Goal: Task Accomplishment & Management: Complete application form

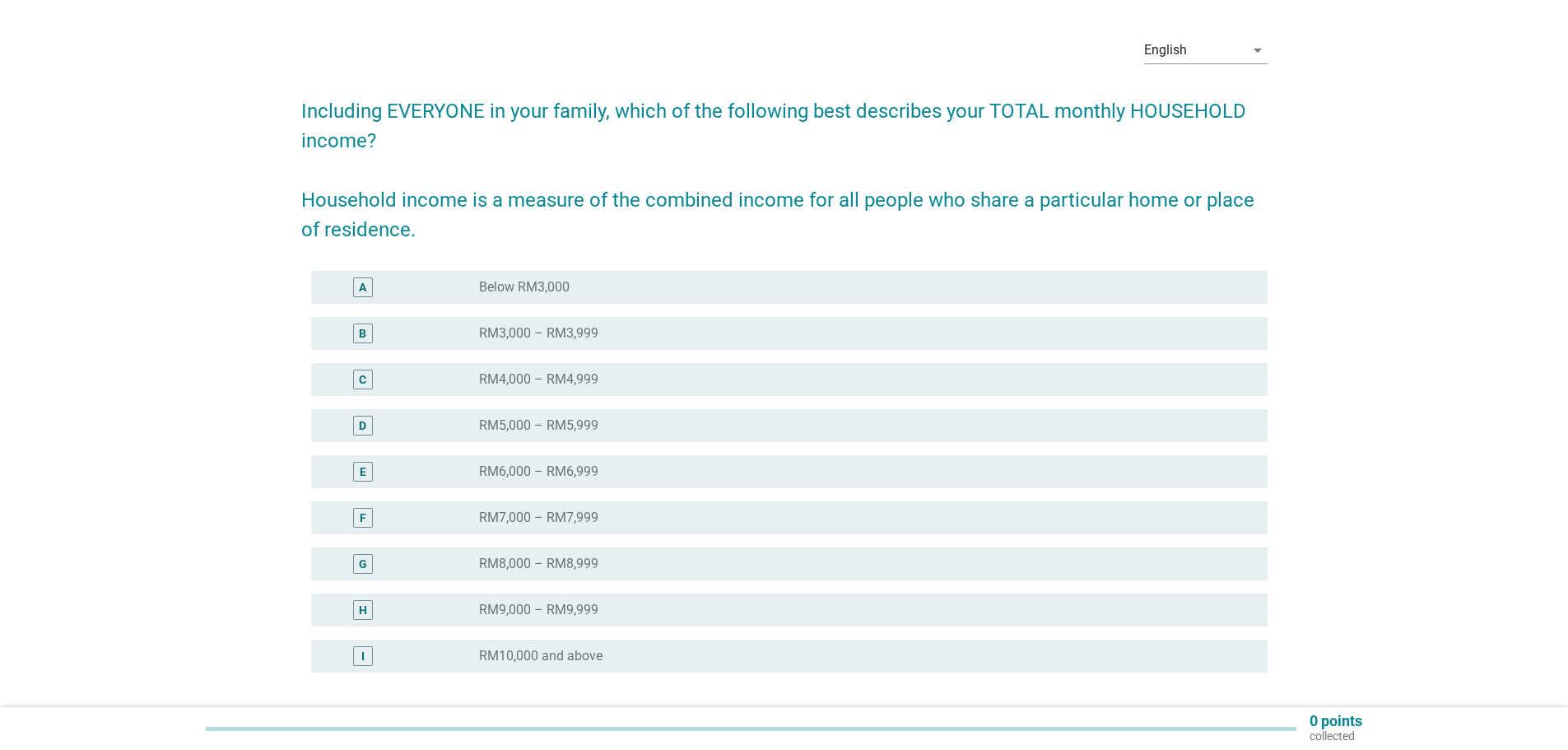
scroll to position [188, 0]
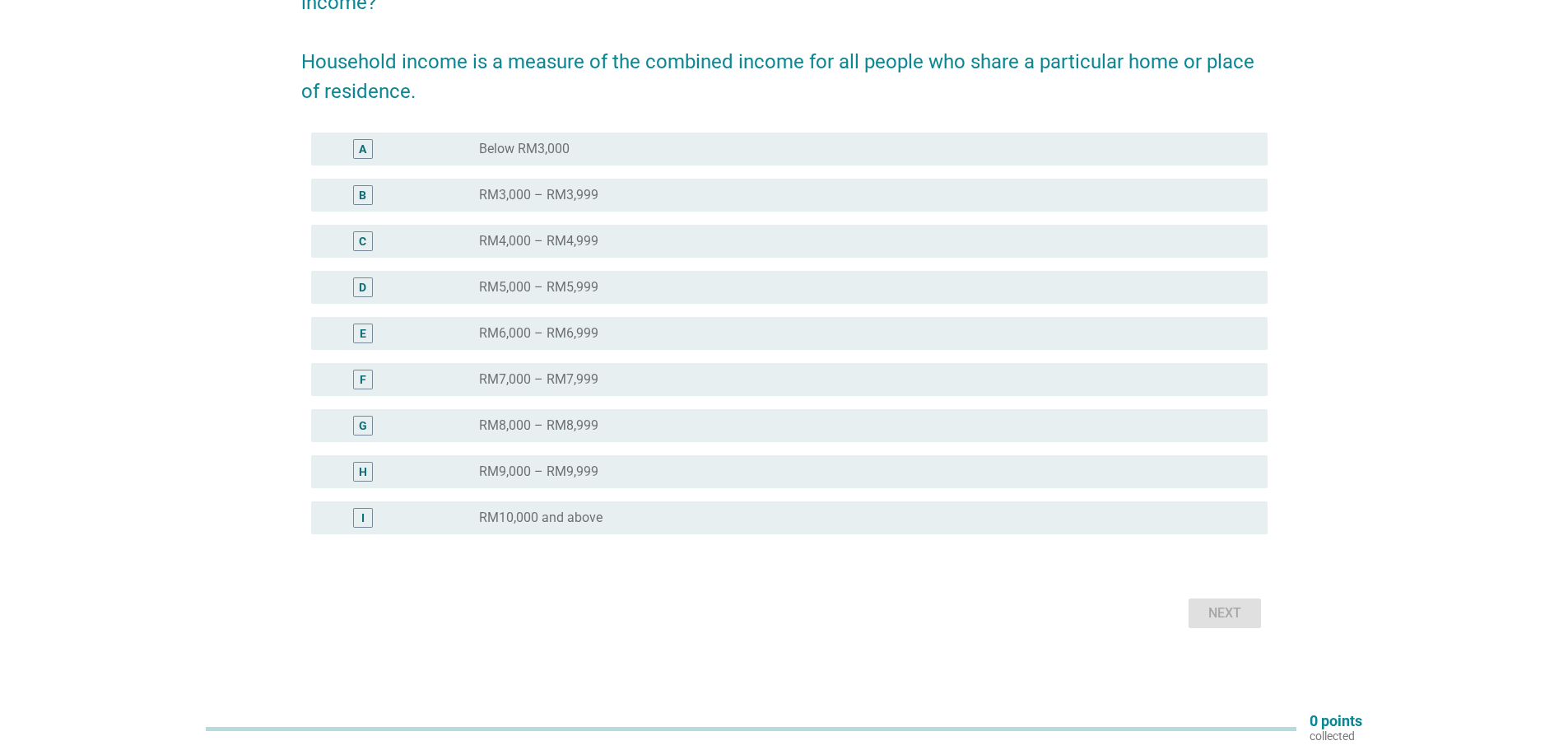
click at [365, 514] on div "I" at bounding box center [363, 517] width 20 height 20
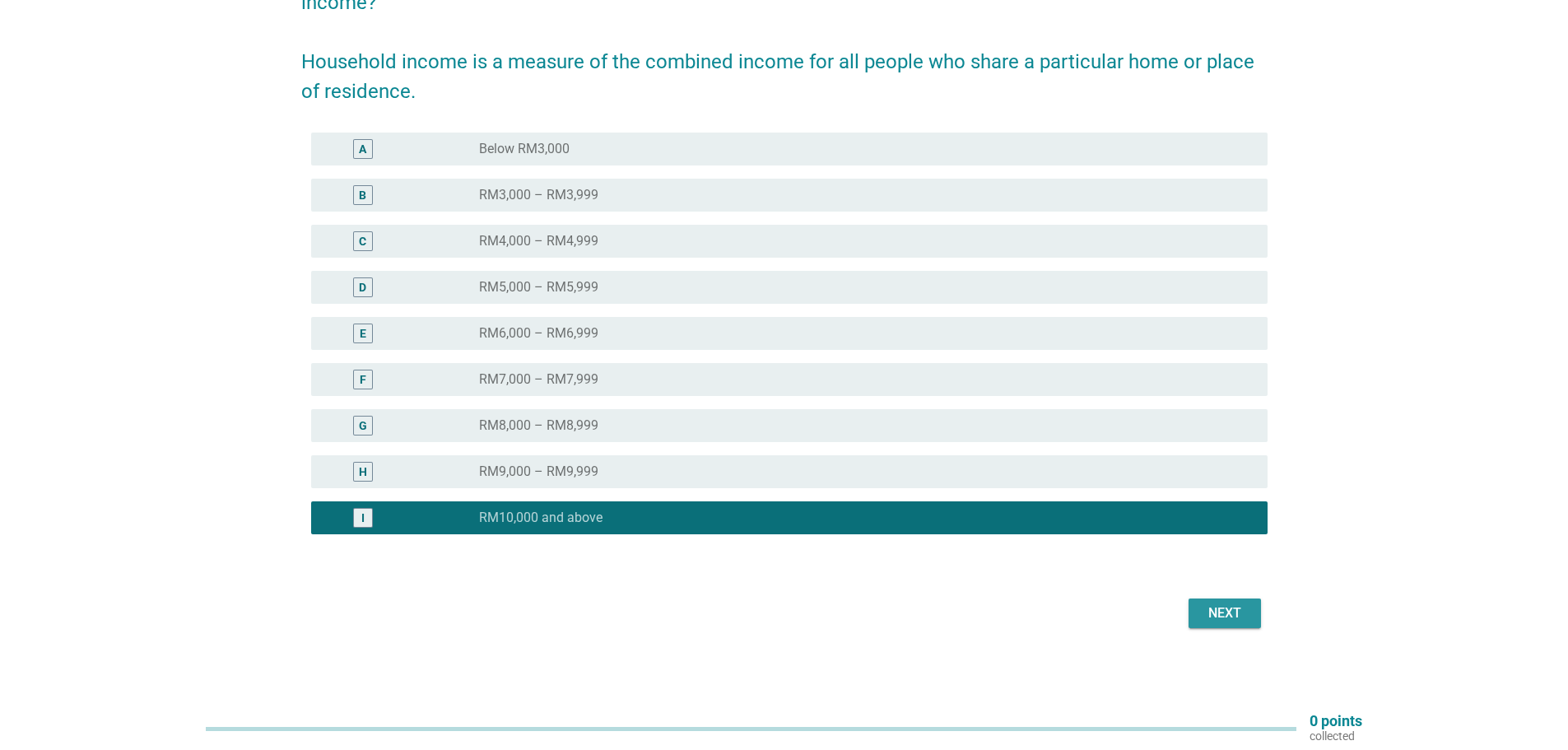
drag, startPoint x: 1199, startPoint y: 621, endPoint x: 1080, endPoint y: 590, distance: 123.0
click at [1200, 621] on button "Next" at bounding box center [1224, 613] width 73 height 29
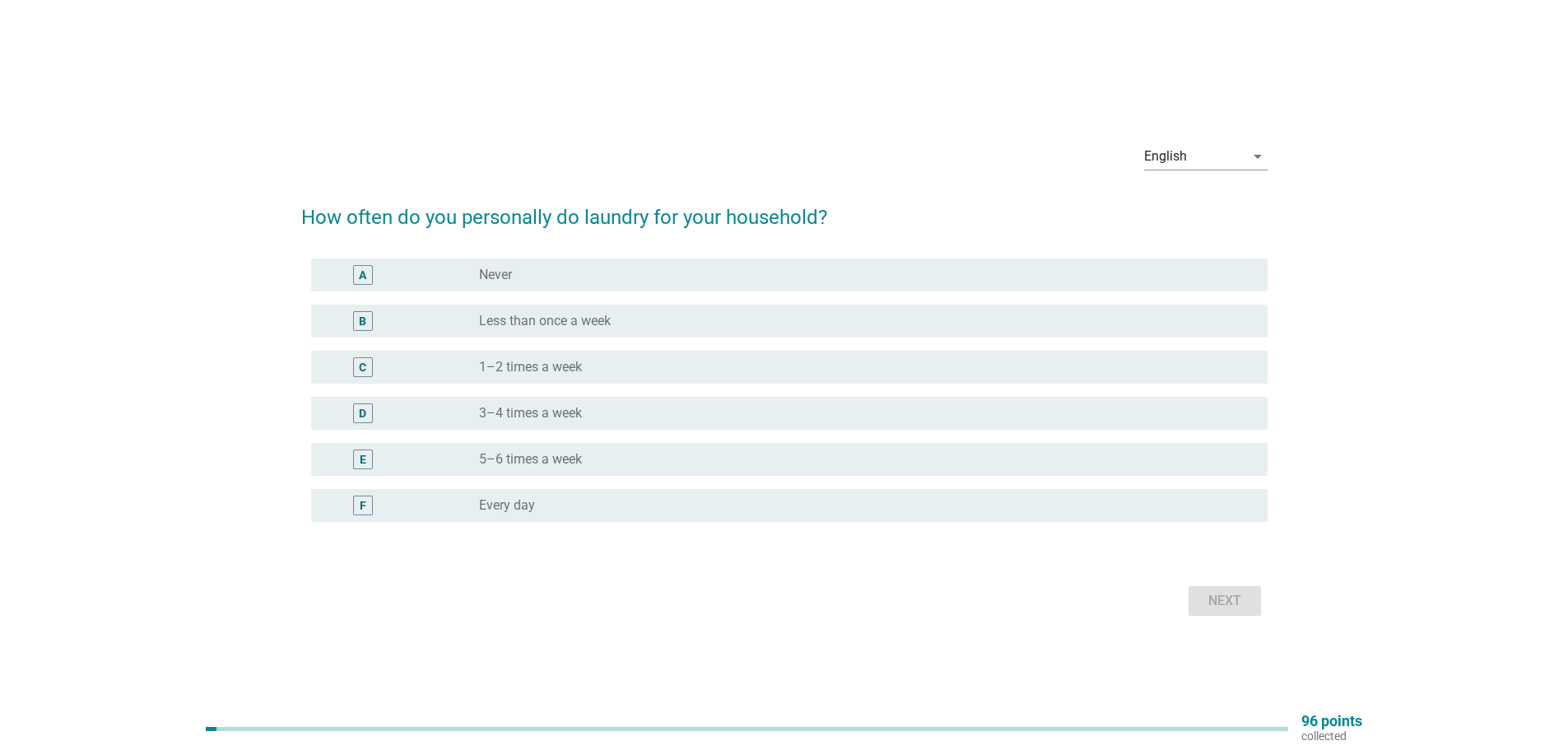
click at [355, 421] on div "D" at bounding box center [363, 413] width 20 height 20
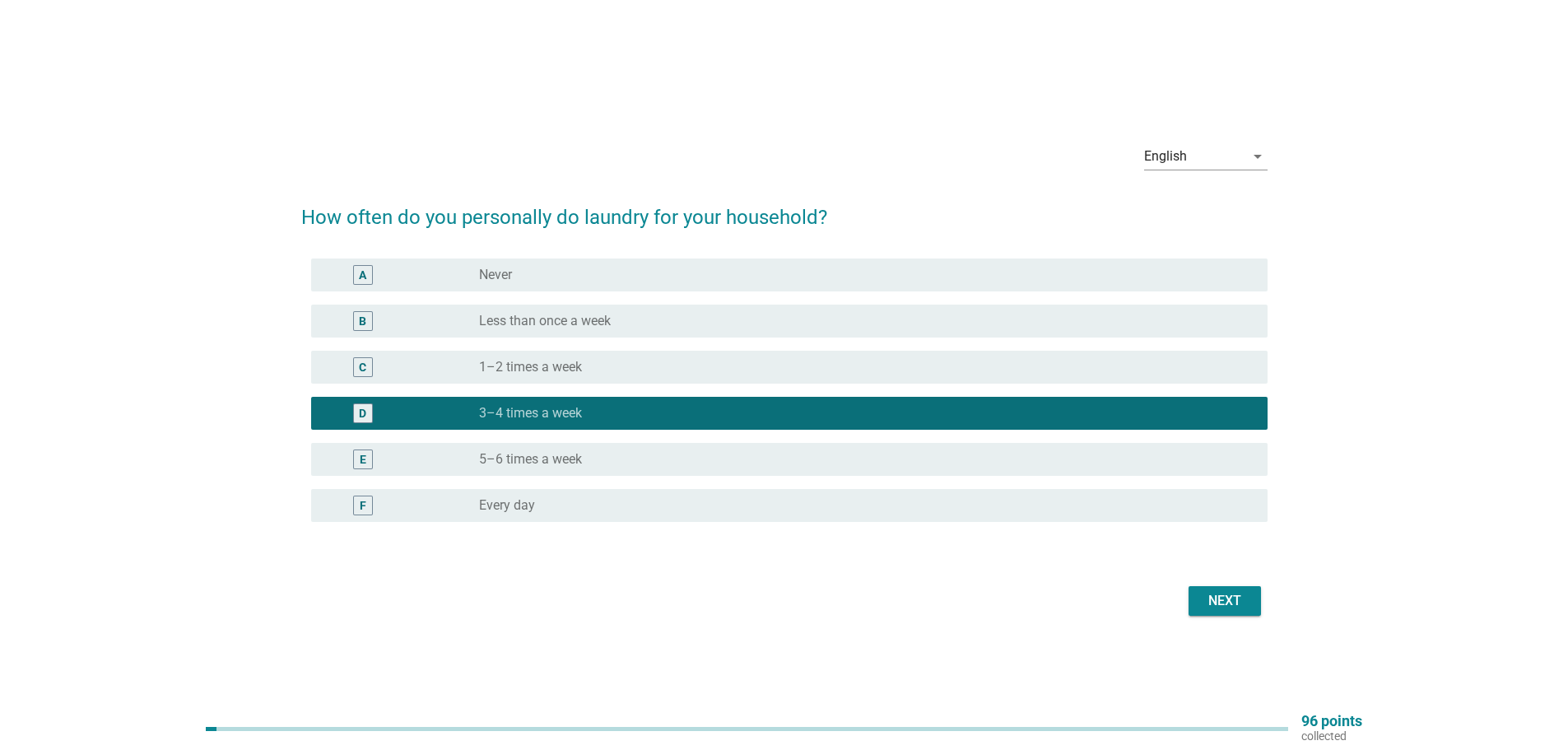
click at [1205, 600] on div "Next" at bounding box center [1224, 601] width 46 height 20
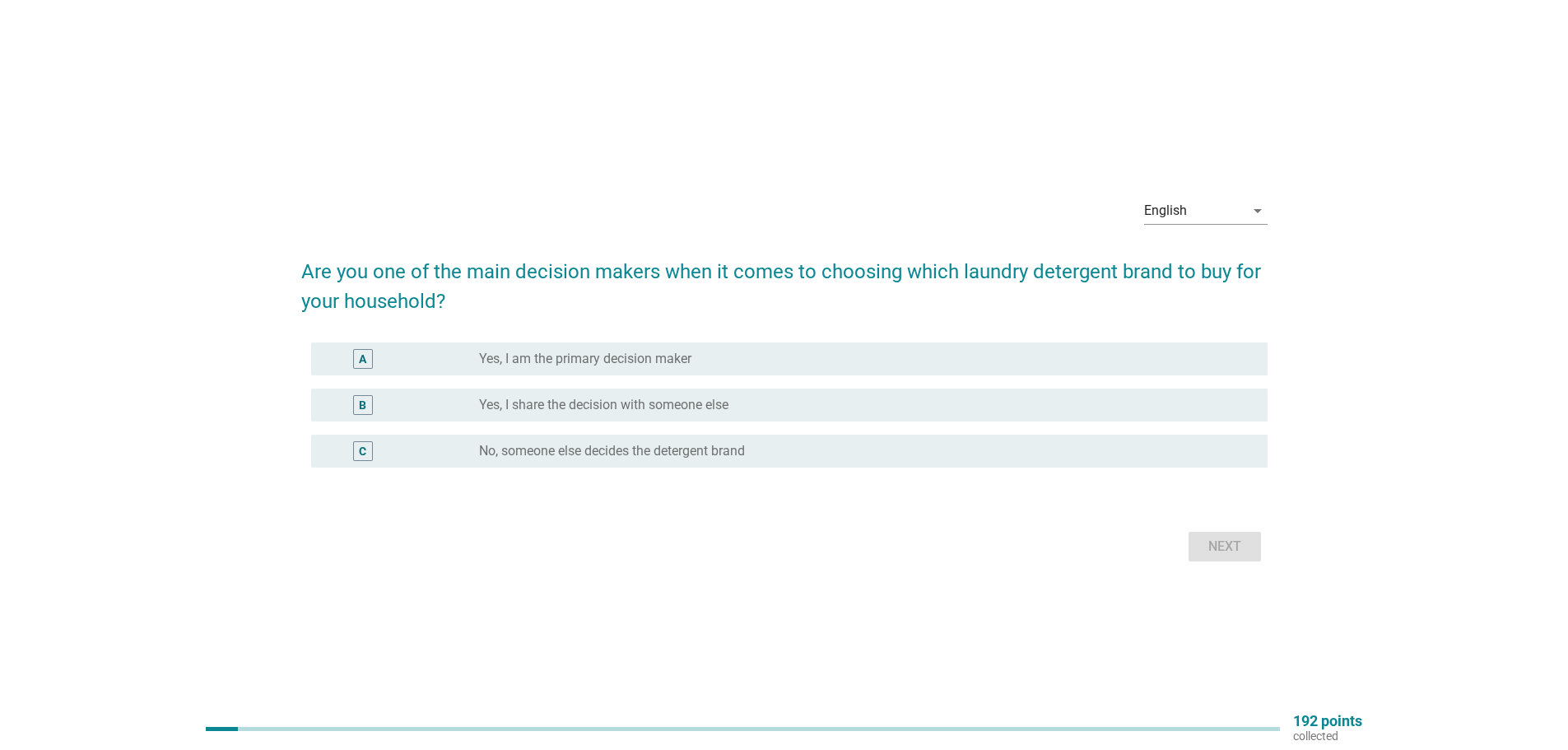
click at [379, 373] on div "A radio_button_unchecked Yes, I am the primary decision maker" at bounding box center [789, 358] width 956 height 33
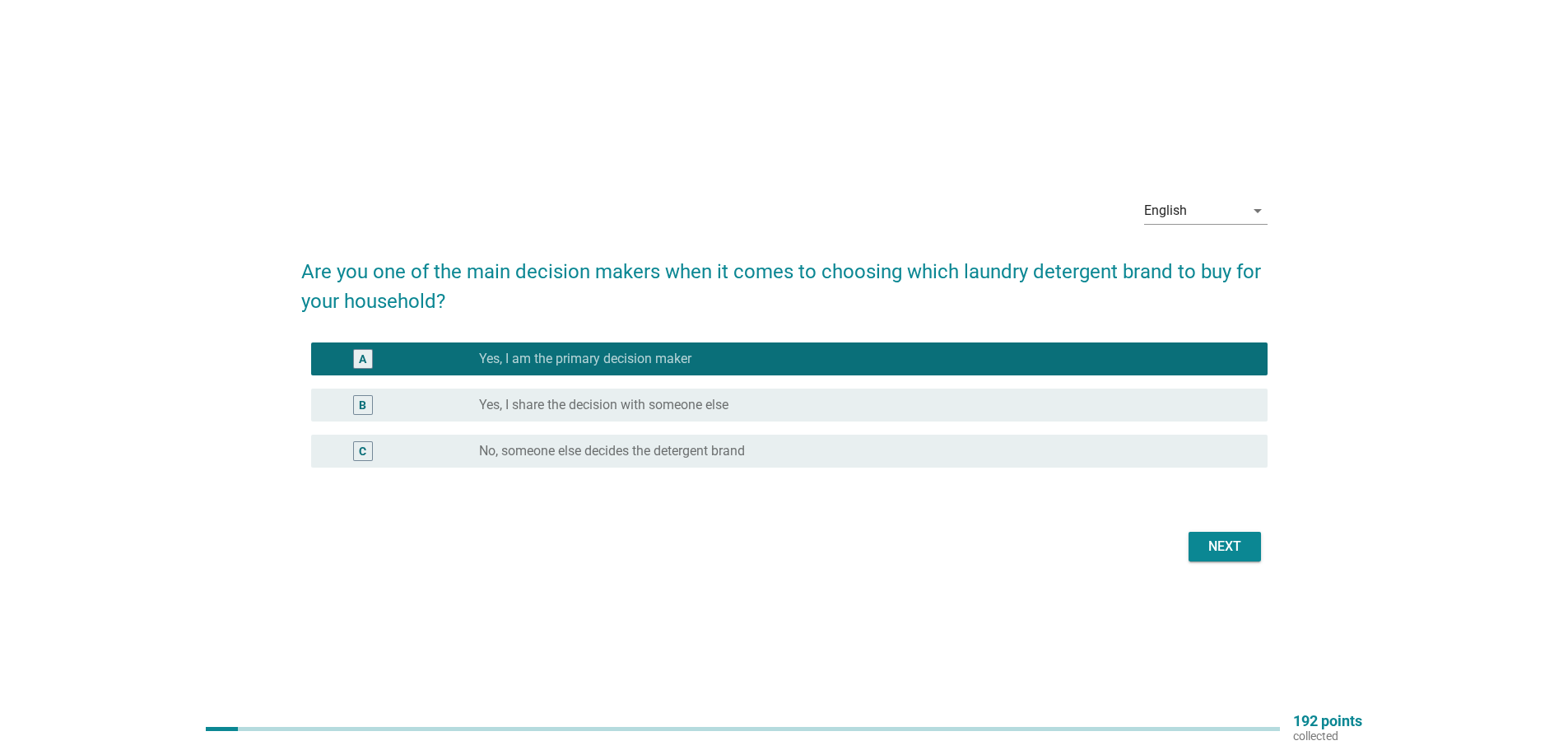
click at [1246, 544] on div "Next" at bounding box center [1224, 547] width 46 height 20
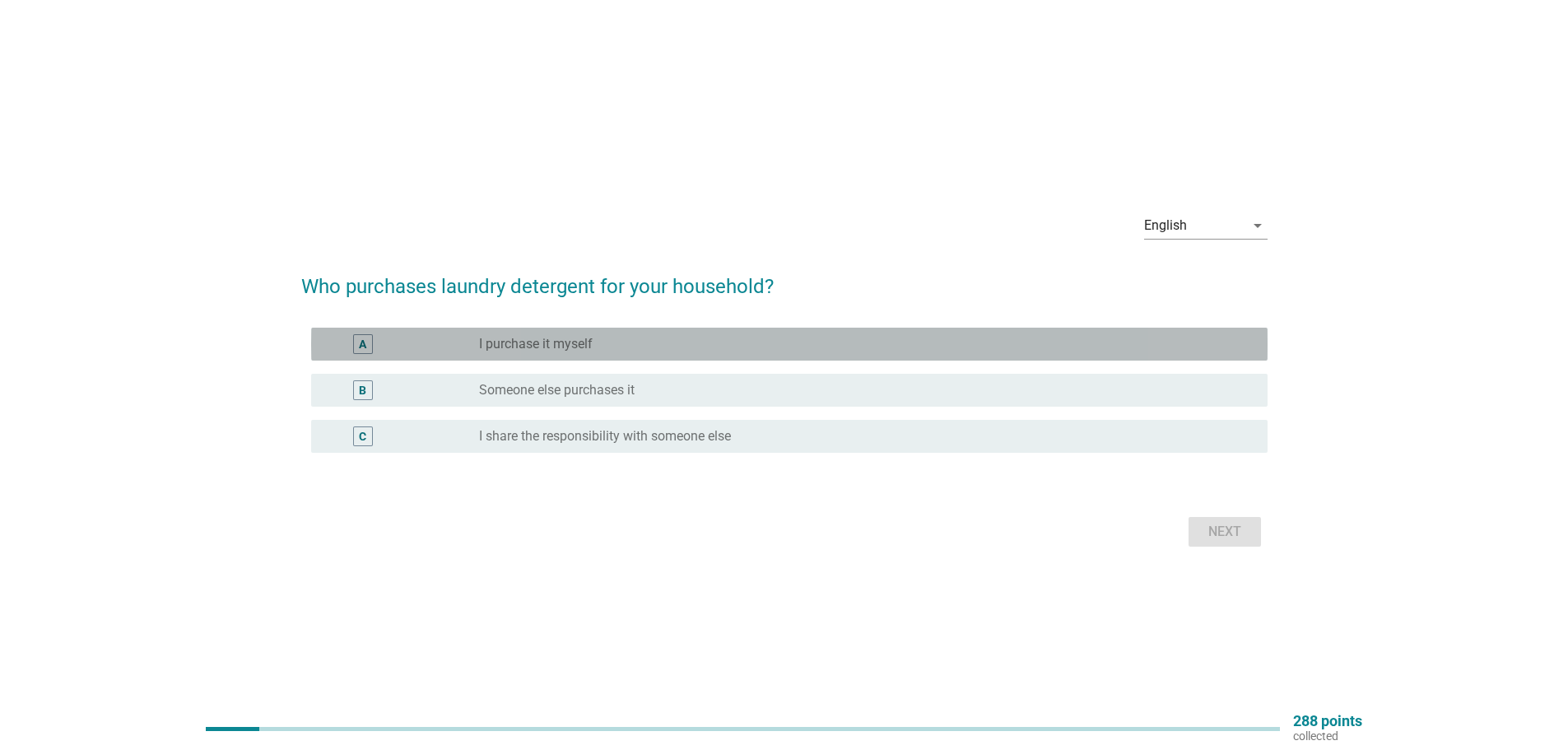
click at [422, 347] on div "A" at bounding box center [402, 343] width 155 height 20
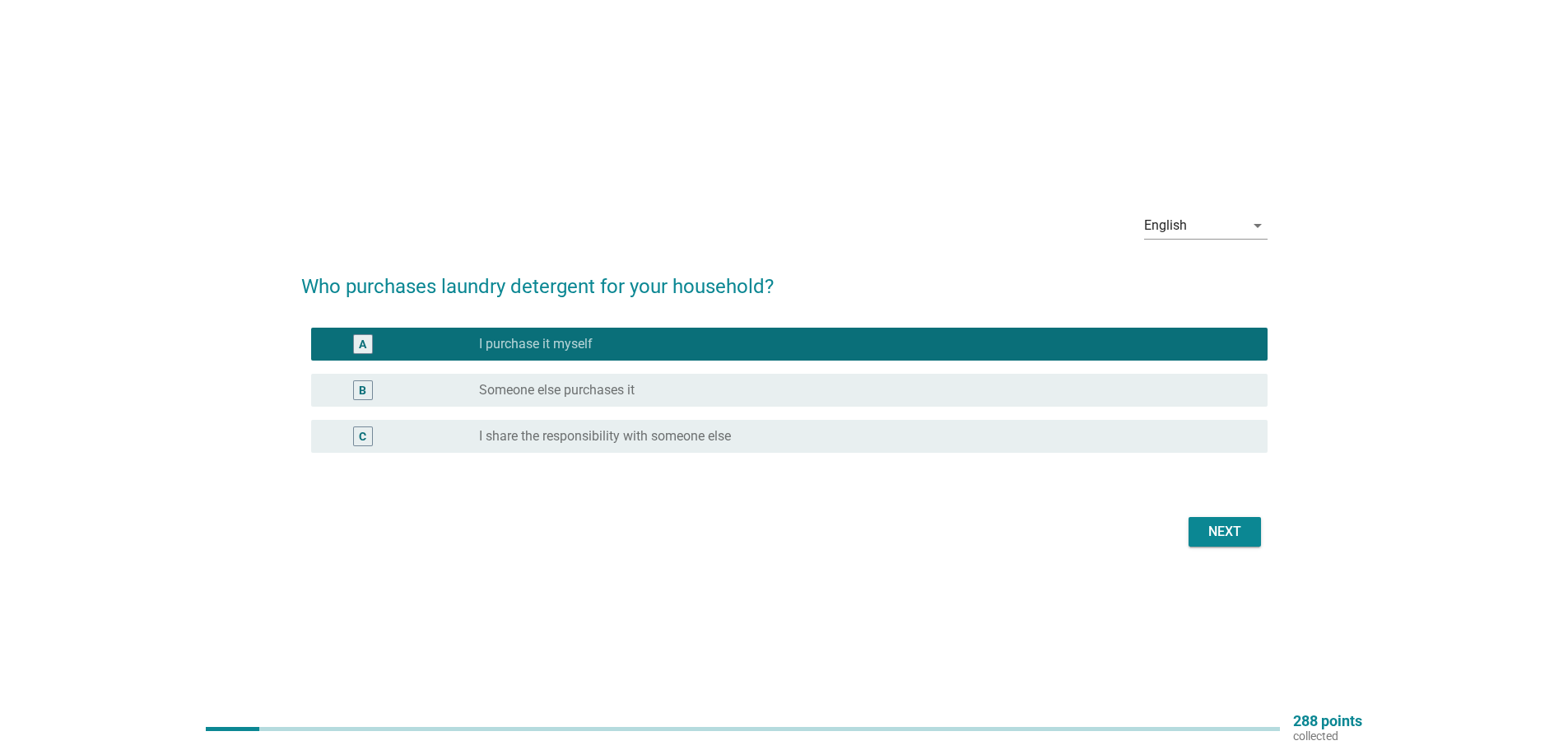
click at [1194, 525] on button "Next" at bounding box center [1224, 532] width 73 height 29
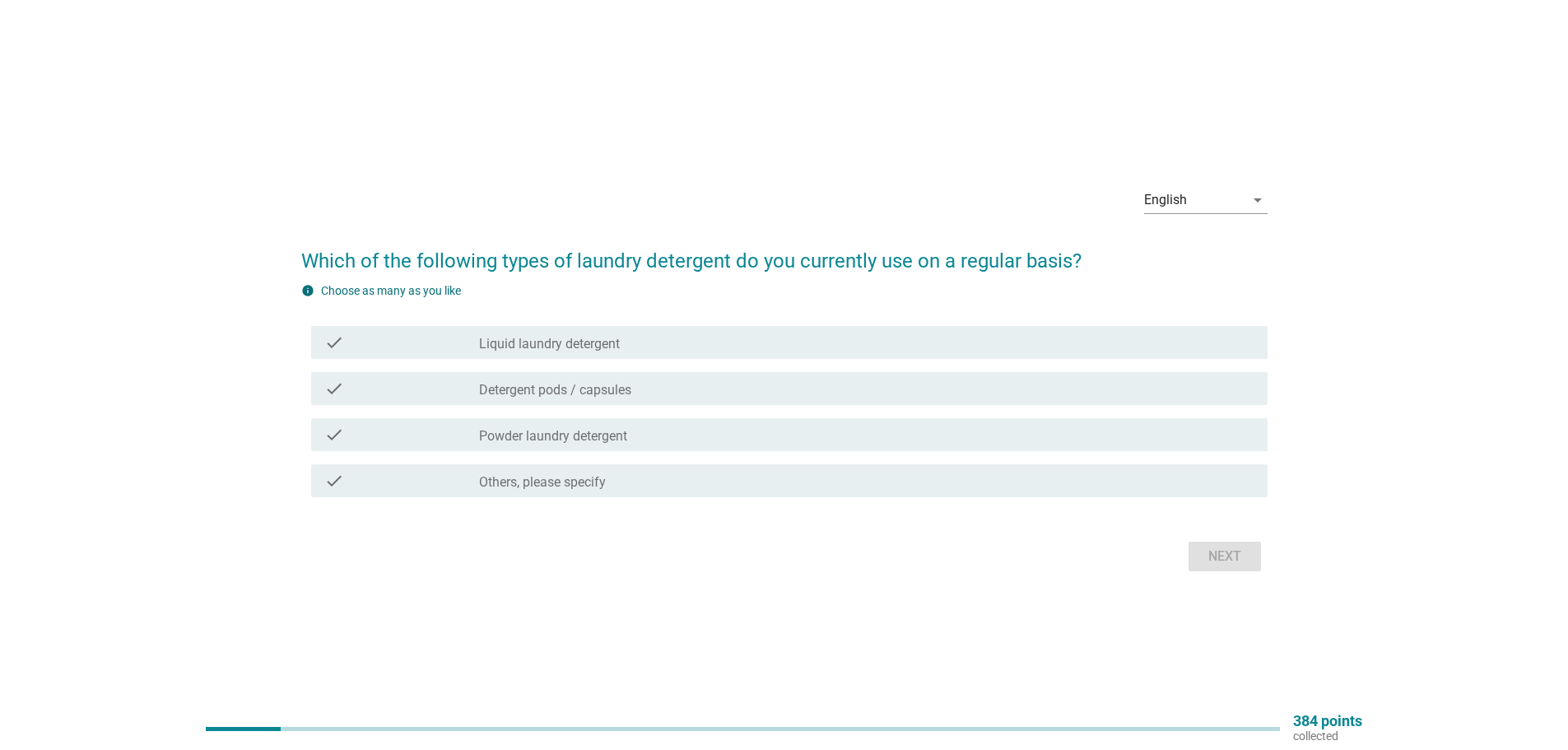
click at [725, 347] on div "check_box_outline_blank Liquid laundry detergent" at bounding box center [867, 342] width 775 height 20
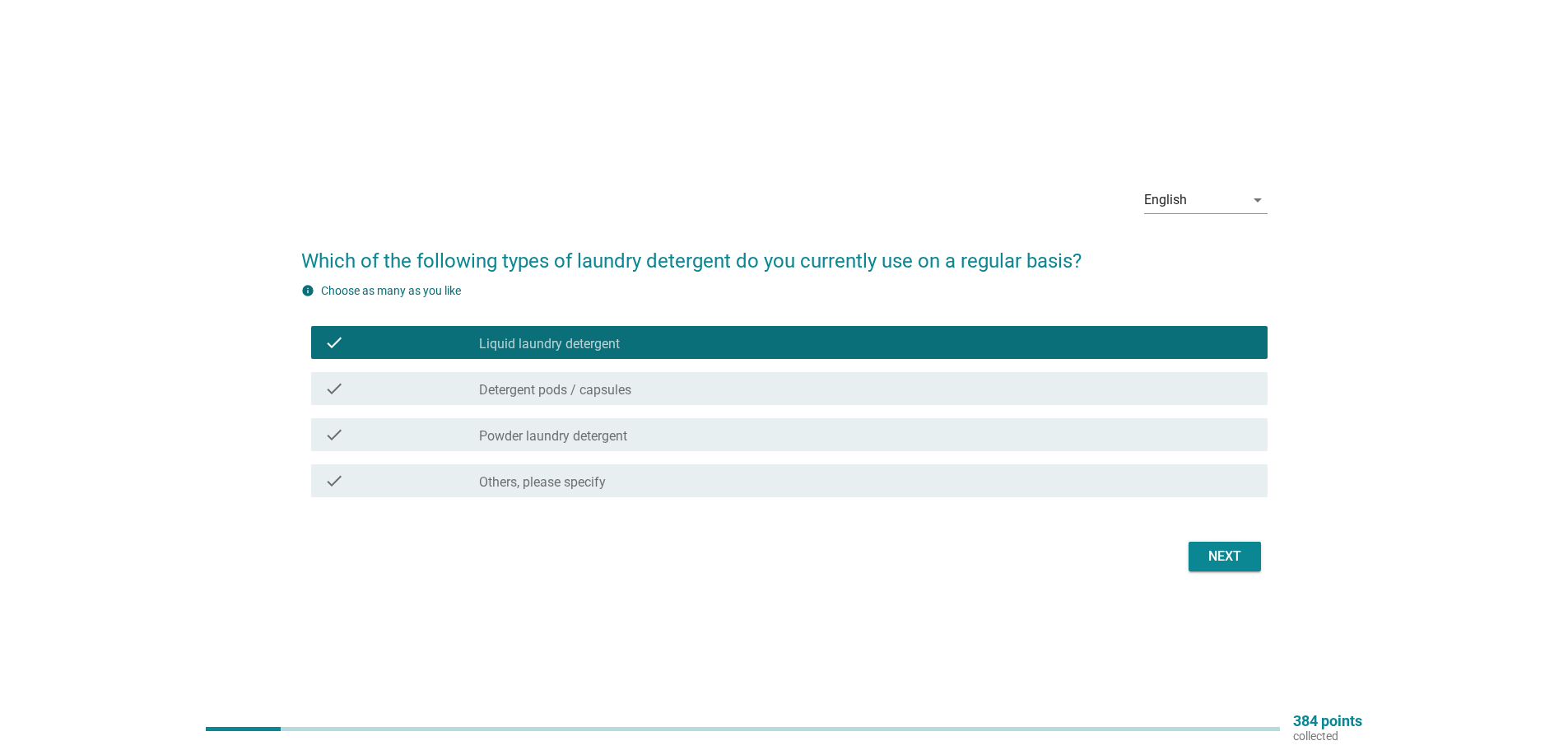
click at [1225, 549] on div "Next" at bounding box center [1224, 556] width 46 height 20
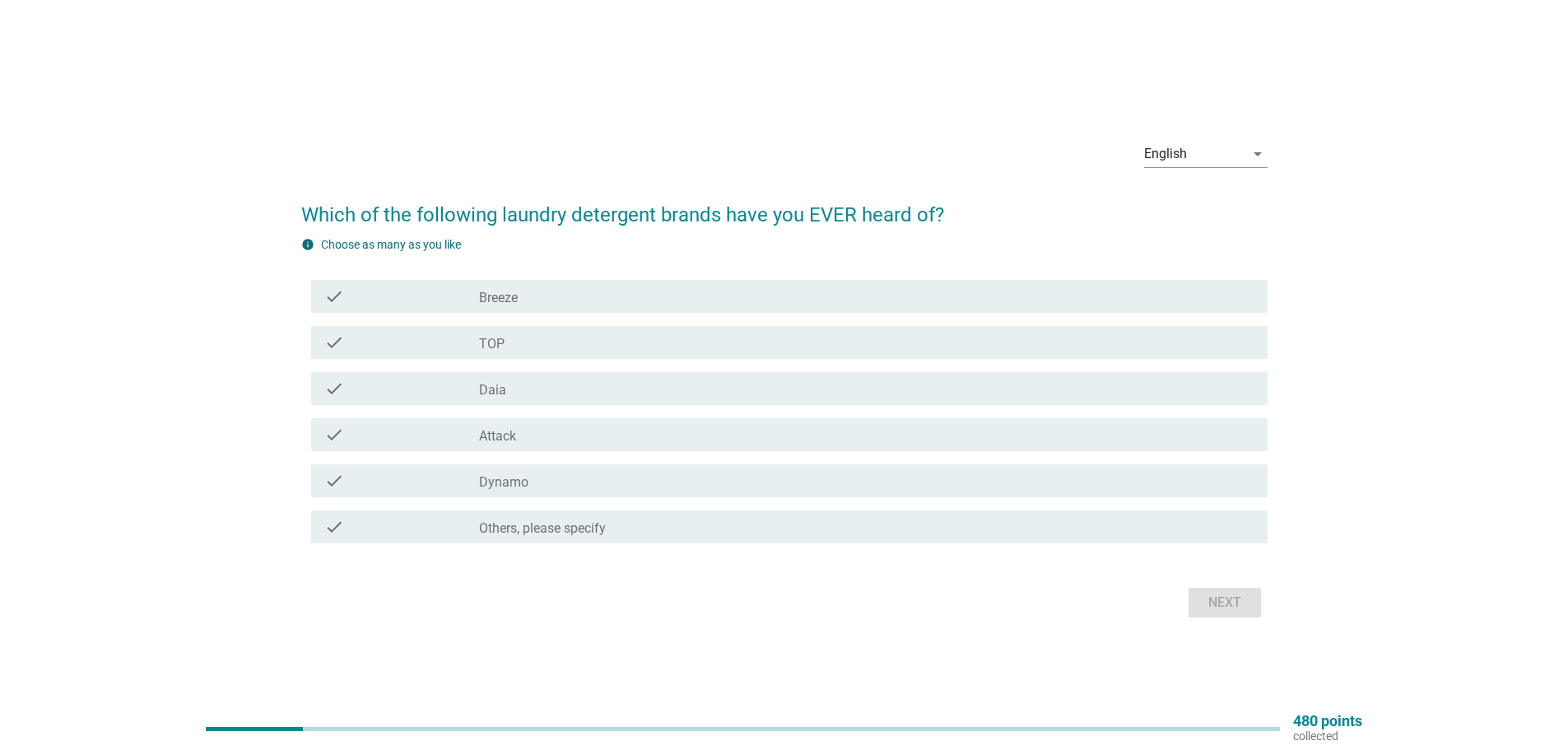
click at [590, 280] on div "check check_box_outline_blank Breeze" at bounding box center [789, 296] width 956 height 33
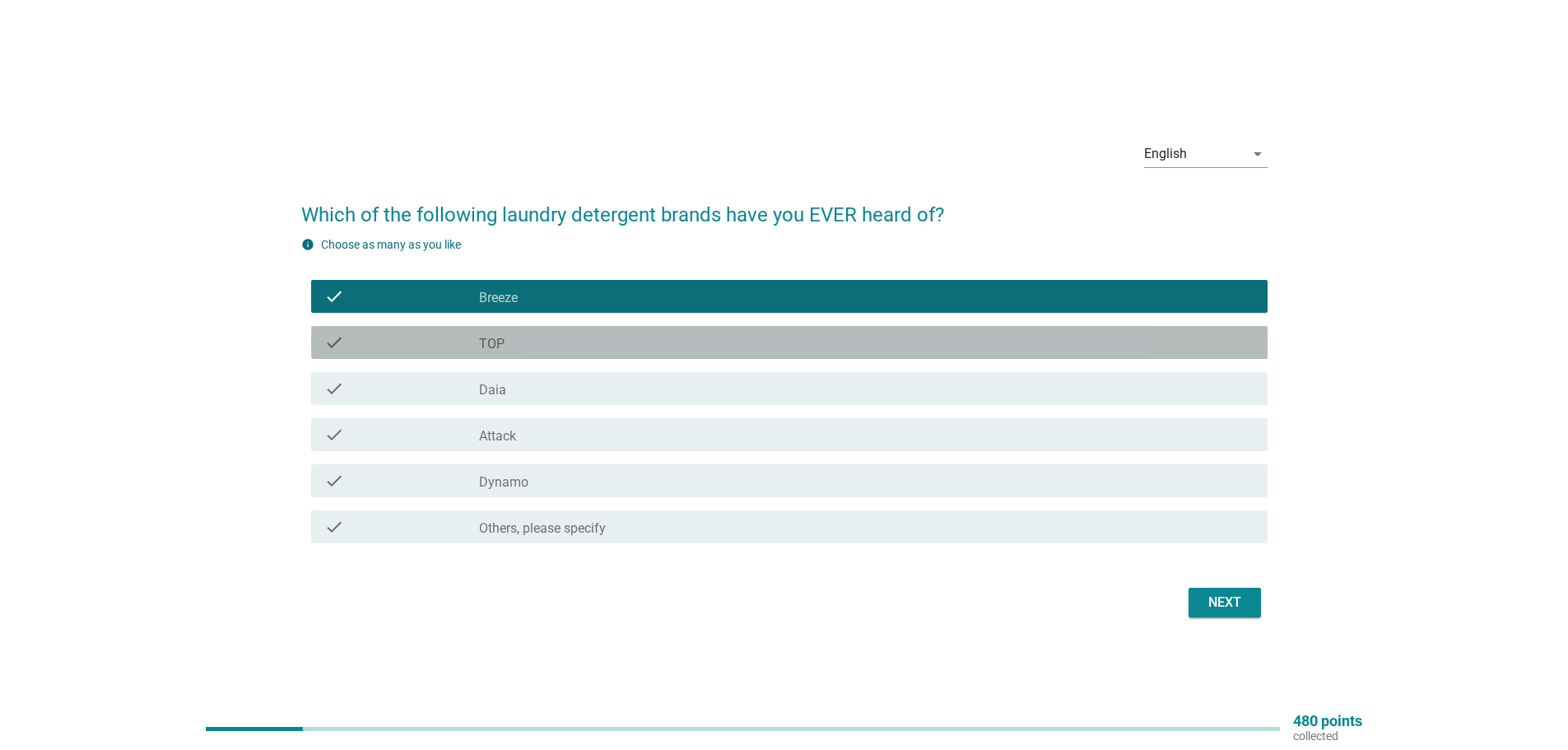
click at [592, 337] on div "check_box_outline_blank TOP" at bounding box center [867, 342] width 775 height 20
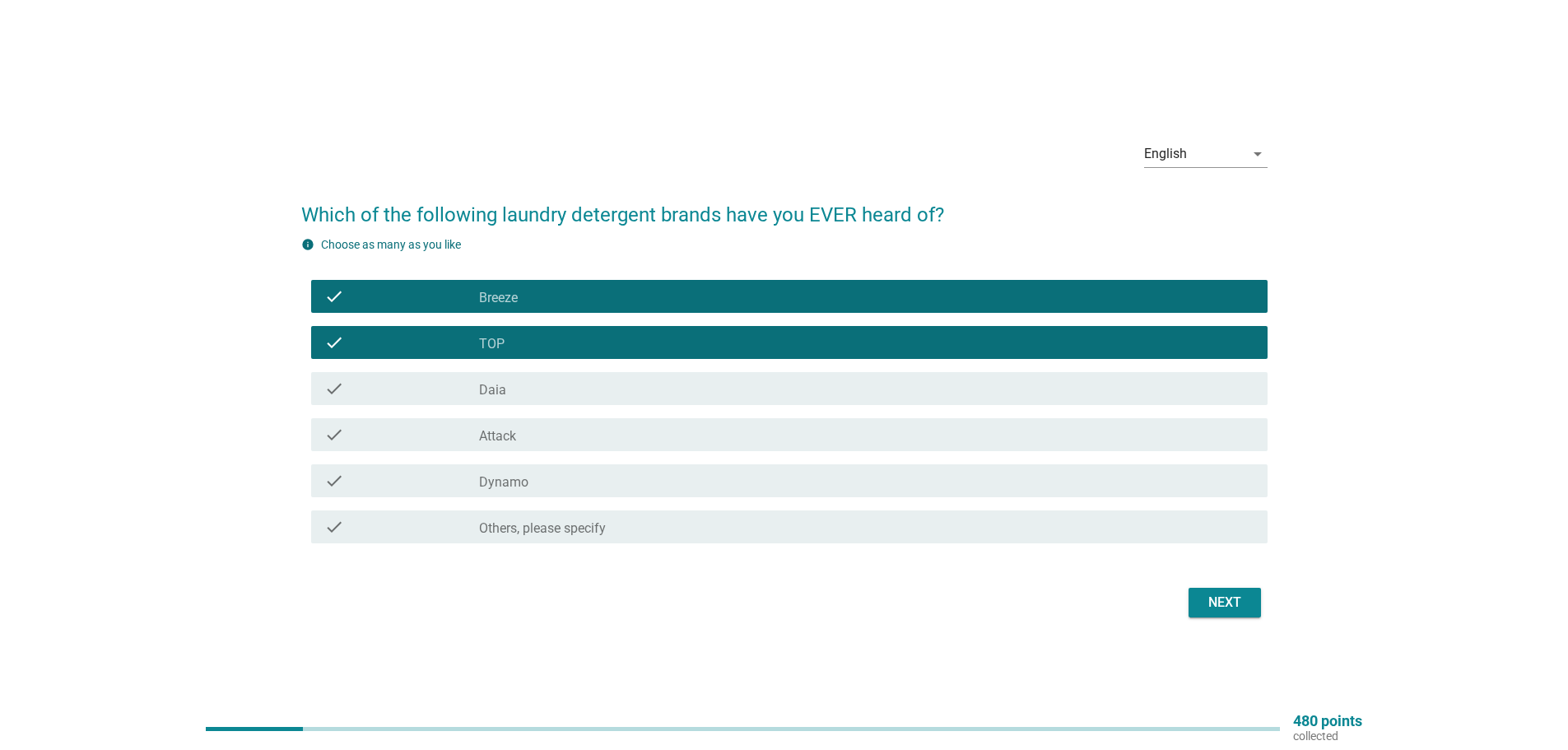
click at [586, 390] on div "check_box_outline_blank Daia" at bounding box center [867, 389] width 775 height 20
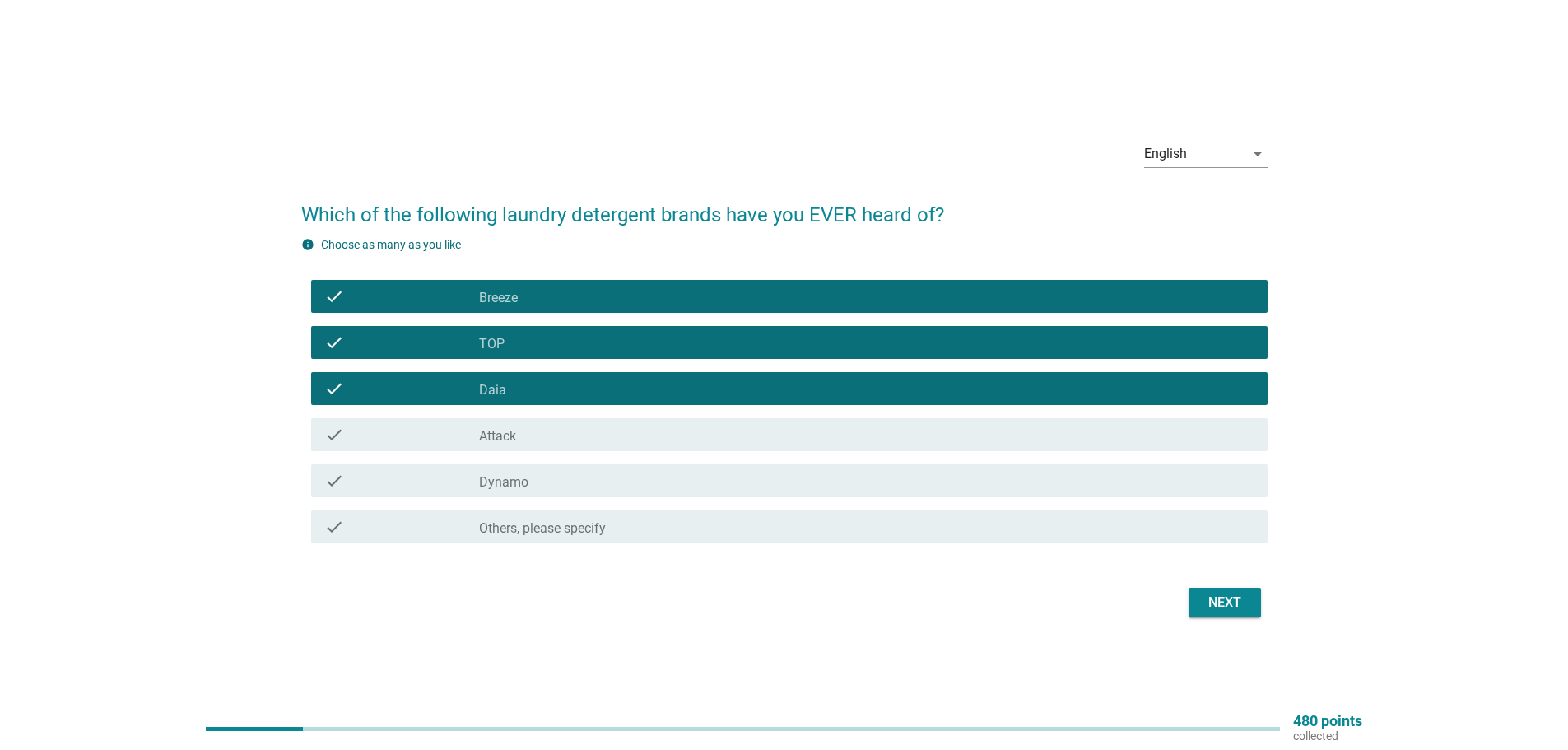
click at [581, 423] on div "check check_box_outline_blank Attack" at bounding box center [789, 434] width 956 height 33
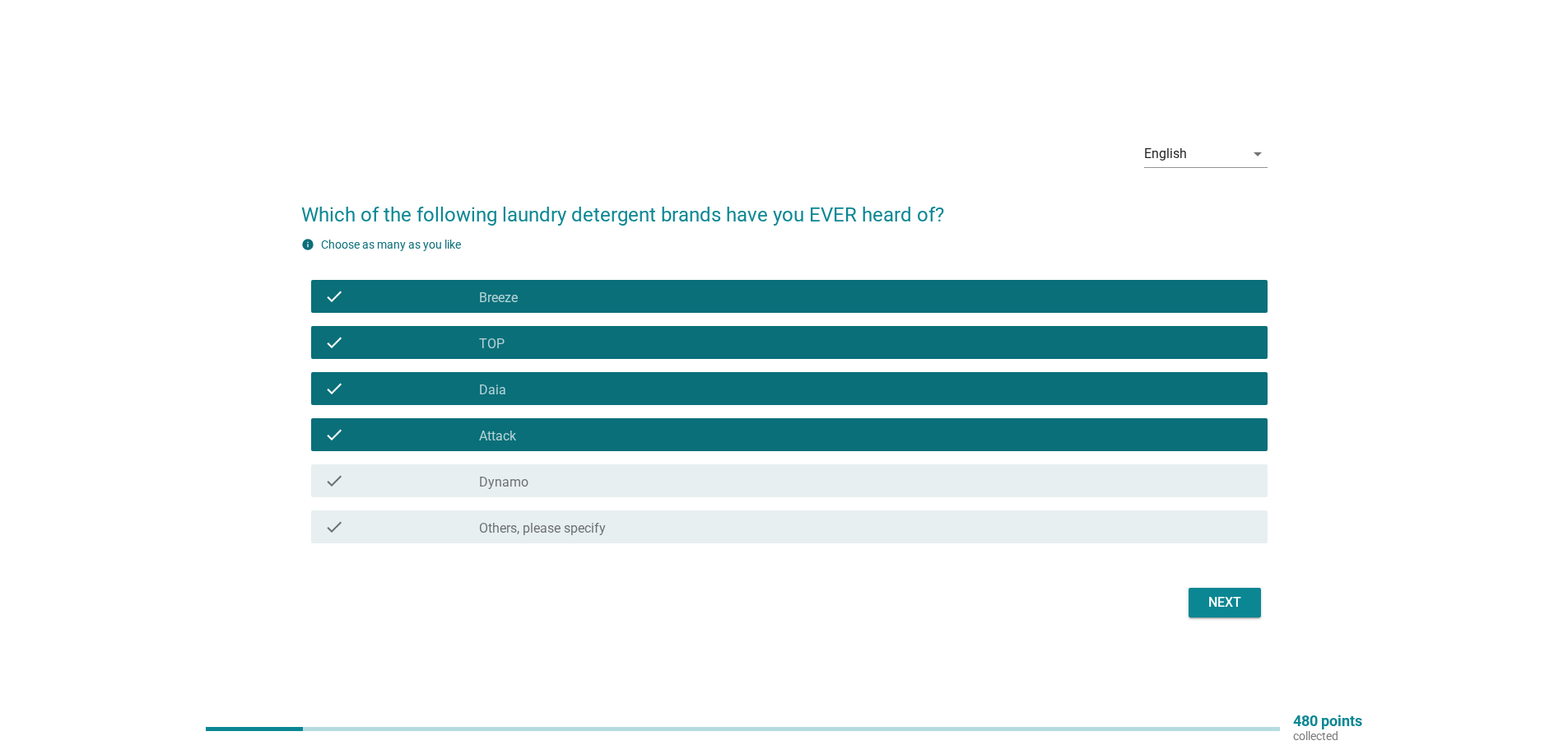
click at [585, 476] on div "check_box_outline_blank Dynamo" at bounding box center [867, 480] width 775 height 20
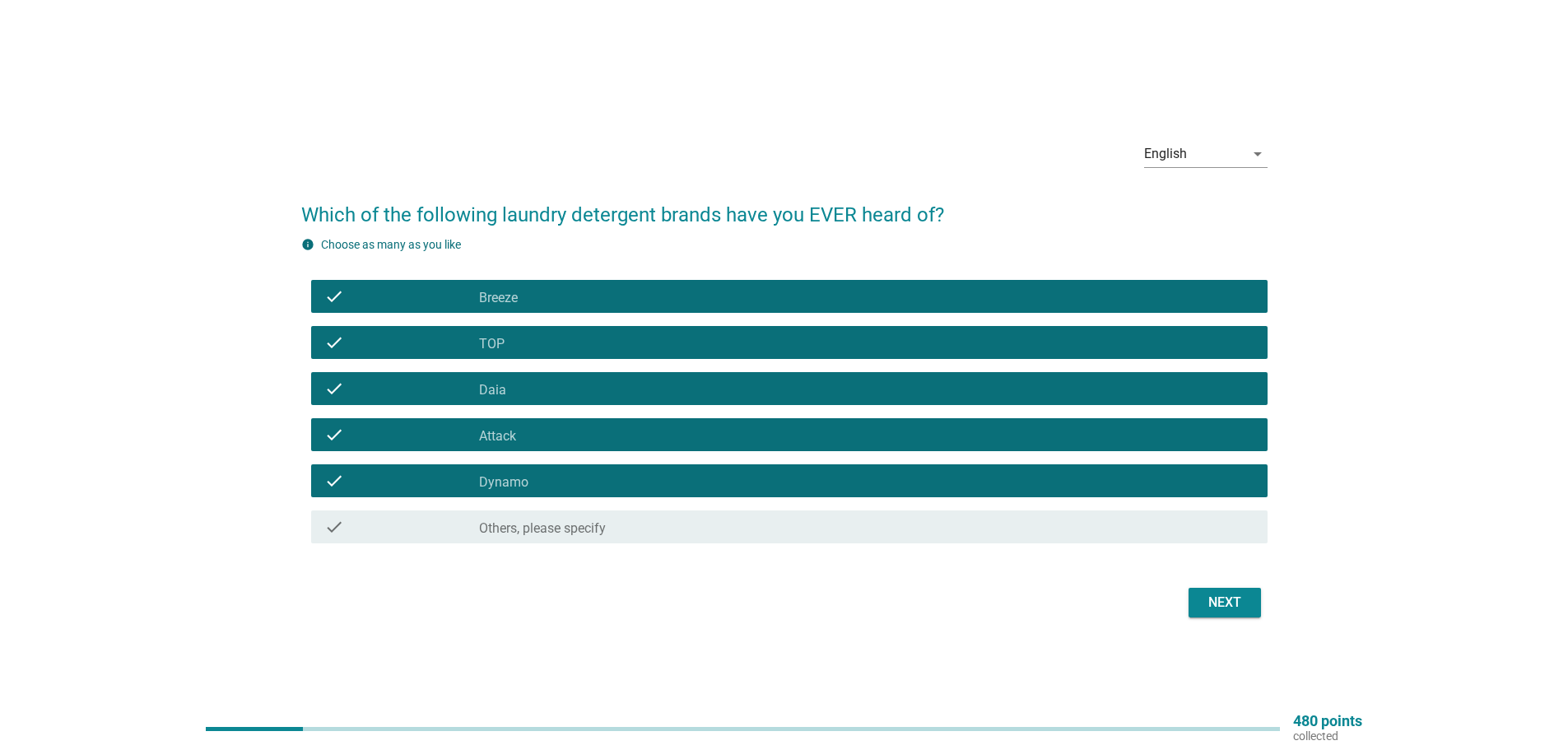
click at [1210, 594] on div "Next" at bounding box center [1224, 602] width 46 height 20
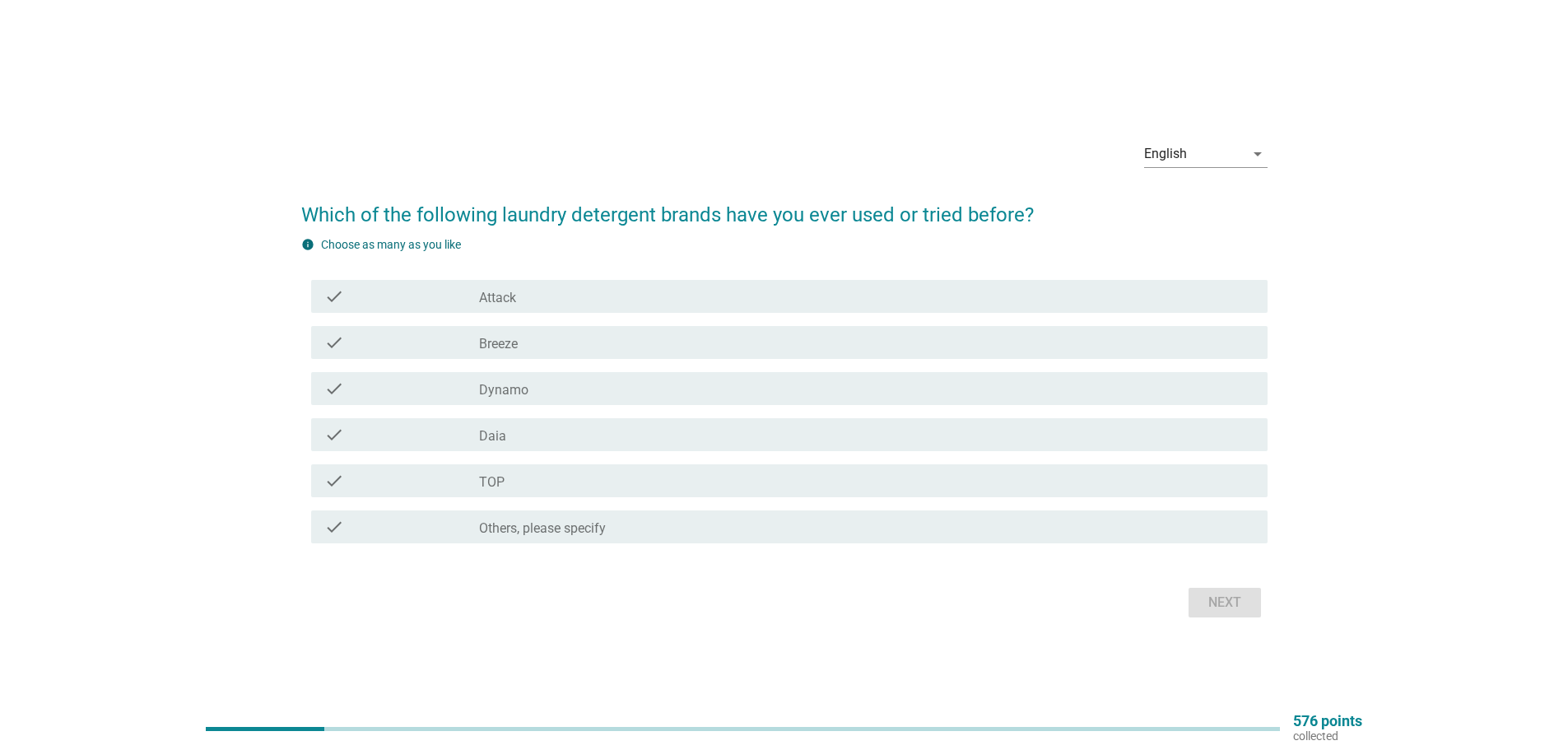
click at [644, 303] on div "check_box_outline_blank Attack" at bounding box center [867, 296] width 775 height 20
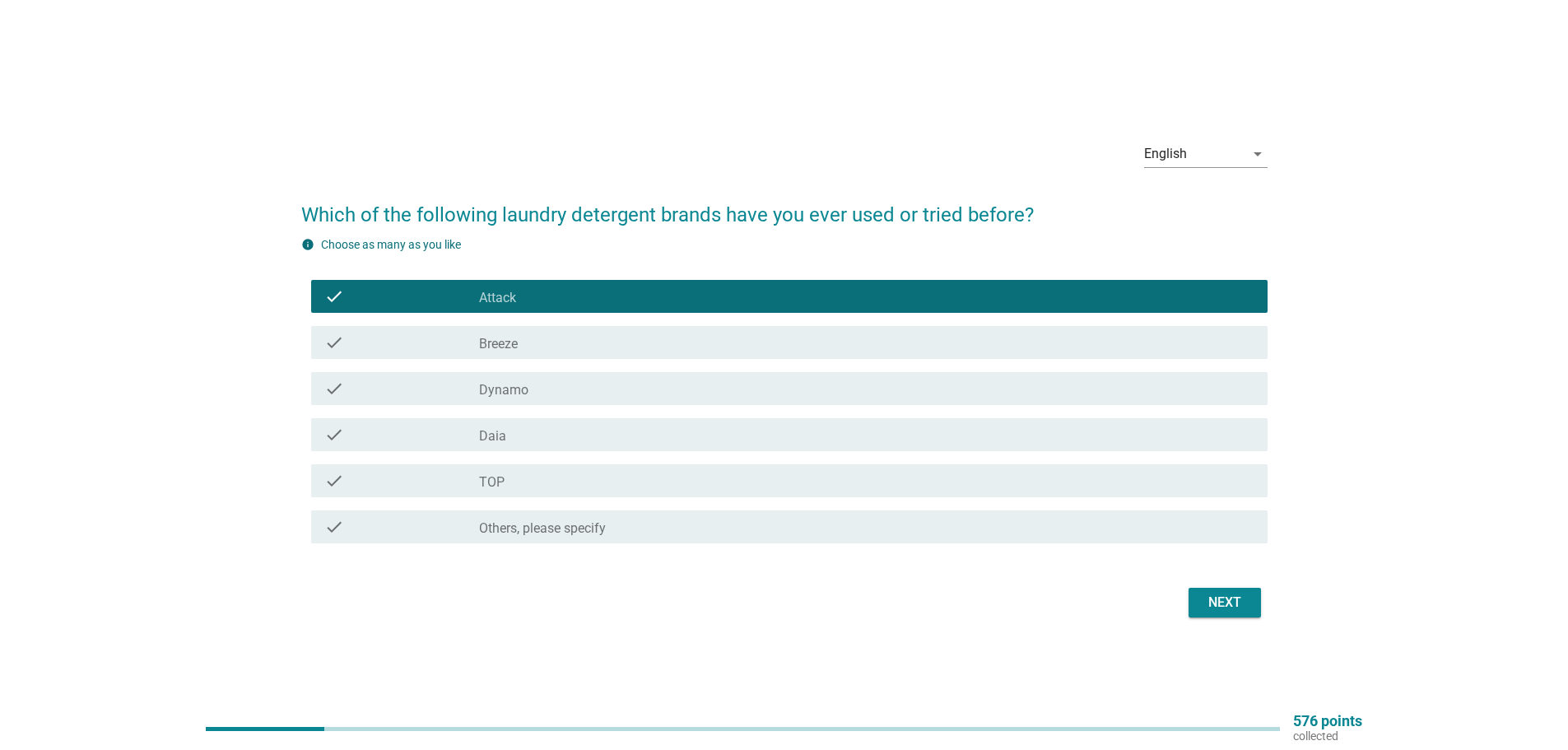
click at [643, 340] on div "check_box_outline_blank Breeze" at bounding box center [867, 342] width 775 height 20
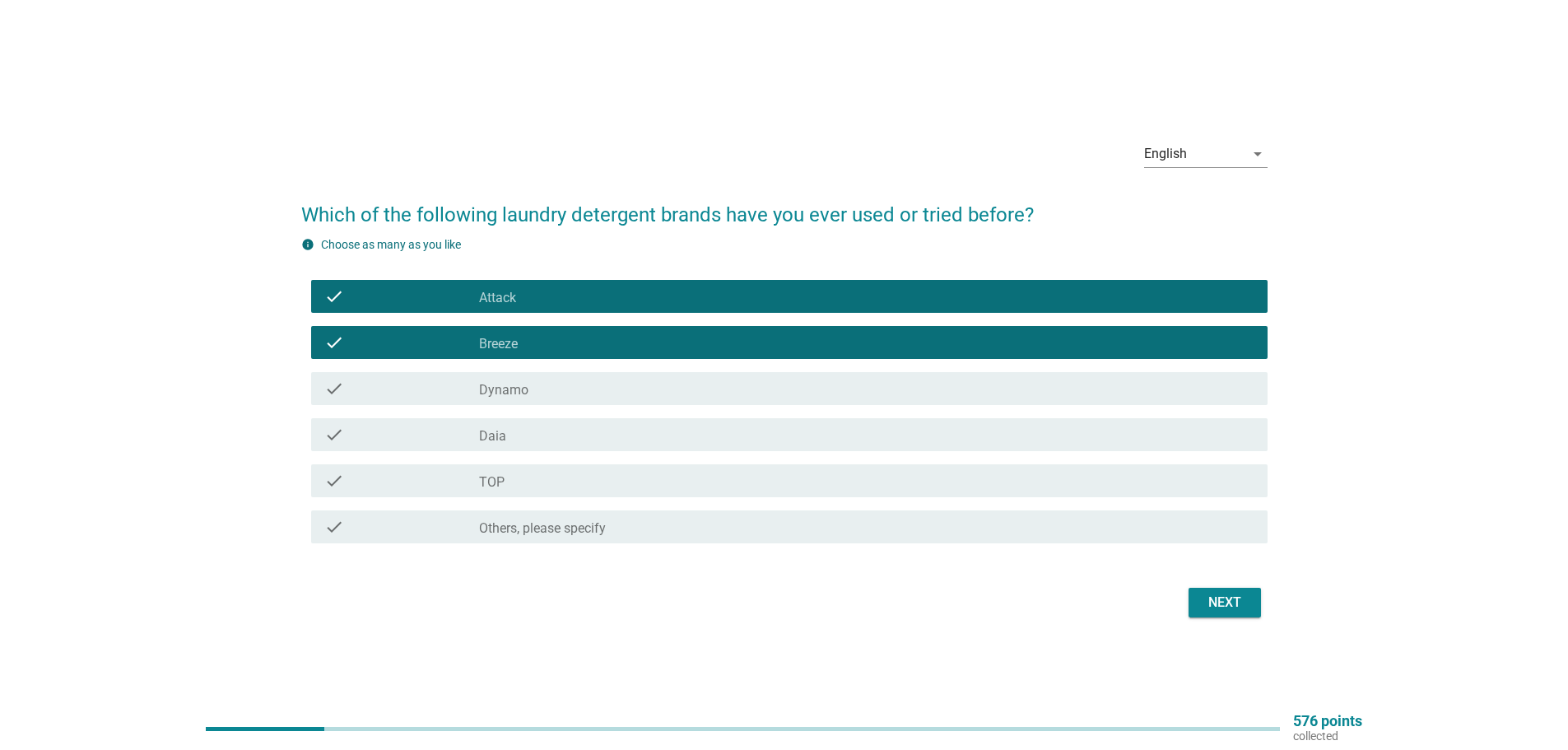
click at [643, 395] on div "check_box_outline_blank Dynamo" at bounding box center [867, 389] width 775 height 20
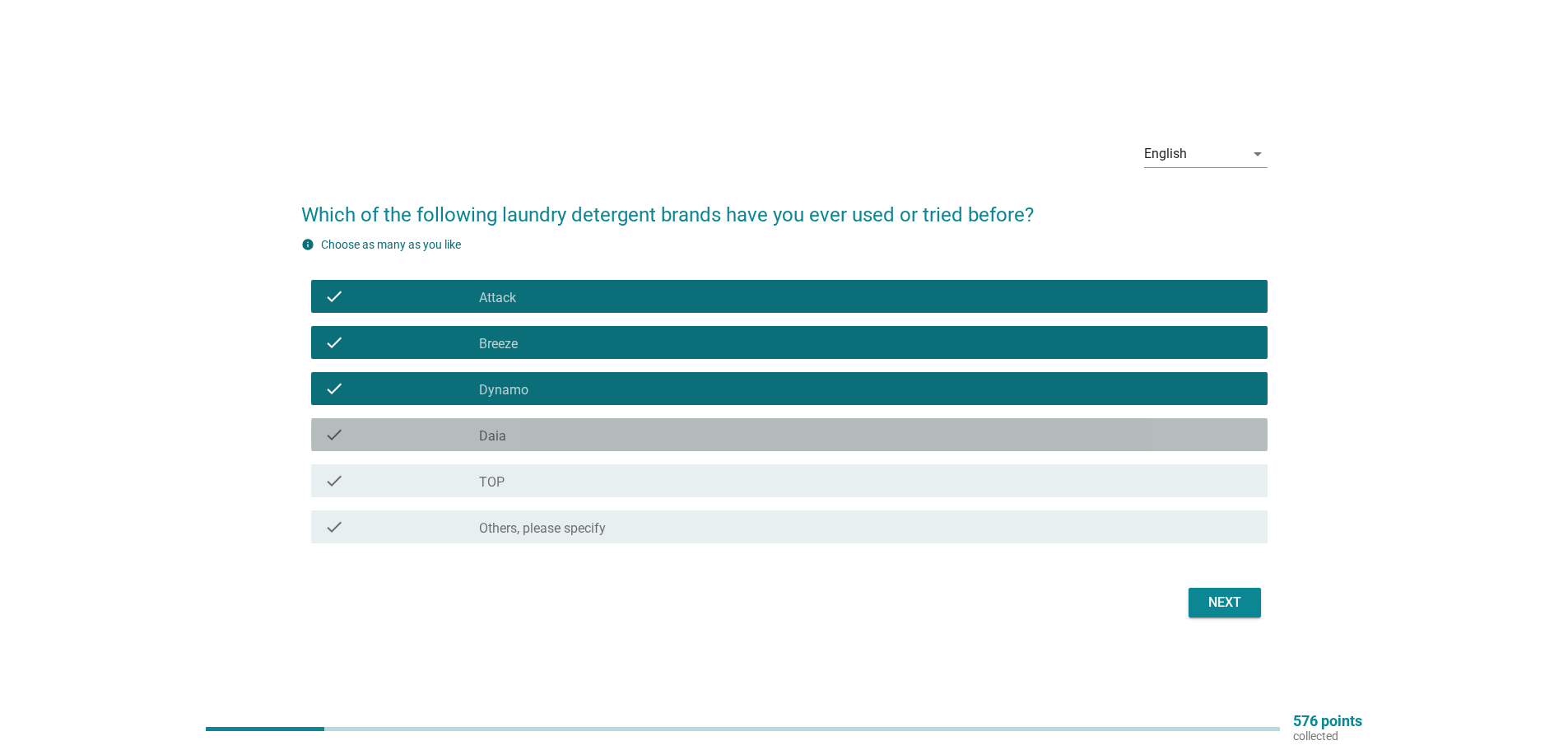
click at [651, 445] on div "check check_box_outline_blank Daia" at bounding box center [789, 434] width 956 height 33
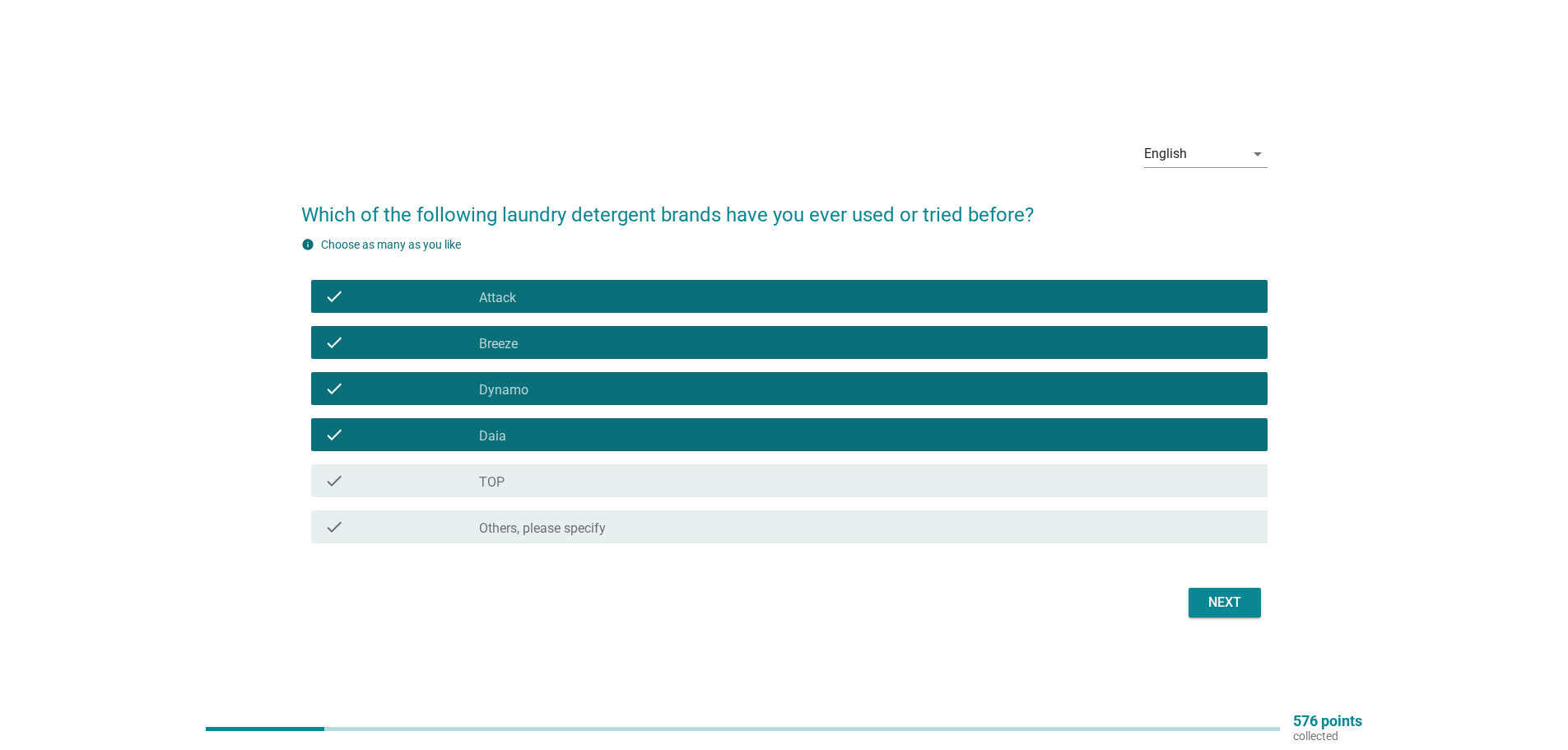
click at [649, 496] on div "check check_box_outline_blank TOP" at bounding box center [789, 480] width 956 height 33
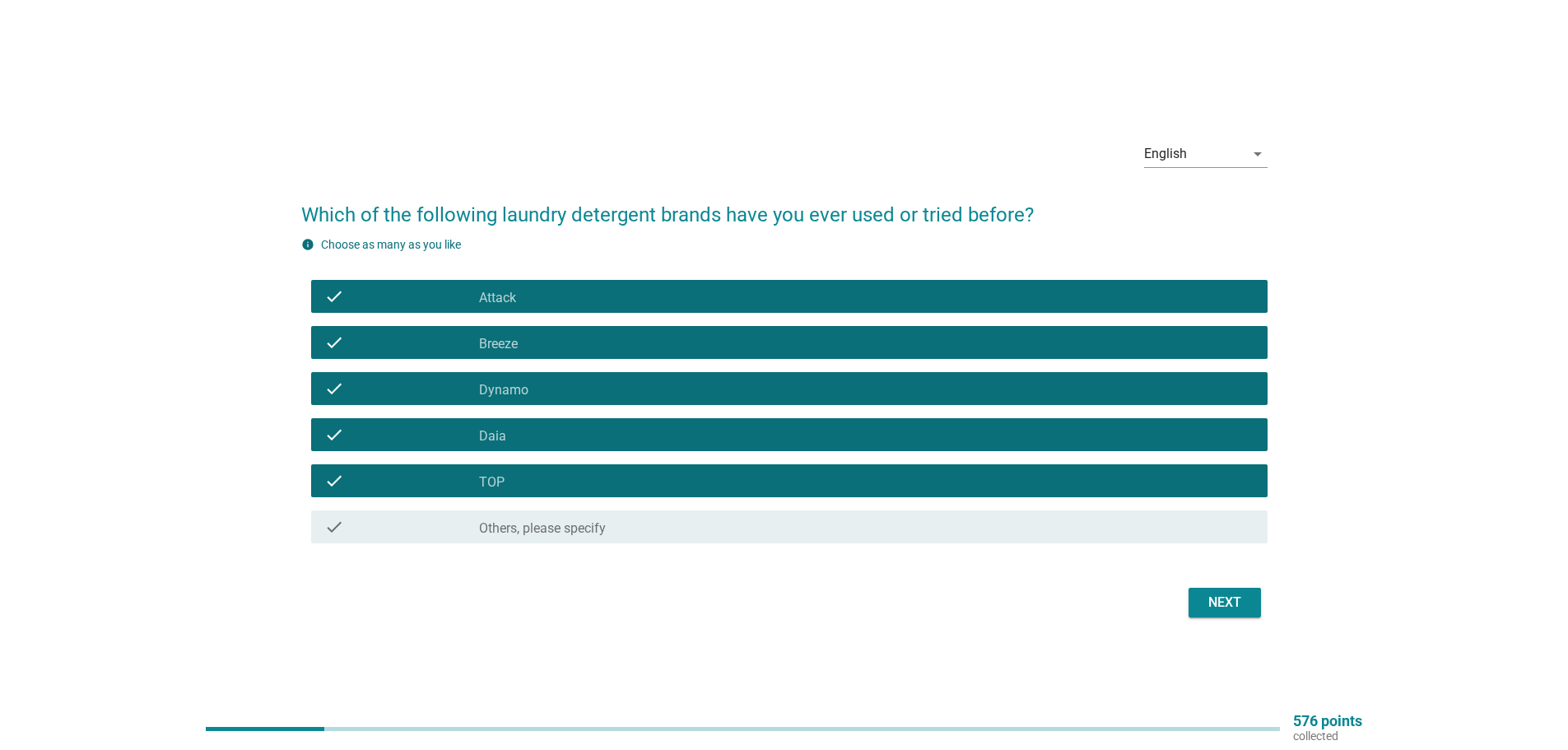
click at [1237, 604] on div "Next" at bounding box center [1224, 602] width 46 height 20
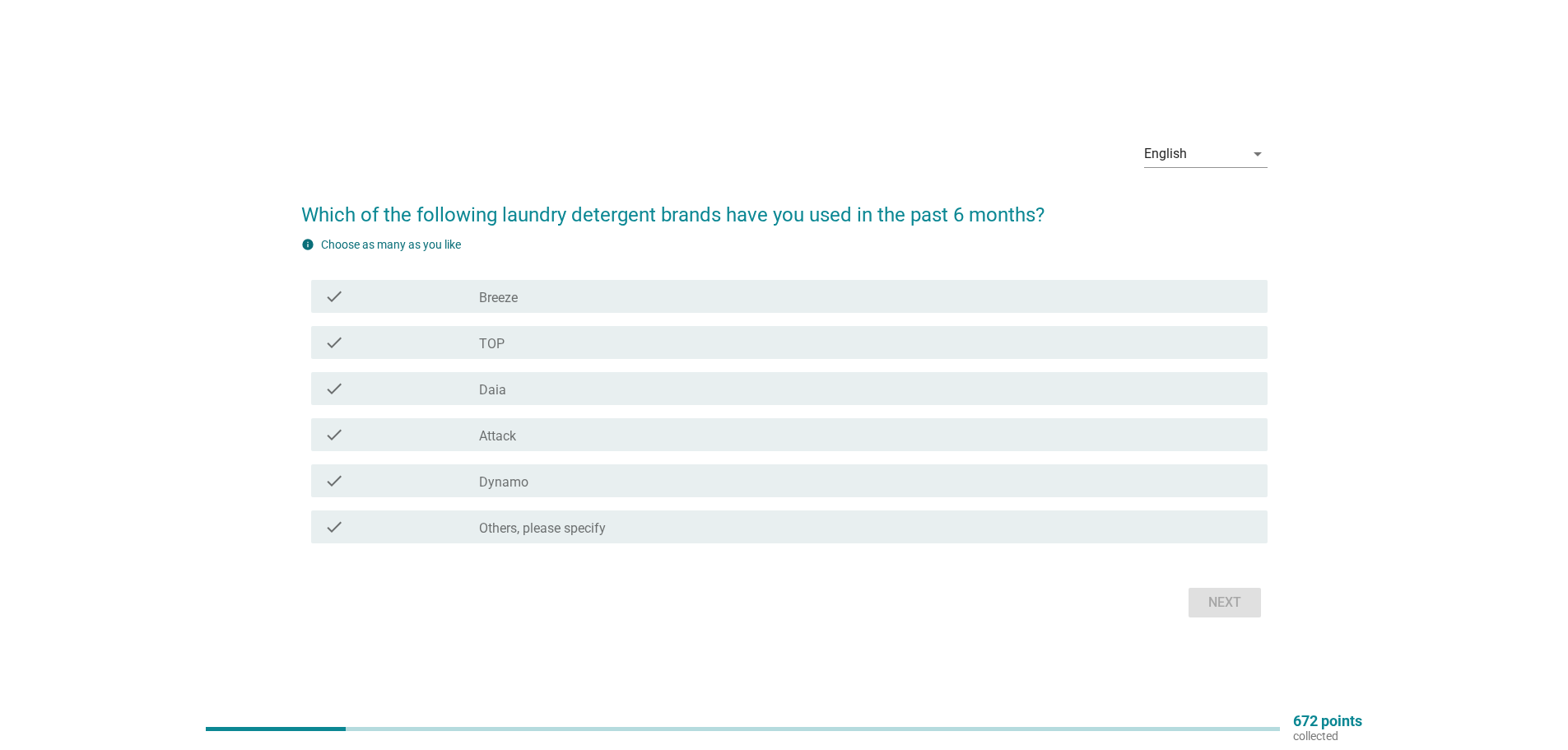
click at [565, 307] on div "check check_box Breeze" at bounding box center [789, 296] width 956 height 33
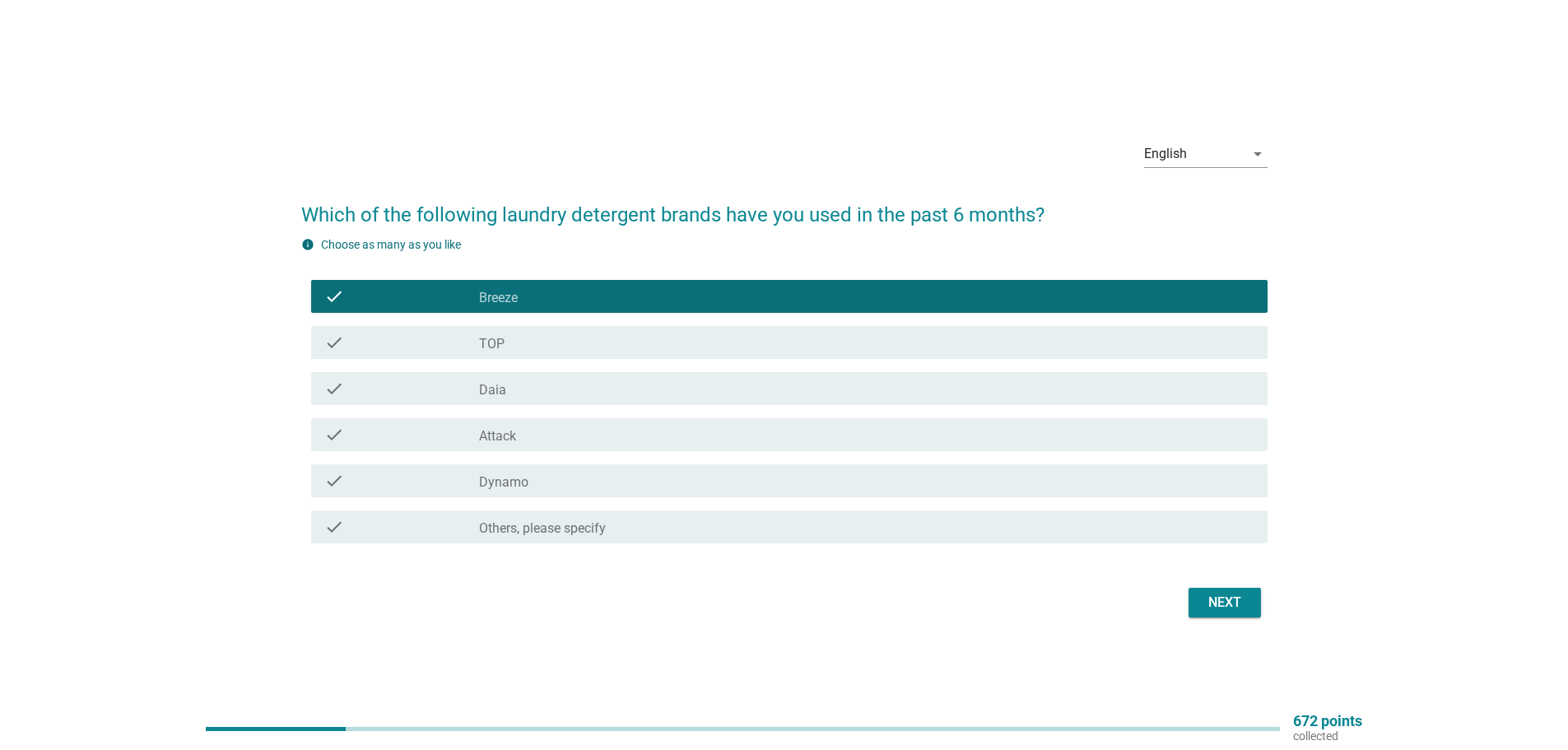
click at [557, 340] on div "check_box TOP" at bounding box center [867, 342] width 775 height 20
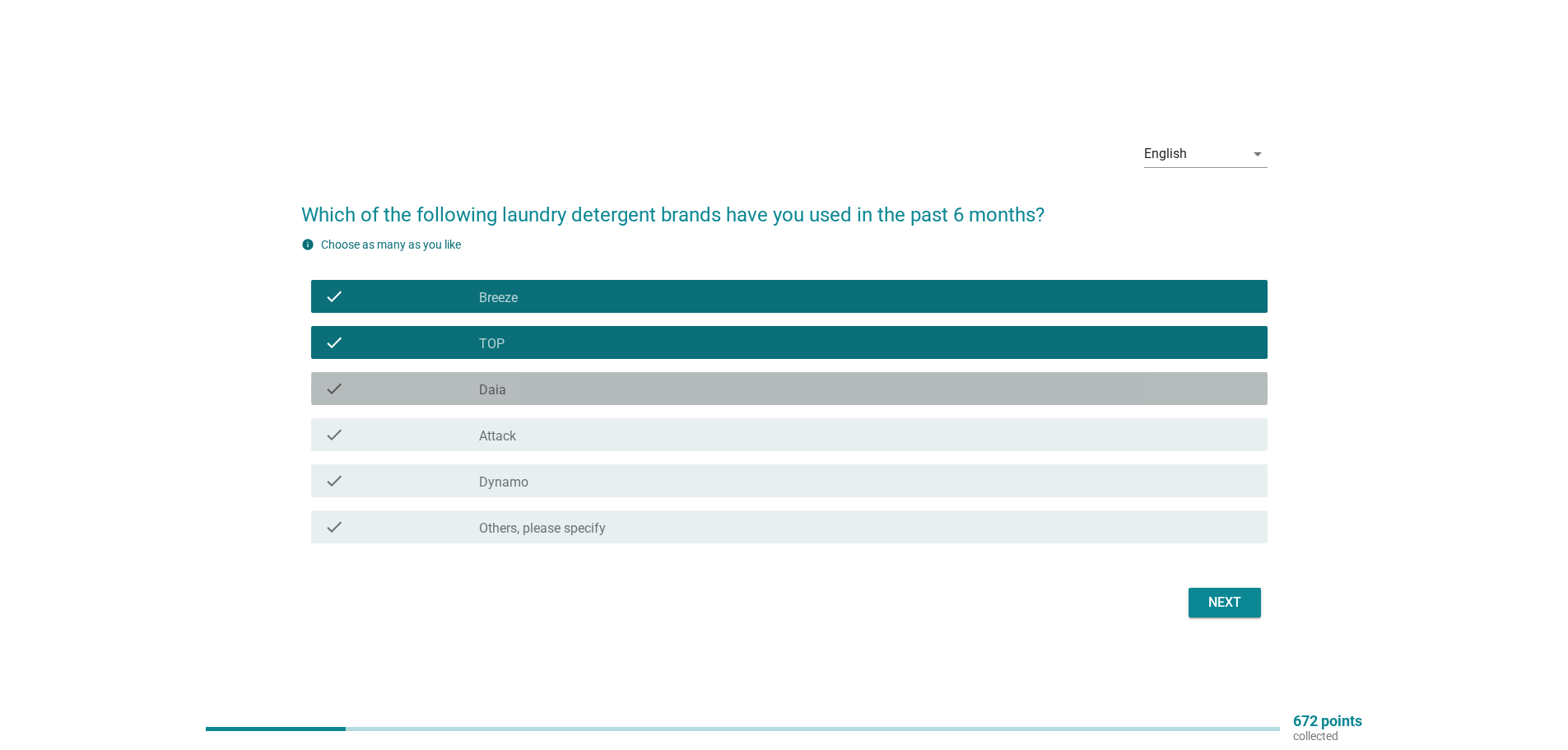
click at [560, 392] on div "check_box Daia" at bounding box center [867, 389] width 775 height 20
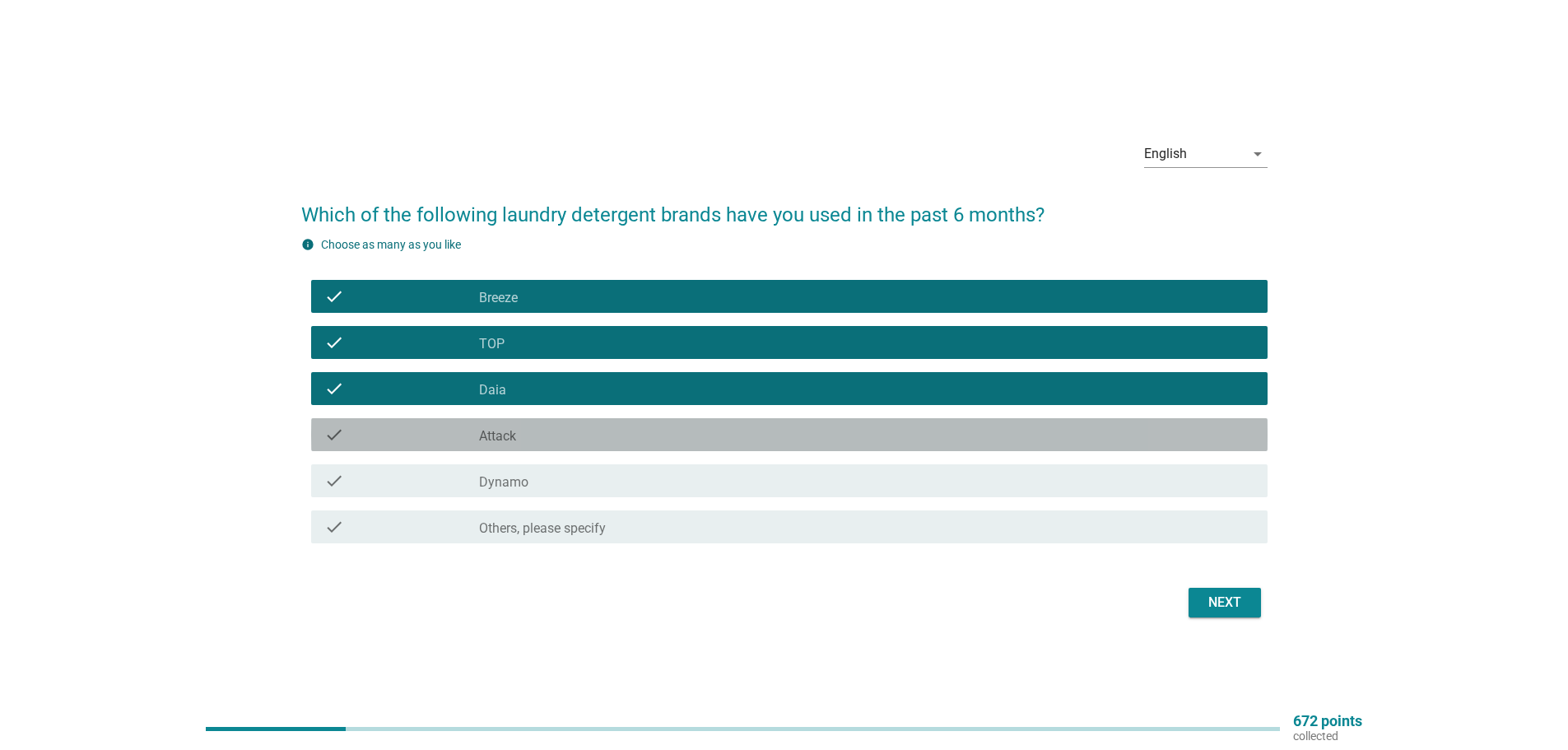
click at [556, 434] on div "check_box Attack" at bounding box center [867, 434] width 775 height 20
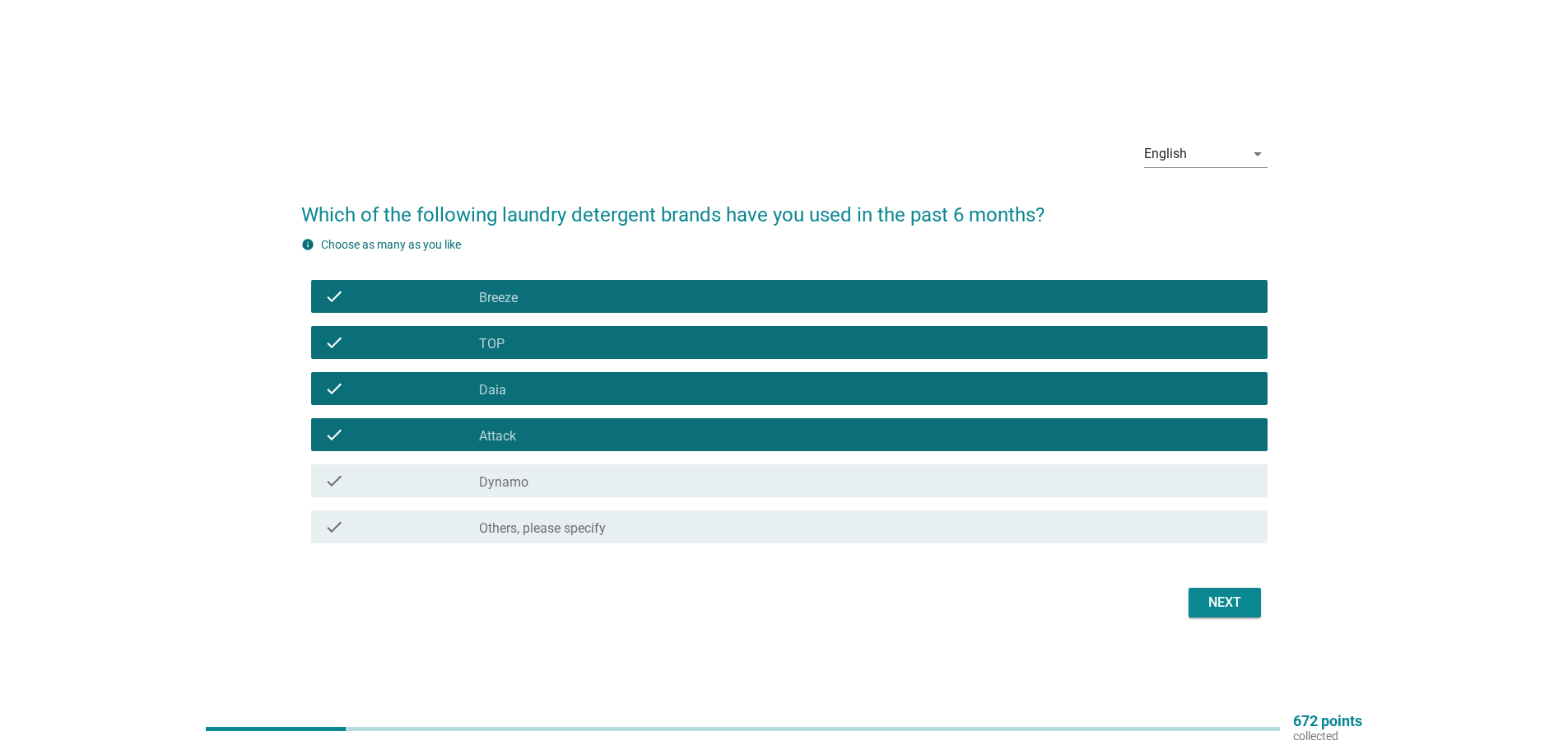
click at [557, 476] on div "check_box Dynamo" at bounding box center [867, 480] width 775 height 20
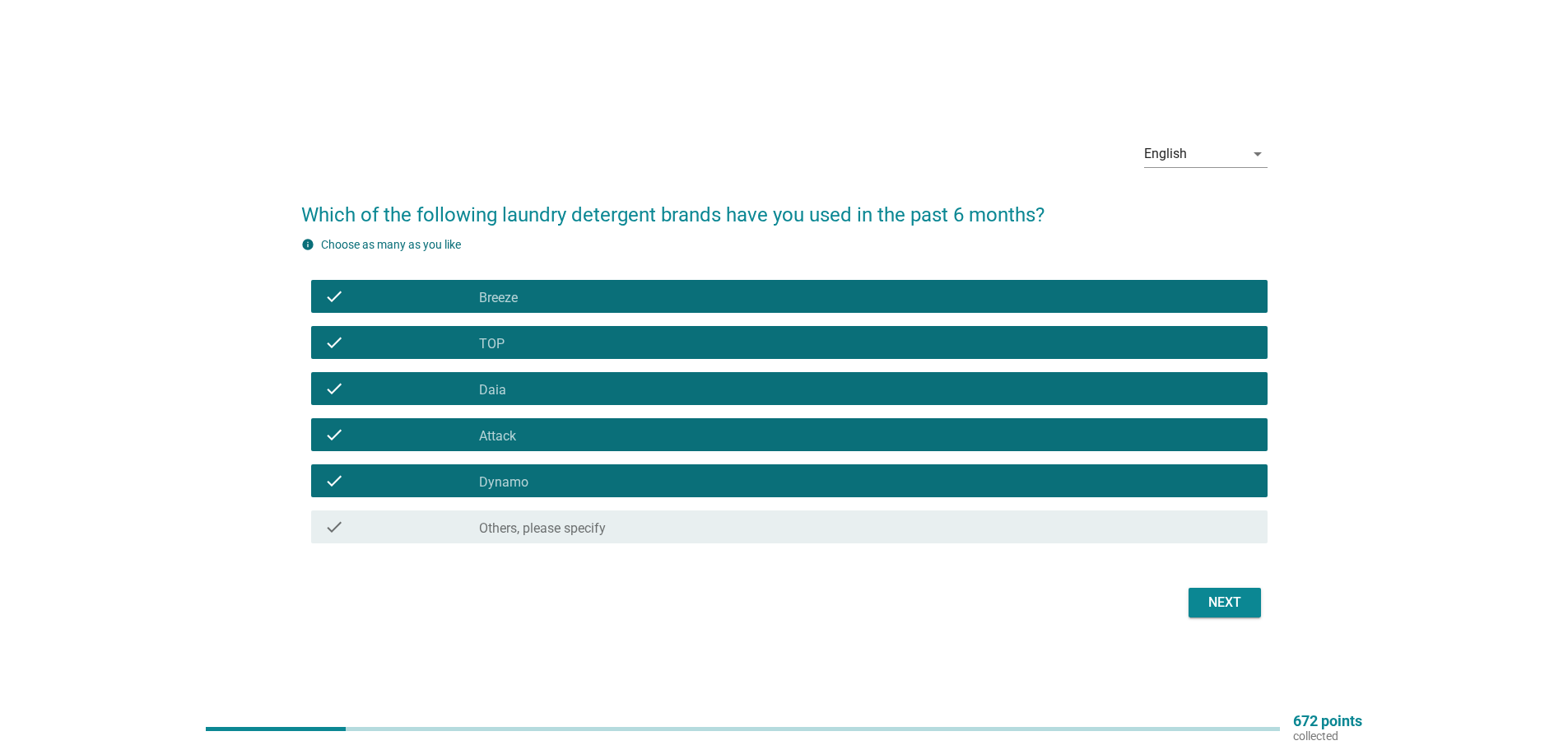
click at [1227, 600] on div "Next" at bounding box center [1224, 602] width 46 height 20
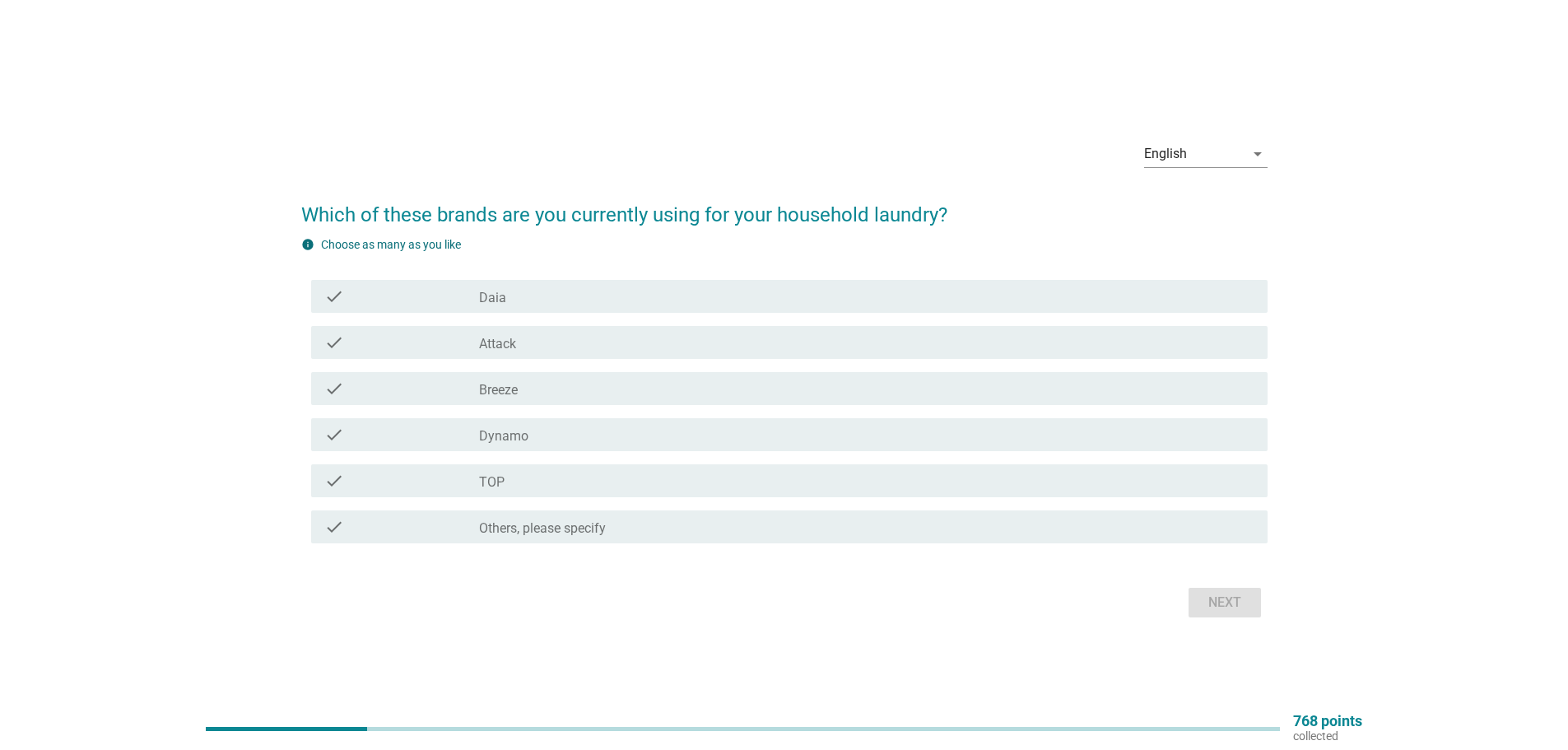
click at [491, 298] on label "Daia" at bounding box center [492, 297] width 27 height 16
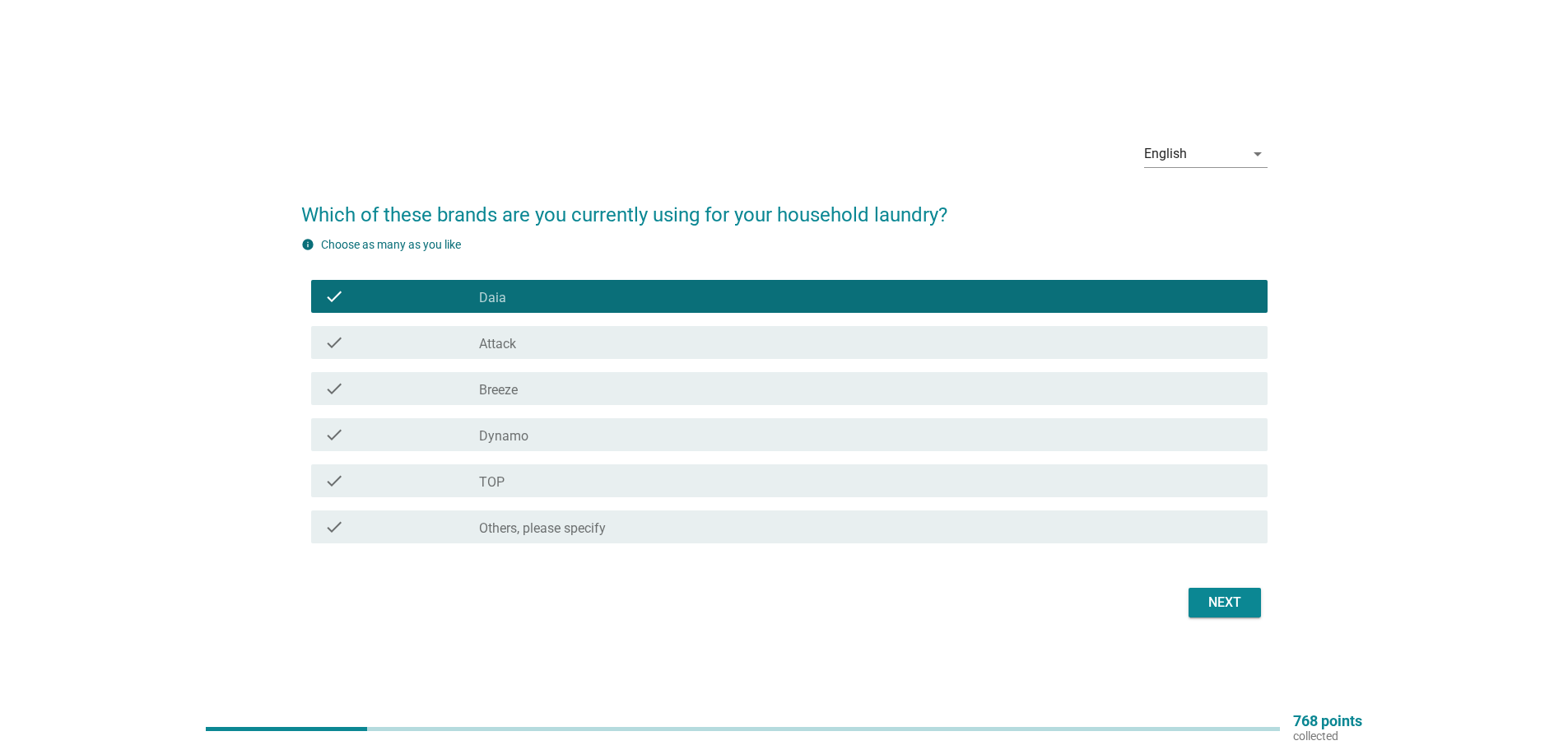
click at [491, 298] on label "Daia" at bounding box center [492, 297] width 27 height 16
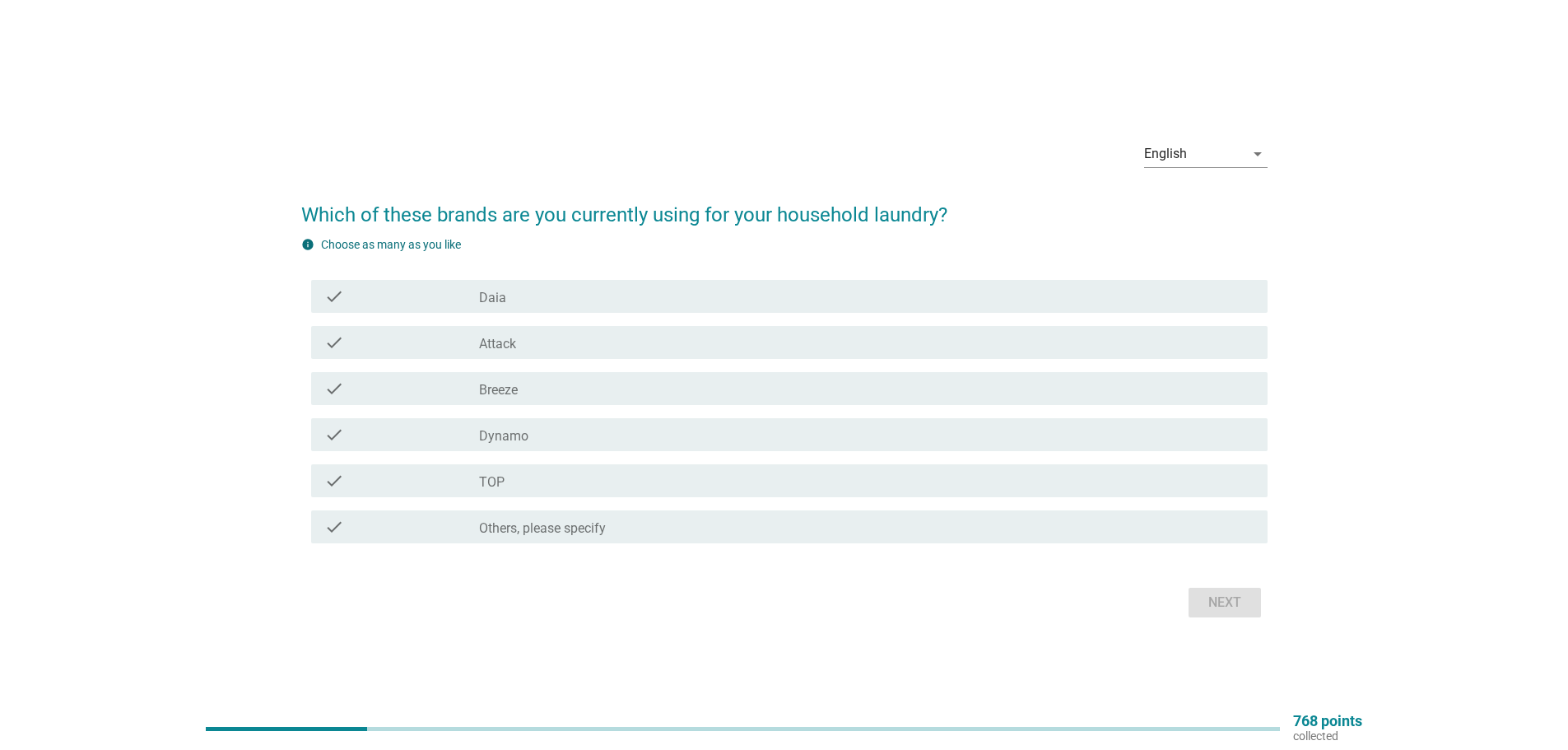
click at [559, 490] on div "check_box TOP" at bounding box center [867, 480] width 775 height 20
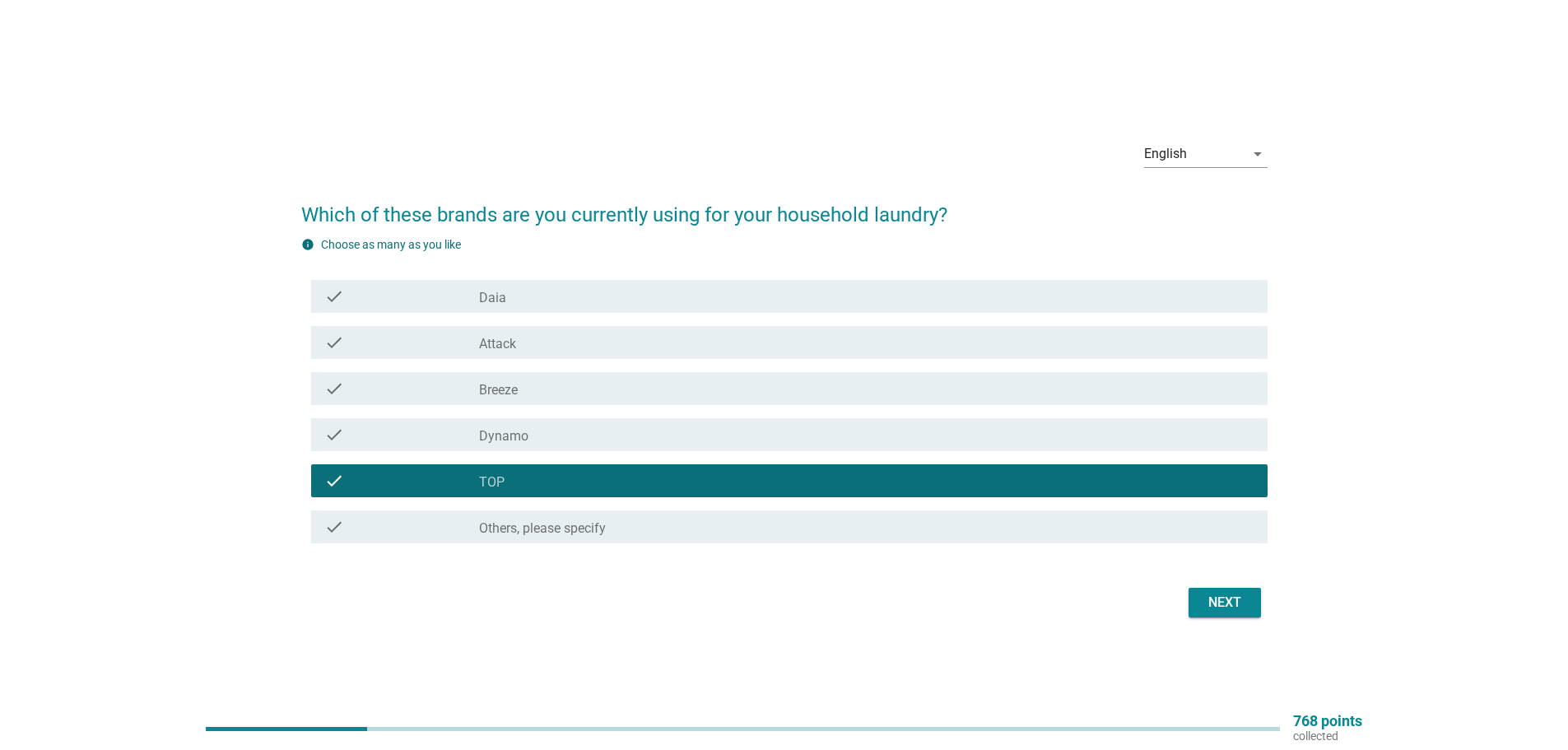
click at [526, 481] on div "check_box TOP" at bounding box center [867, 480] width 775 height 20
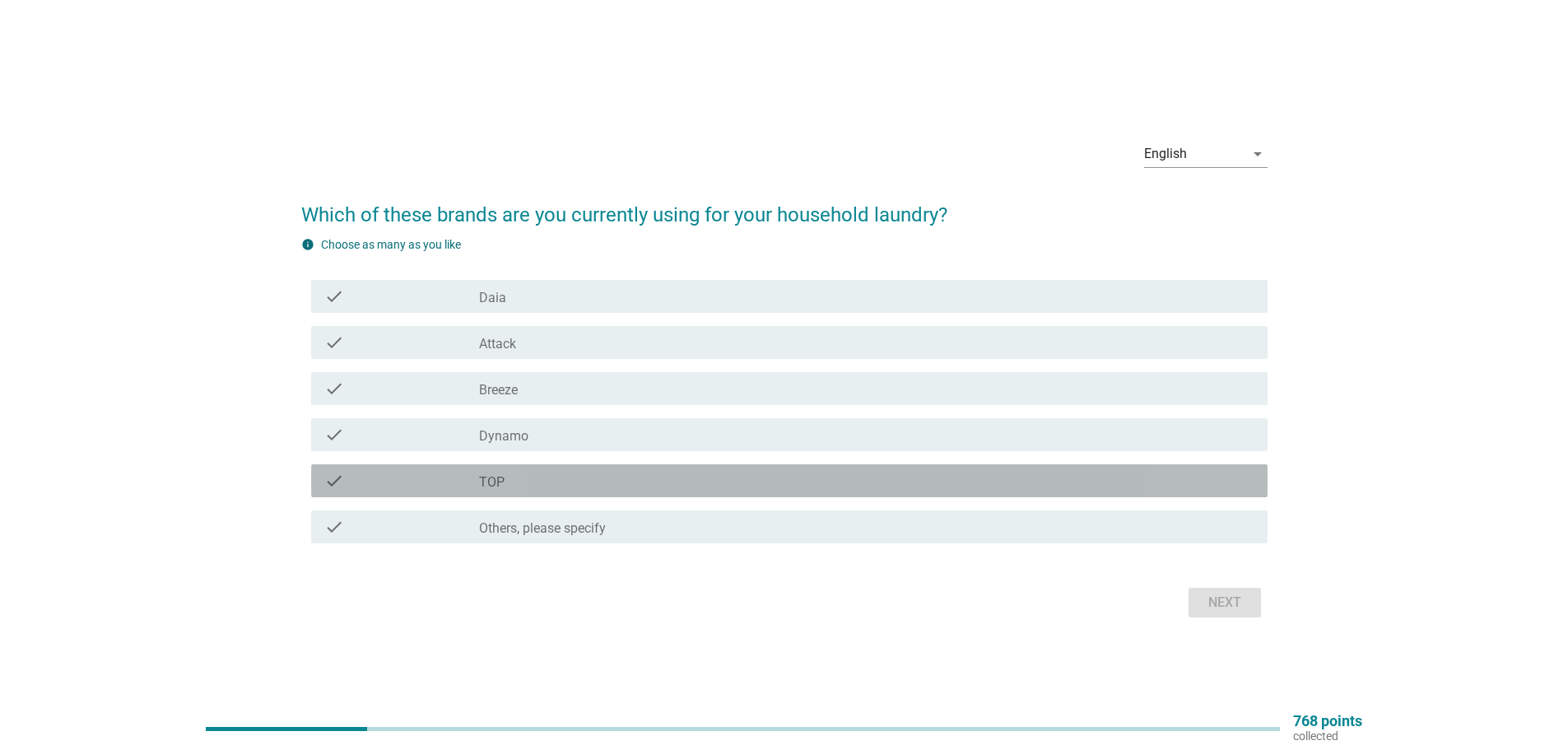
click at [525, 476] on div "check_box TOP" at bounding box center [867, 480] width 775 height 20
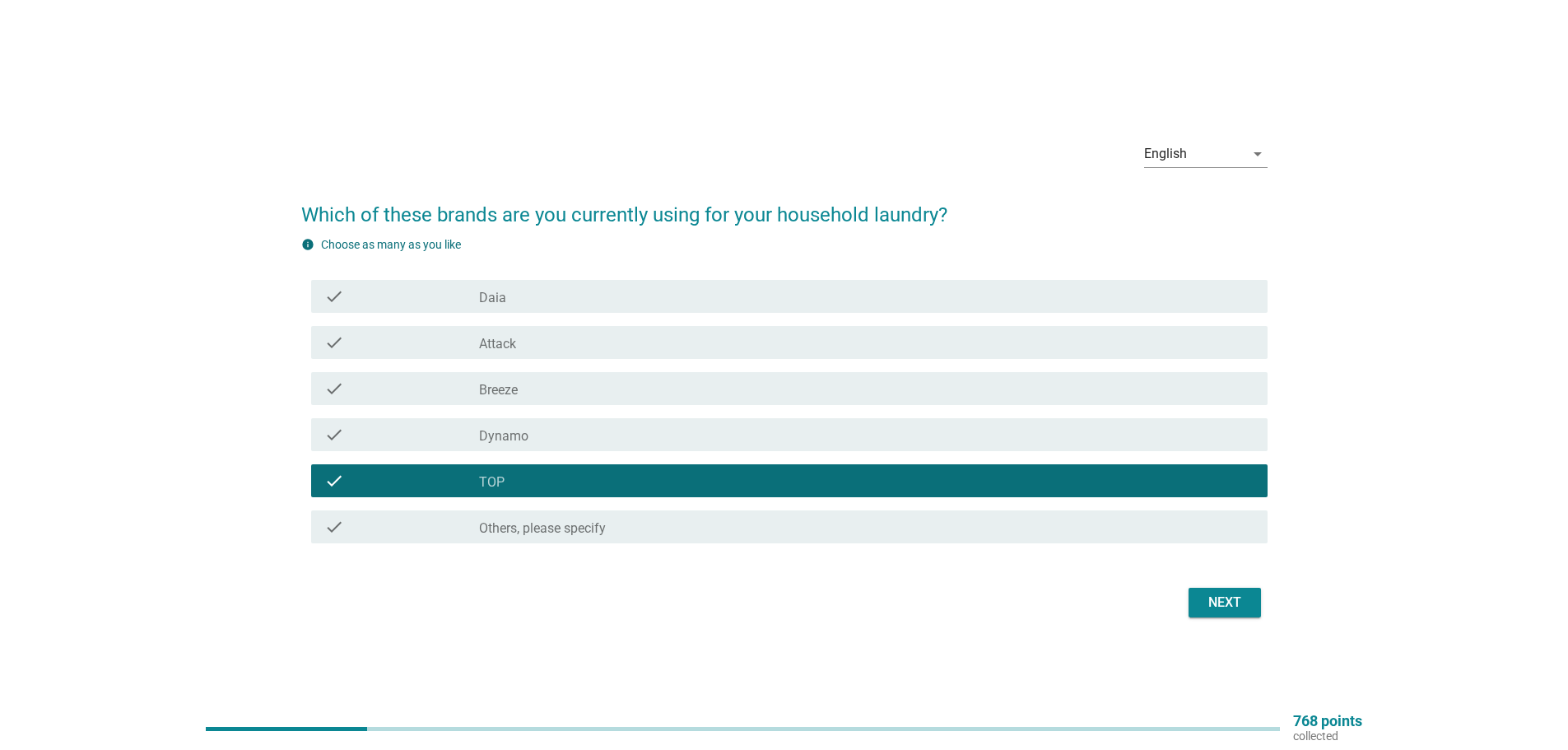
click at [1219, 594] on div "Next" at bounding box center [1224, 602] width 46 height 20
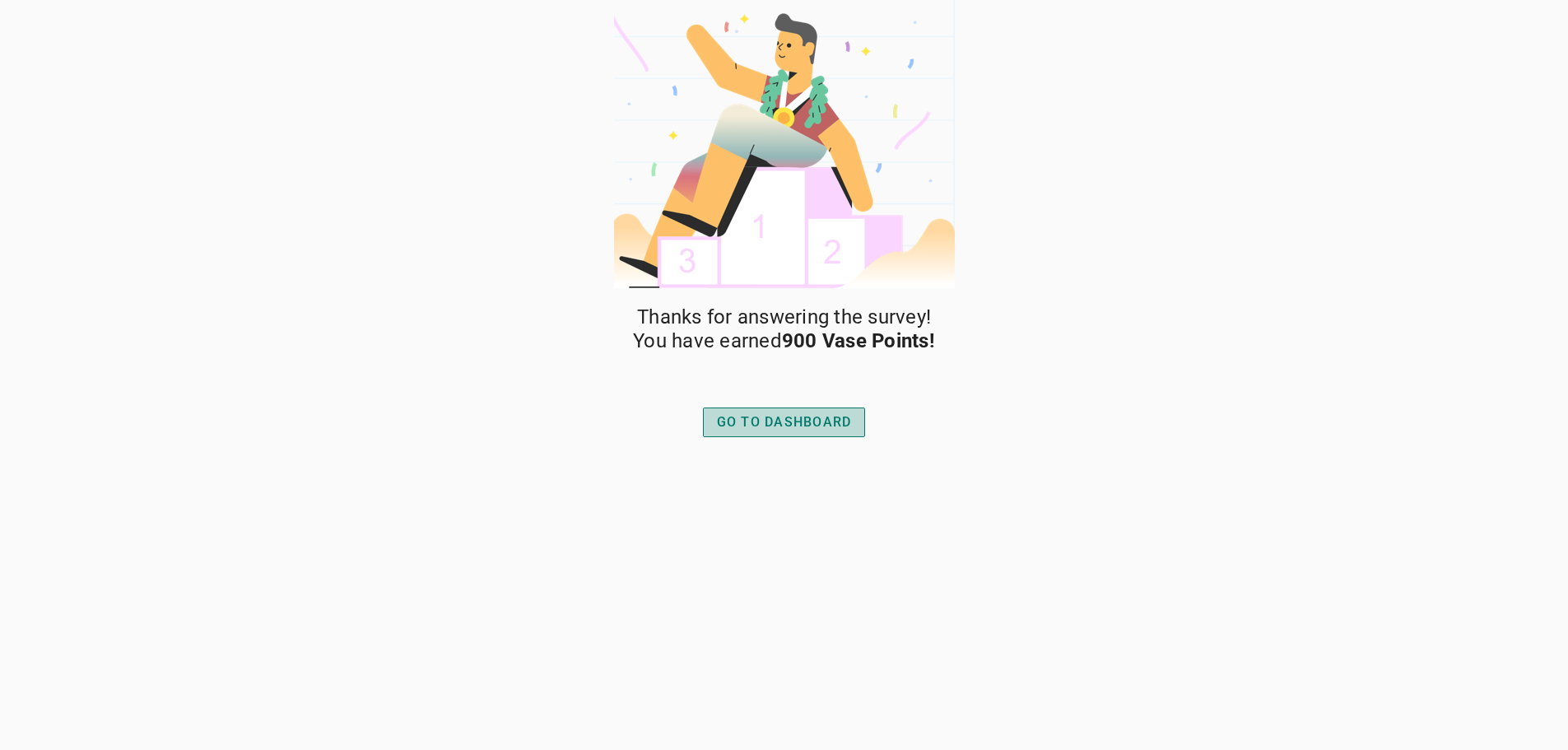
click at [727, 424] on div "GO TO DASHBOARD" at bounding box center [784, 422] width 135 height 20
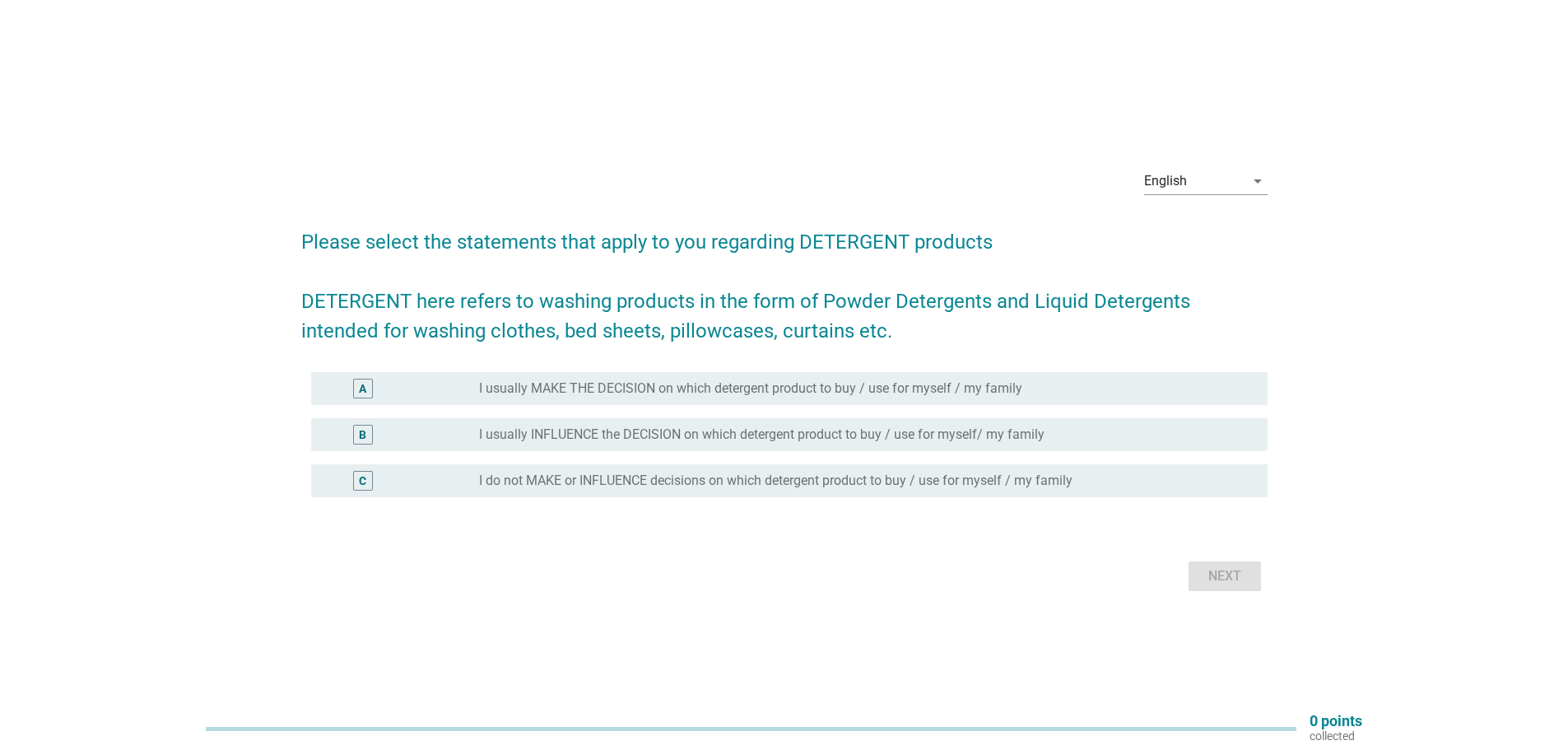
click at [900, 398] on div "A radio_button_unchecked I usually MAKE THE DECISION on which detergent product…" at bounding box center [789, 389] width 956 height 33
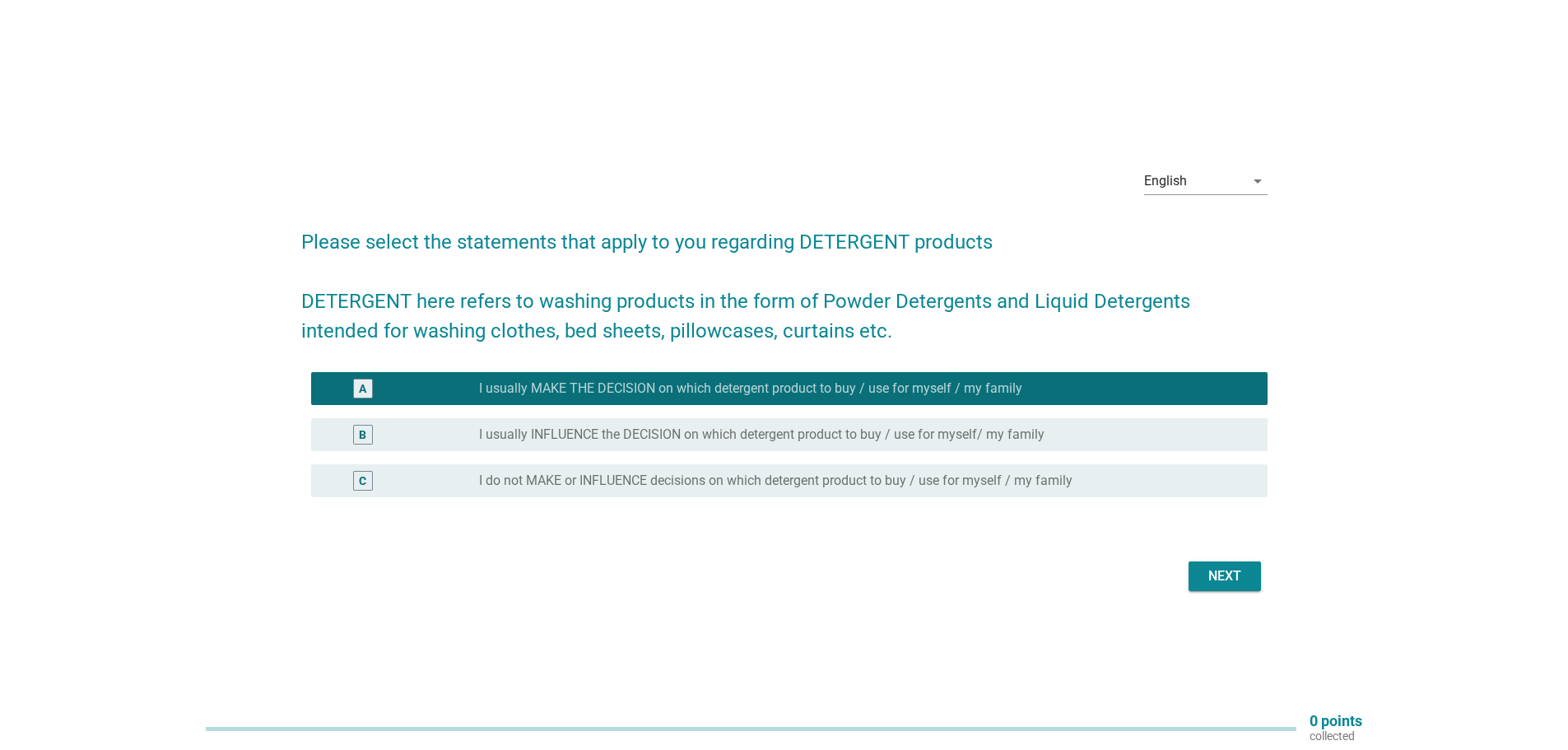
click at [1227, 572] on div "Next" at bounding box center [1224, 576] width 46 height 20
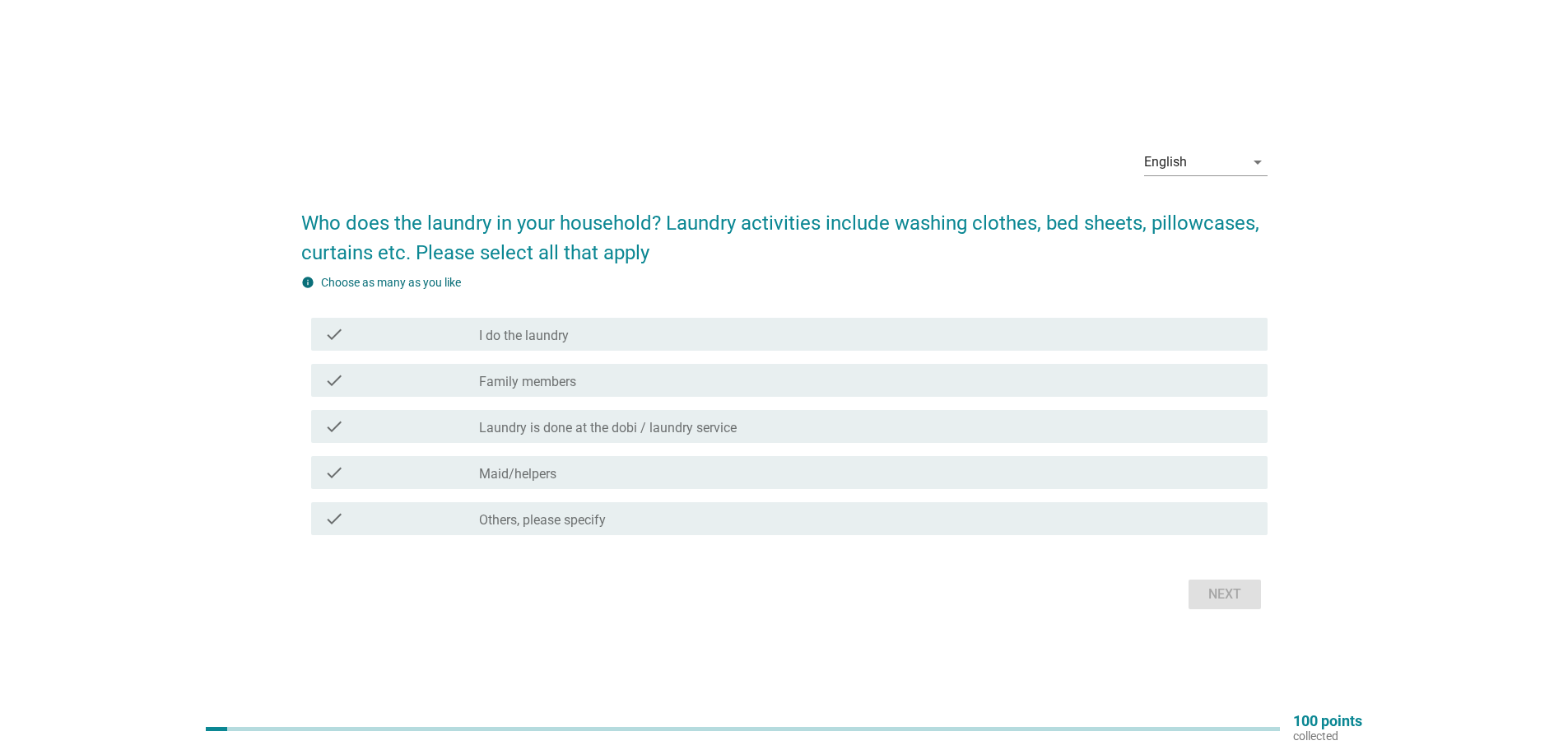
click at [731, 346] on div "check check_box_outline_blank I do the laundry" at bounding box center [789, 334] width 956 height 33
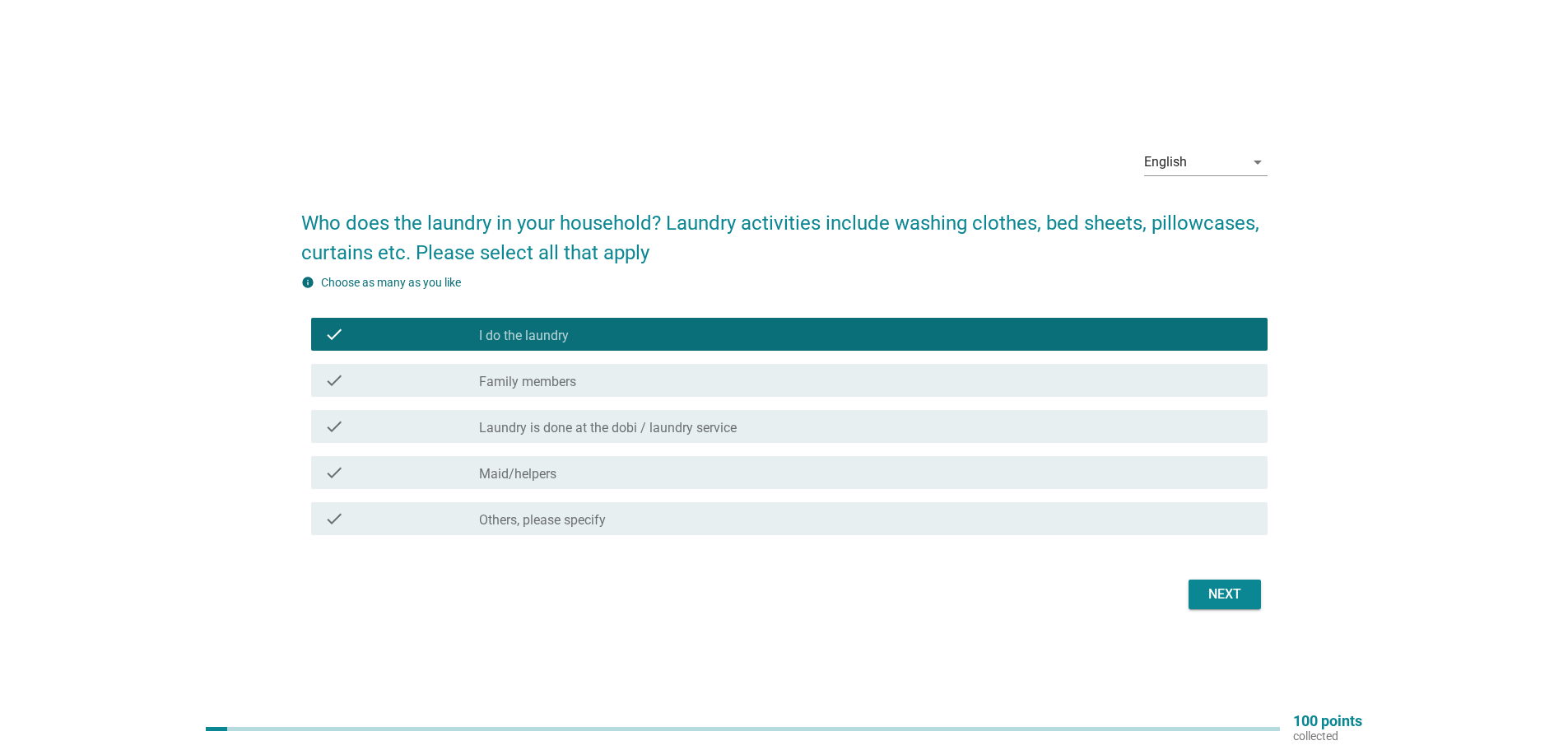
click at [1244, 595] on div "Next" at bounding box center [1224, 594] width 46 height 20
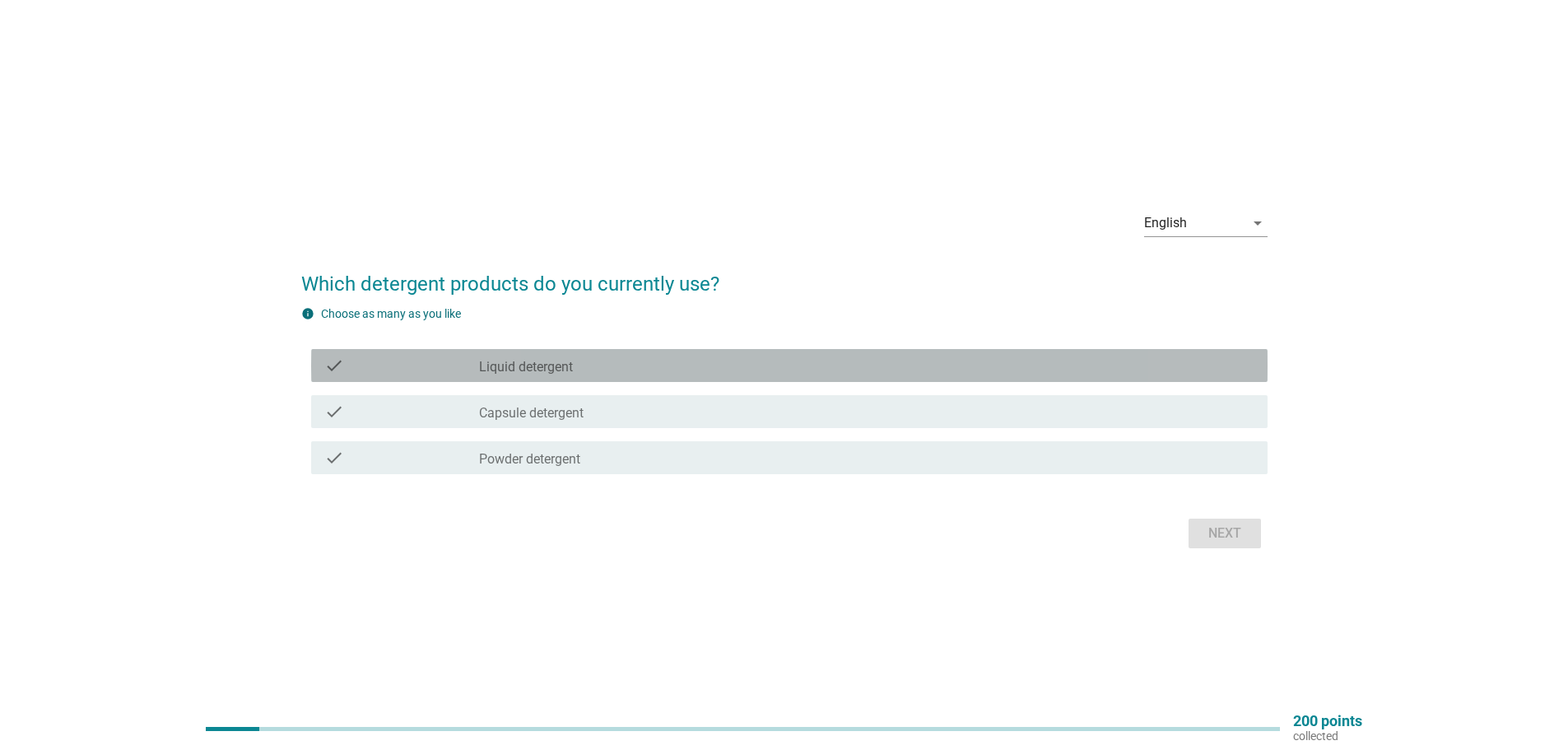
click at [614, 374] on div "check_box_outline_blank Liquid detergent" at bounding box center [867, 365] width 775 height 20
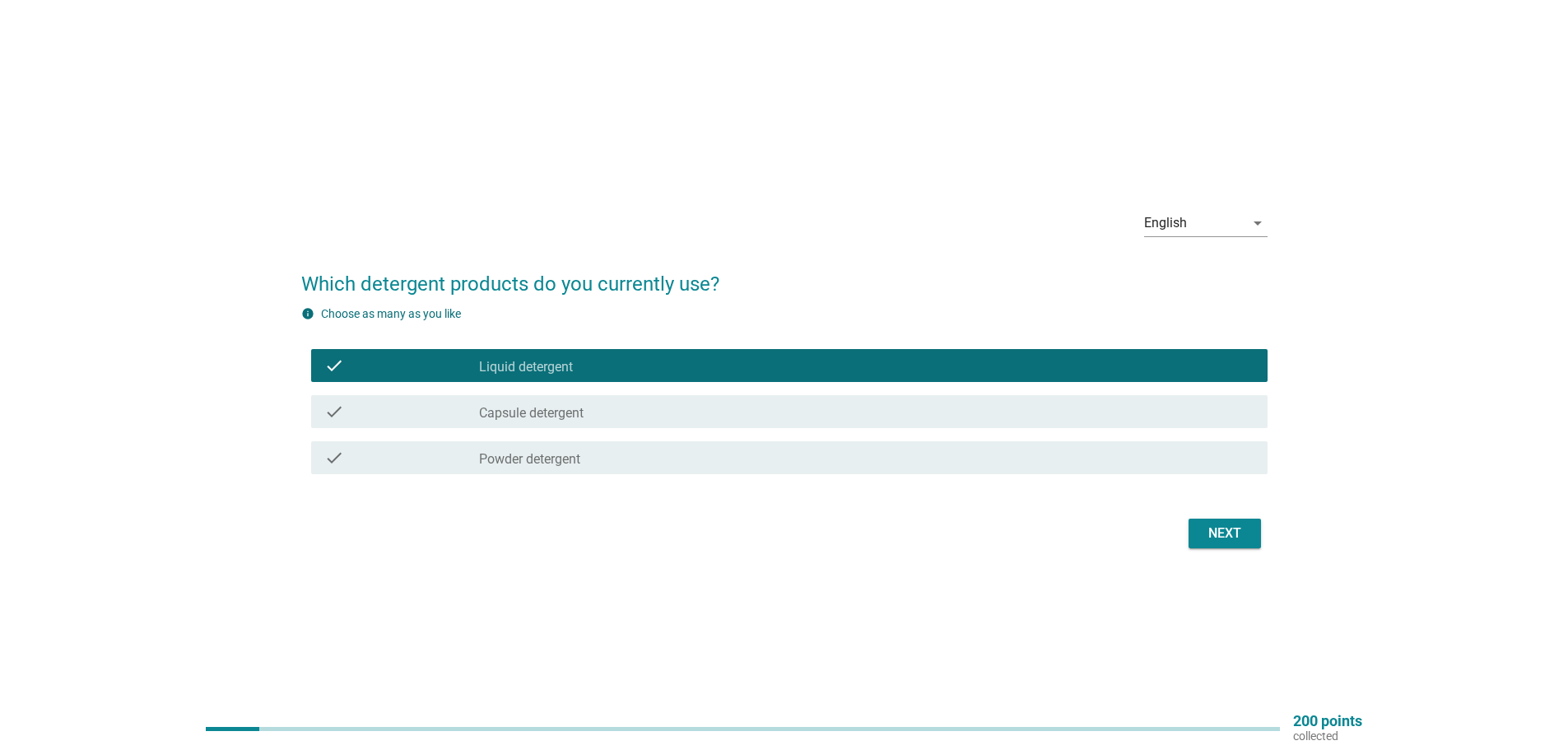
click at [1227, 543] on div "Next" at bounding box center [1224, 533] width 46 height 20
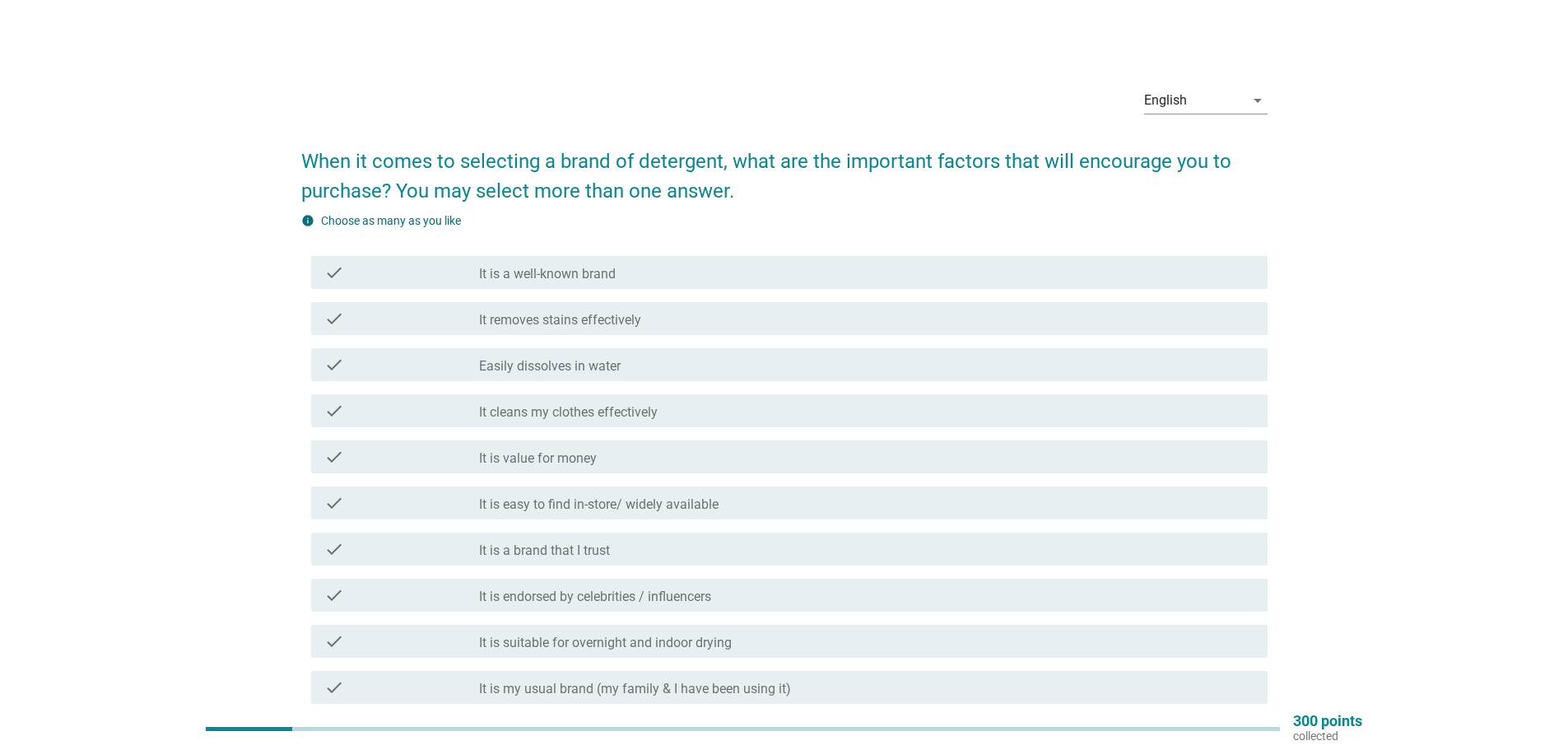
click at [599, 321] on label "It removes stains effectively" at bounding box center [560, 320] width 163 height 16
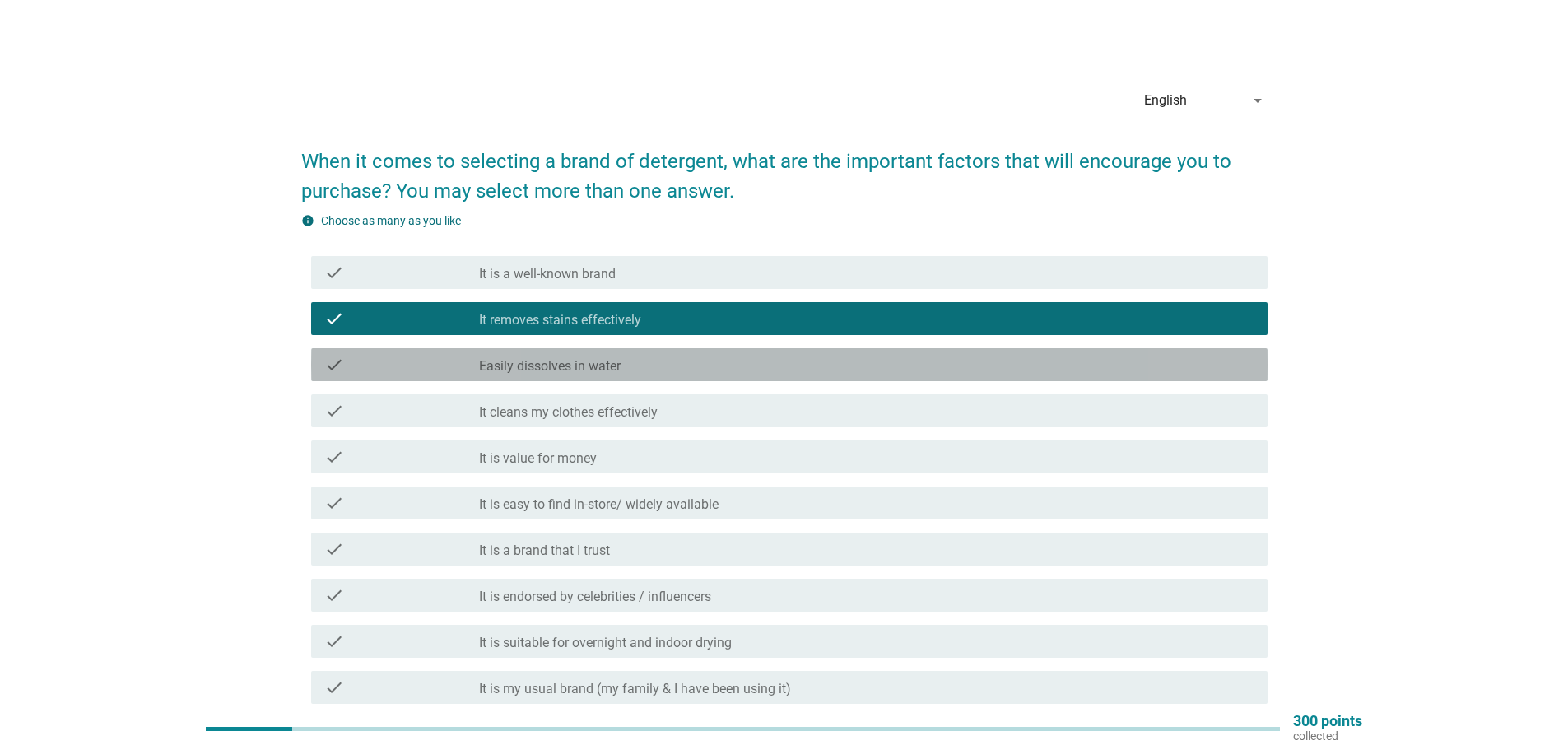
click at [605, 375] on div "check check_box_outline_blank Easily dissolves in water" at bounding box center [789, 364] width 956 height 33
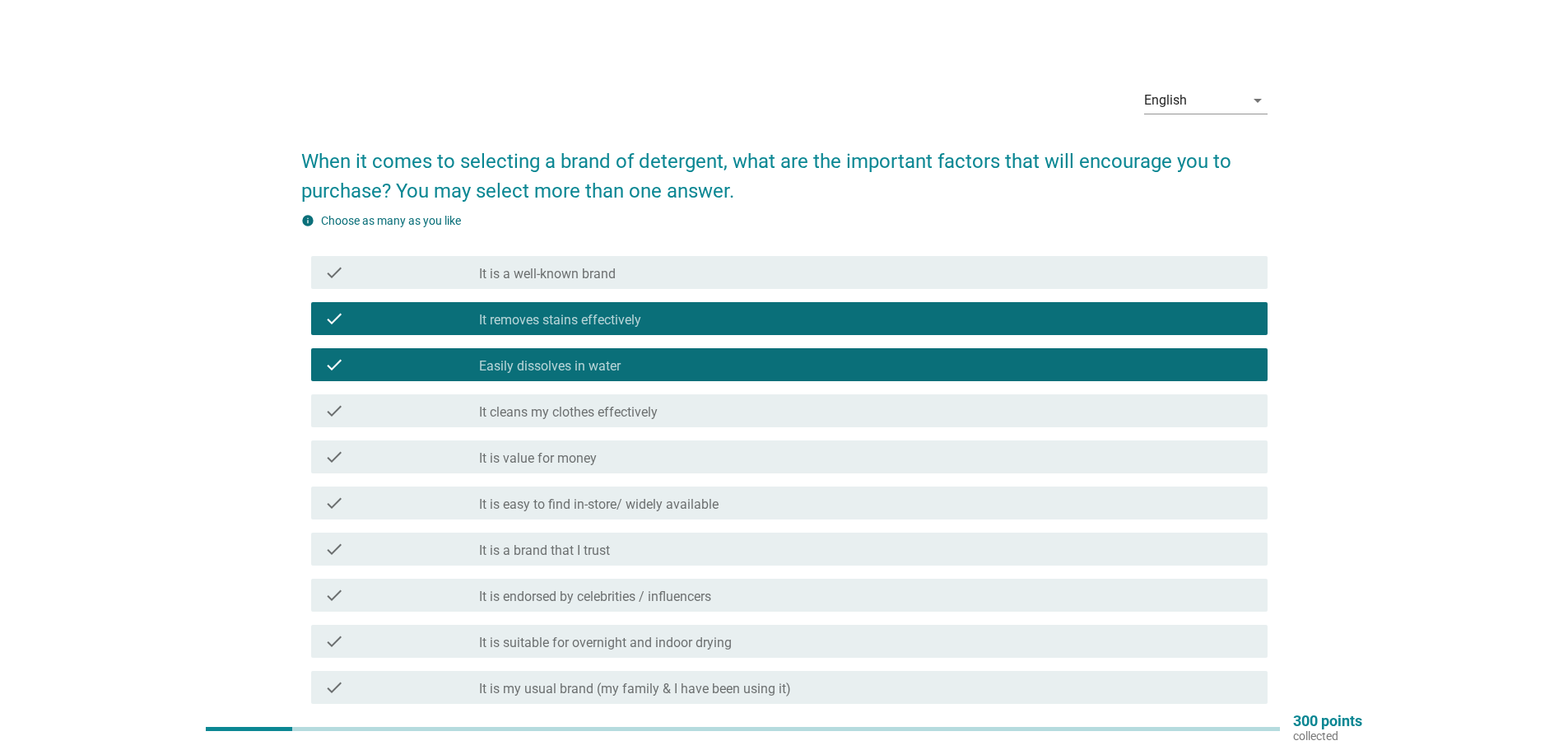
click at [623, 424] on div "check check_box_outline_blank It cleans my clothes effectively" at bounding box center [789, 410] width 956 height 33
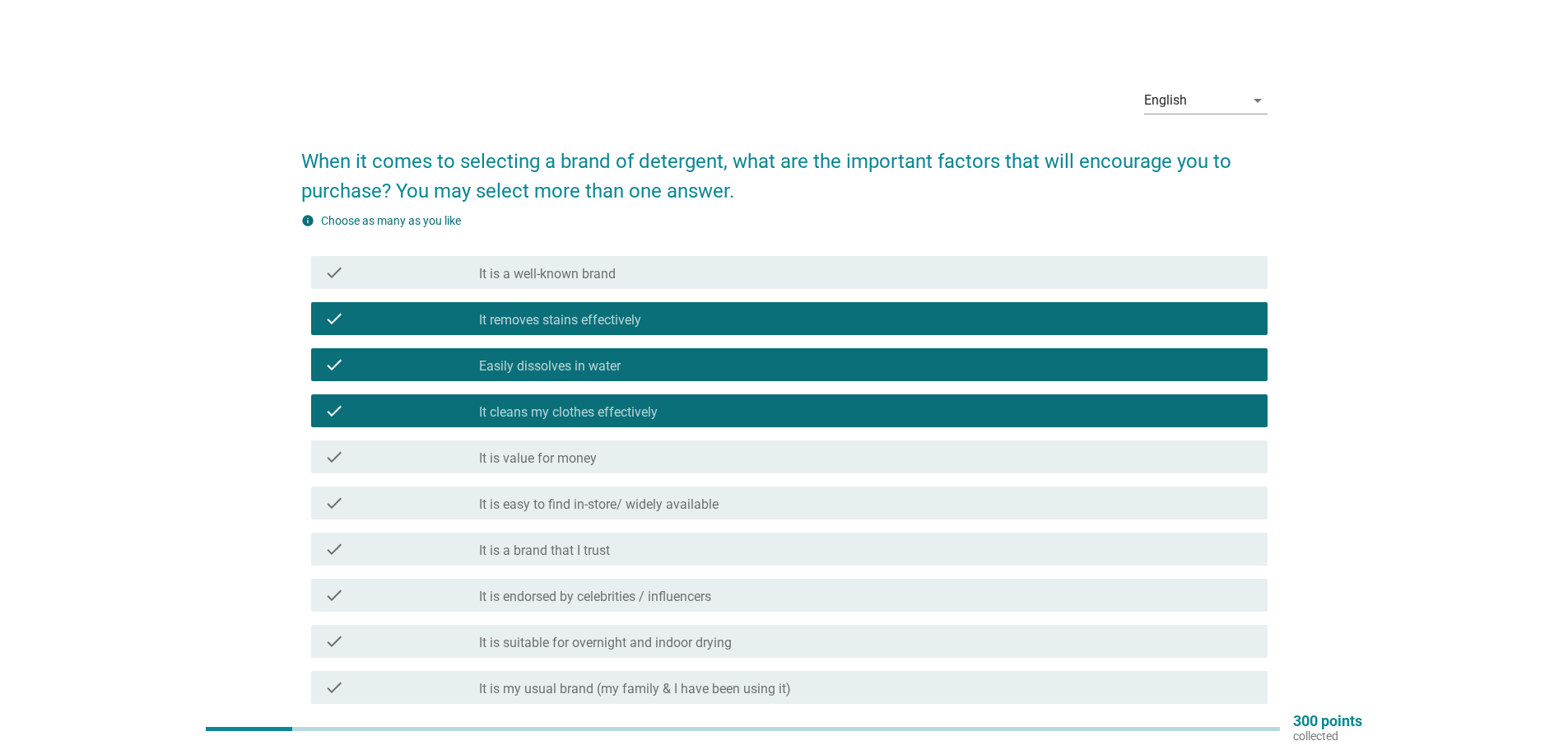
scroll to position [82, 0]
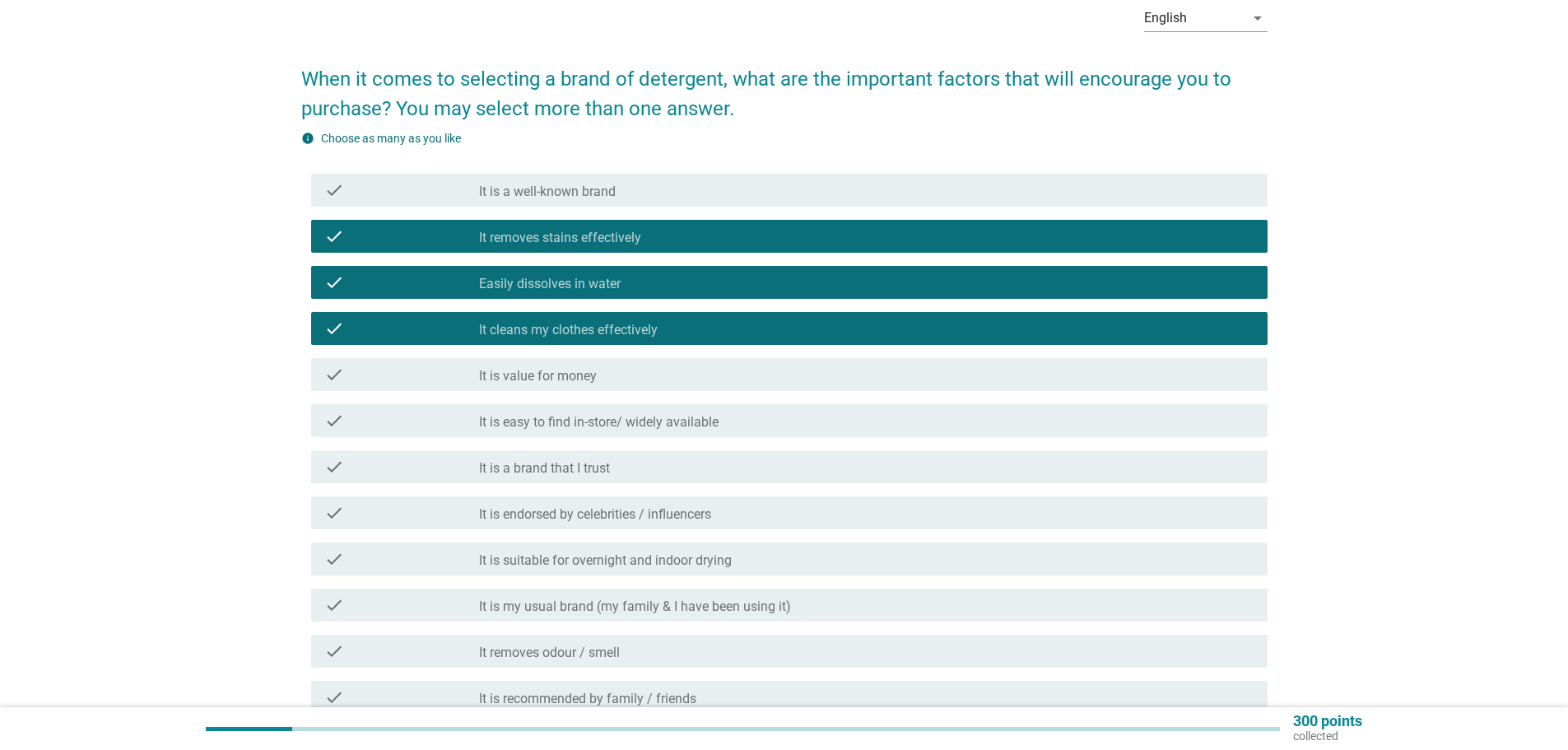
click at [661, 375] on div "check_box_outline_blank It is value for money" at bounding box center [867, 375] width 775 height 20
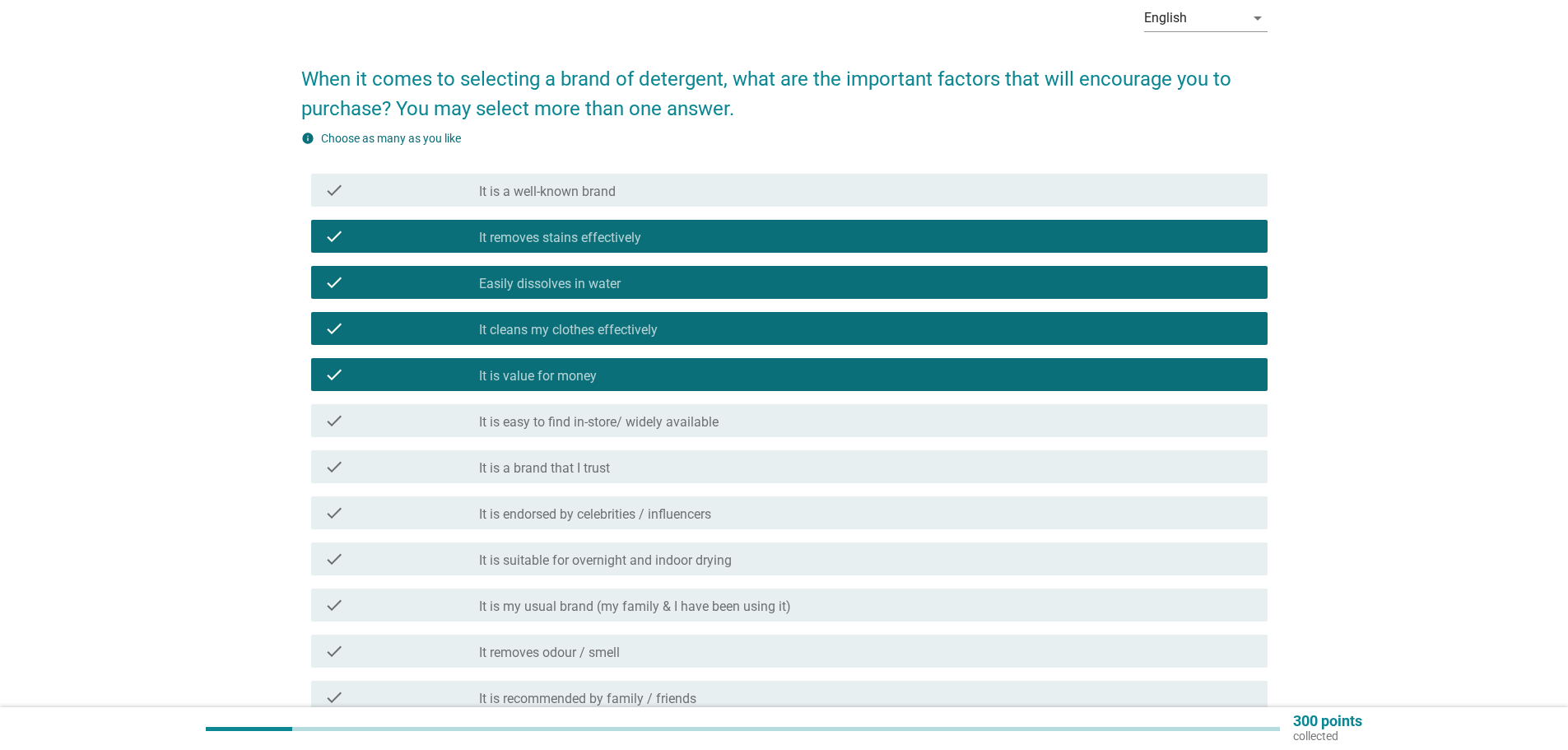
click at [650, 462] on div "check_box_outline_blank It is a brand that I trust" at bounding box center [867, 466] width 775 height 20
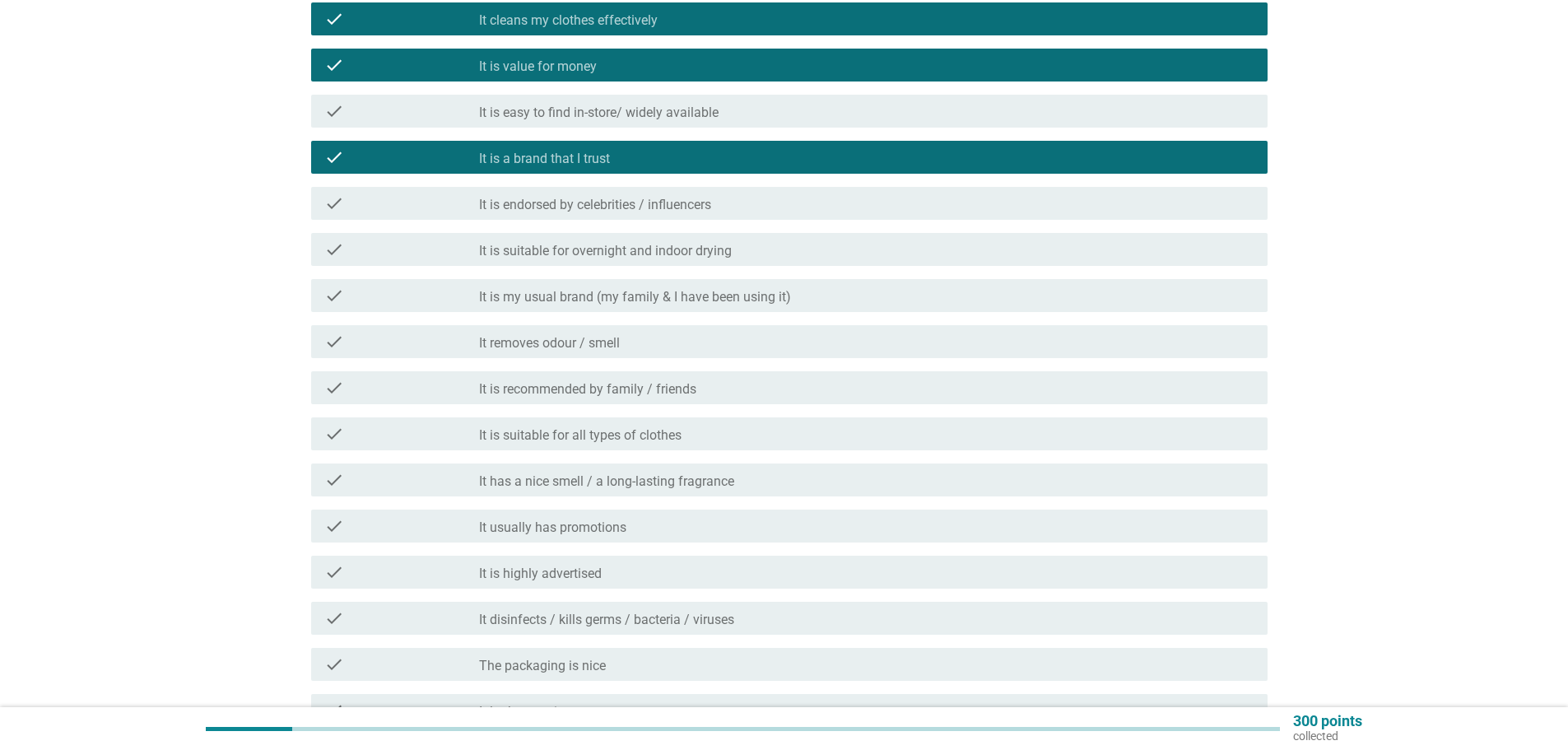
scroll to position [411, 0]
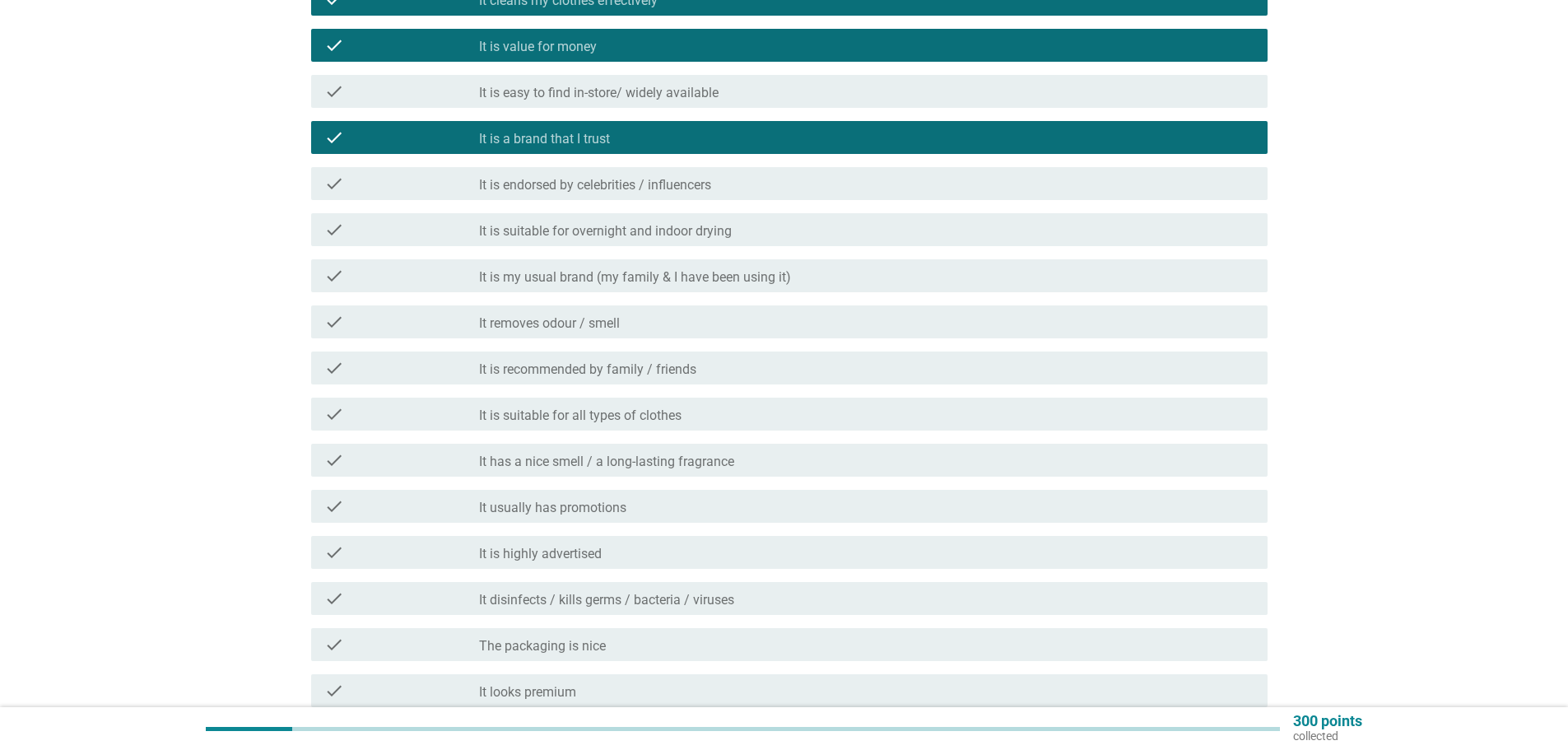
click at [674, 304] on div "check check_box_outline_blank It removes odour / smell" at bounding box center [784, 322] width 966 height 46
click at [674, 323] on div "check_box_outline_blank It removes odour / smell" at bounding box center [867, 322] width 775 height 20
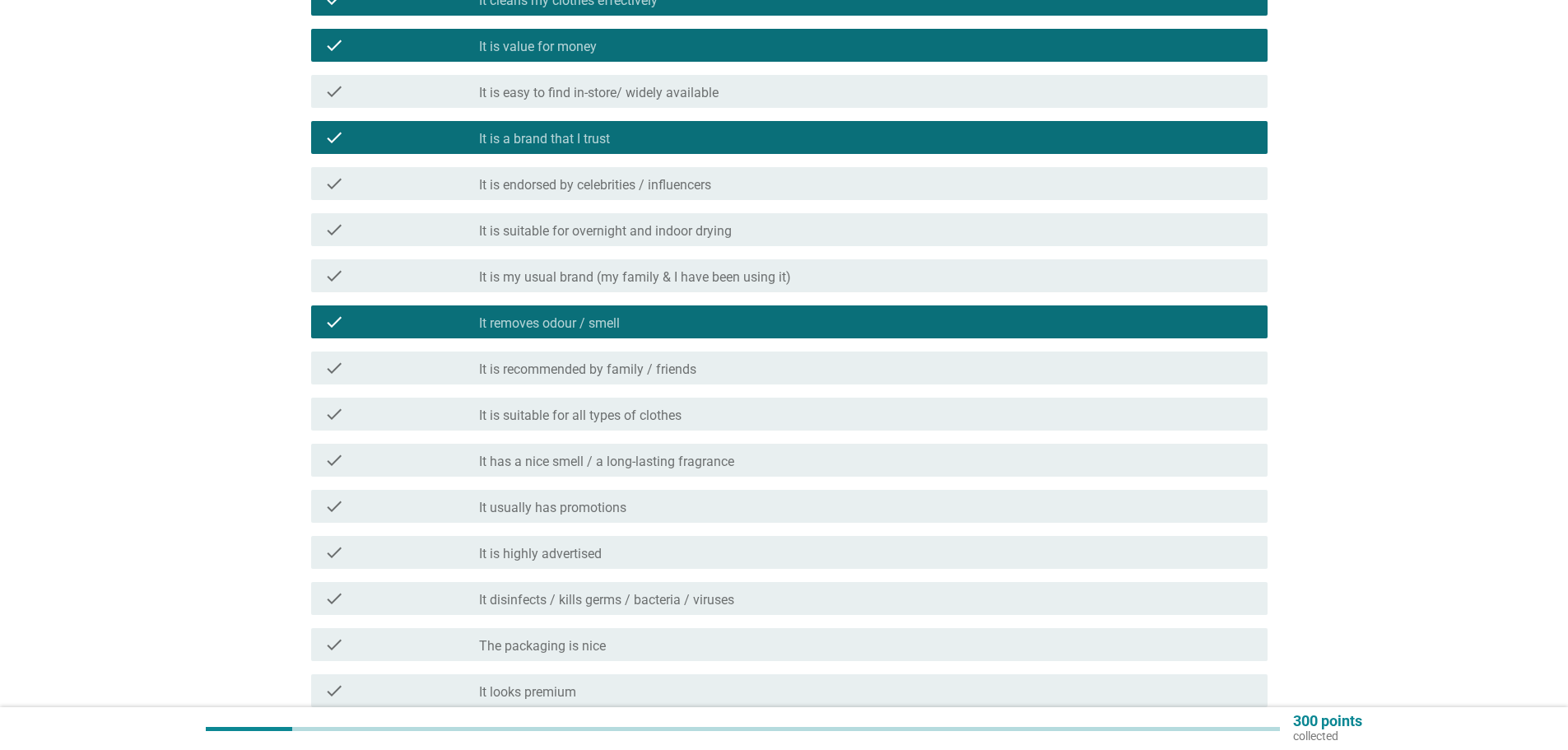
click at [716, 417] on div "check_box_outline_blank It is suitable for all types of clothes" at bounding box center [867, 413] width 775 height 20
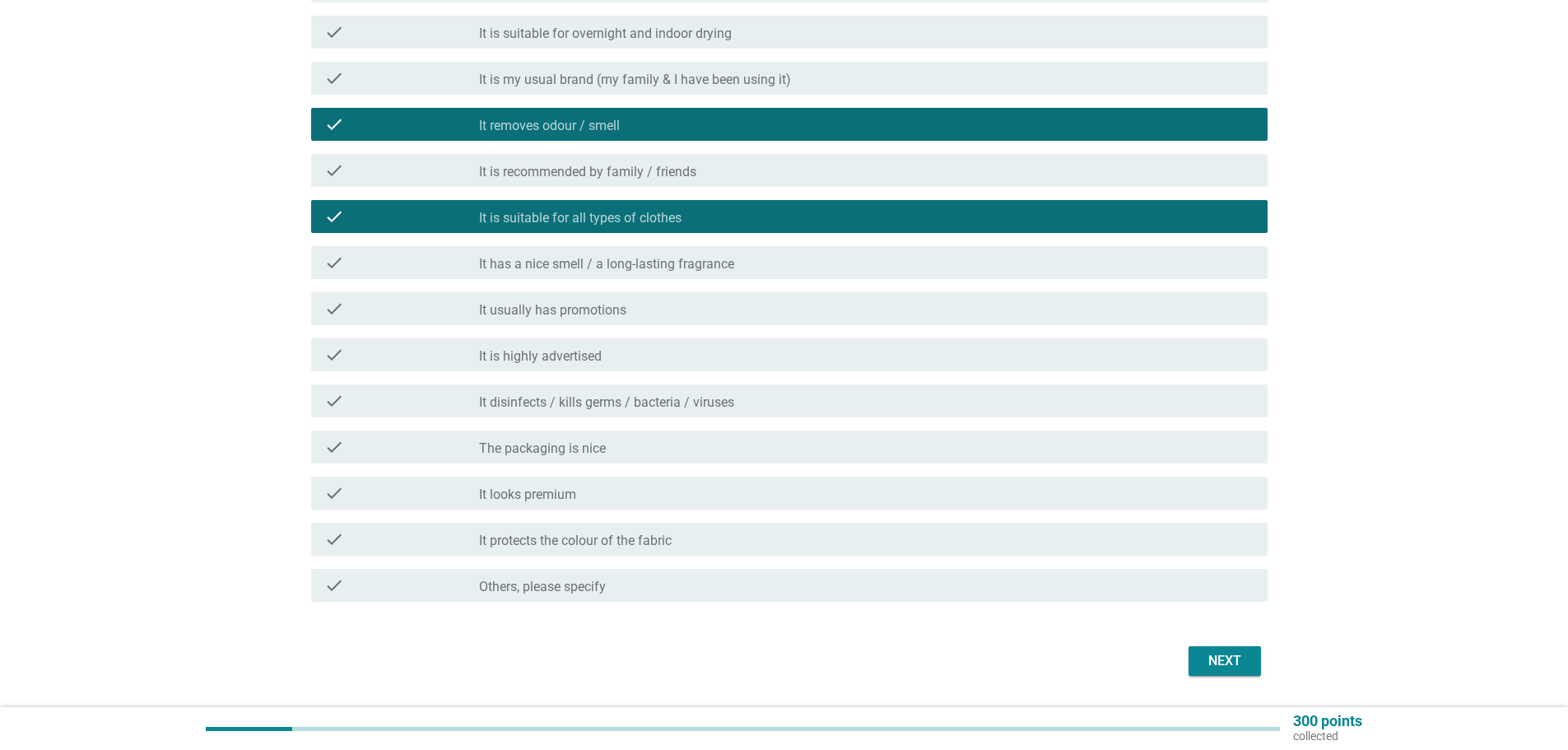
scroll to position [657, 0]
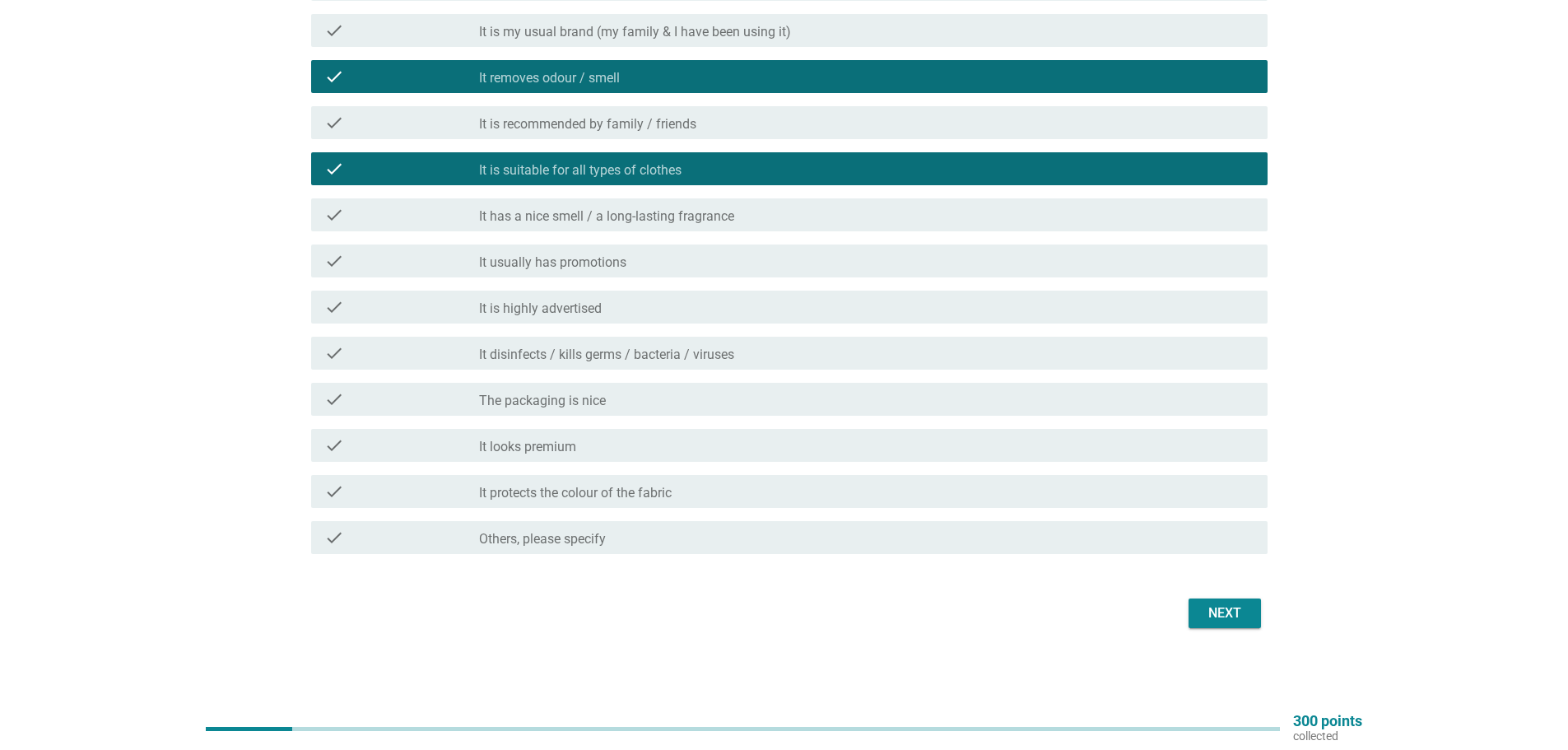
click at [728, 232] on div "check check_box_outline_blank It has a nice smell / a long-lasting fragrance" at bounding box center [784, 215] width 966 height 46
click at [735, 226] on div "check check_box_outline_blank It has a nice smell / a long-lasting fragrance" at bounding box center [789, 215] width 956 height 33
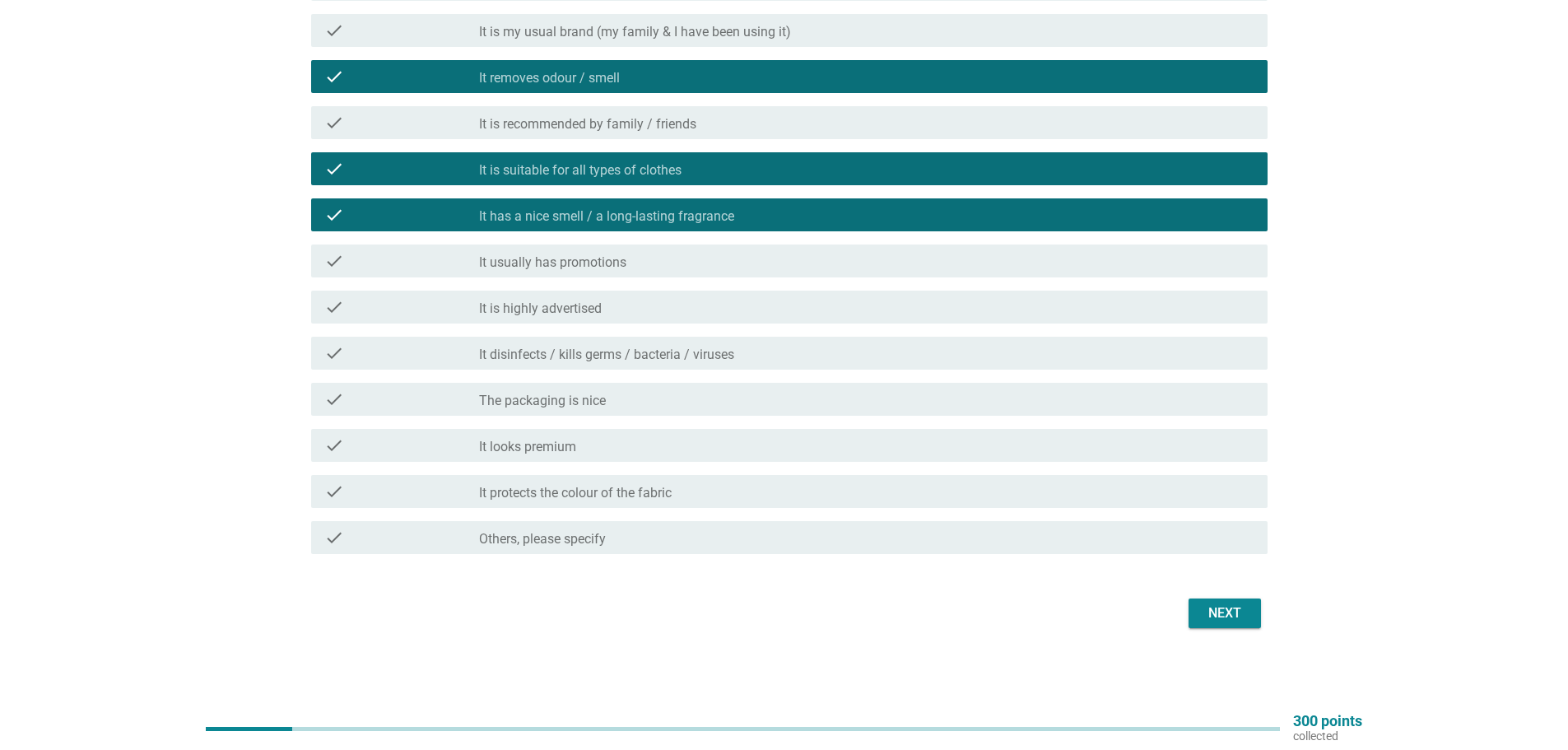
click at [737, 353] on div "check_box_outline_blank It disinfects / kills germs / bacteria / viruses" at bounding box center [867, 353] width 775 height 20
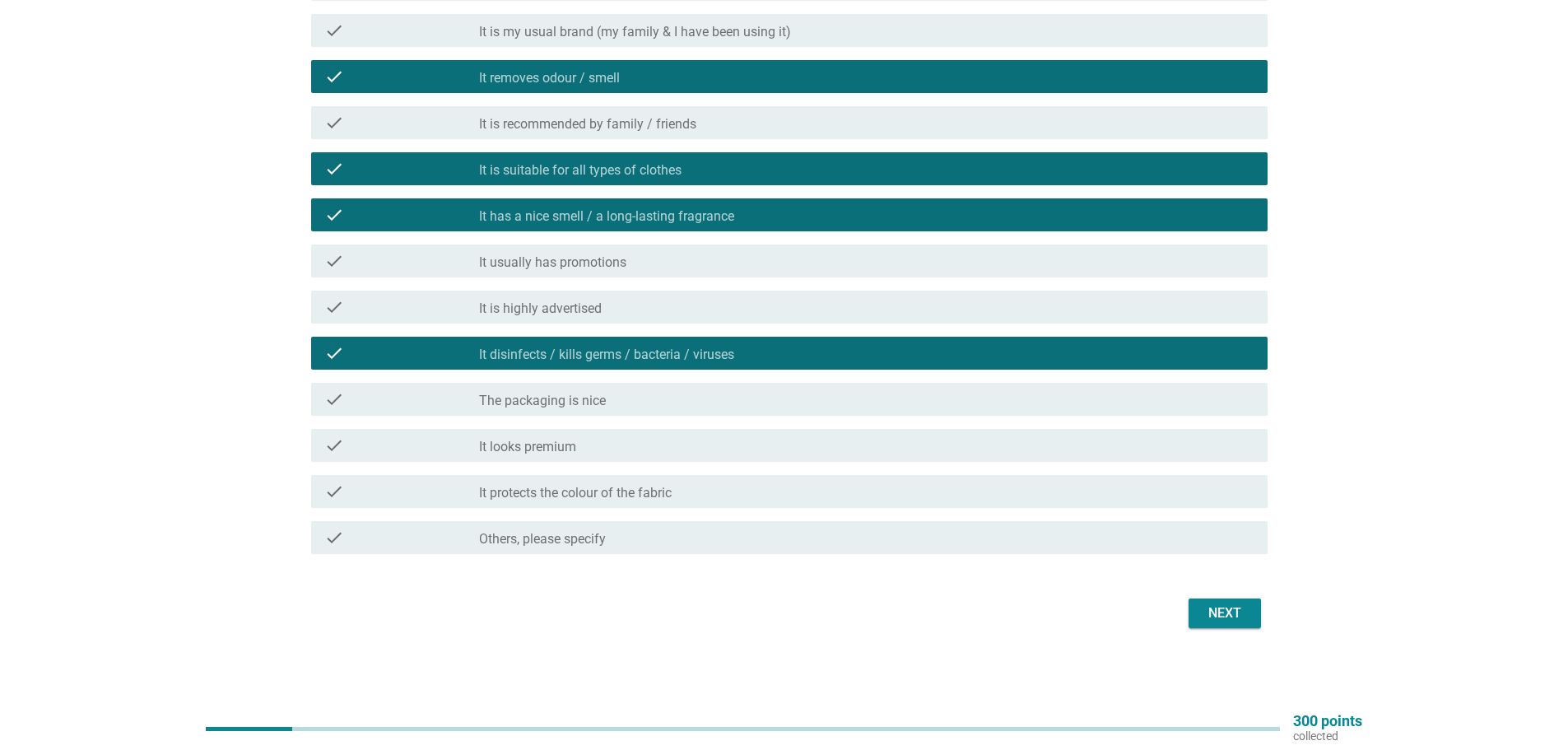
click at [769, 493] on div "check_box_outline_blank It protects the colour of the fabric" at bounding box center [867, 491] width 775 height 20
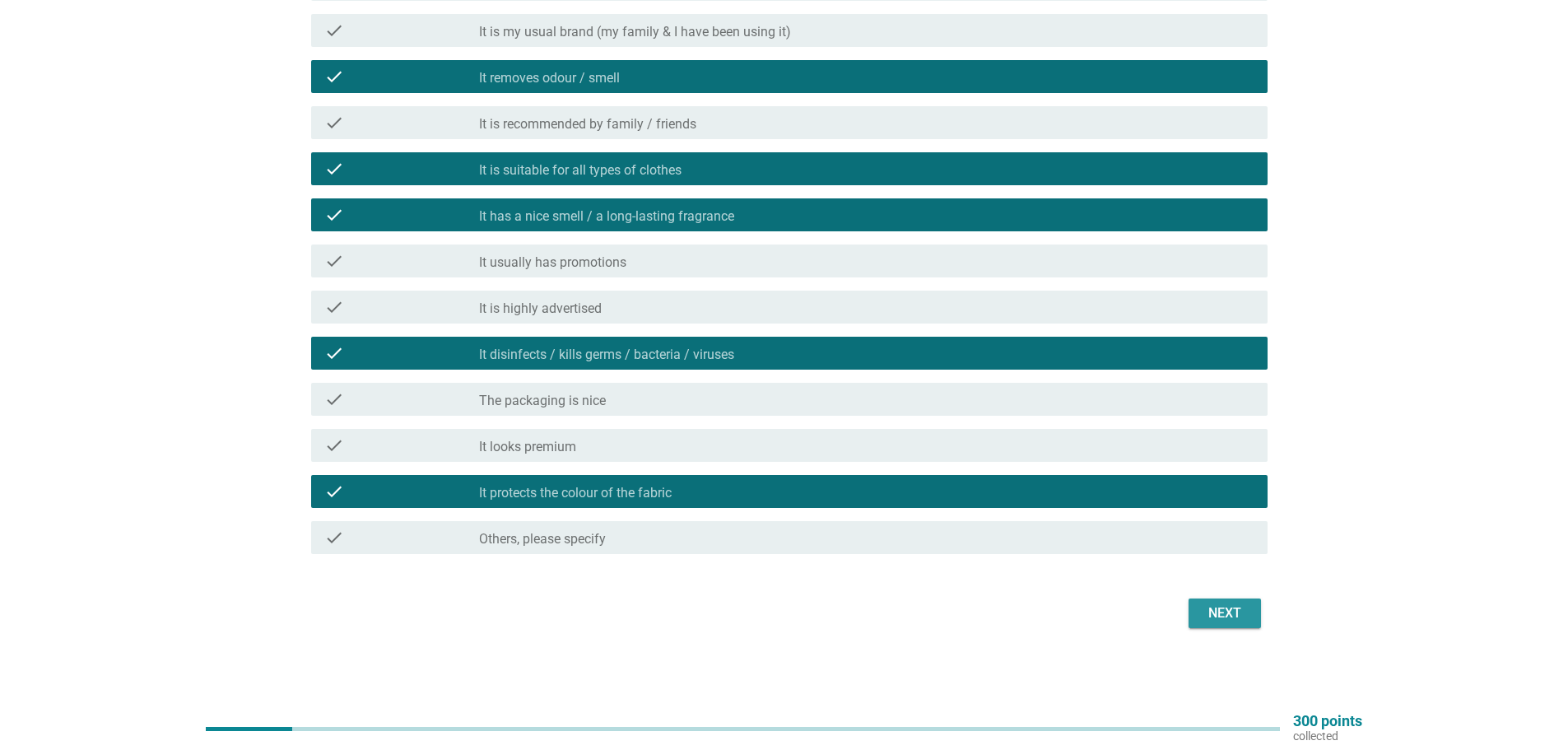
drag, startPoint x: 1225, startPoint y: 607, endPoint x: 1182, endPoint y: 583, distance: 49.2
click at [1227, 605] on div "Next" at bounding box center [1224, 613] width 46 height 20
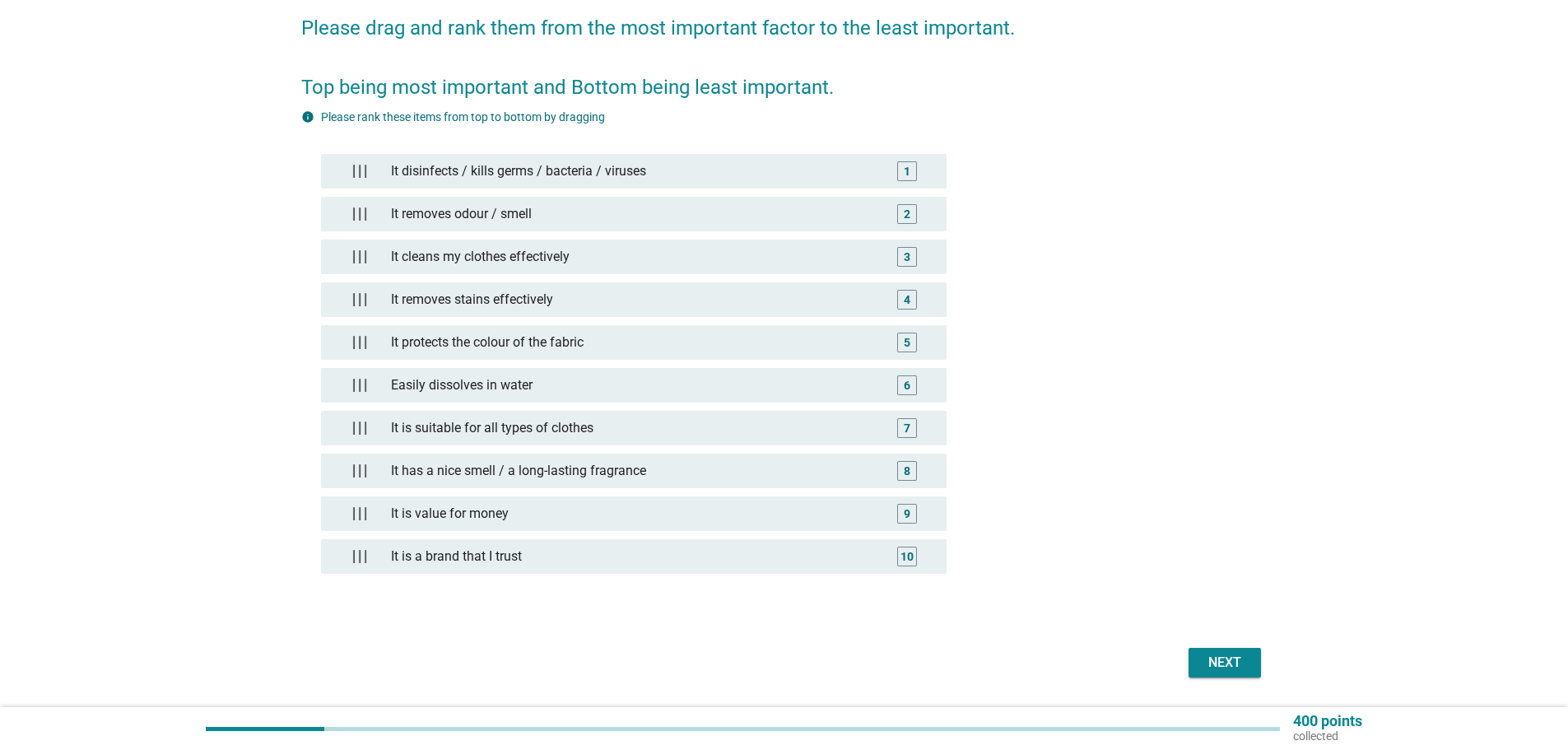
scroll to position [183, 0]
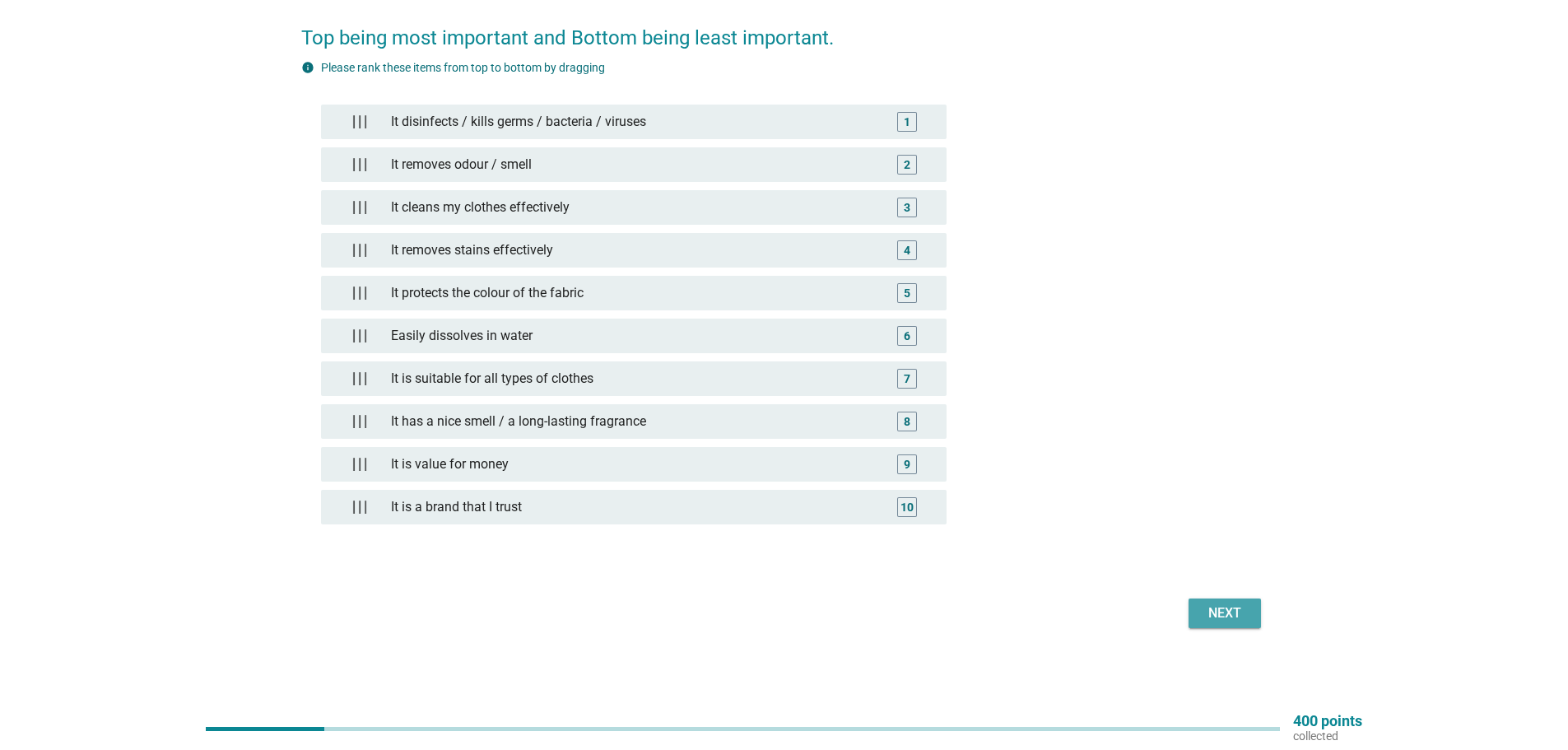
click at [1204, 622] on div "Next" at bounding box center [1224, 613] width 46 height 20
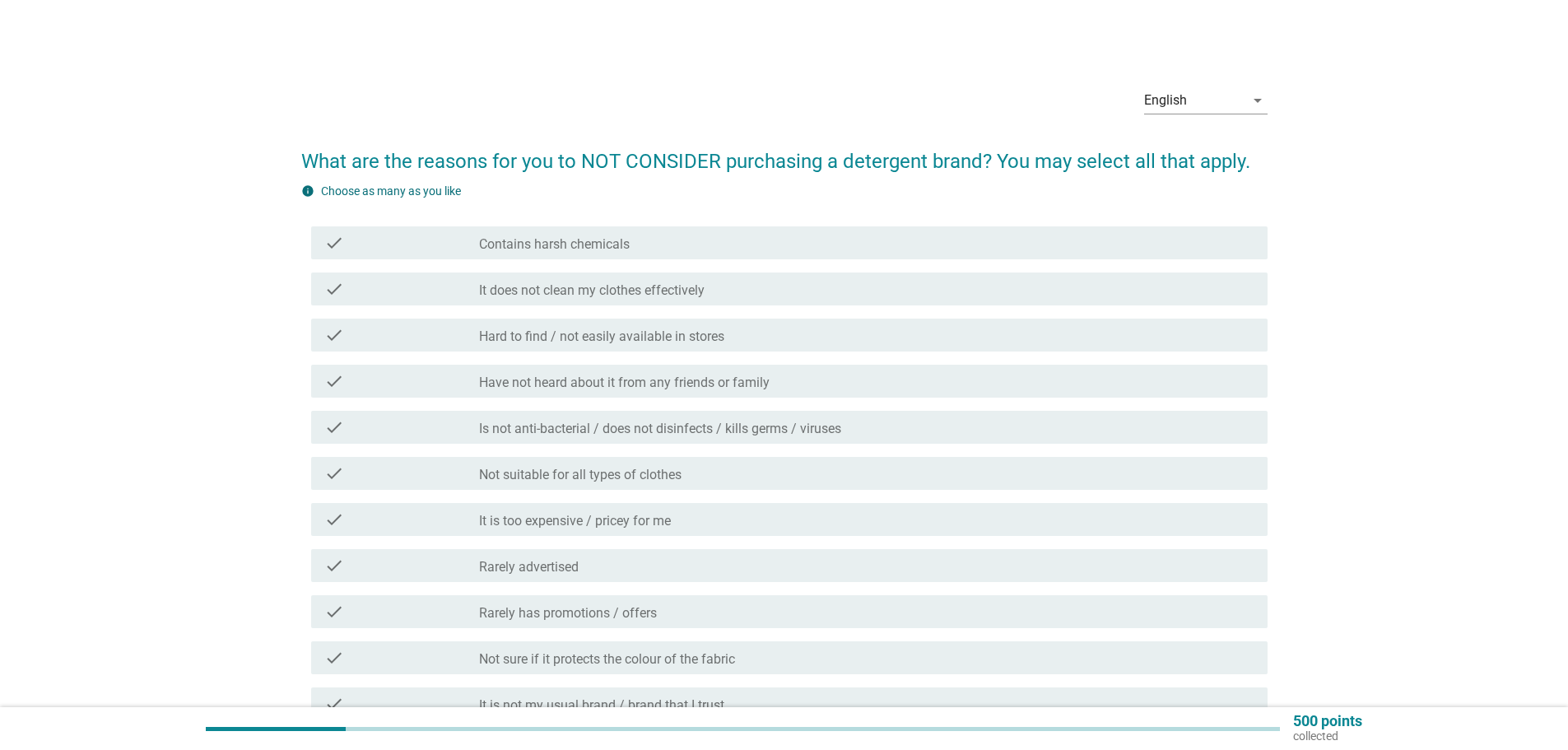
scroll to position [82, 0]
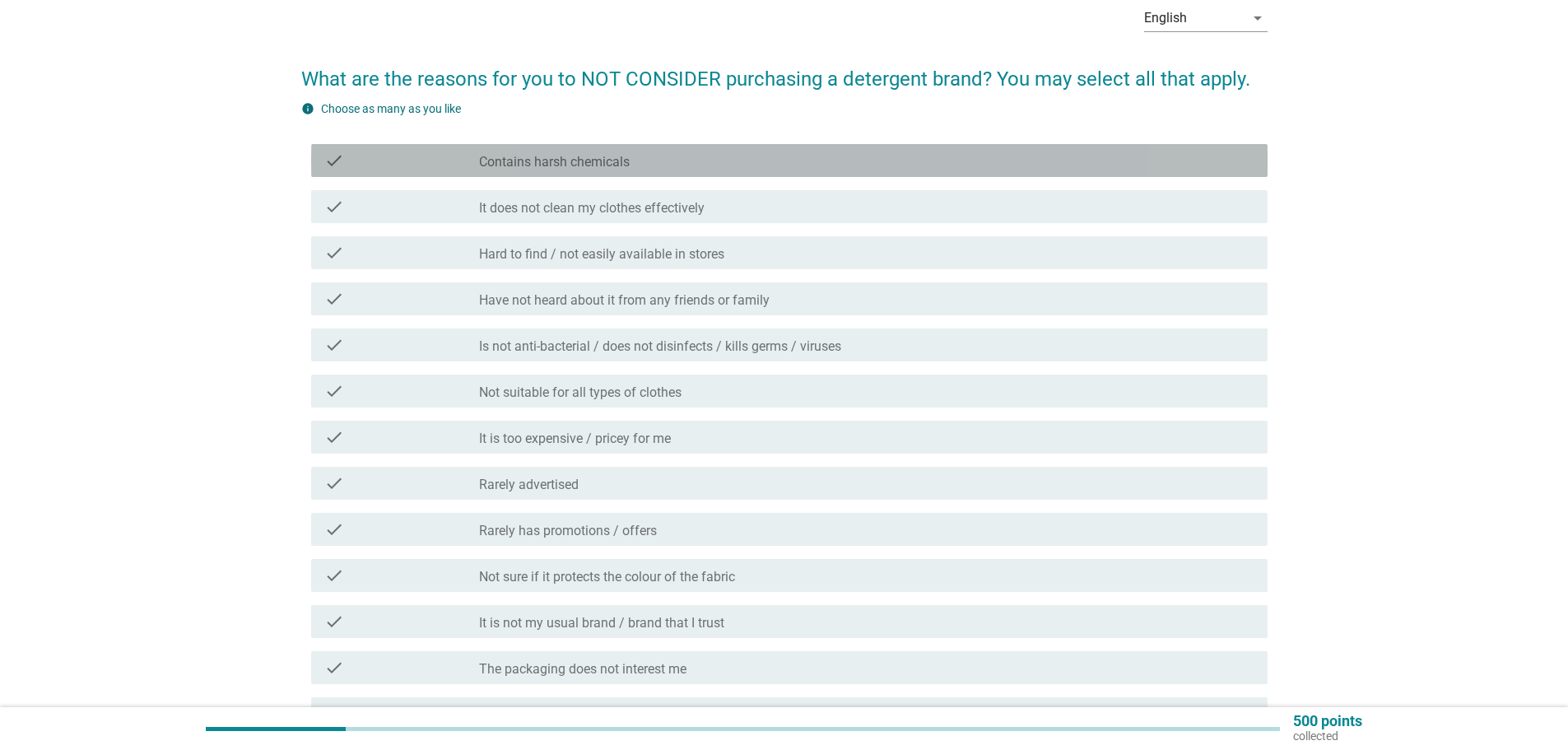
click at [784, 163] on div "check_box_outline_blank Contains harsh chemicals" at bounding box center [867, 160] width 775 height 20
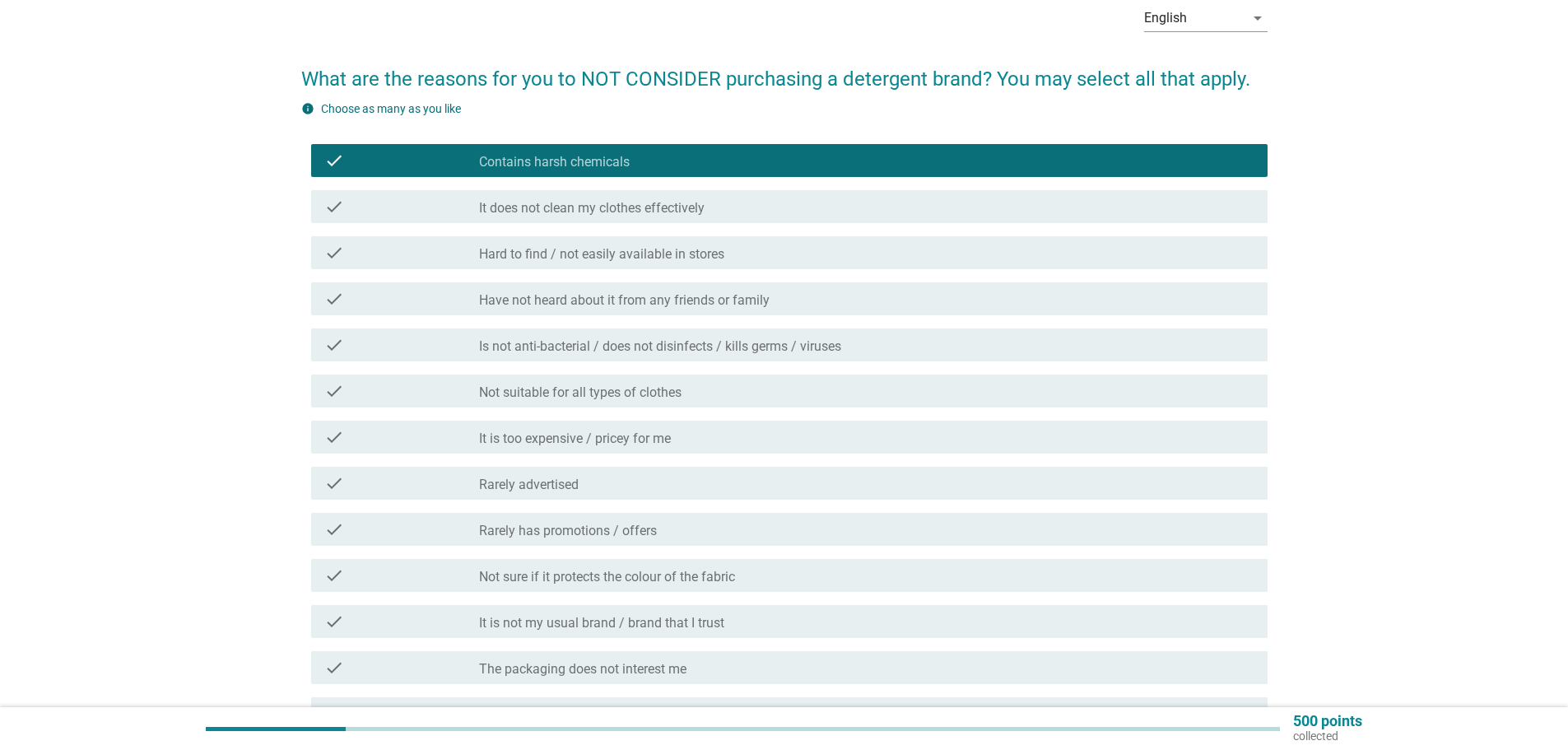
click at [770, 207] on div "check_box_outline_blank It does not clean my clothes effectively" at bounding box center [867, 206] width 775 height 20
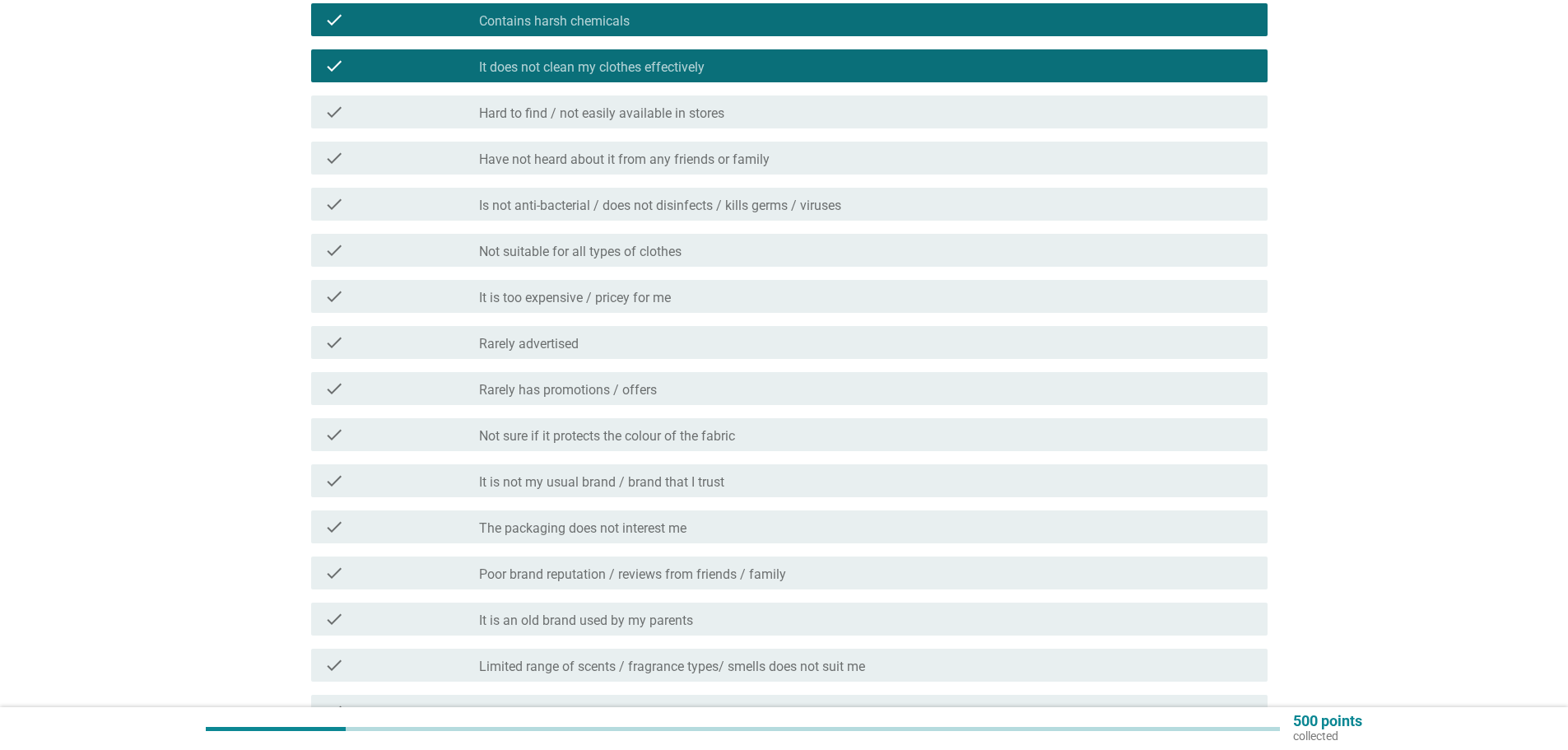
scroll to position [329, 0]
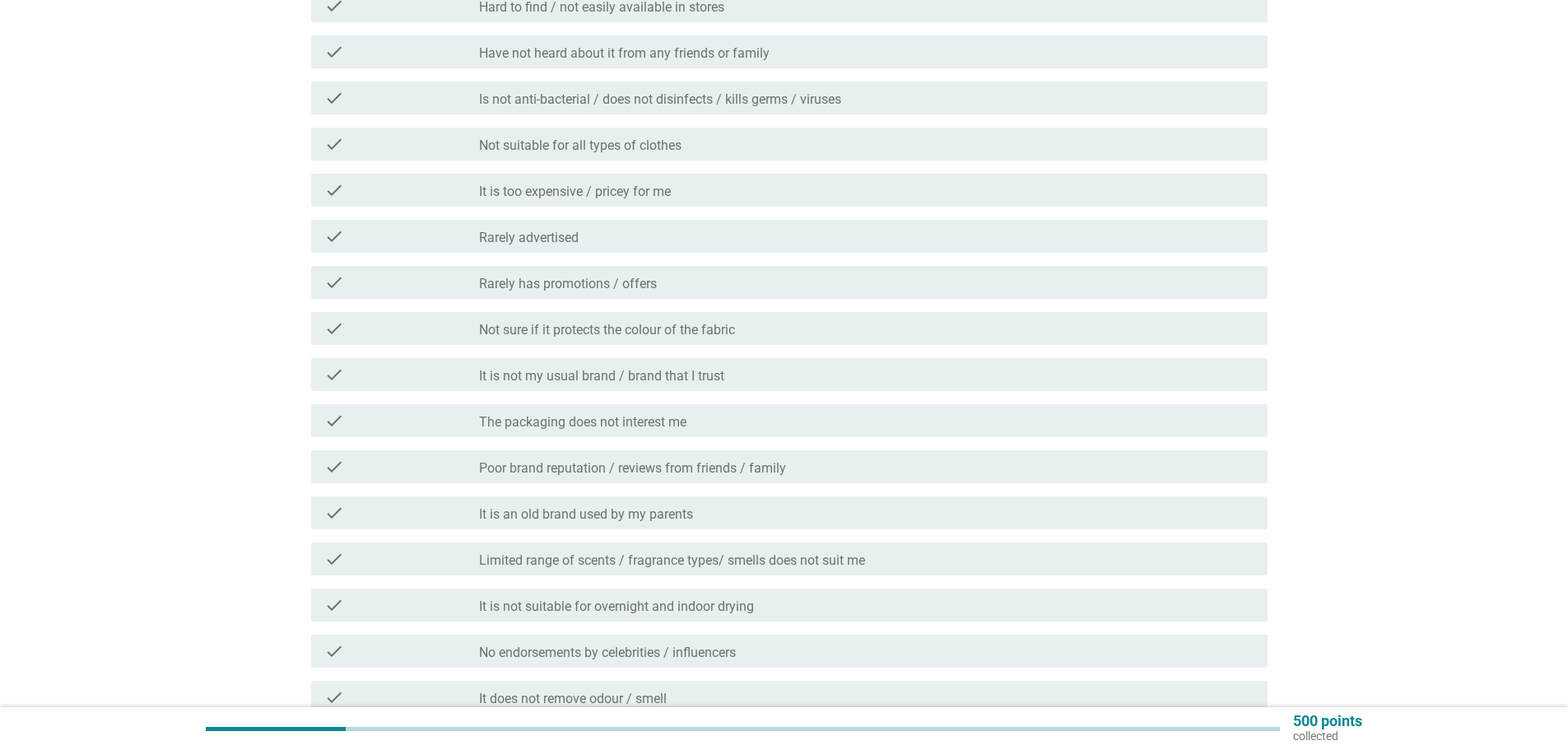
click at [754, 92] on label "Is not anti-bacterial / does not disinfects / kills germs / viruses" at bounding box center [660, 99] width 362 height 16
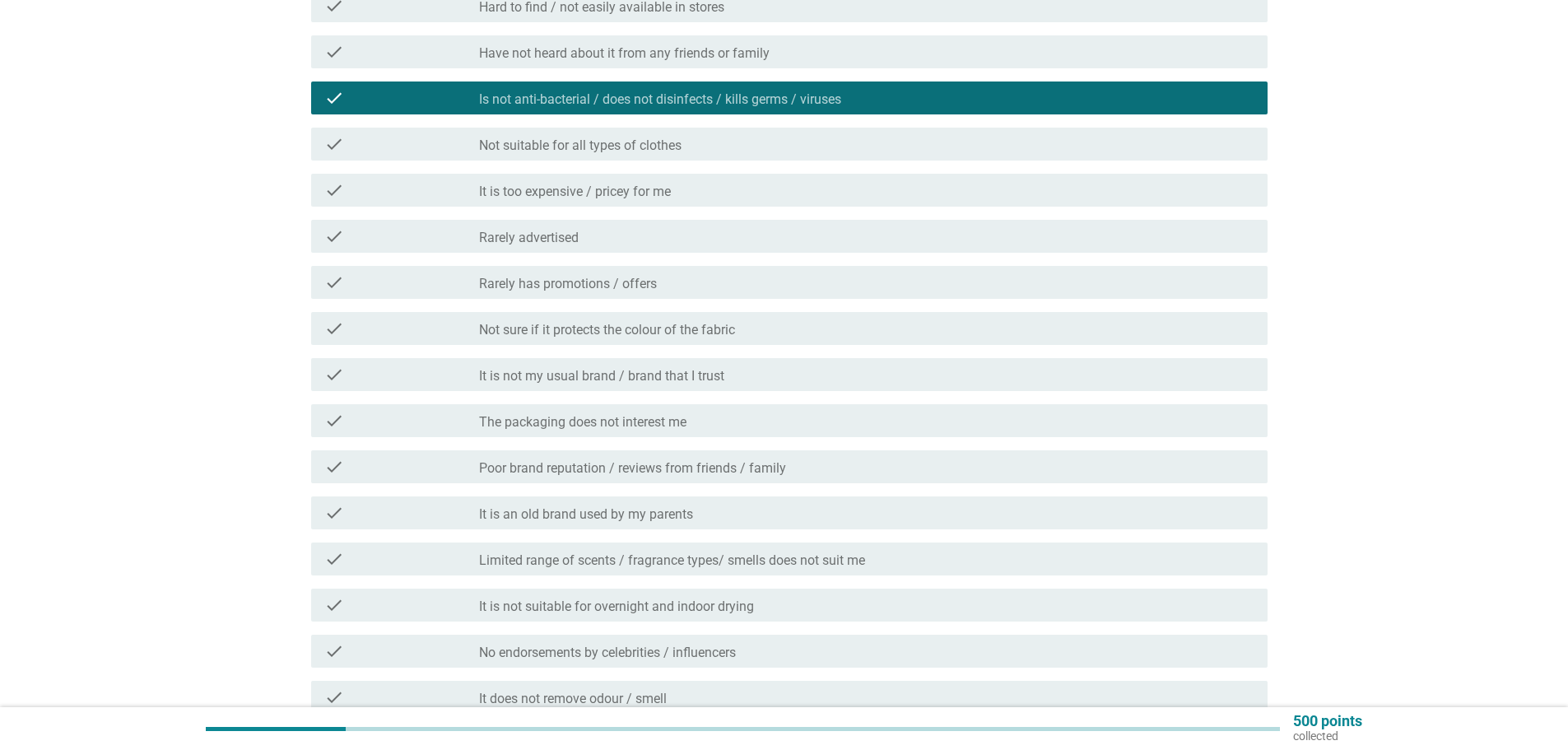
click at [750, 131] on div "check check_box_outline_blank Not suitable for all types of clothes" at bounding box center [789, 144] width 956 height 33
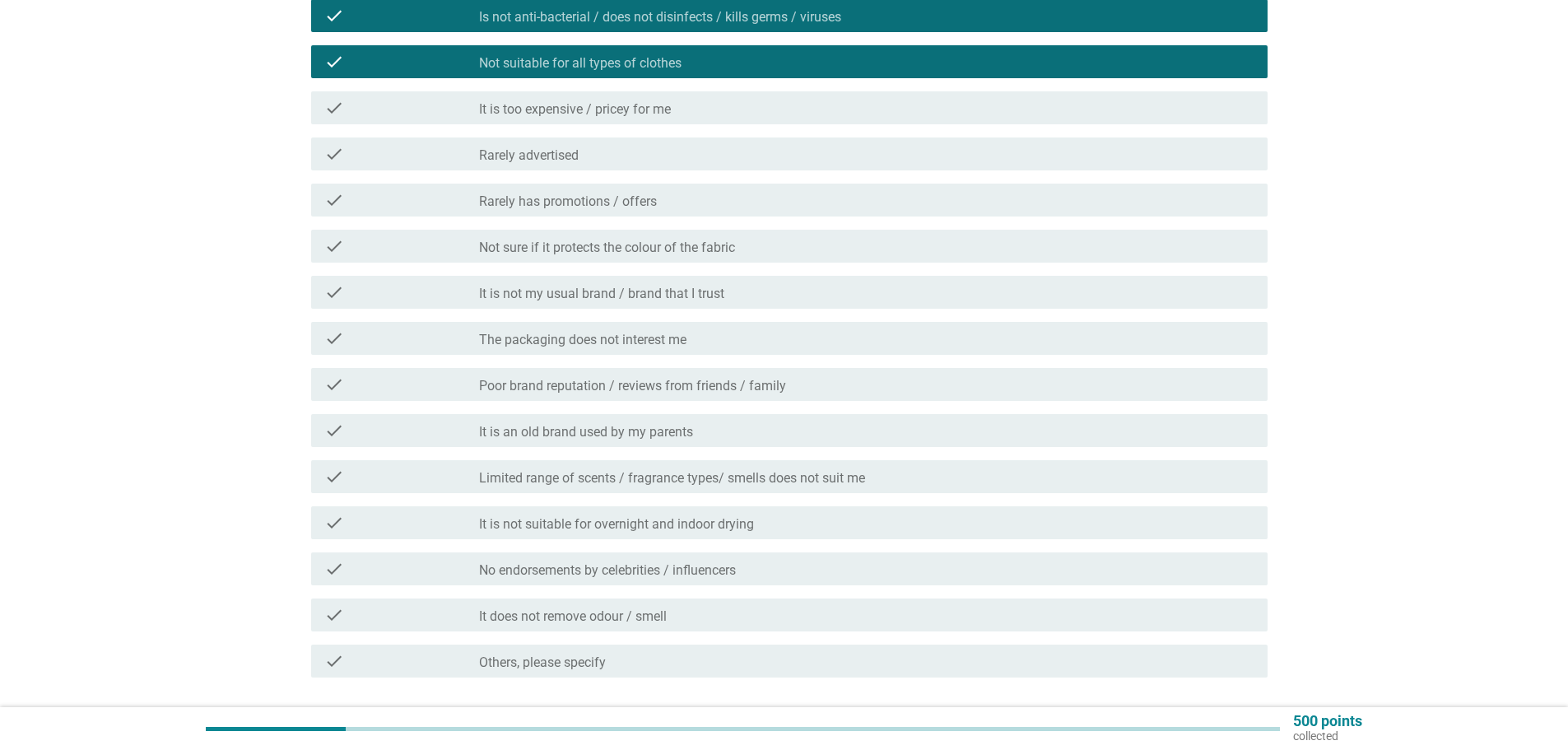
scroll to position [494, 0]
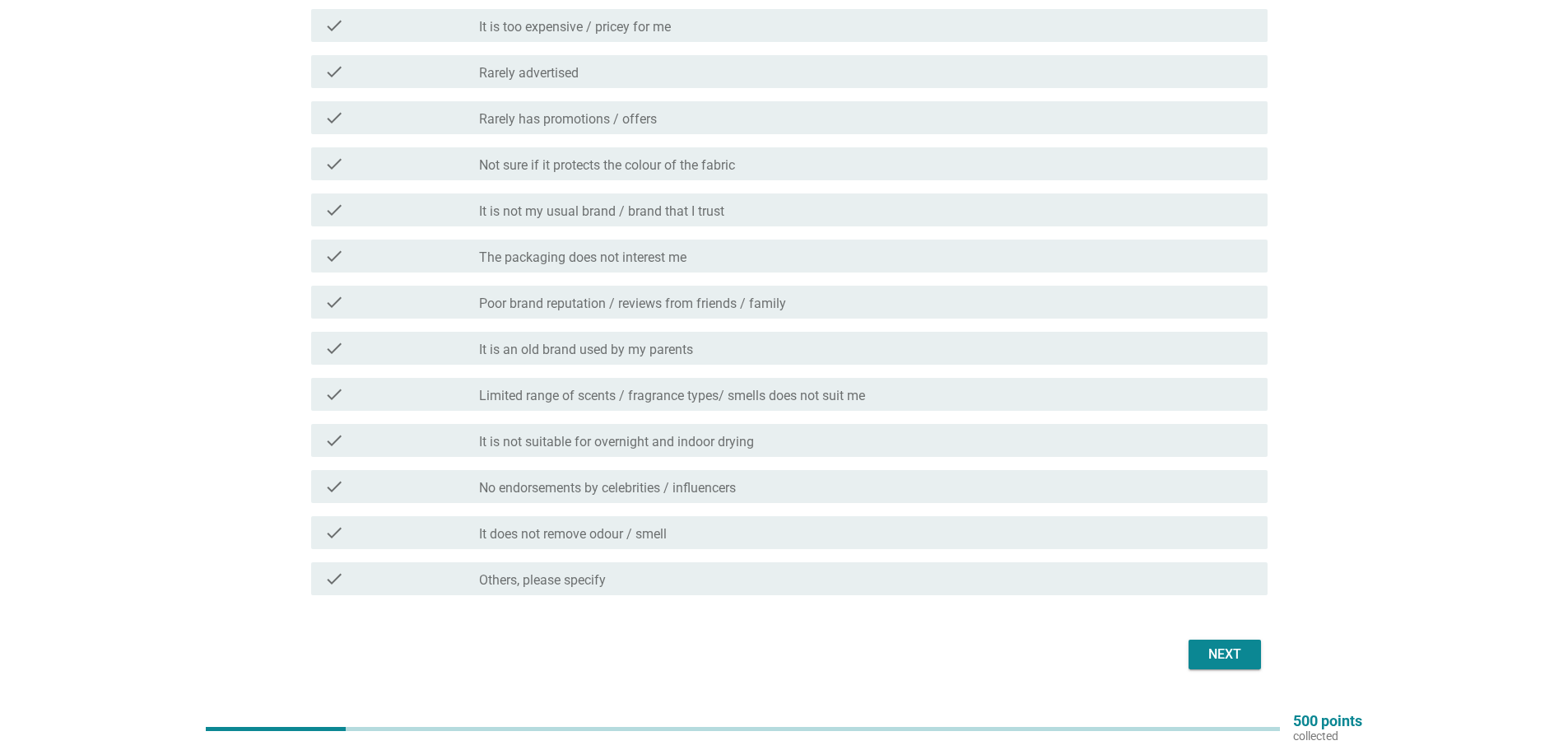
click at [750, 170] on div "check_box_outline_blank Not sure if it protects the colour of the fabric" at bounding box center [867, 164] width 775 height 20
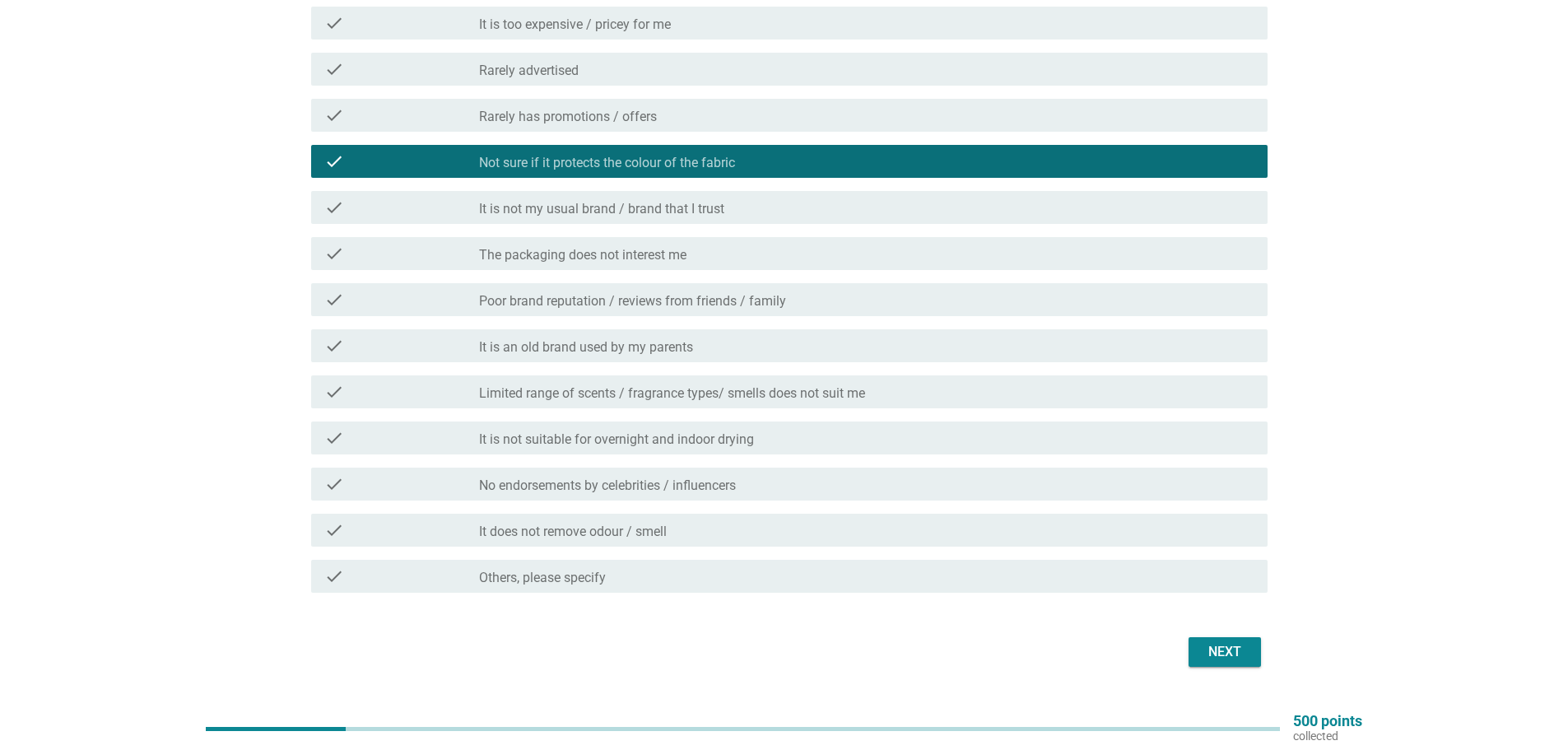
scroll to position [535, 0]
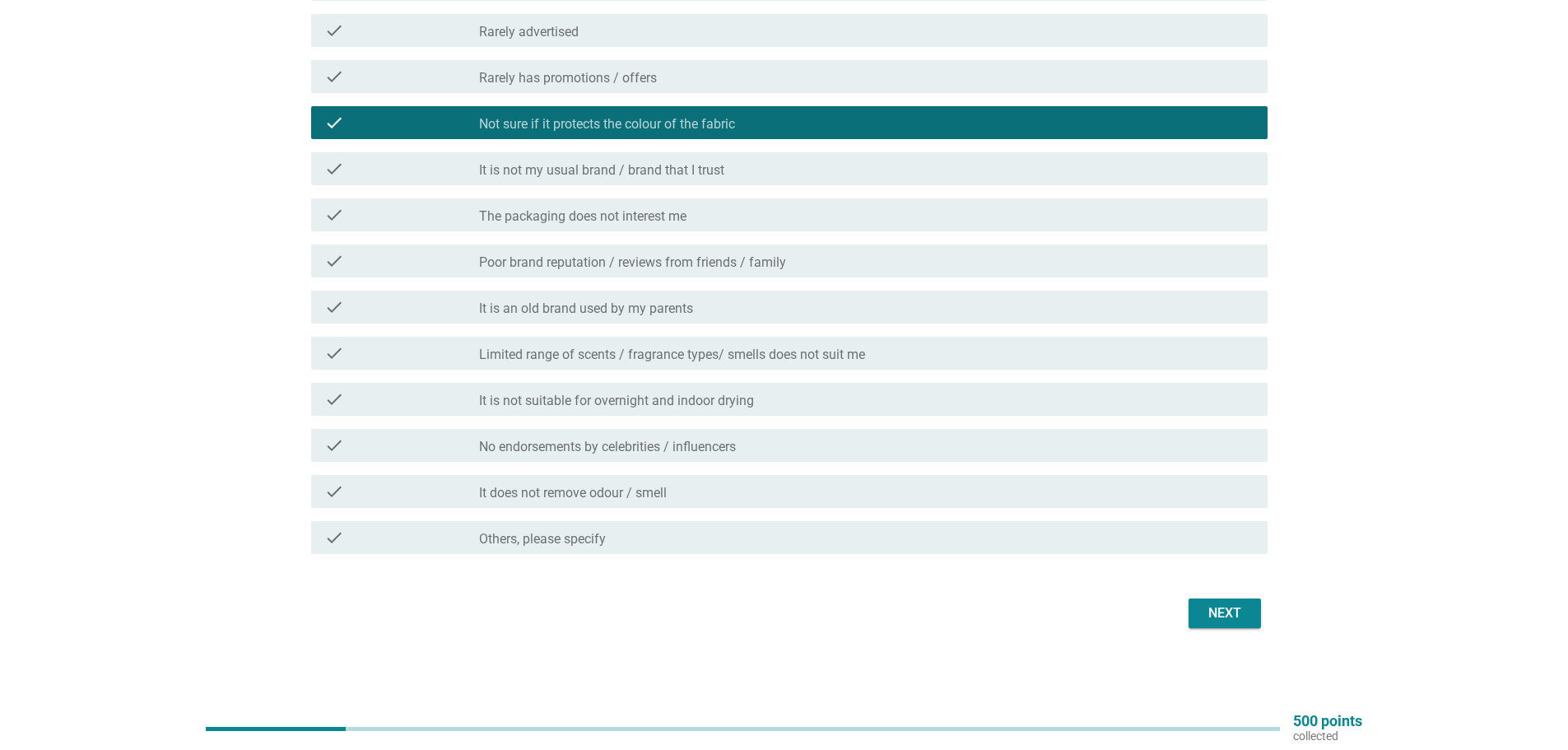
click at [799, 400] on div "check_box_outline_blank It is not suitable for overnight and indoor drying" at bounding box center [867, 399] width 775 height 20
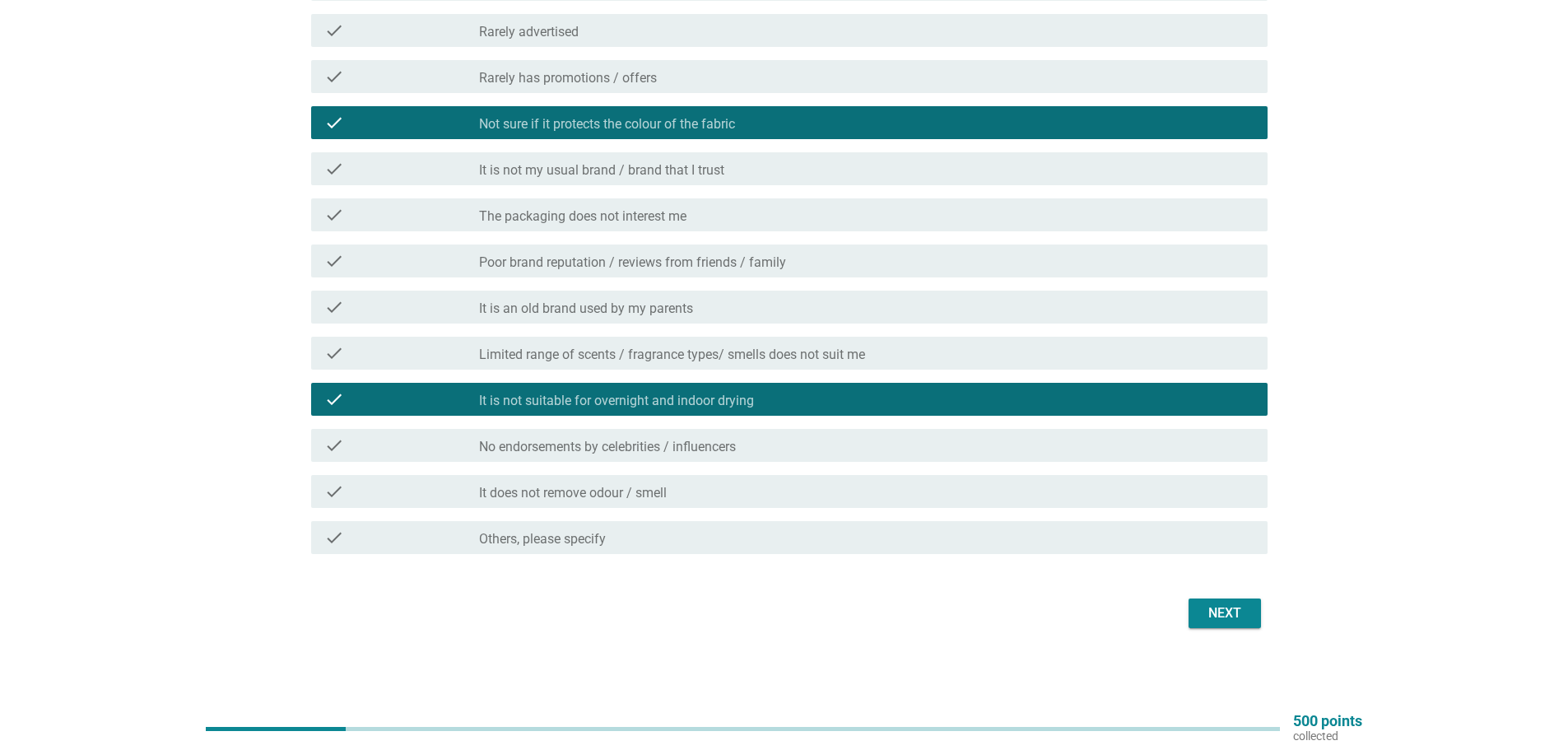
click at [811, 493] on div "check_box_outline_blank It does not remove odour / smell" at bounding box center [867, 491] width 775 height 20
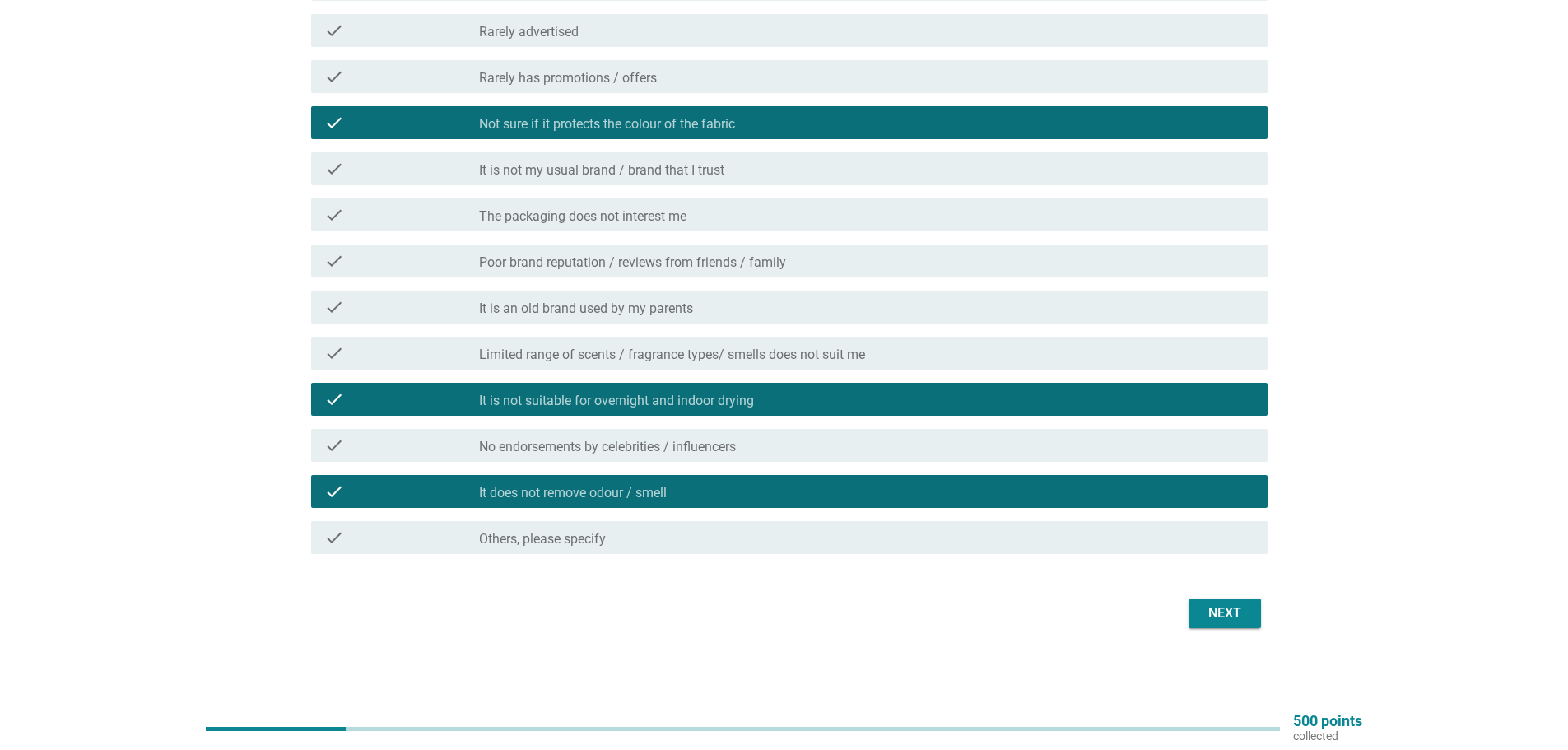
click at [1245, 618] on div "Next" at bounding box center [1224, 613] width 46 height 20
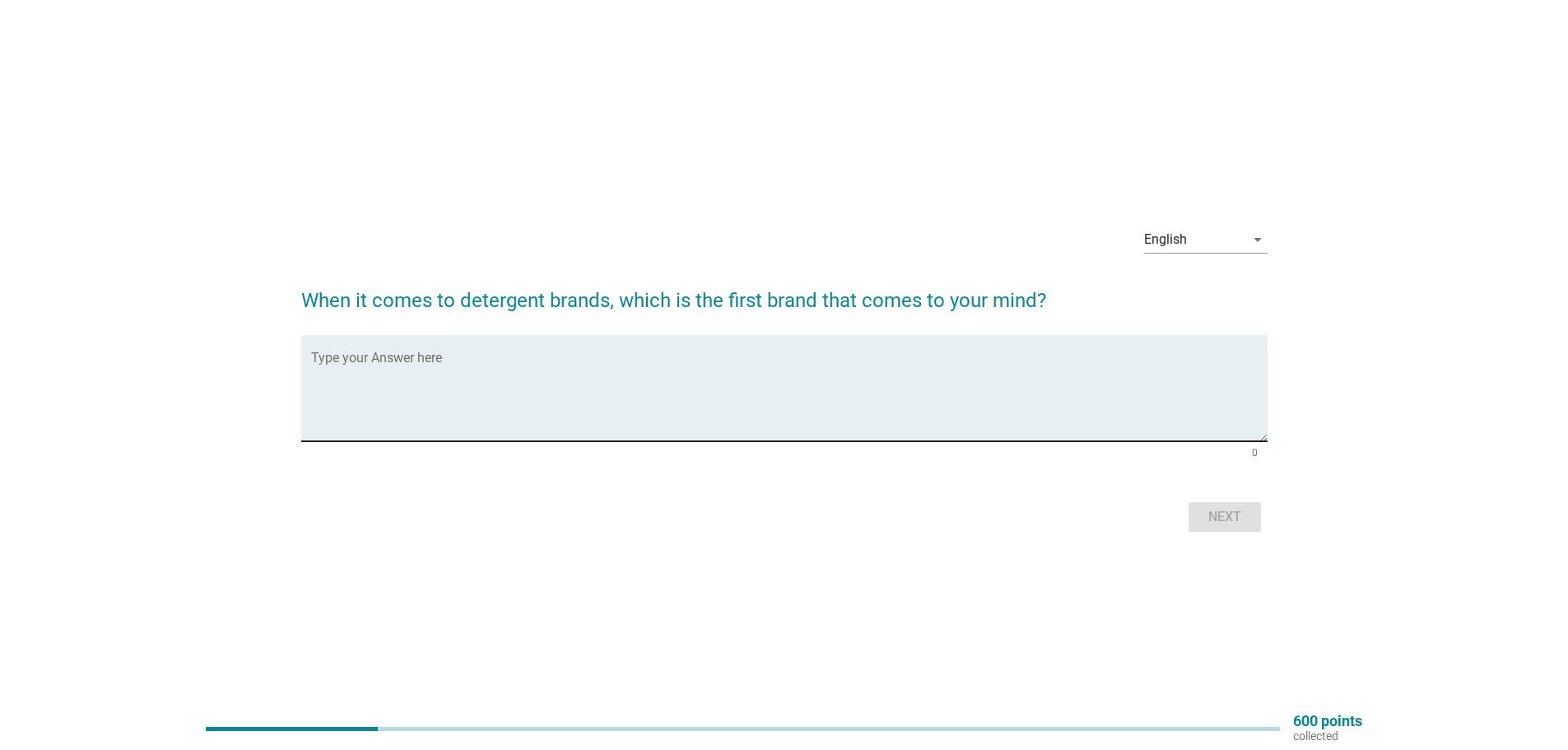
click at [360, 416] on textarea "Type your Answer here" at bounding box center [789, 397] width 956 height 86
type textarea "Walch"
click at [1258, 526] on button "Next" at bounding box center [1224, 516] width 73 height 29
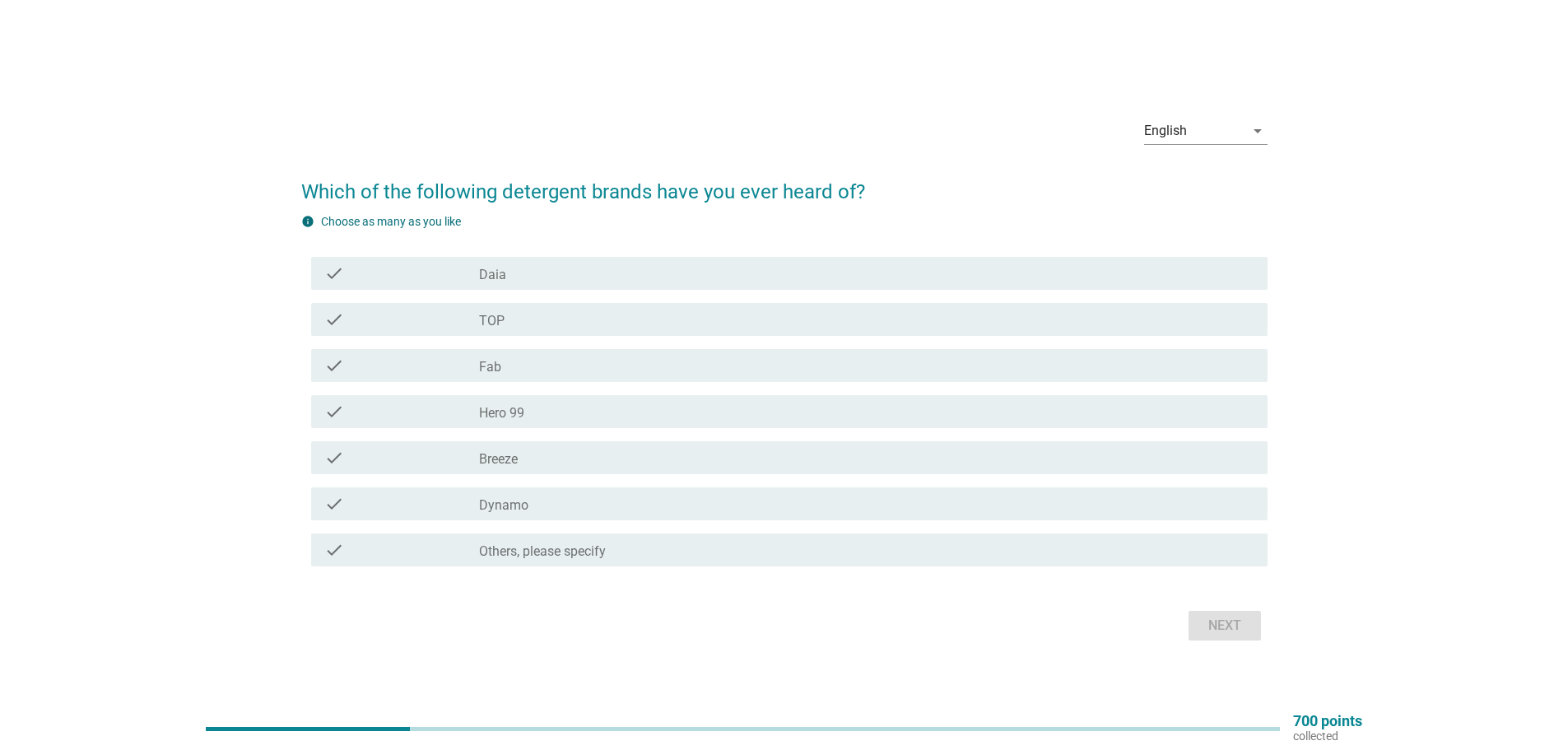
click at [750, 285] on div "check check_box_outline_blank Daia" at bounding box center [789, 273] width 956 height 33
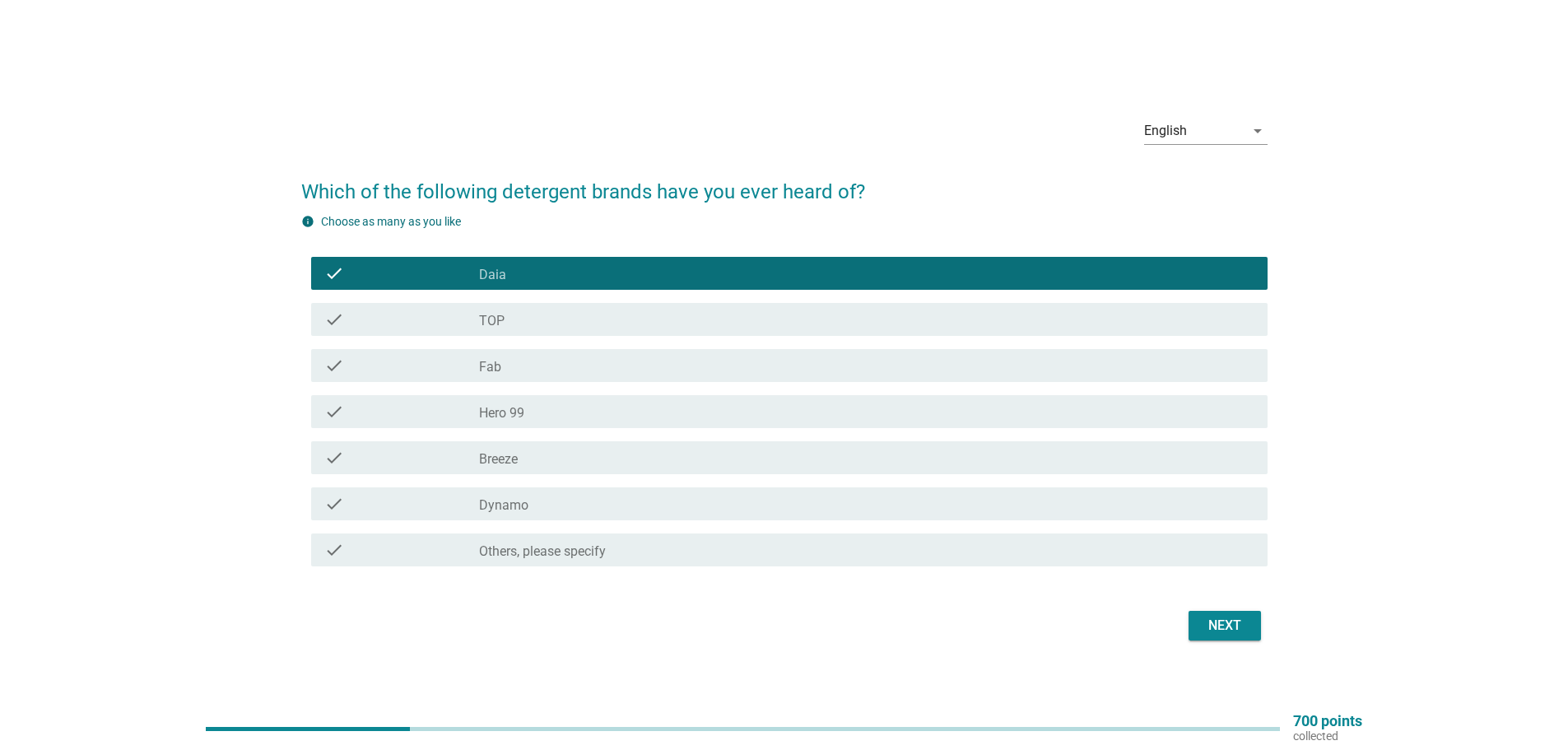
click at [749, 308] on div "check check_box_outline_blank TOP" at bounding box center [789, 319] width 956 height 33
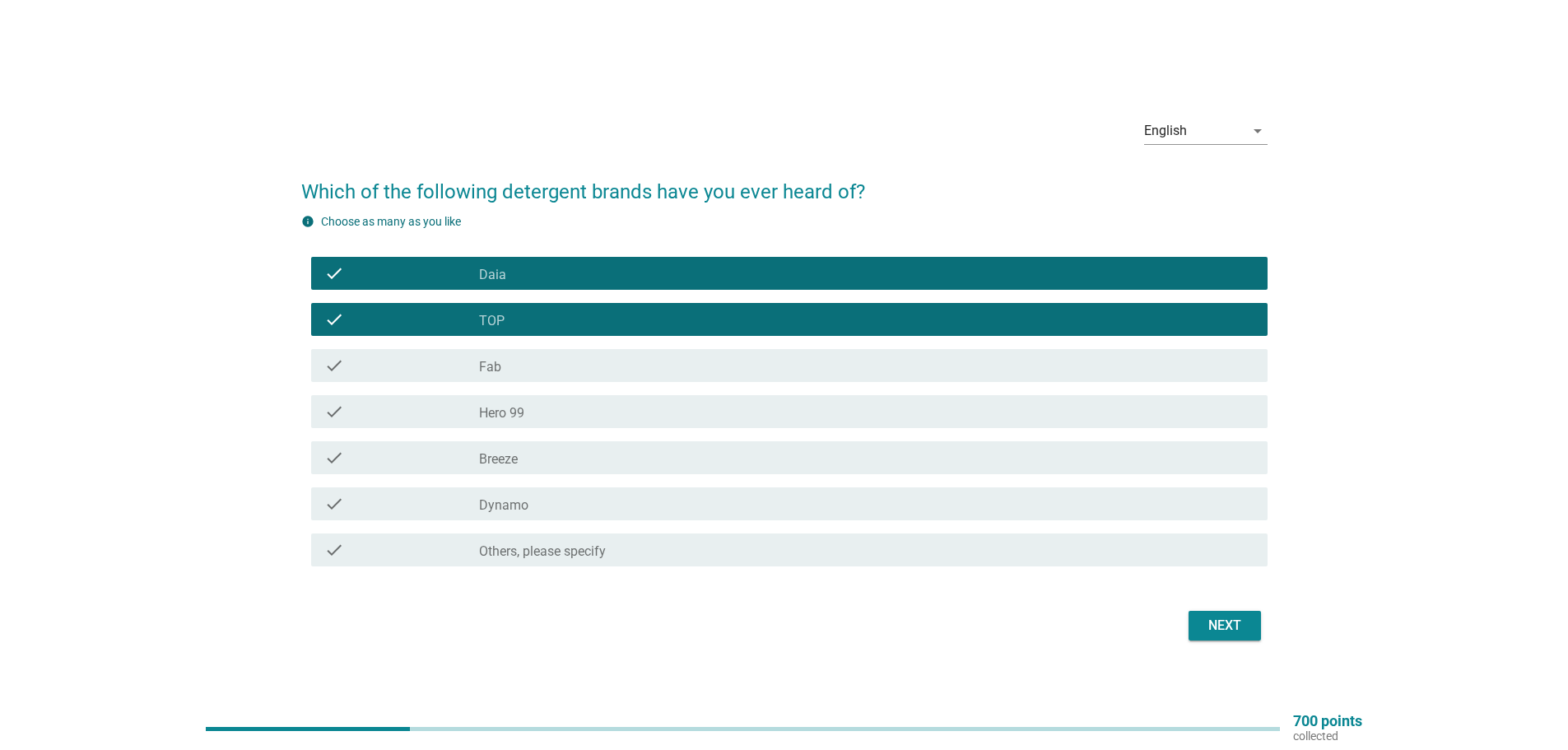
click at [743, 366] on div "check_box_outline_blank Fab" at bounding box center [867, 365] width 775 height 20
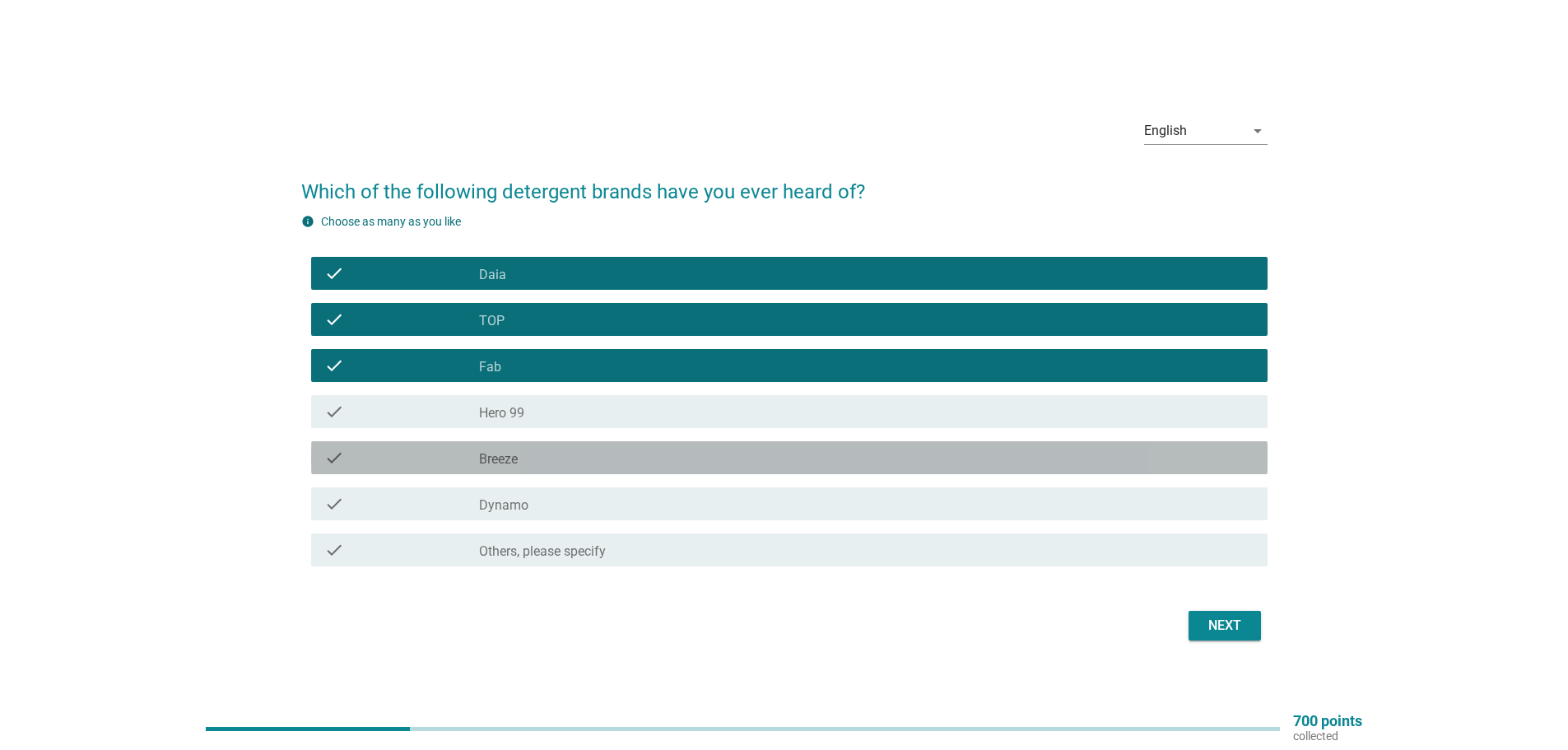
click at [745, 446] on div "check check_box_outline_blank Breeze" at bounding box center [789, 458] width 956 height 33
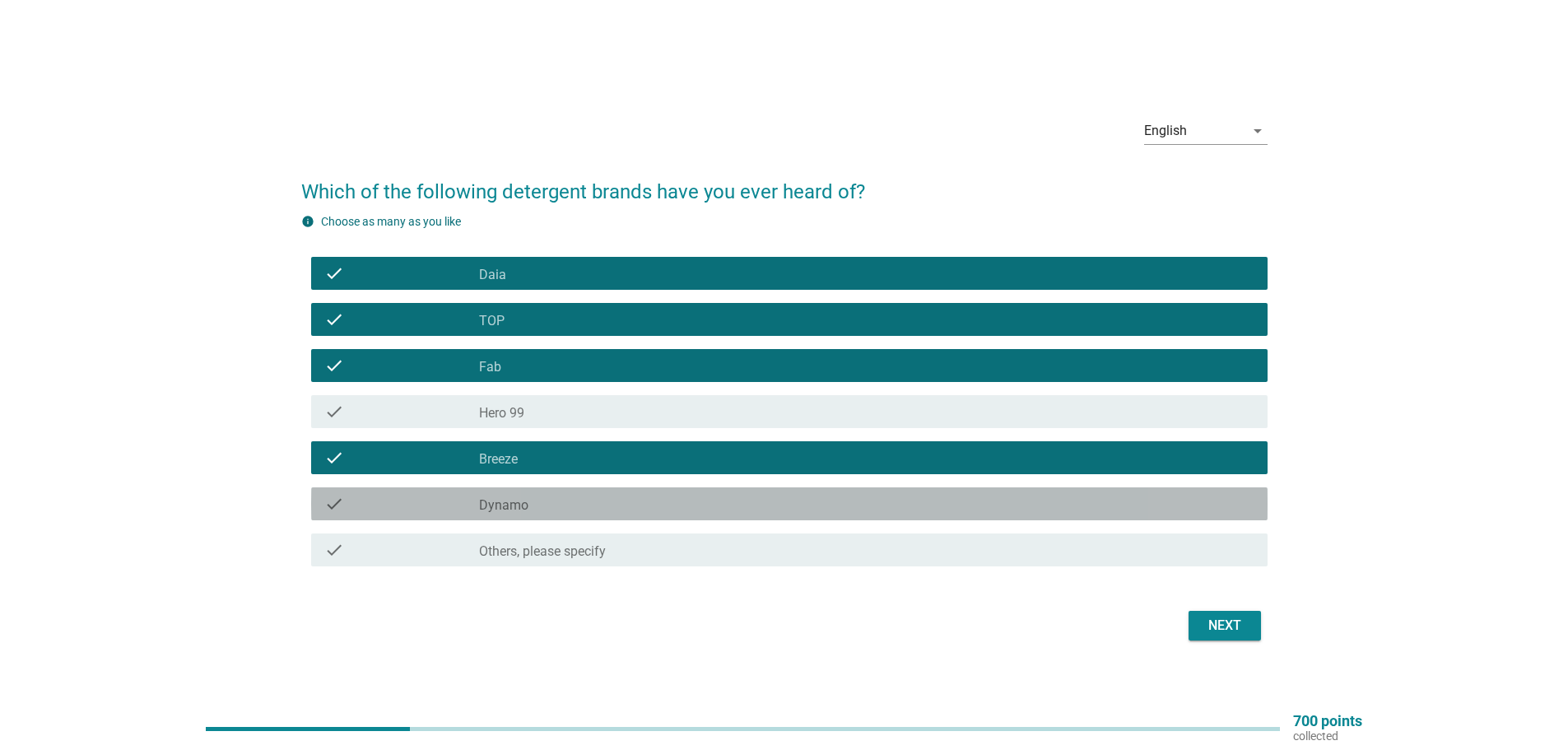
click at [748, 490] on div "check check_box_outline_blank Dynamo" at bounding box center [789, 503] width 956 height 33
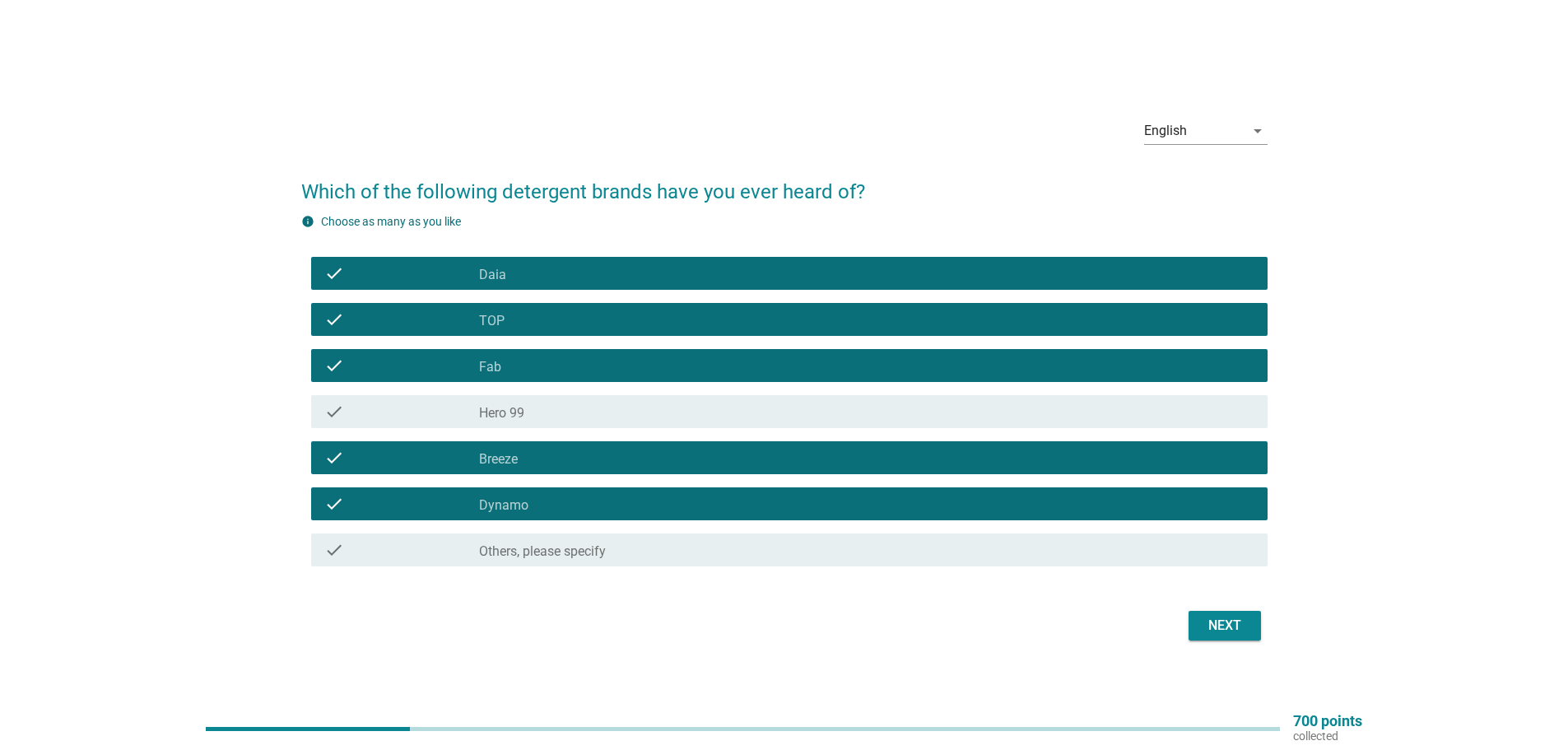
click at [918, 562] on div "check check_box_outline_blank Others, please specify" at bounding box center [789, 549] width 956 height 33
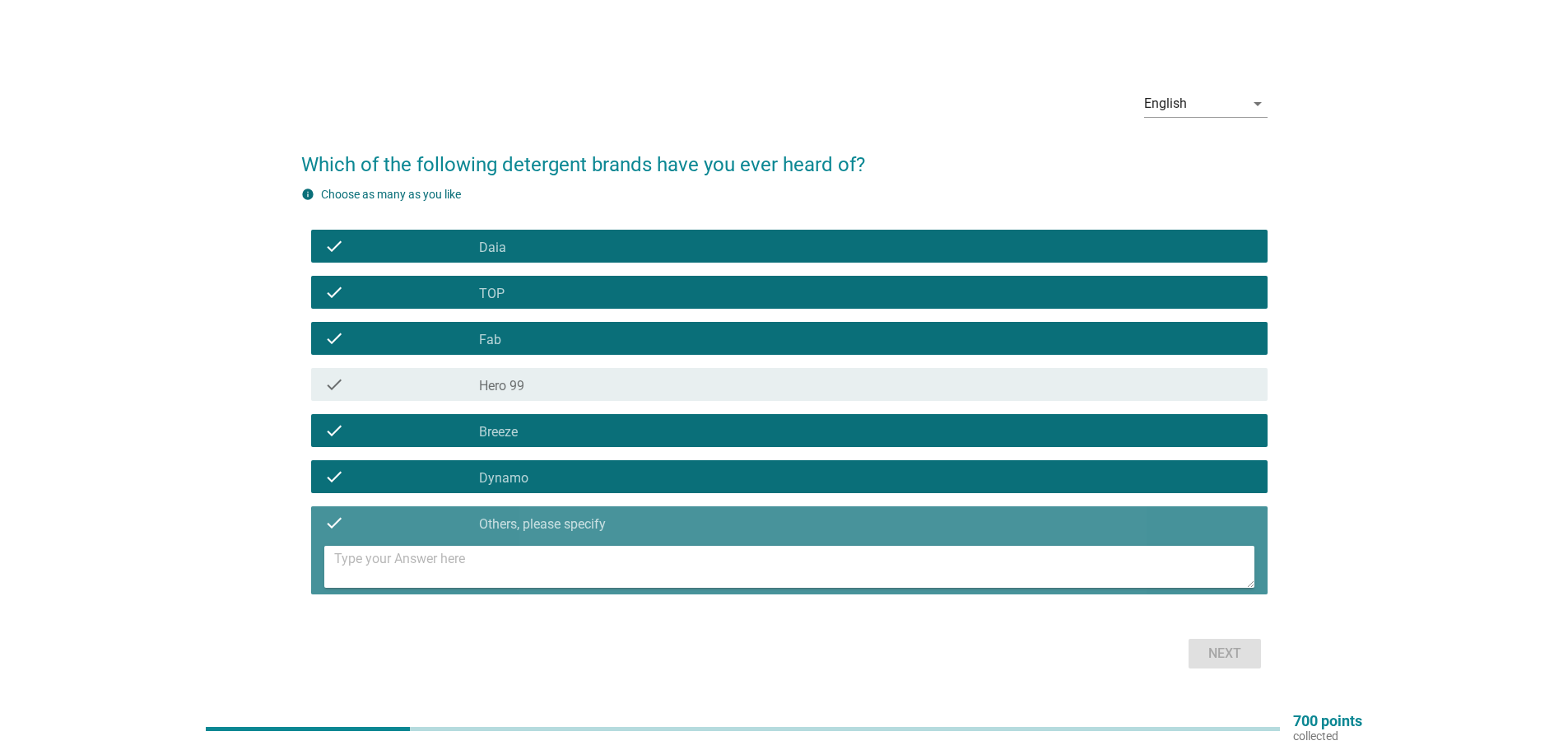
click at [823, 583] on textarea at bounding box center [793, 567] width 920 height 42
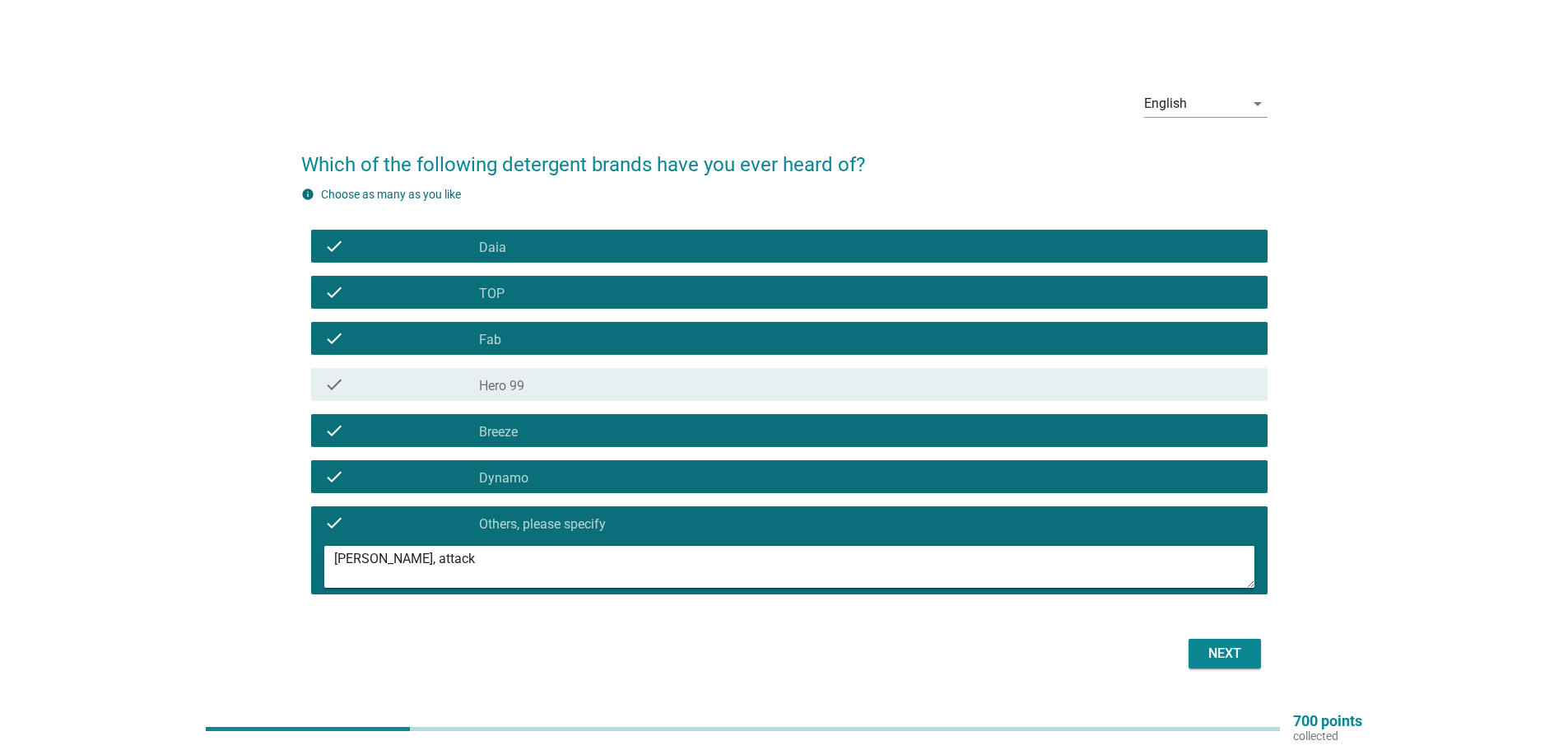
type textarea "walch, attack"
click at [1243, 663] on div "Next" at bounding box center [1224, 654] width 46 height 20
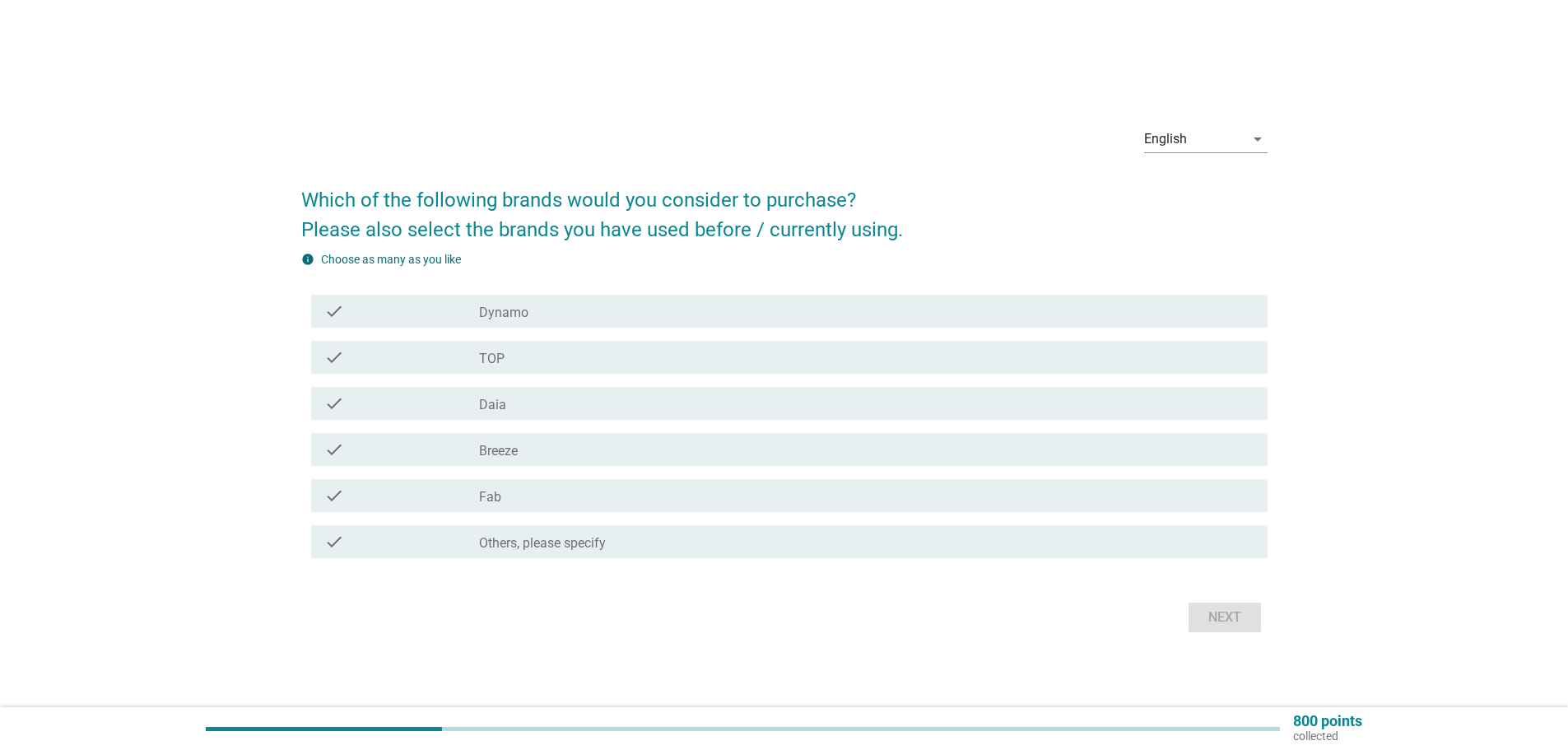
click at [594, 407] on div "check_box_outline_blank Daia" at bounding box center [867, 403] width 775 height 20
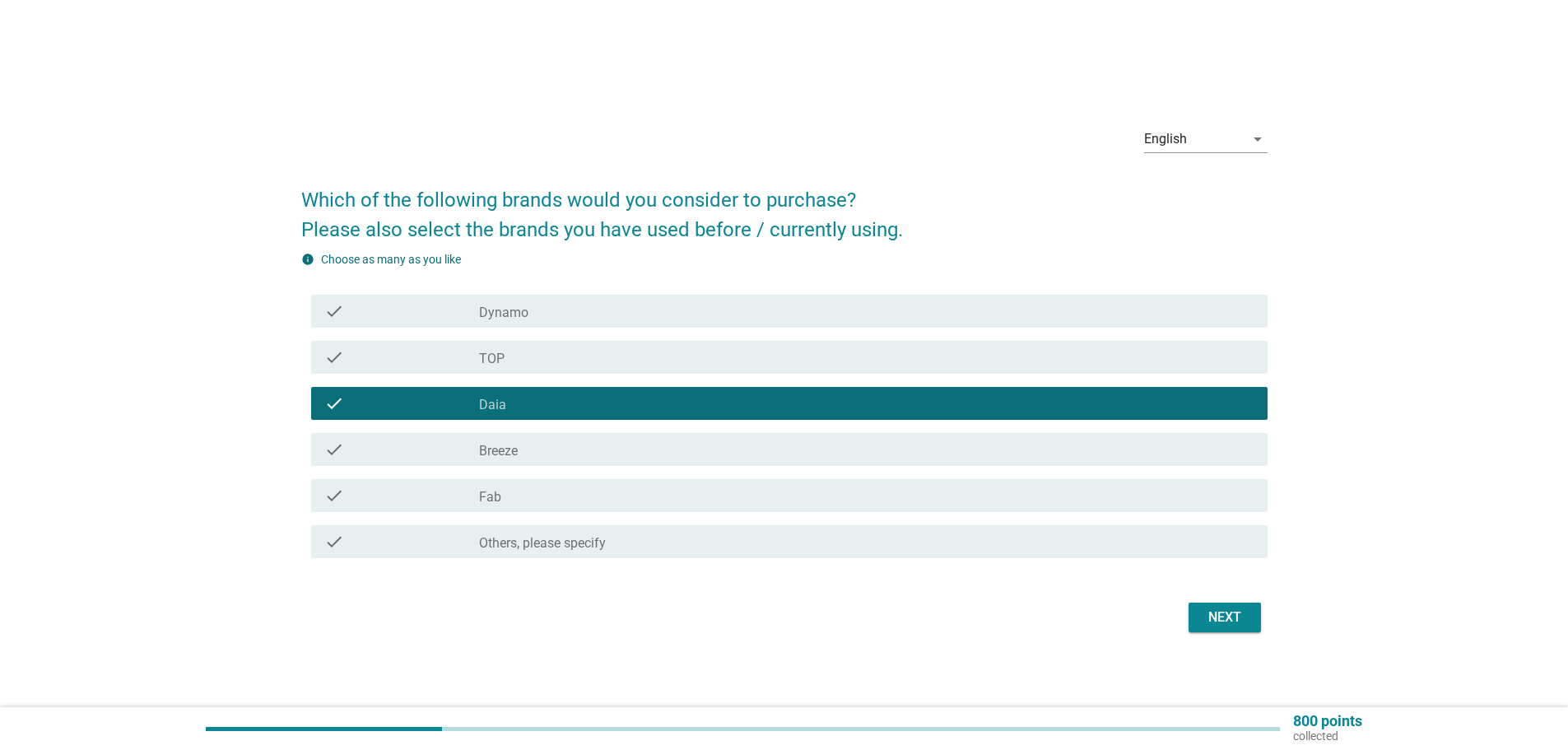
click at [1208, 600] on div "Next" at bounding box center [784, 618] width 966 height 40
click at [1212, 608] on div "Next" at bounding box center [1224, 618] width 46 height 20
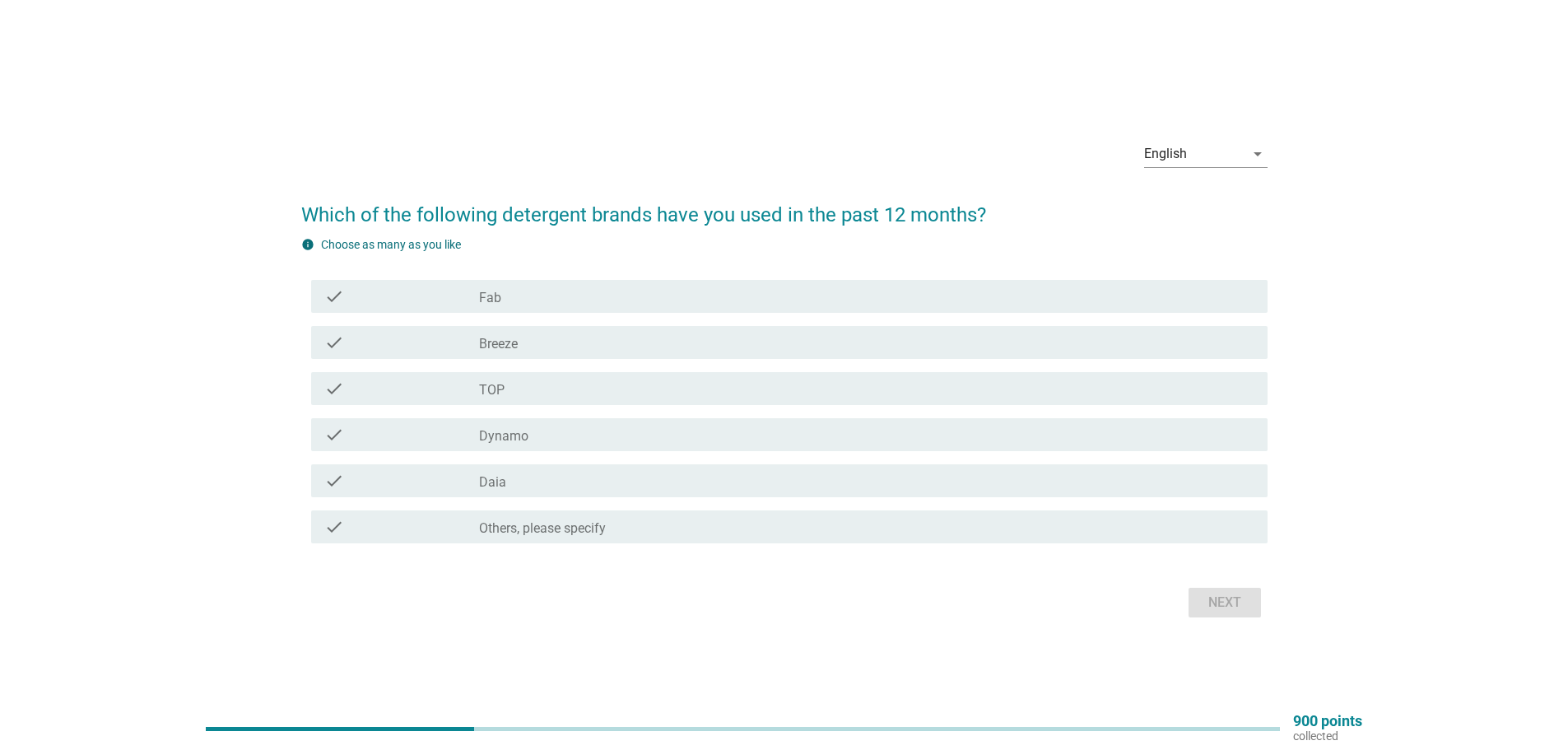
click at [553, 339] on div "check_box Breeze" at bounding box center [867, 342] width 775 height 20
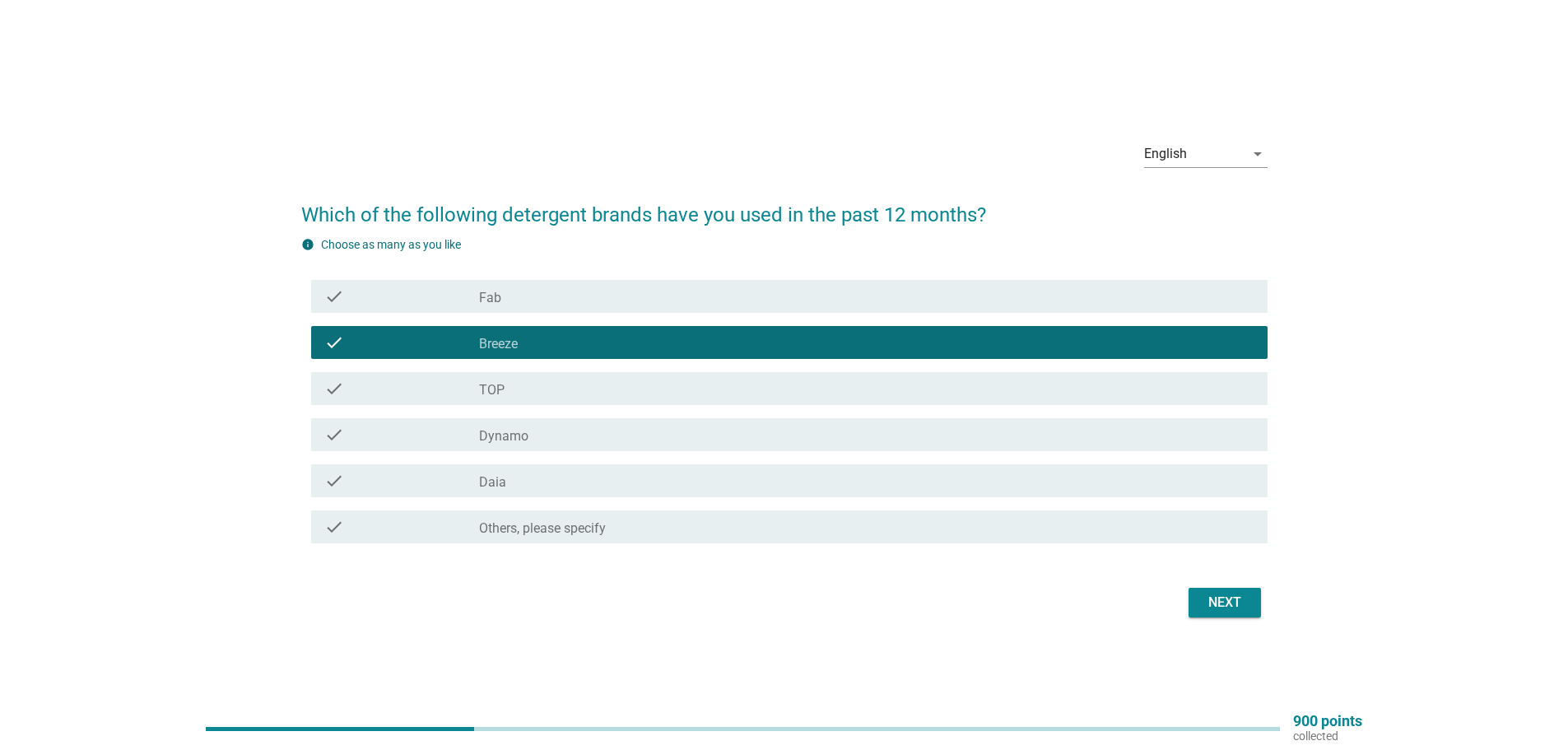
click at [558, 379] on div "check_box TOP" at bounding box center [867, 389] width 775 height 20
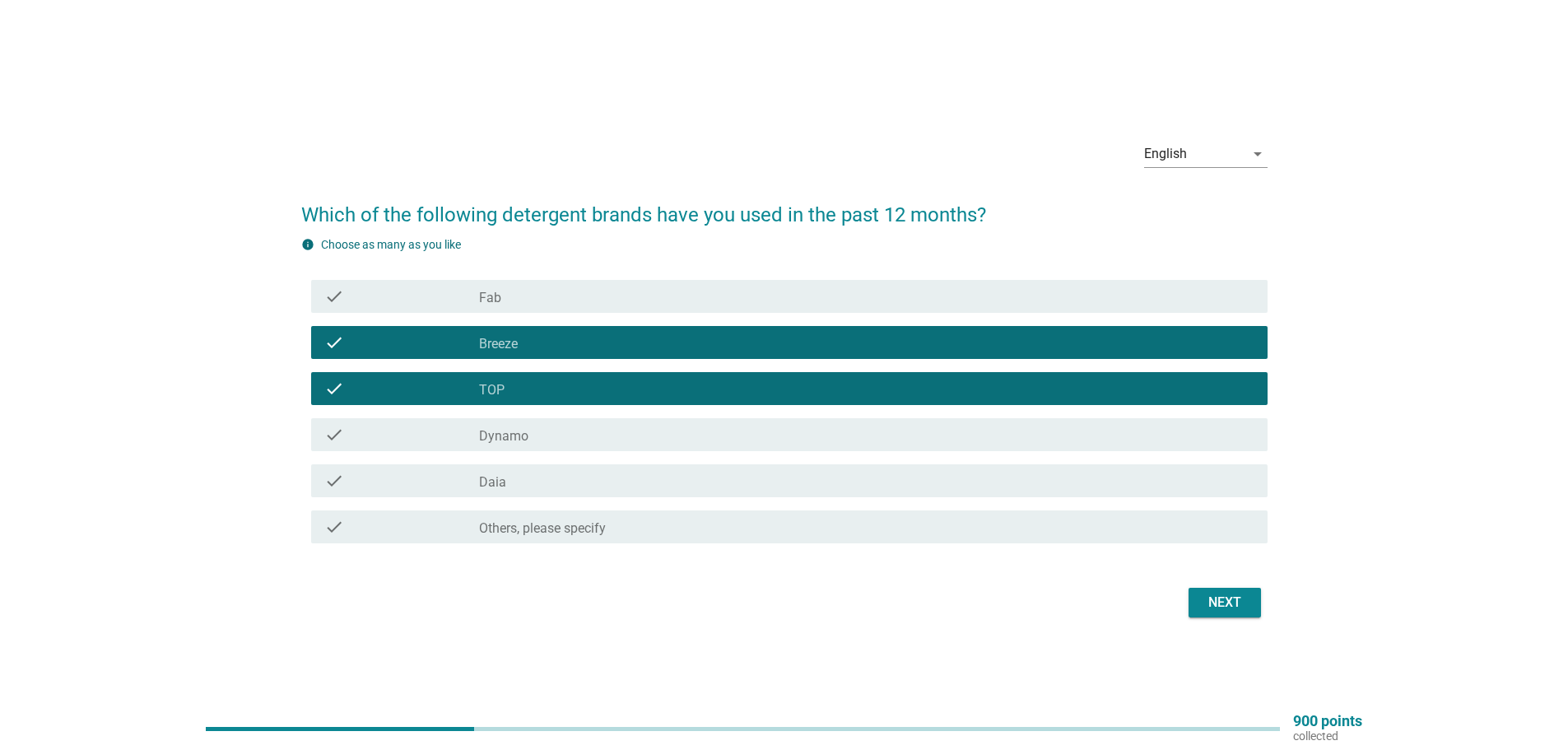
click at [564, 417] on div "check check_box Dynamo" at bounding box center [784, 434] width 966 height 46
click at [589, 443] on div "check_box Dynamo" at bounding box center [867, 434] width 775 height 20
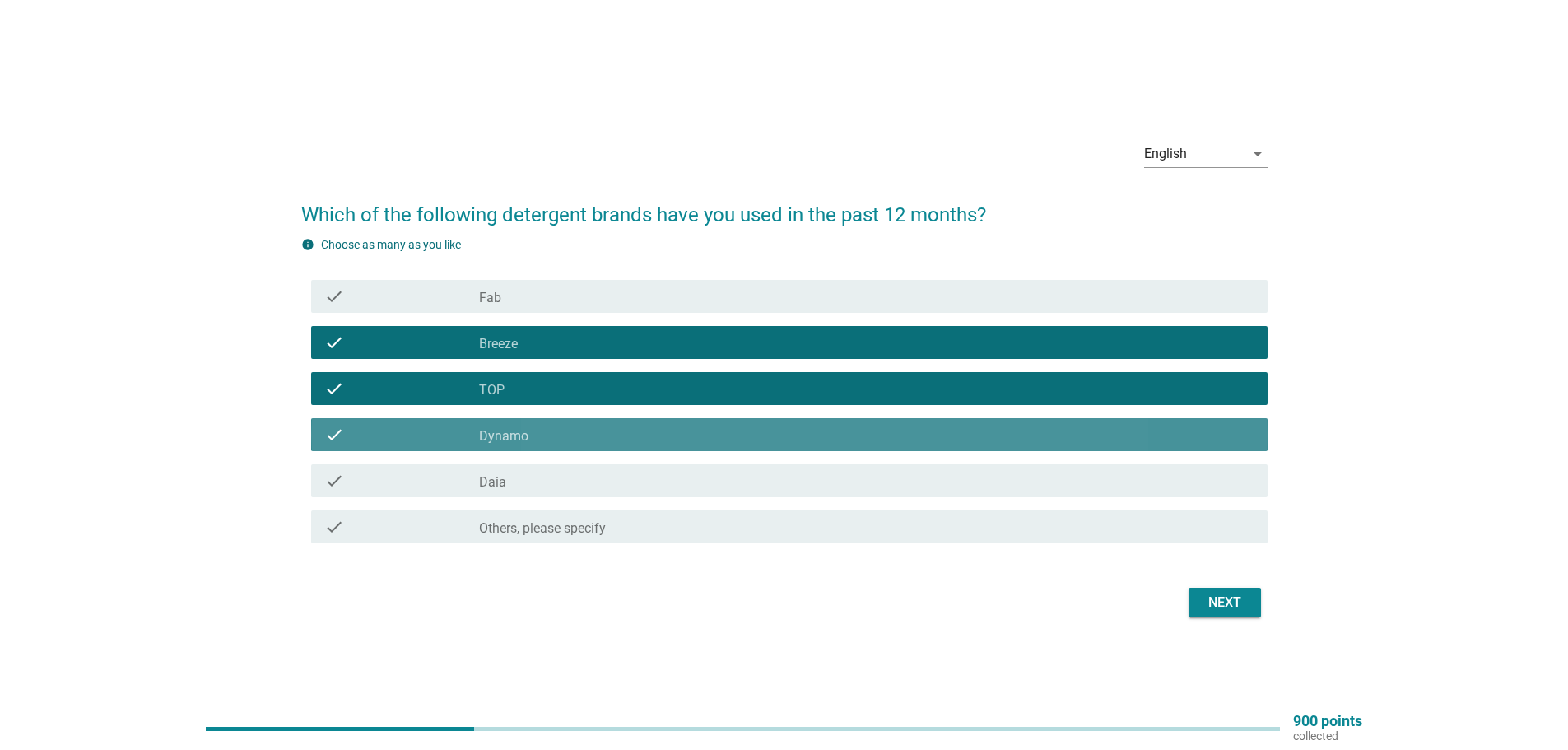
click at [589, 475] on div "check_box Daia" at bounding box center [867, 480] width 775 height 20
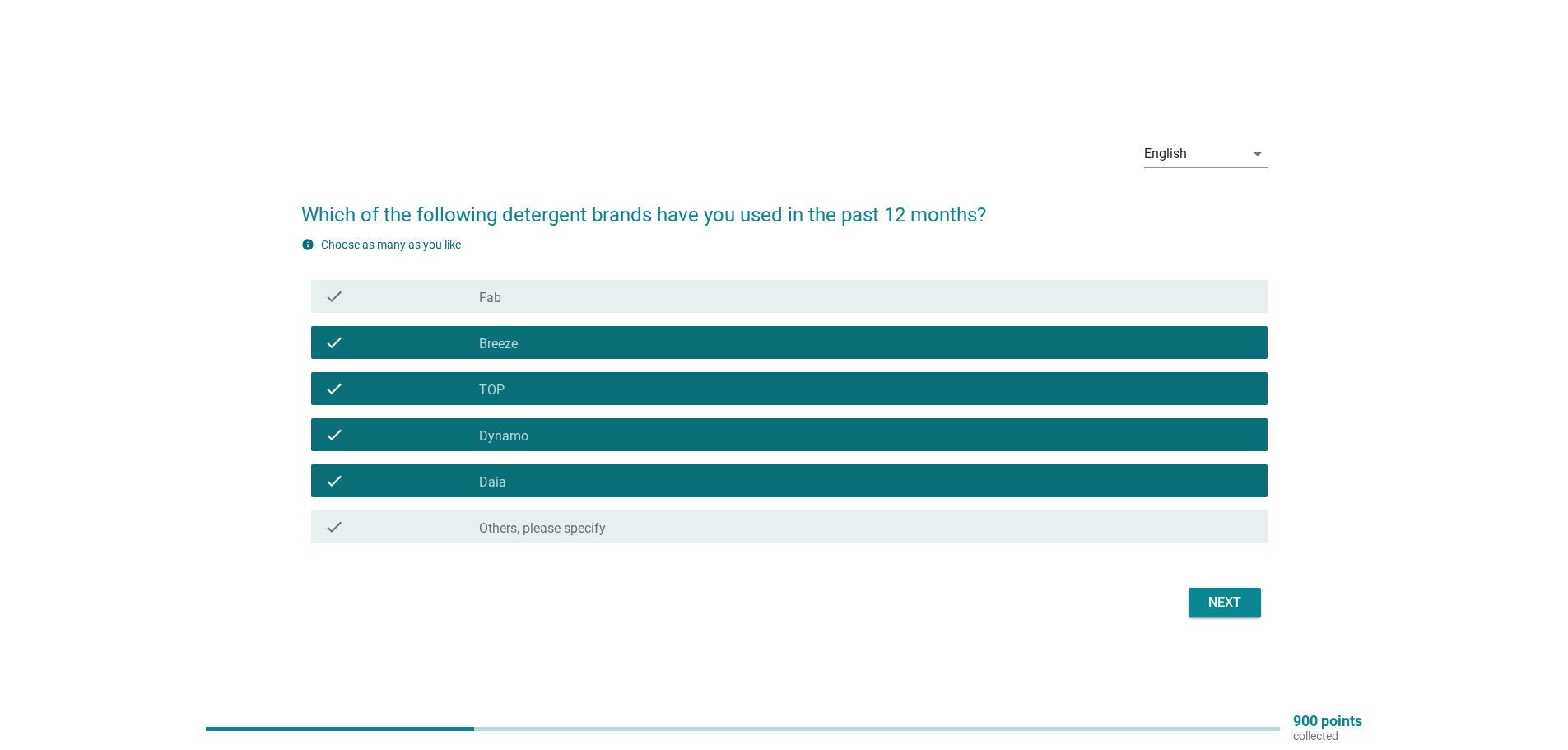
click at [1218, 608] on div "Next" at bounding box center [1224, 602] width 46 height 20
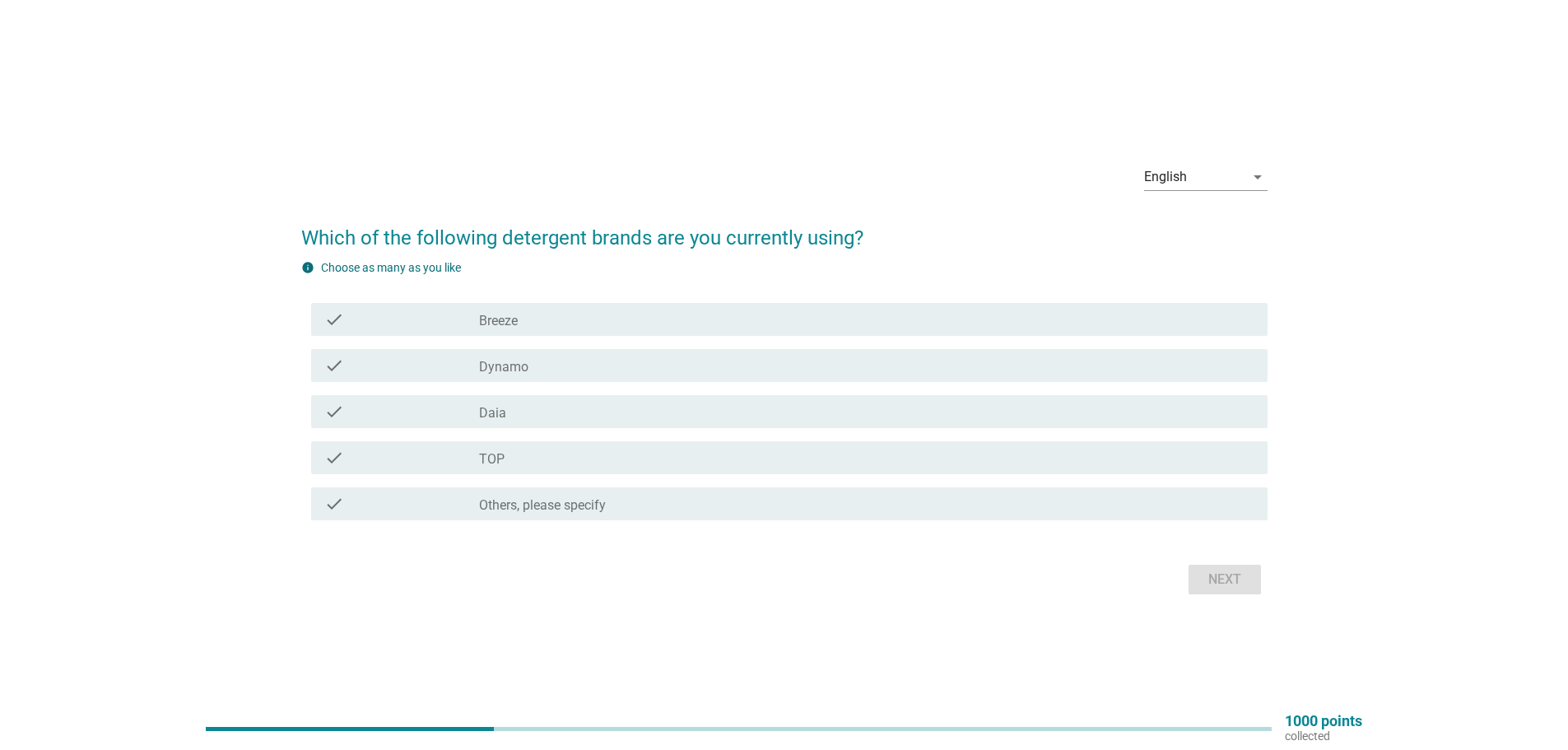
click at [688, 412] on div "check_box Daia" at bounding box center [867, 411] width 775 height 20
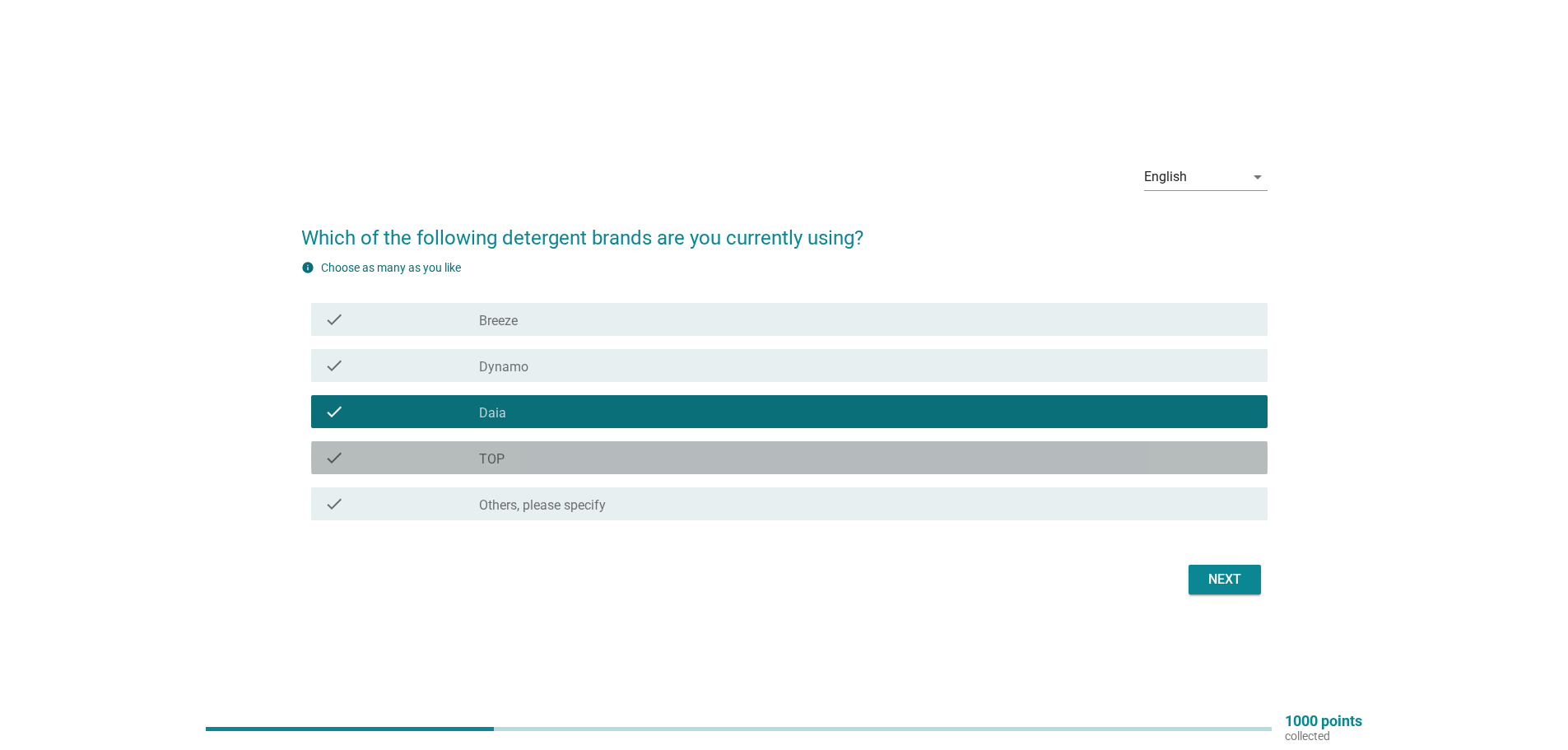
click at [862, 464] on div "check_box TOP" at bounding box center [867, 458] width 775 height 20
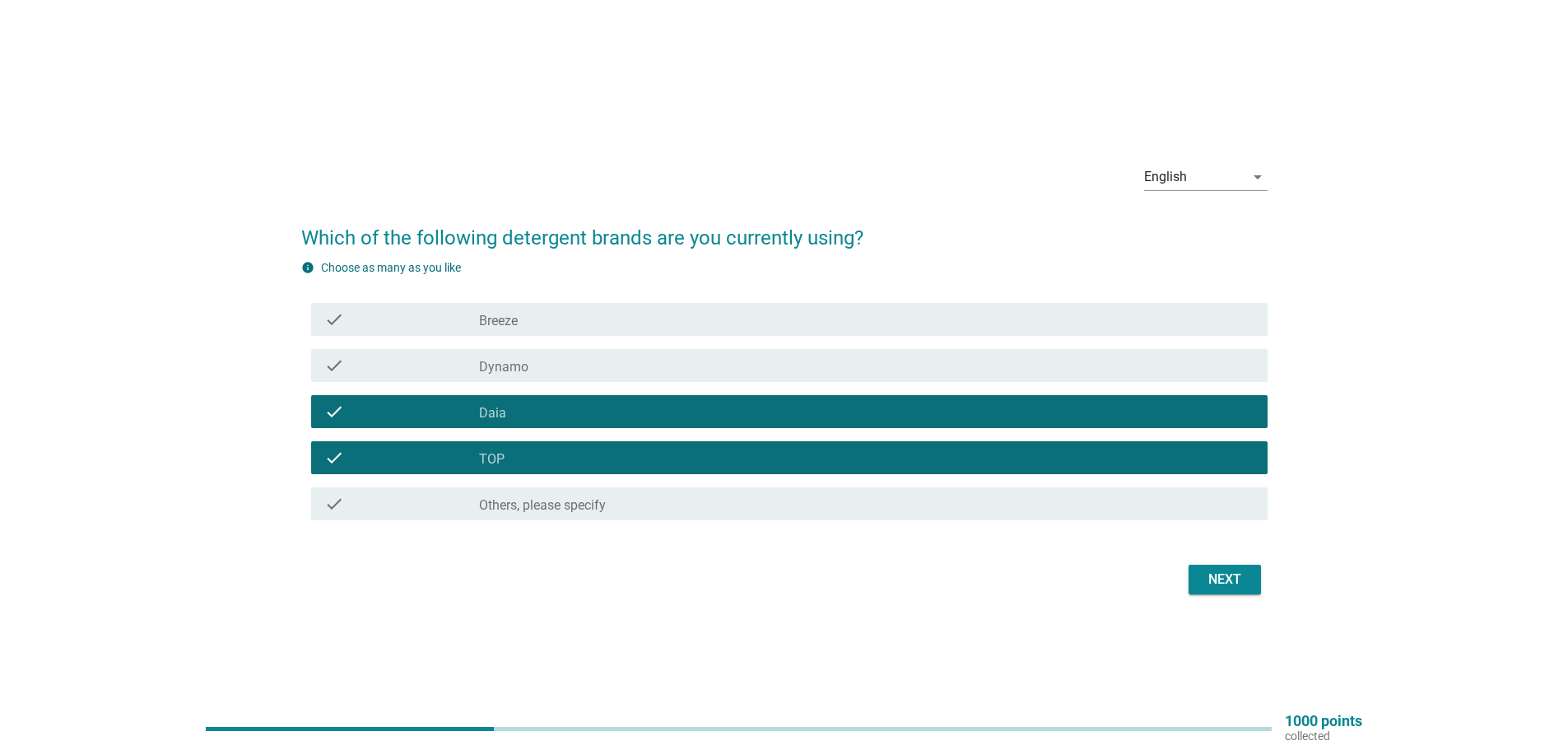
click at [1241, 587] on div "Next" at bounding box center [1224, 579] width 46 height 20
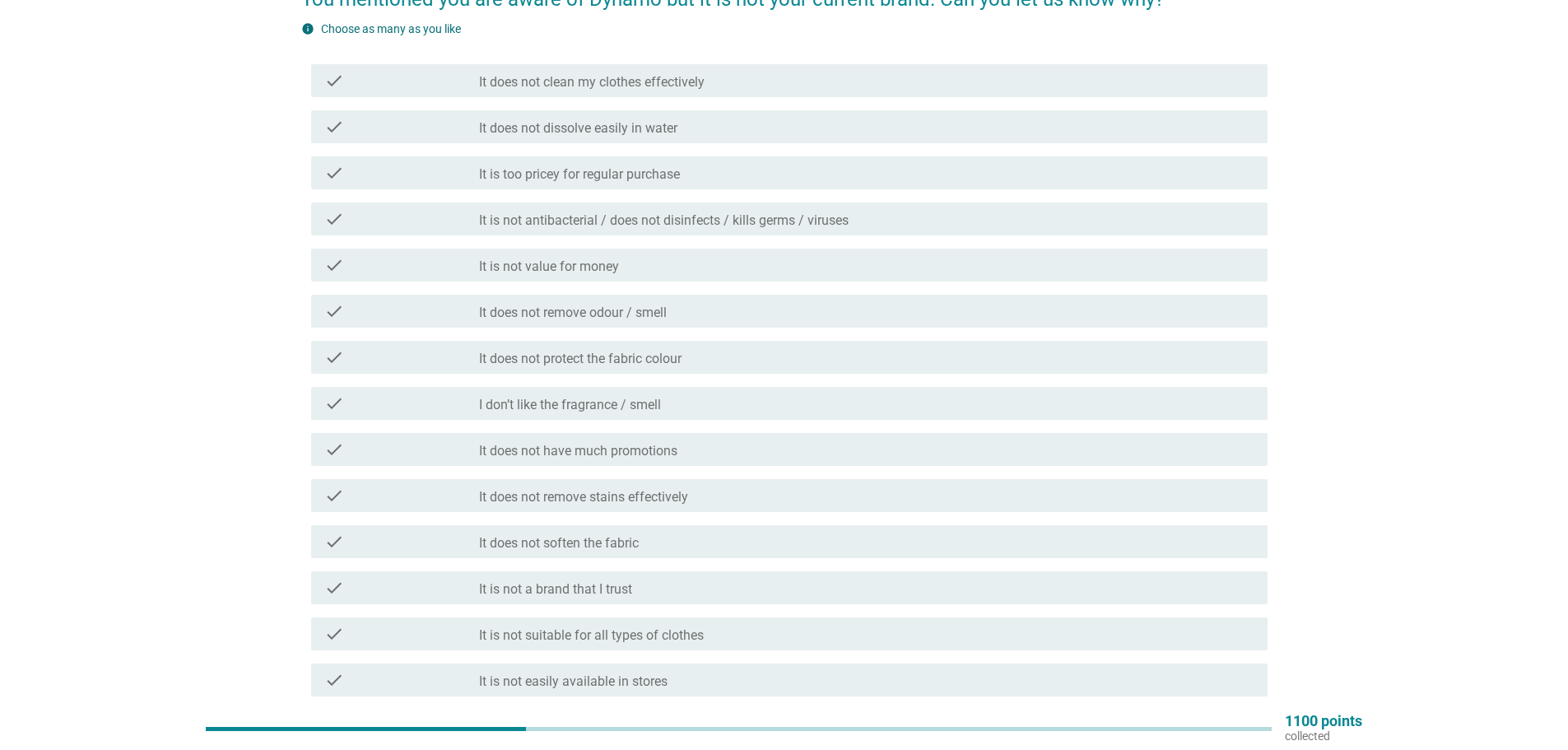
scroll to position [165, 0]
click at [753, 410] on div "check_box_outline_blank I don’t like the fragrance / smell" at bounding box center [867, 401] width 775 height 20
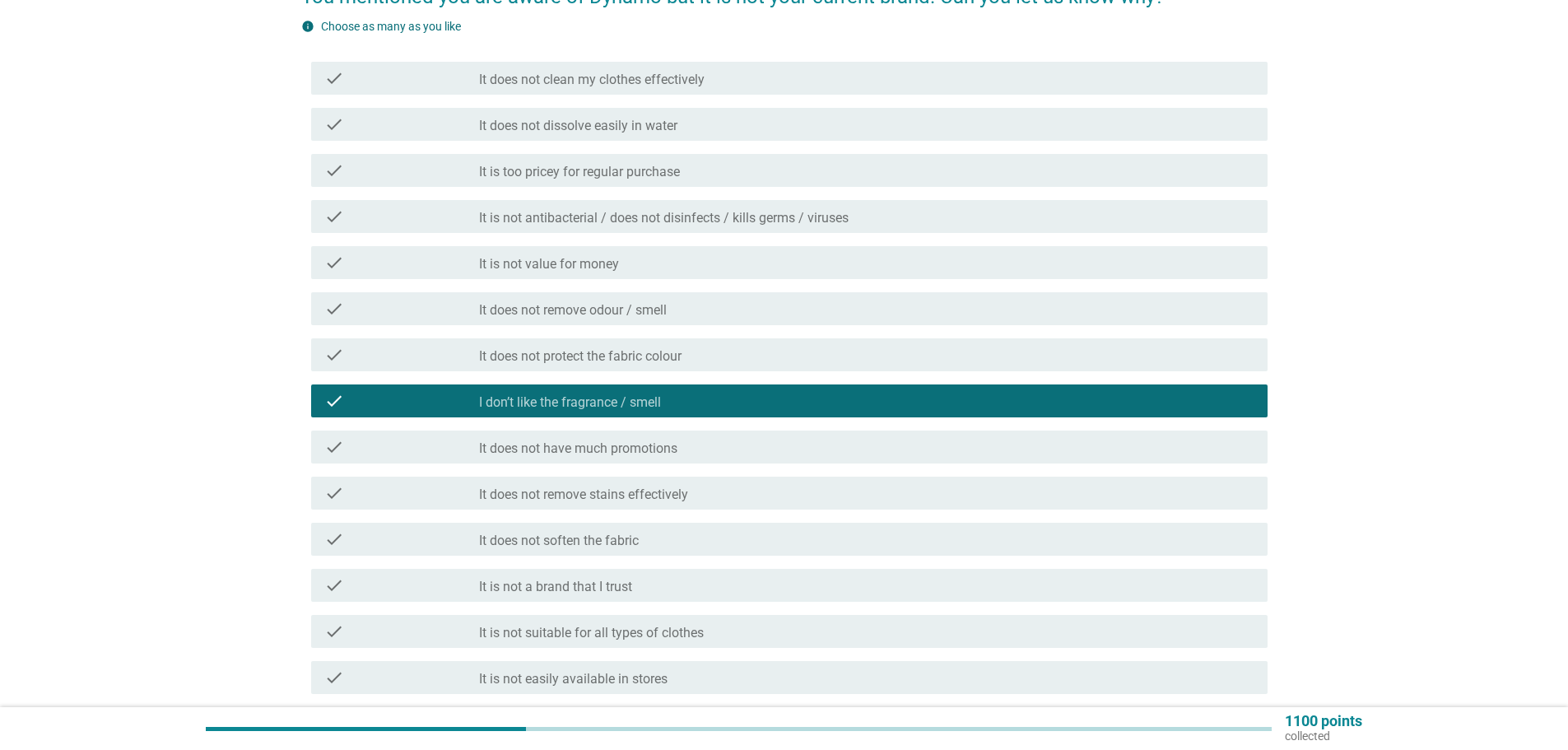
click at [767, 317] on div "check_box_outline_blank It does not remove odour / smell" at bounding box center [867, 308] width 775 height 20
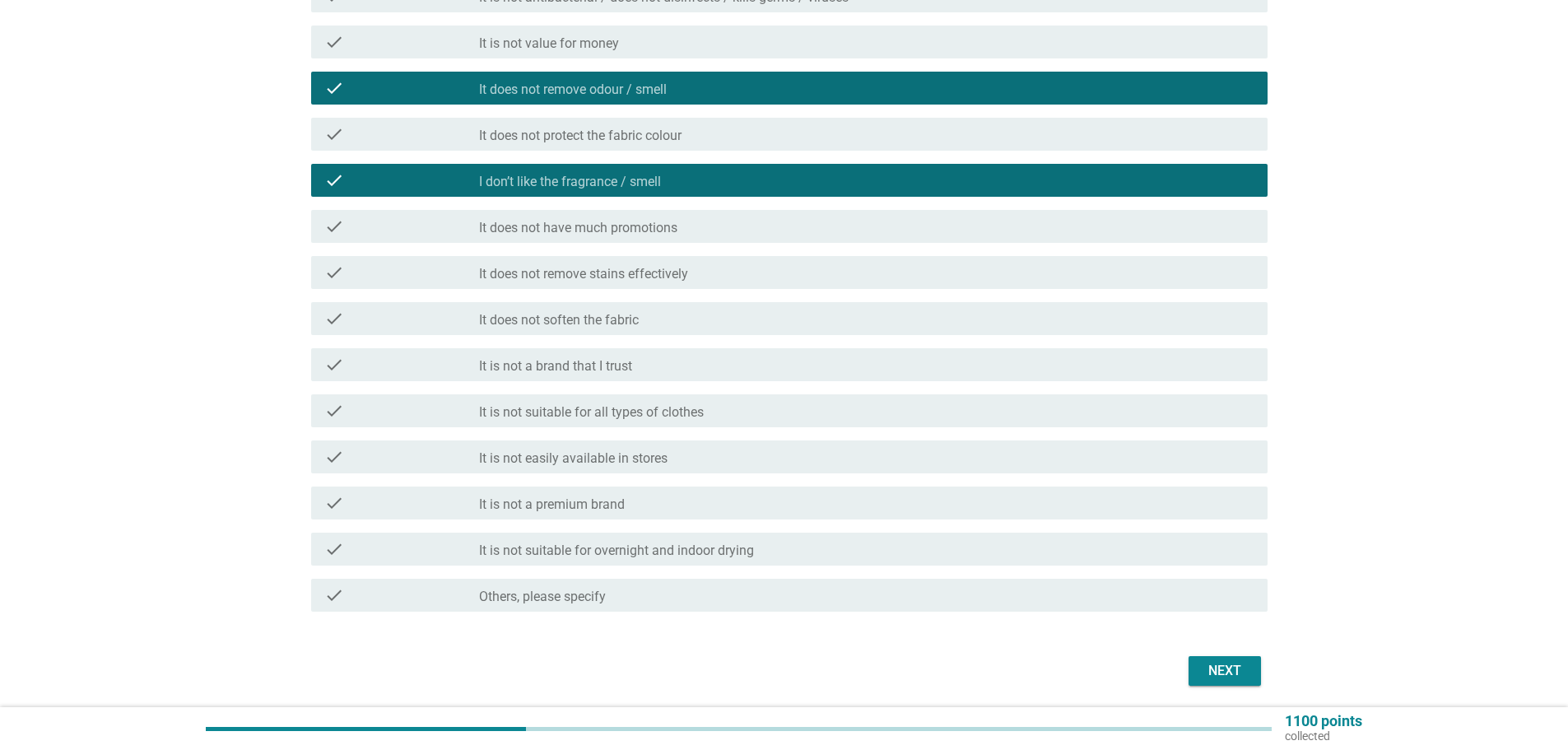
scroll to position [411, 0]
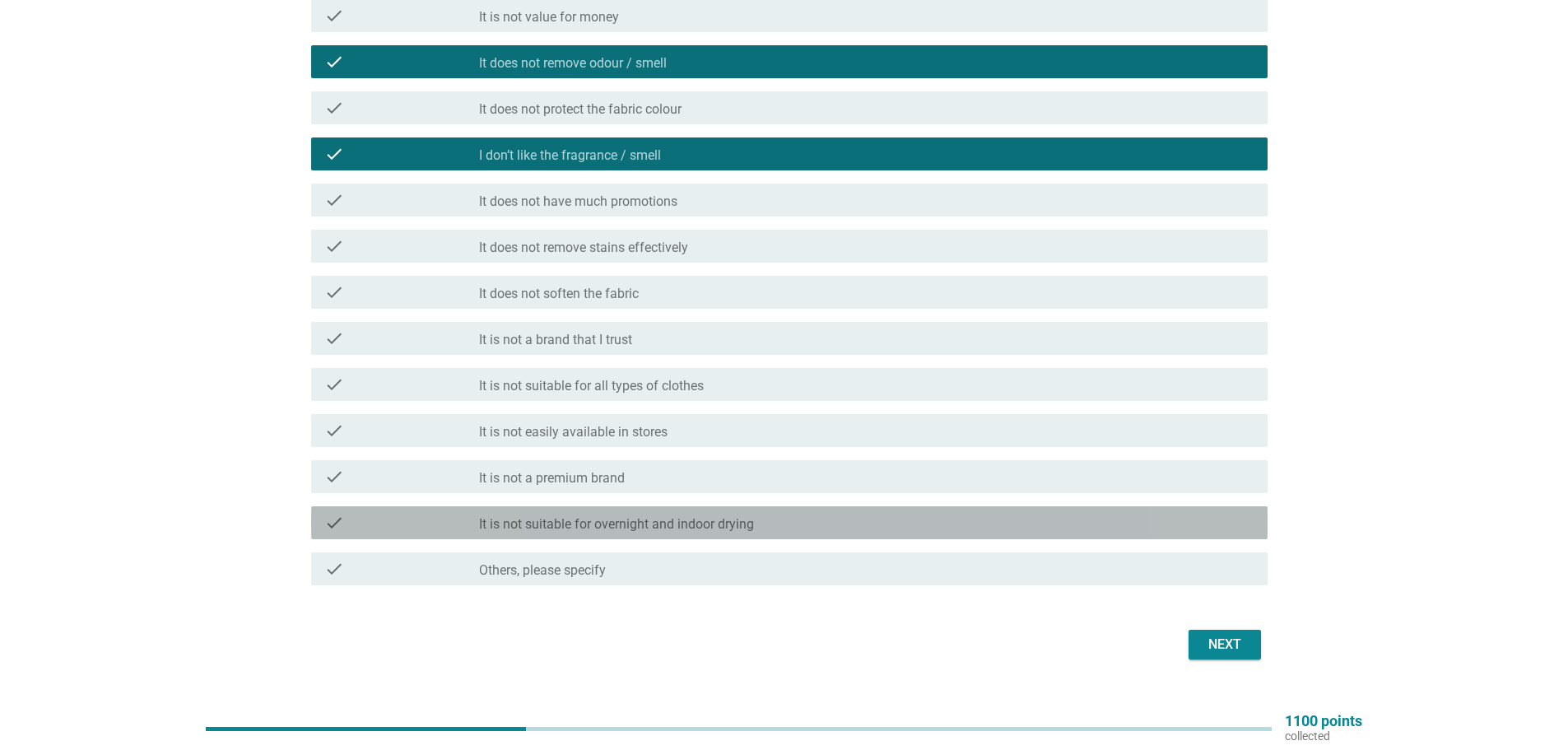
click at [853, 533] on div "check check_box_outline_blank It is not suitable for overnight and indoor drying" at bounding box center [789, 522] width 956 height 33
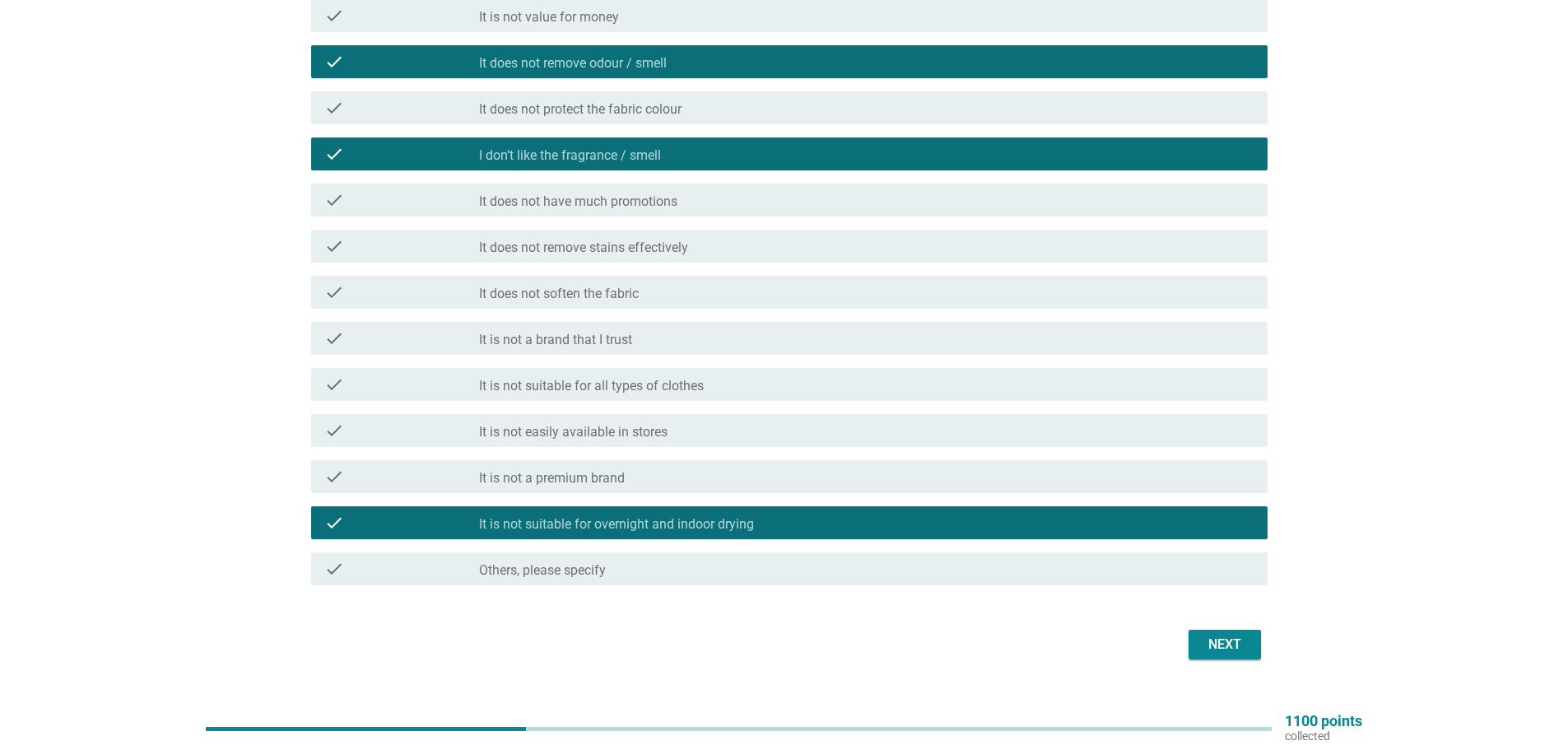
click at [1224, 637] on div "Next" at bounding box center [1224, 644] width 46 height 20
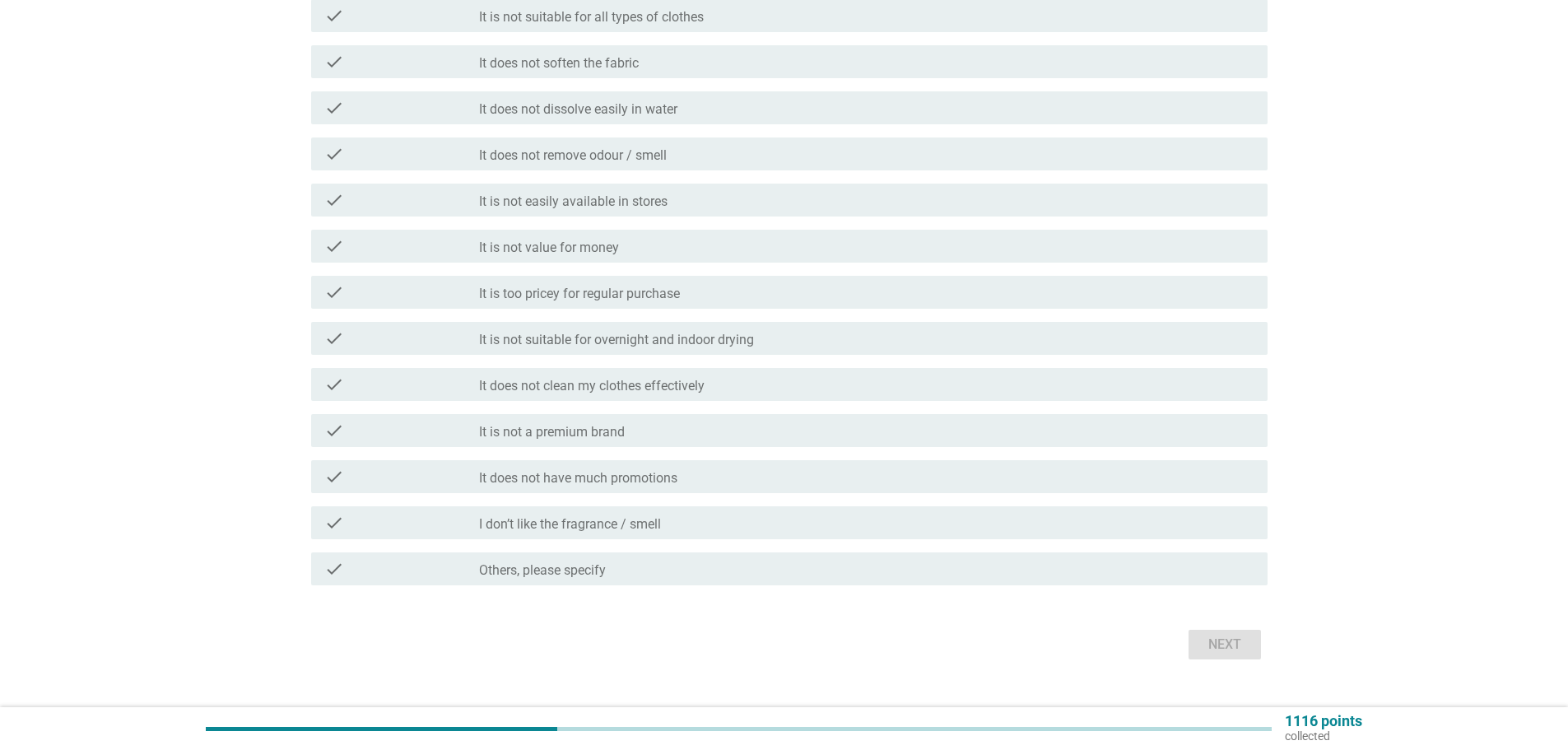
scroll to position [0, 0]
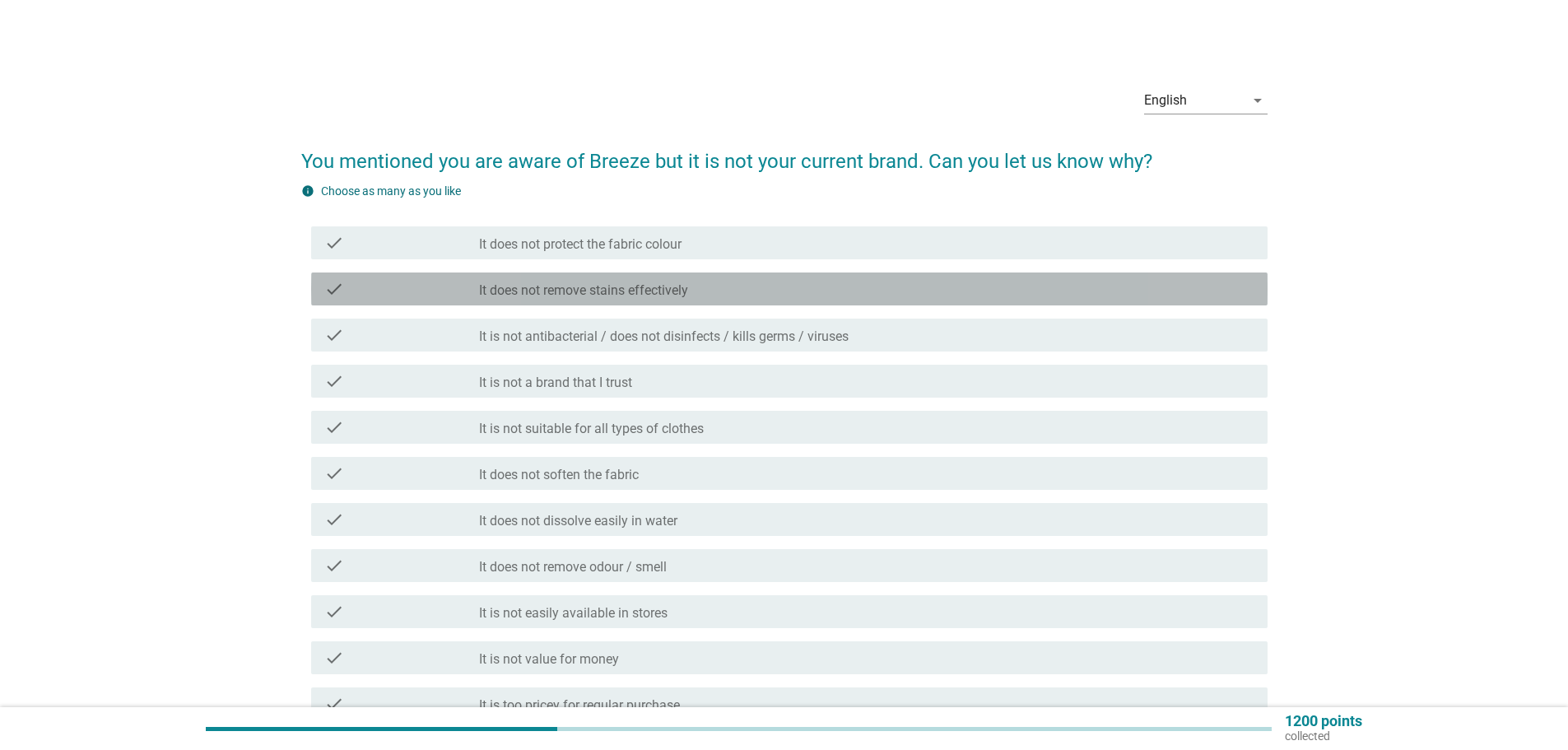
click at [756, 289] on div "check_box_outline_blank It does not remove stains effectively" at bounding box center [867, 288] width 775 height 20
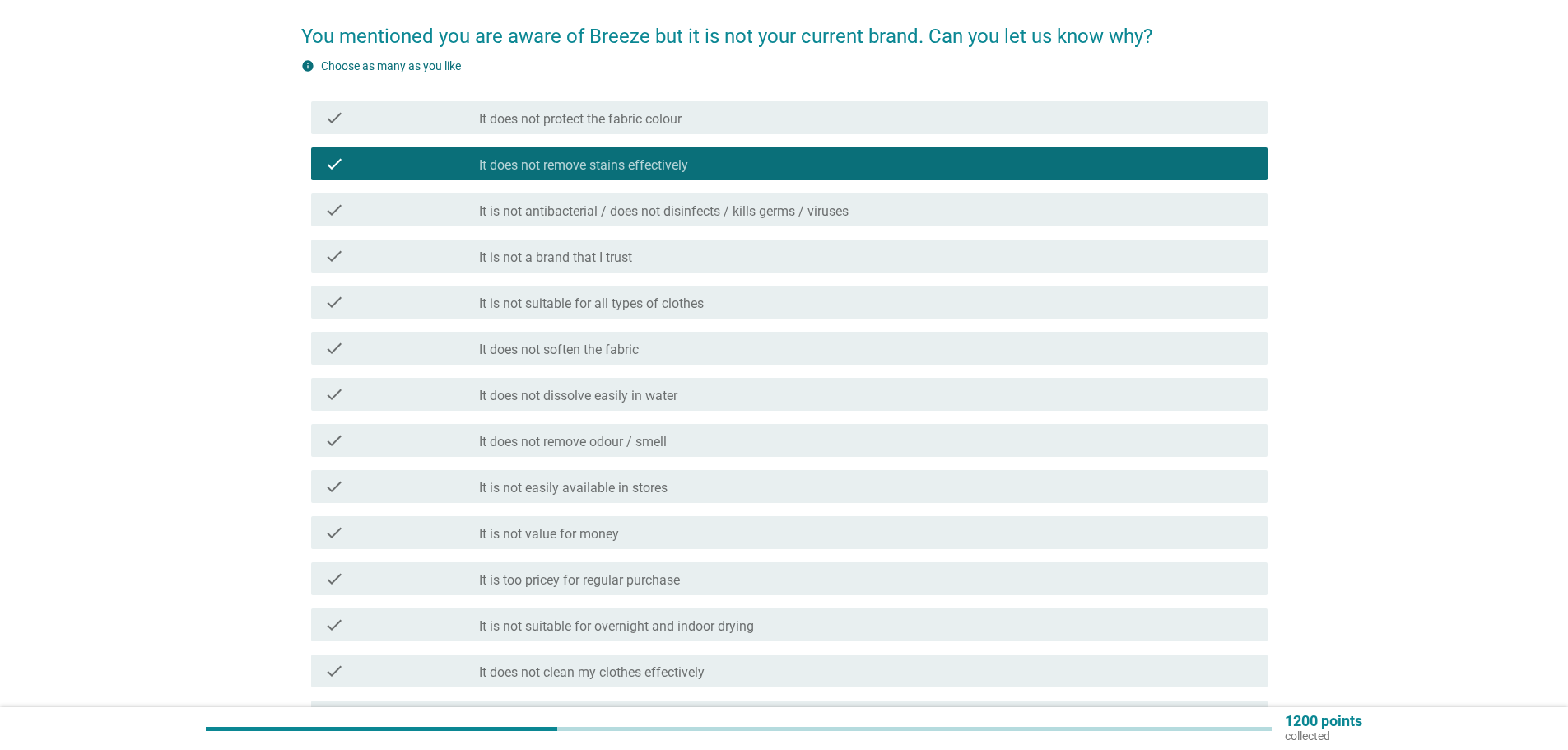
scroll to position [165, 0]
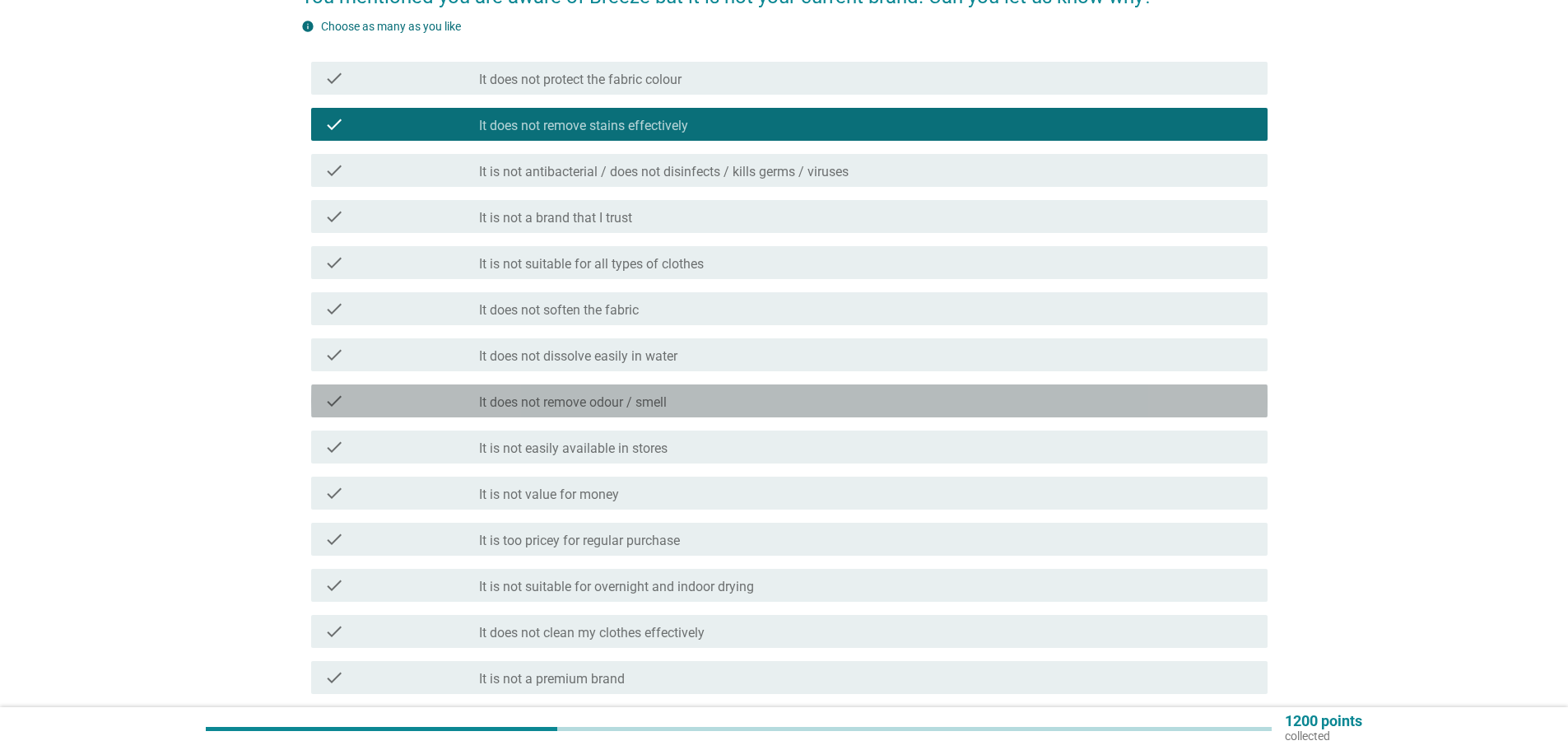
click at [819, 392] on div "check_box_outline_blank It does not remove odour / smell" at bounding box center [867, 401] width 775 height 20
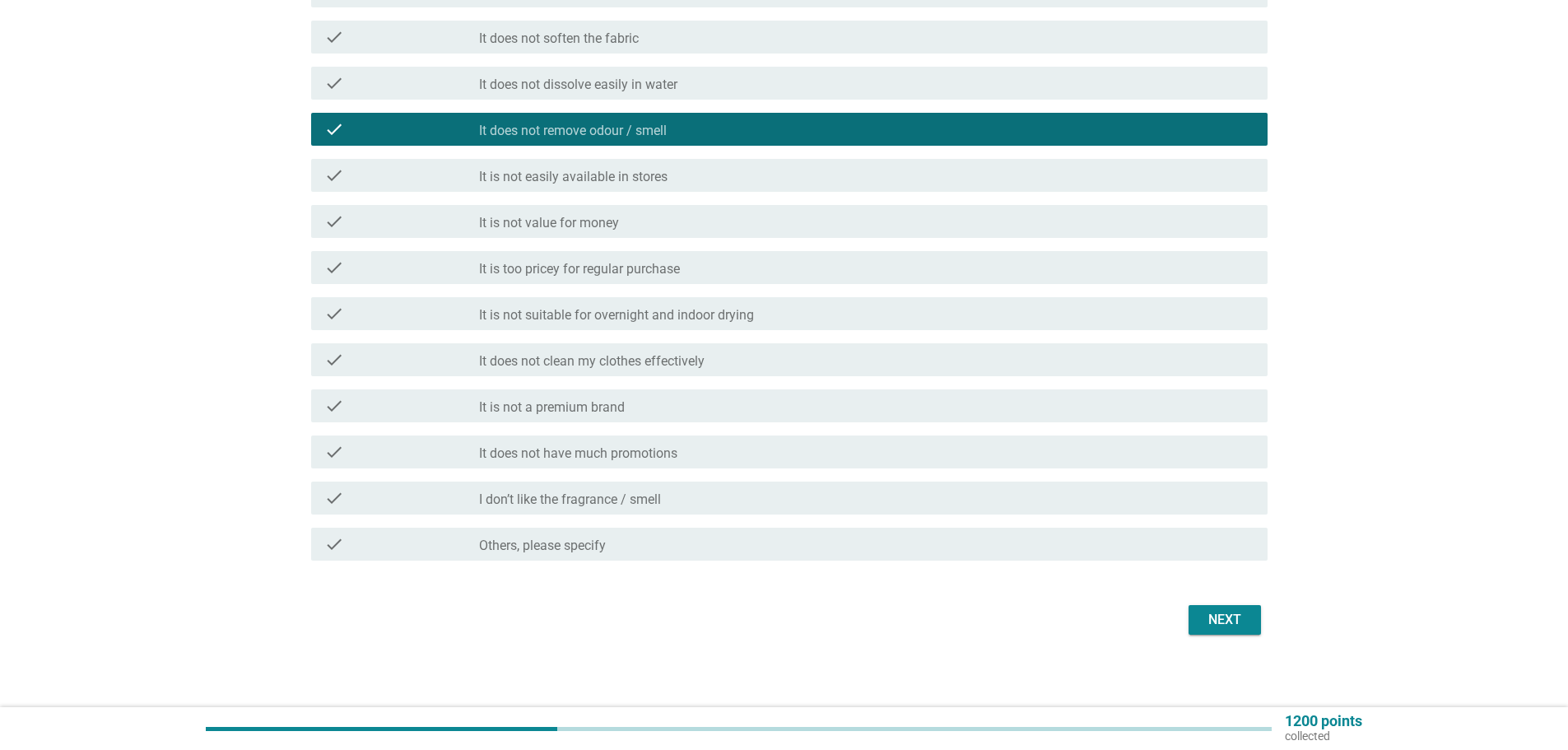
scroll to position [443, 0]
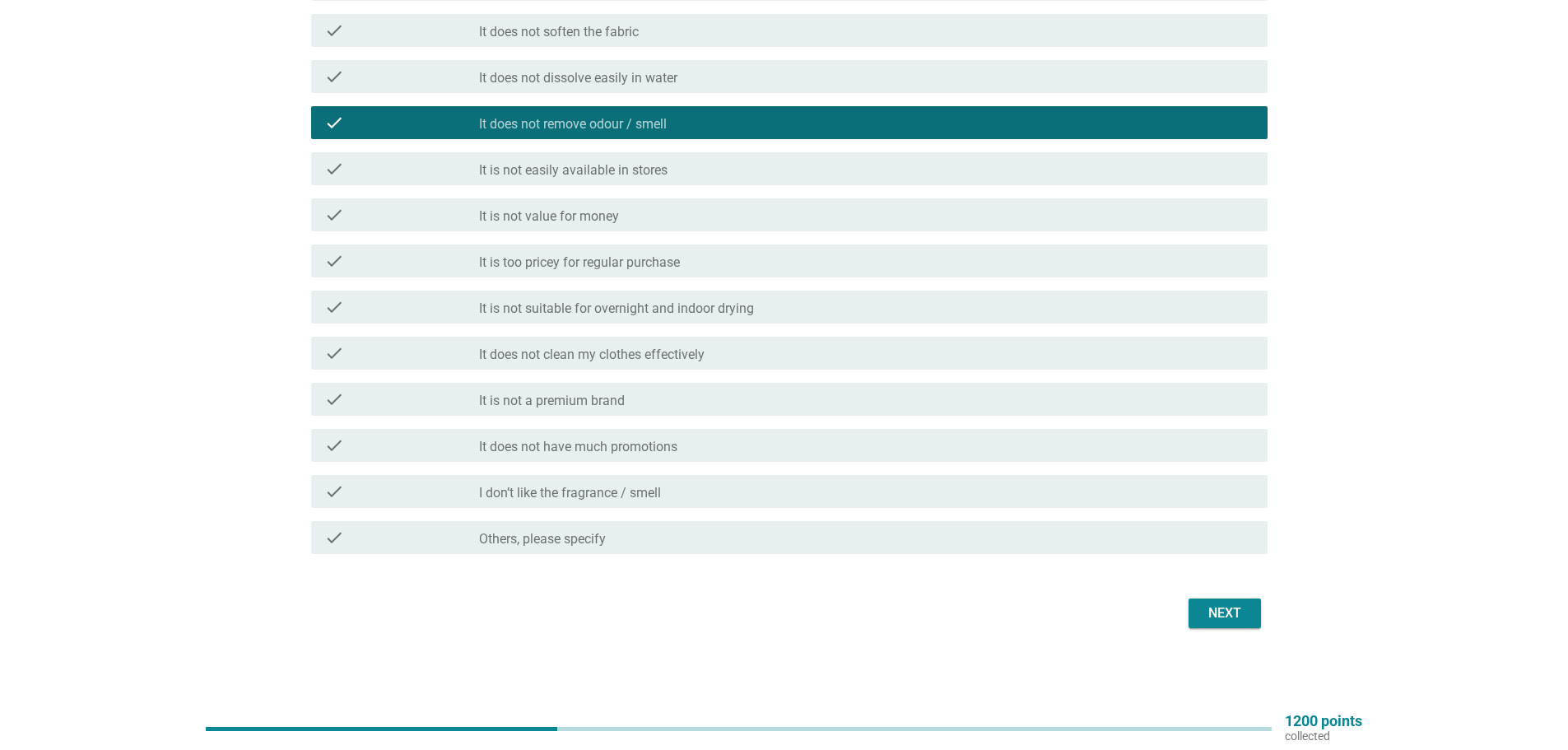
click at [859, 494] on div "check_box_outline_blank I don’t like the fragrance / smell" at bounding box center [867, 491] width 775 height 20
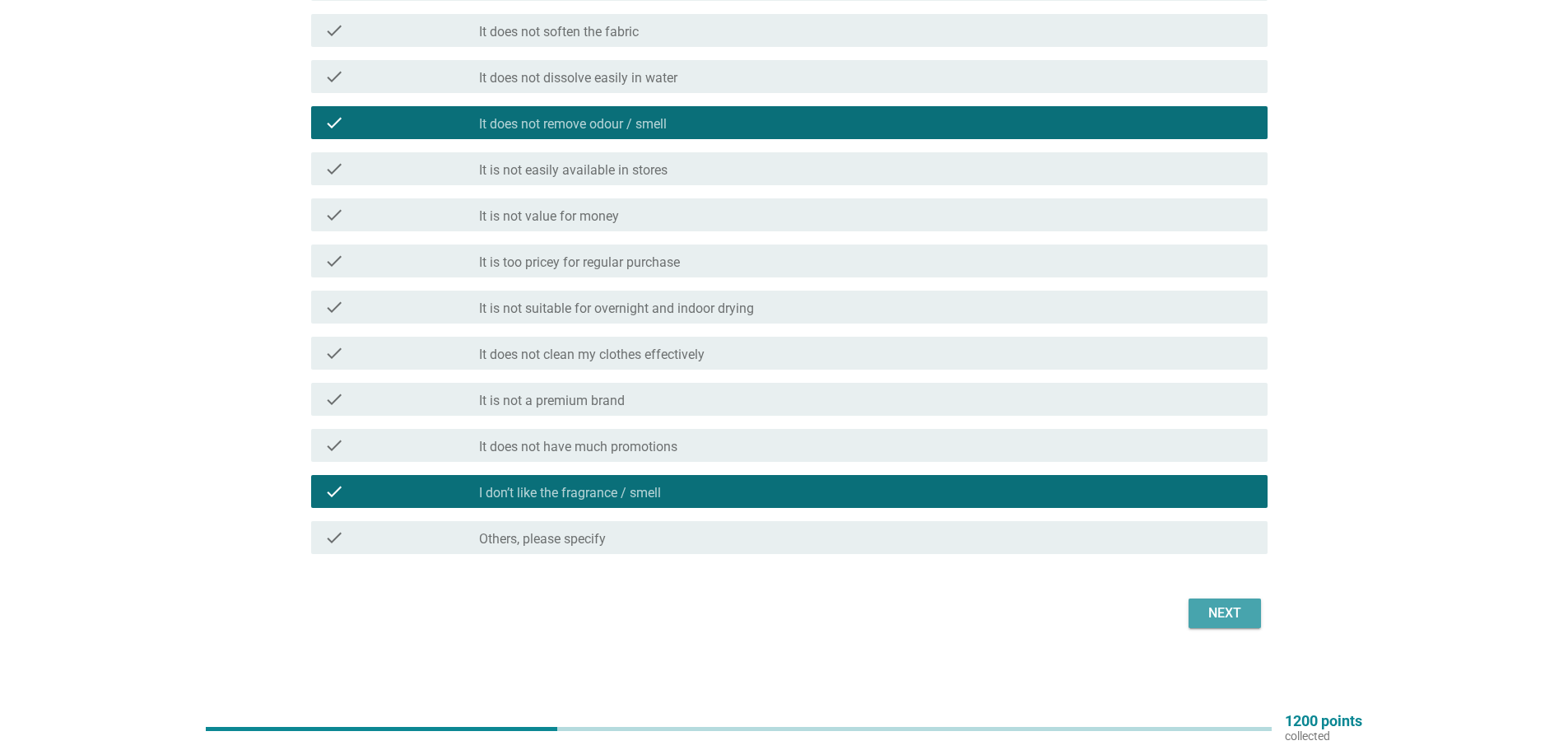
click at [1240, 608] on div "Next" at bounding box center [1224, 613] width 46 height 20
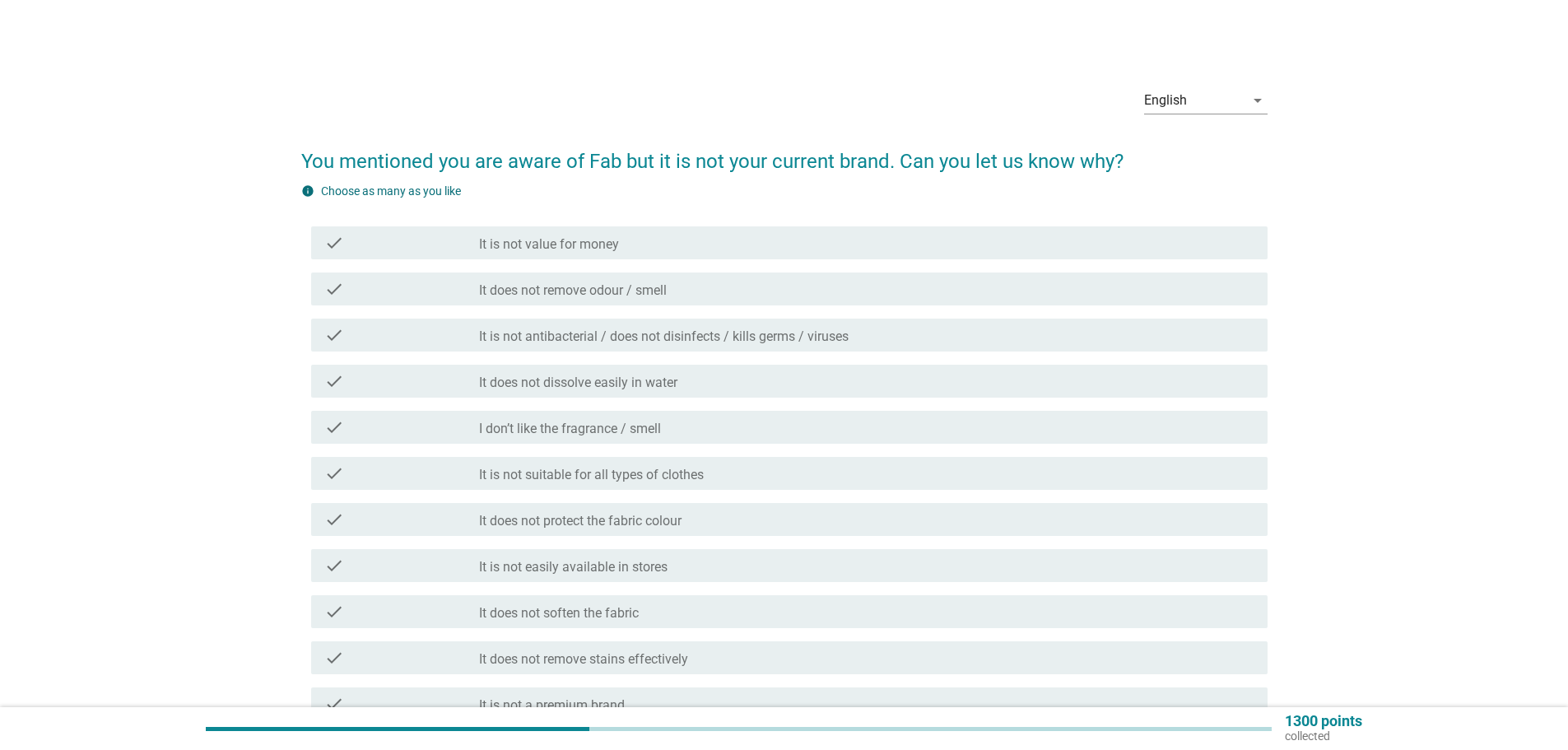
click at [711, 288] on div "check_box_outline_blank It does not remove odour / smell" at bounding box center [867, 288] width 775 height 20
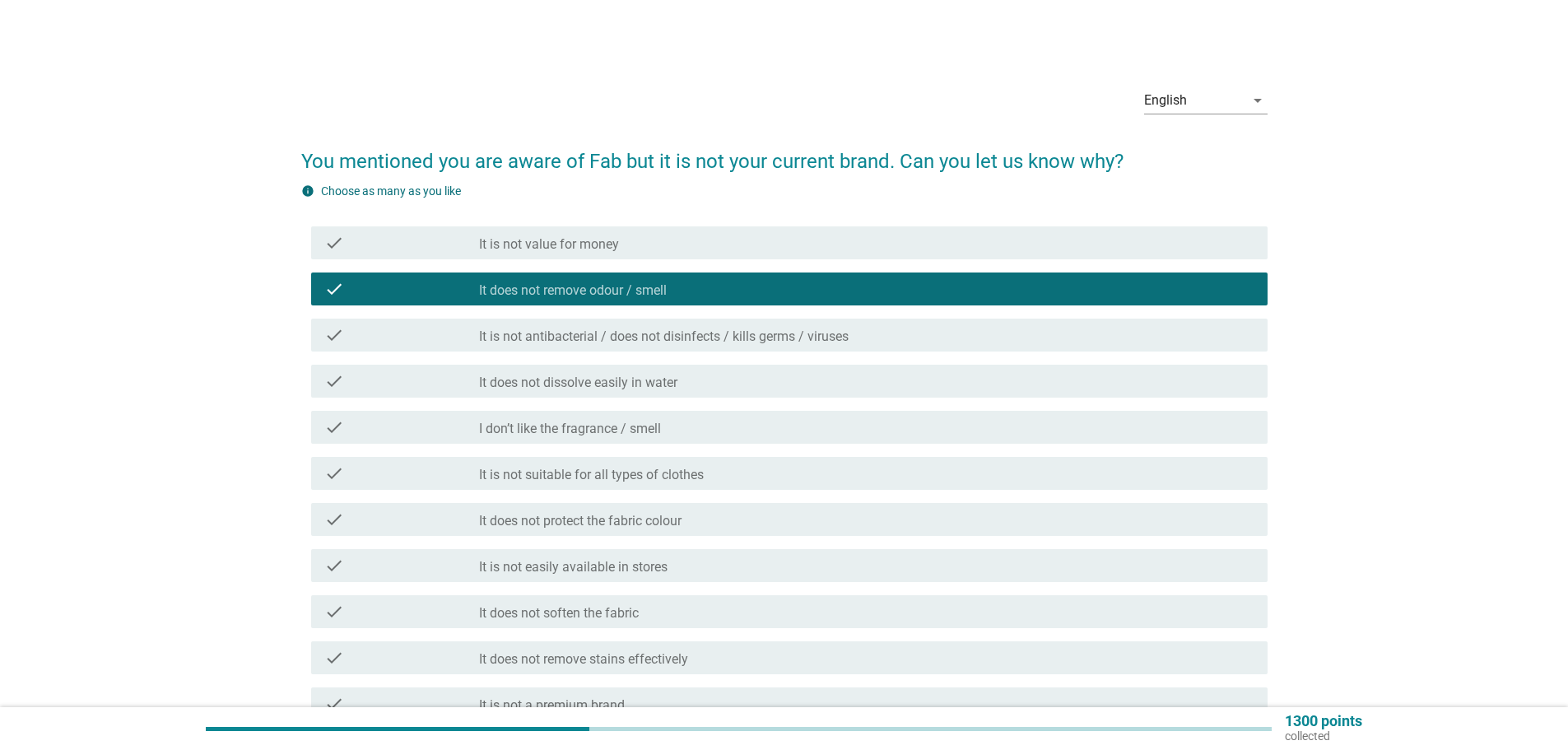
click at [714, 324] on div "check check_box_outline_blank It is not antibacterial / does not disinfects / k…" at bounding box center [789, 335] width 956 height 33
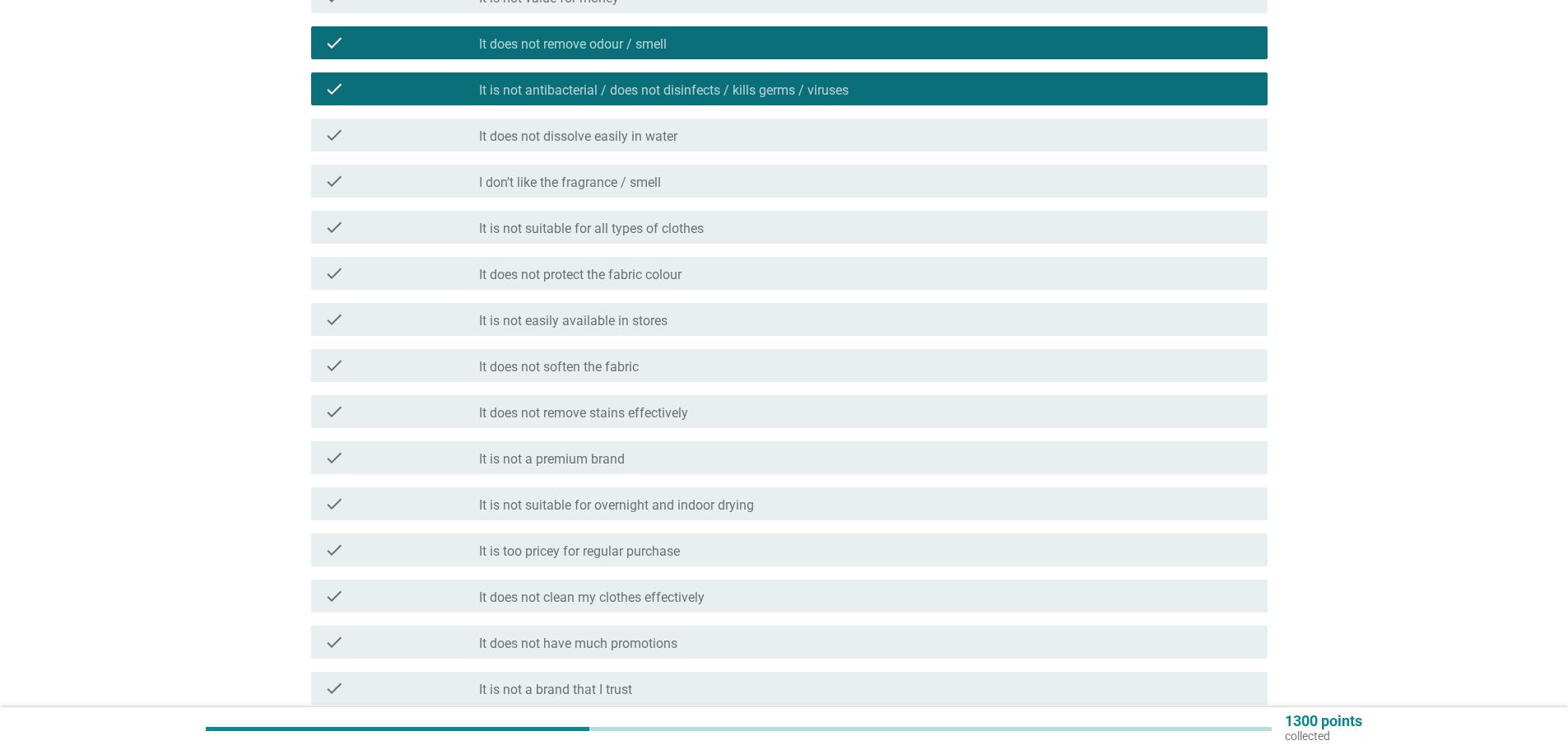
scroll to position [247, 0]
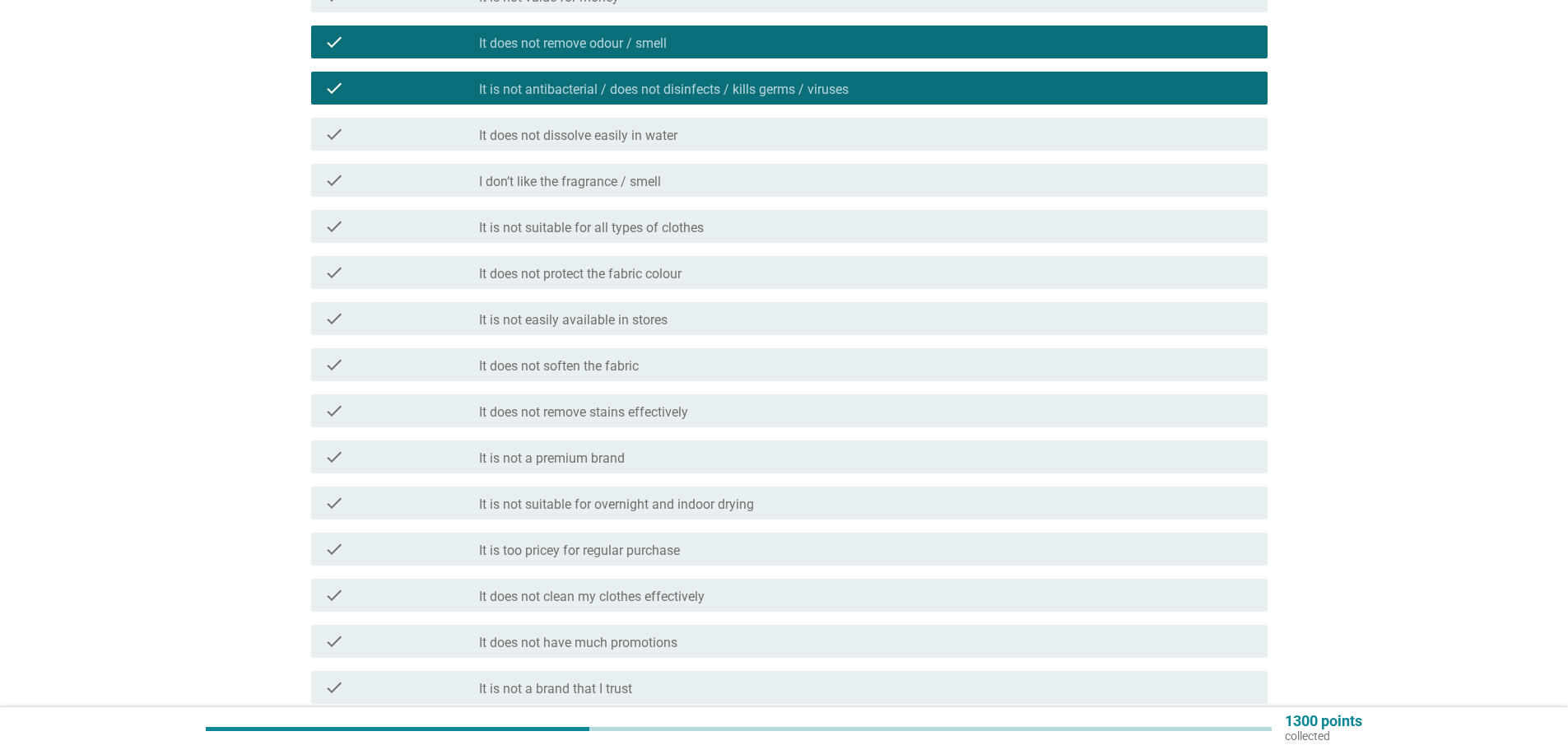
click at [715, 407] on div "check_box_outline_blank It does not remove stains effectively" at bounding box center [867, 410] width 775 height 20
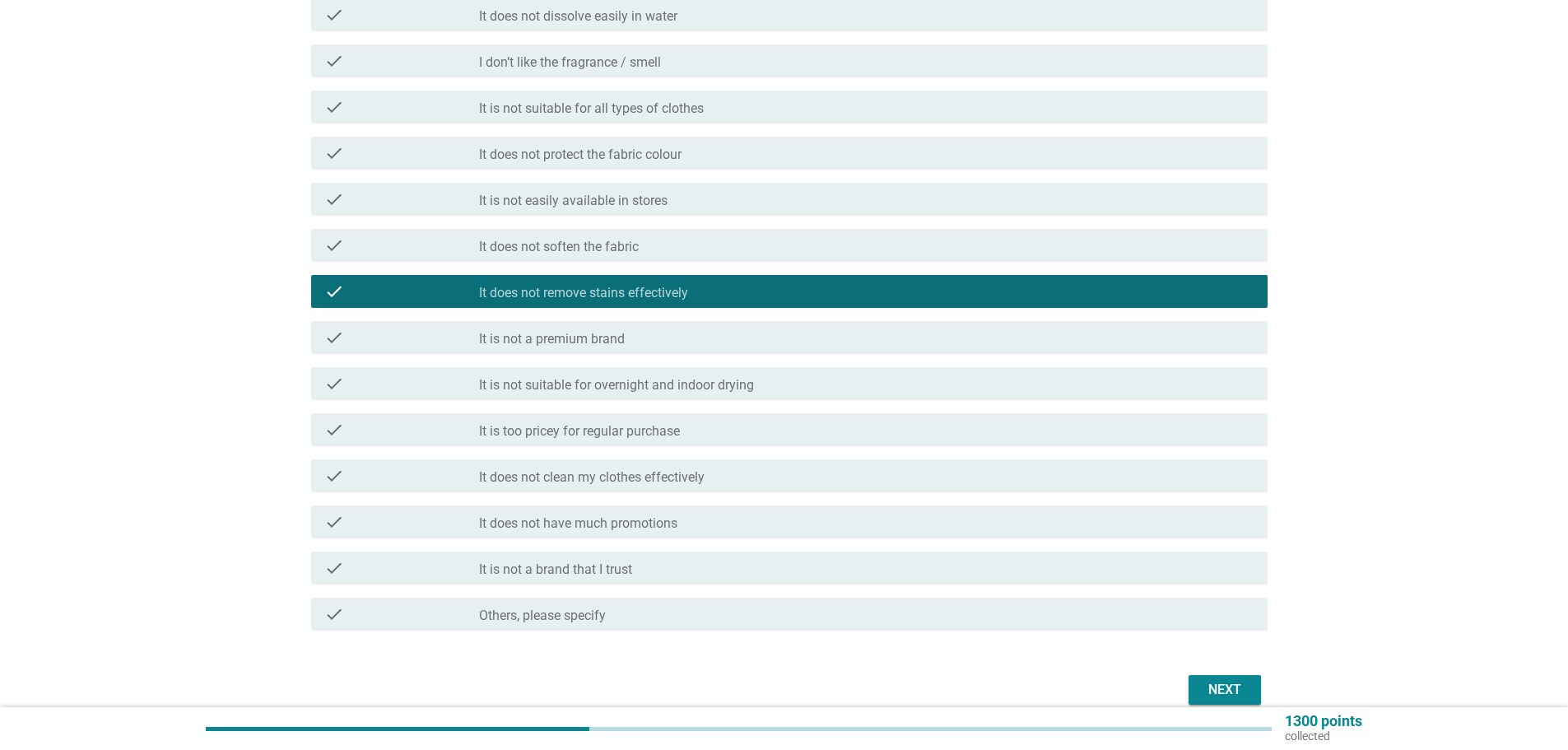
scroll to position [443, 0]
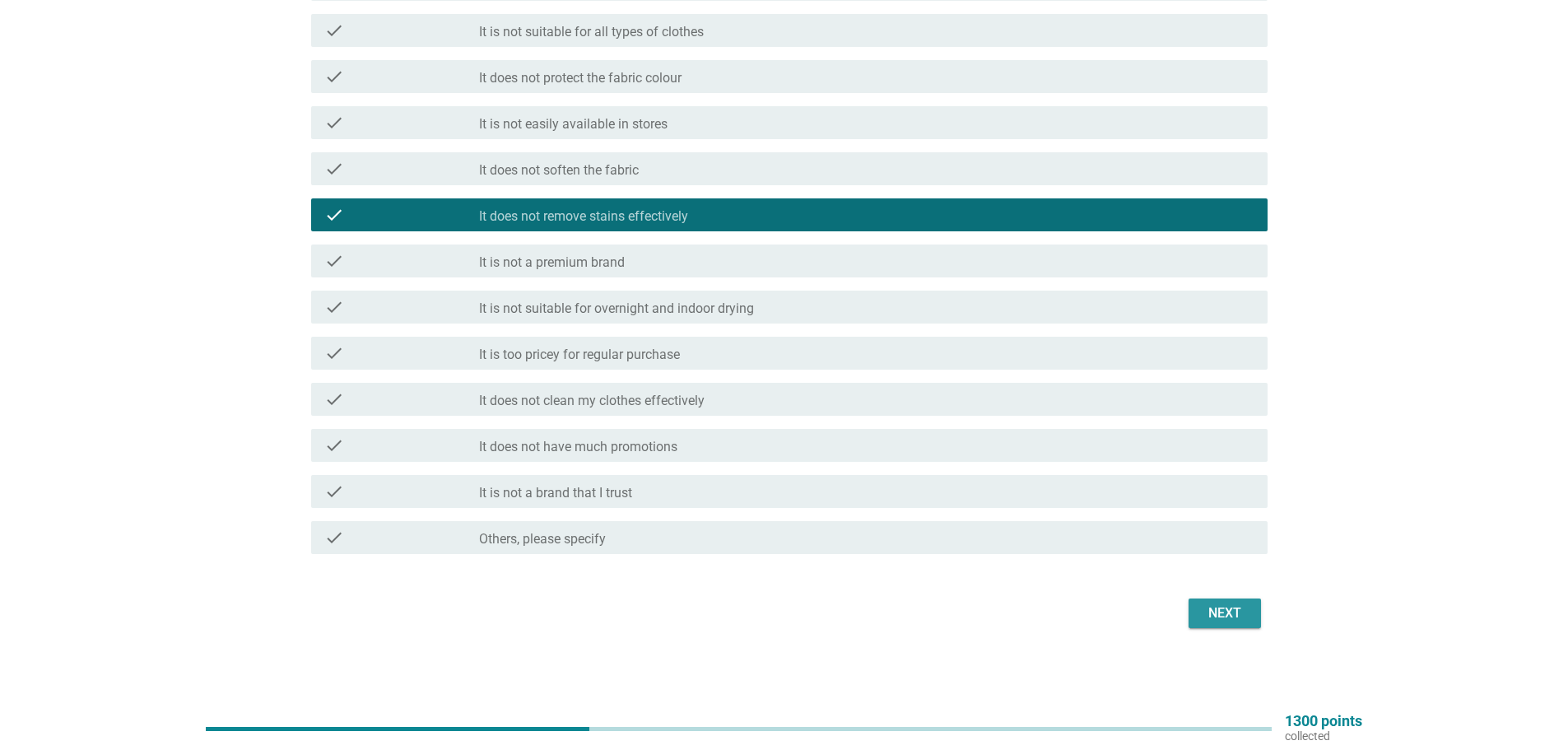
click at [1193, 602] on button "Next" at bounding box center [1224, 613] width 73 height 29
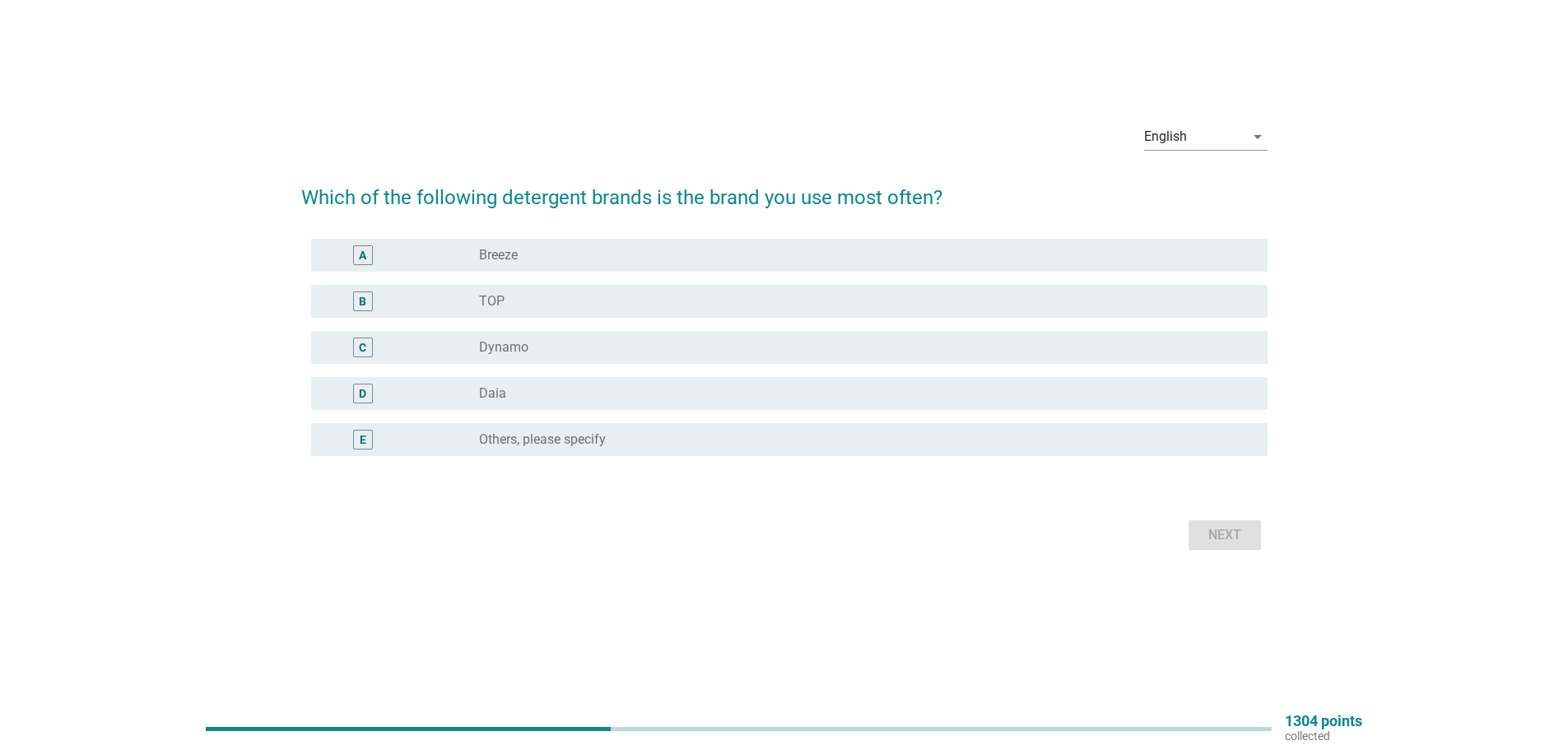
scroll to position [0, 0]
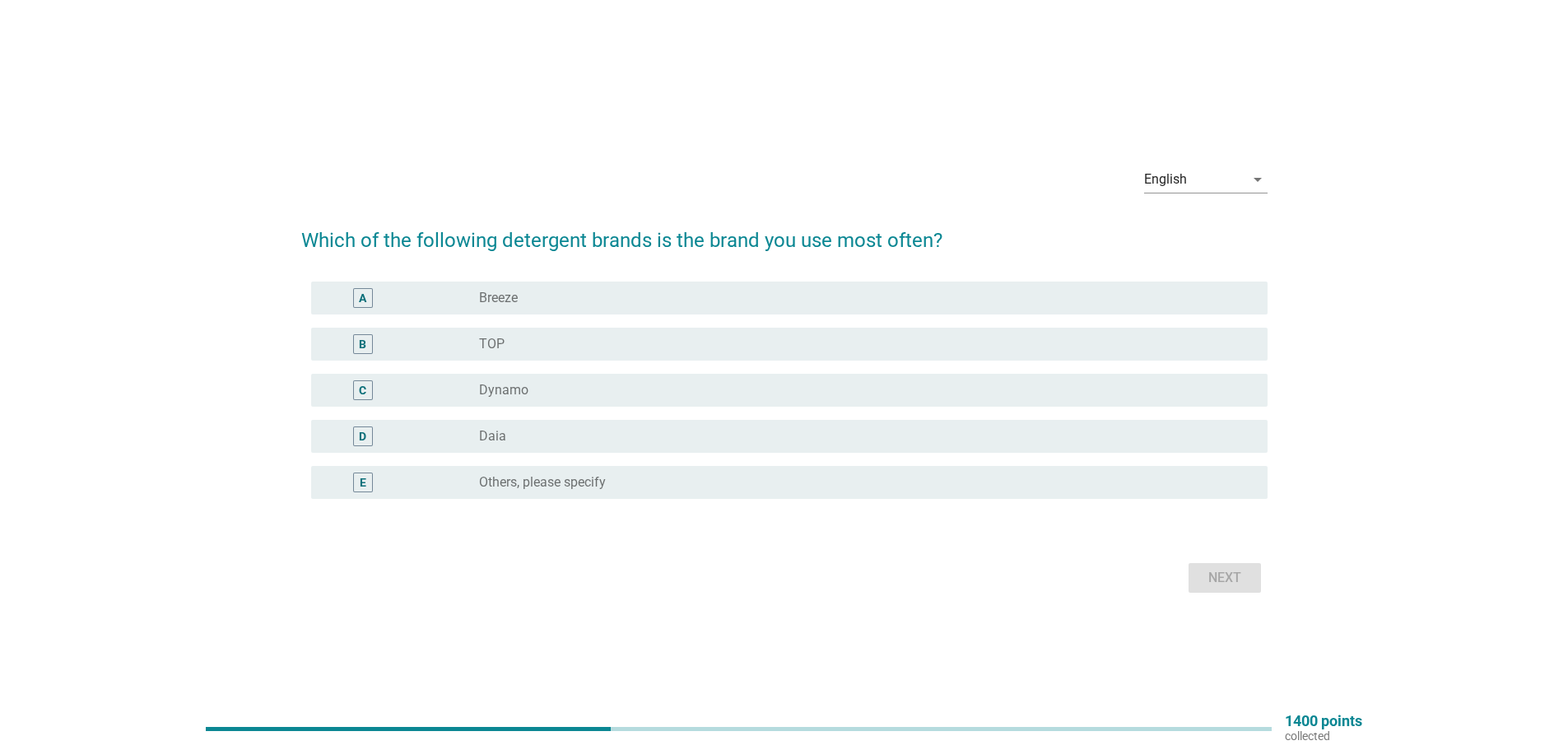
click at [674, 431] on div "radio_button_unchecked Daia" at bounding box center [860, 436] width 762 height 16
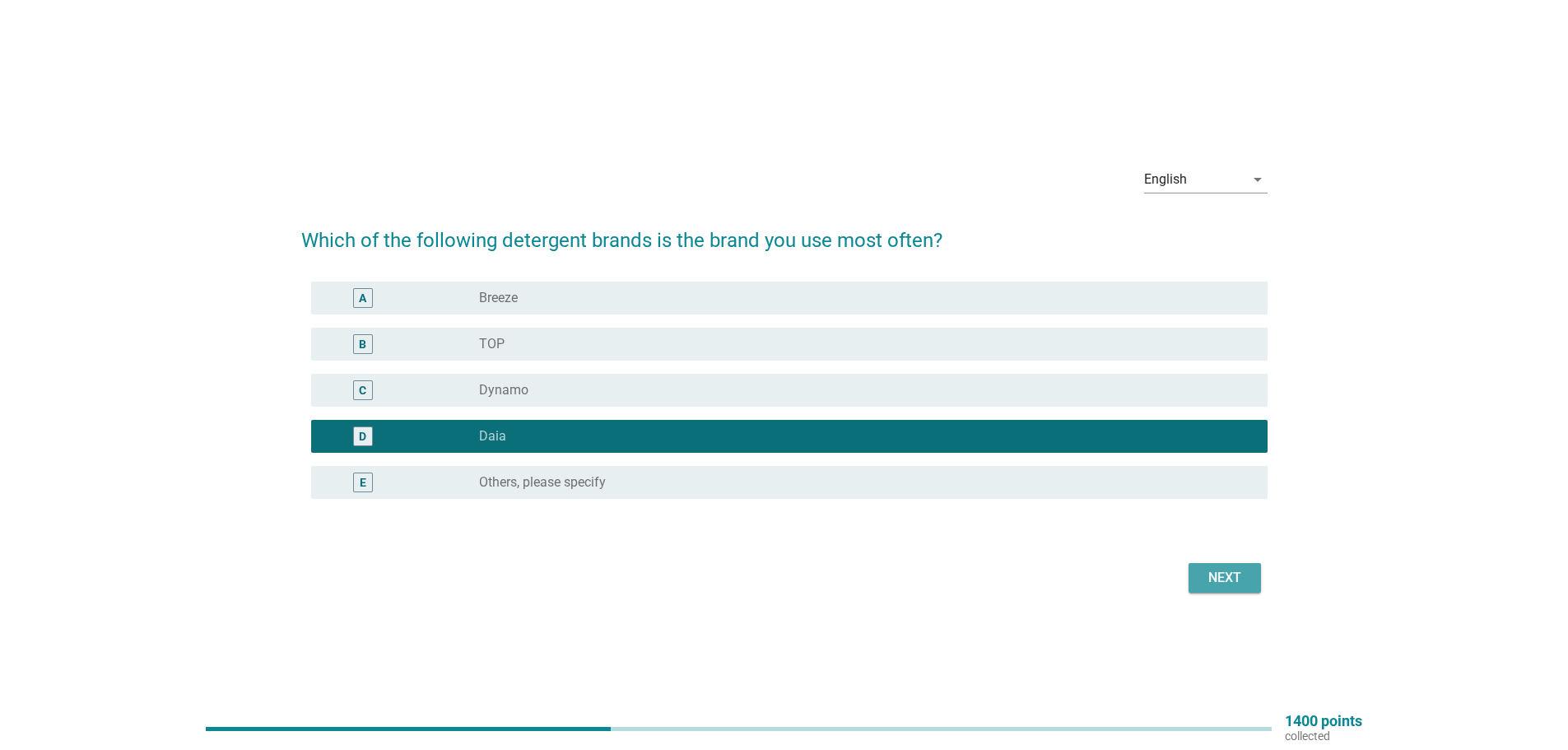
click at [1226, 579] on div "Next" at bounding box center [1224, 578] width 46 height 20
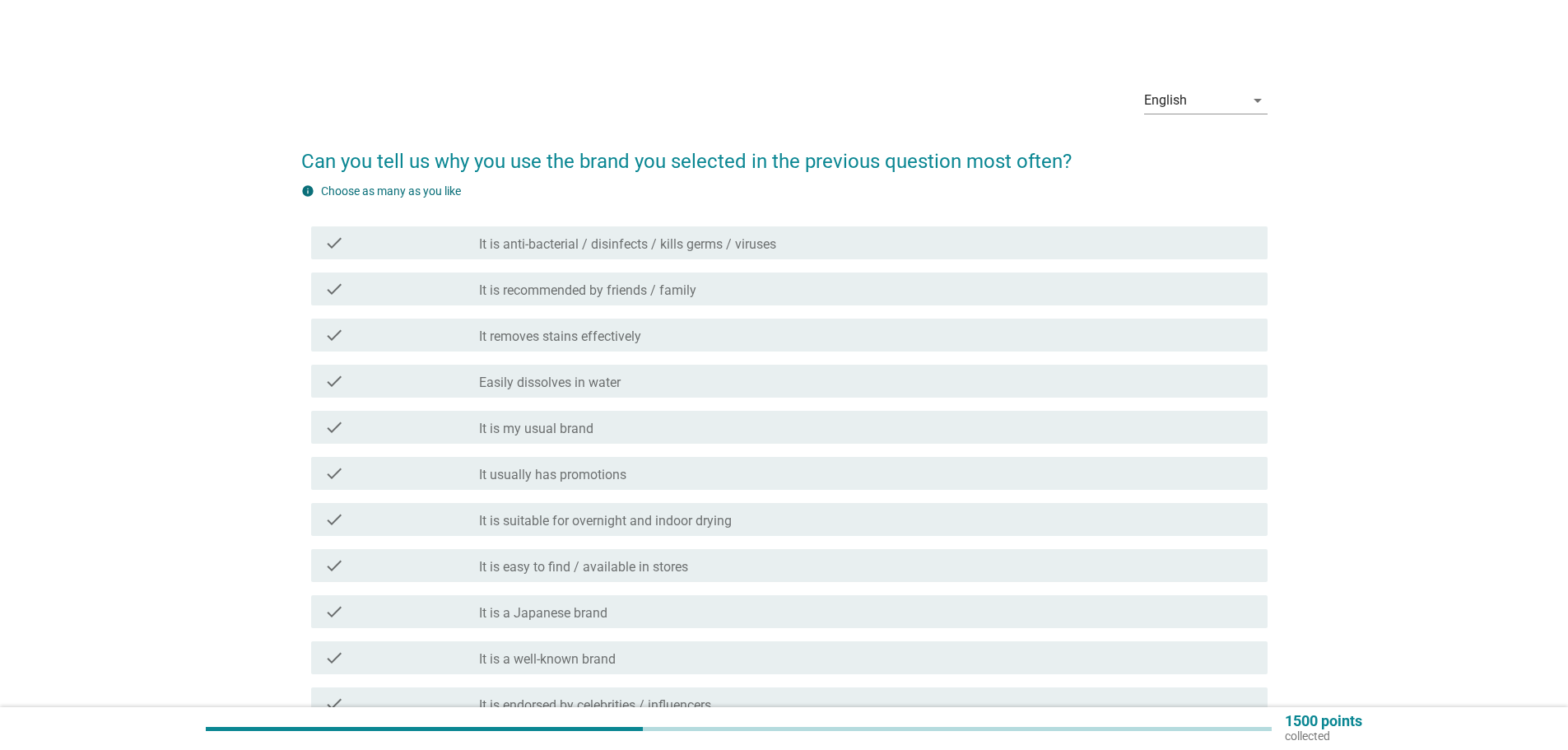
click at [791, 248] on div "check_box_outline_blank It is anti-bacterial / disinfects / kills germs / virus…" at bounding box center [867, 242] width 775 height 20
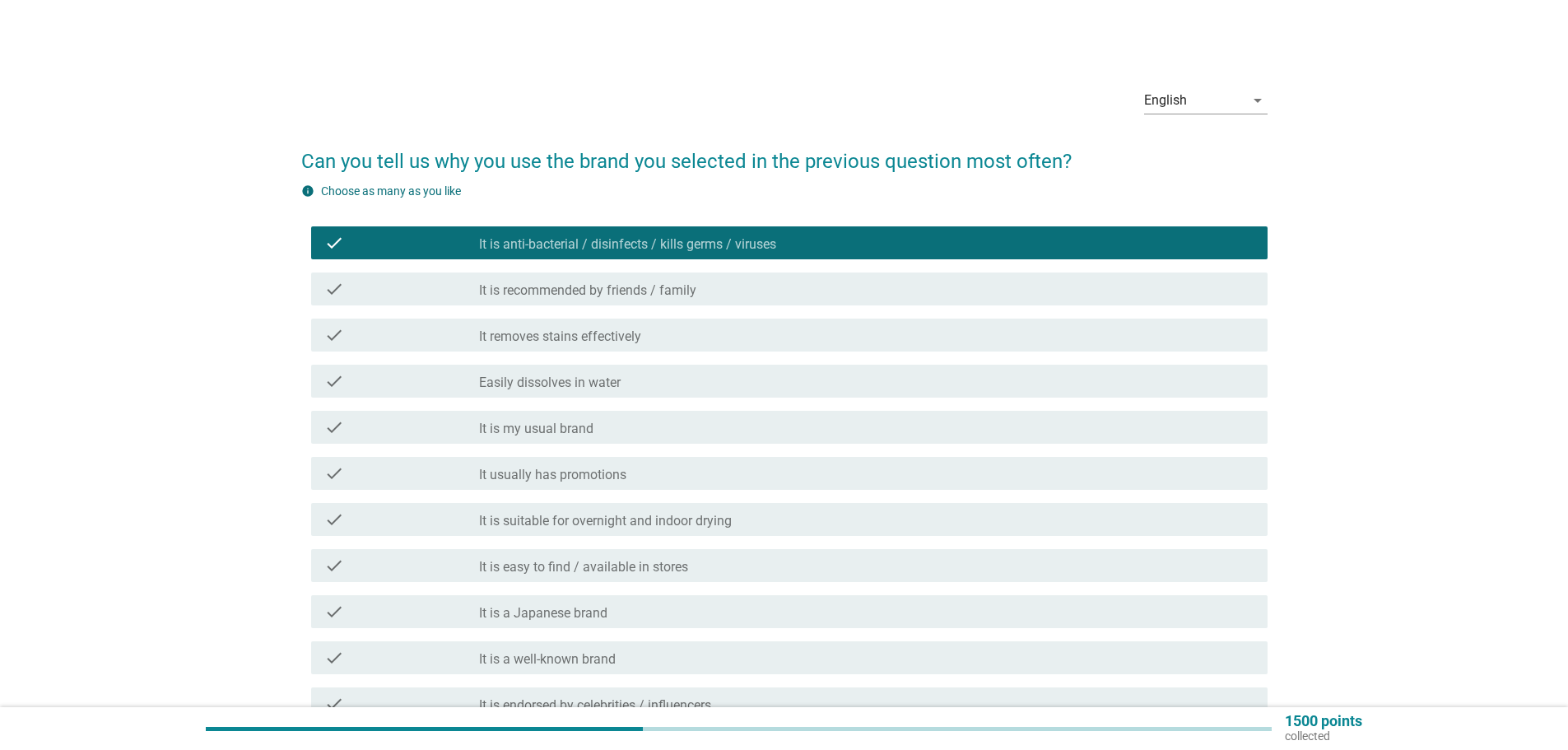
click at [785, 328] on div "check_box_outline_blank It removes stains effectively" at bounding box center [867, 335] width 775 height 20
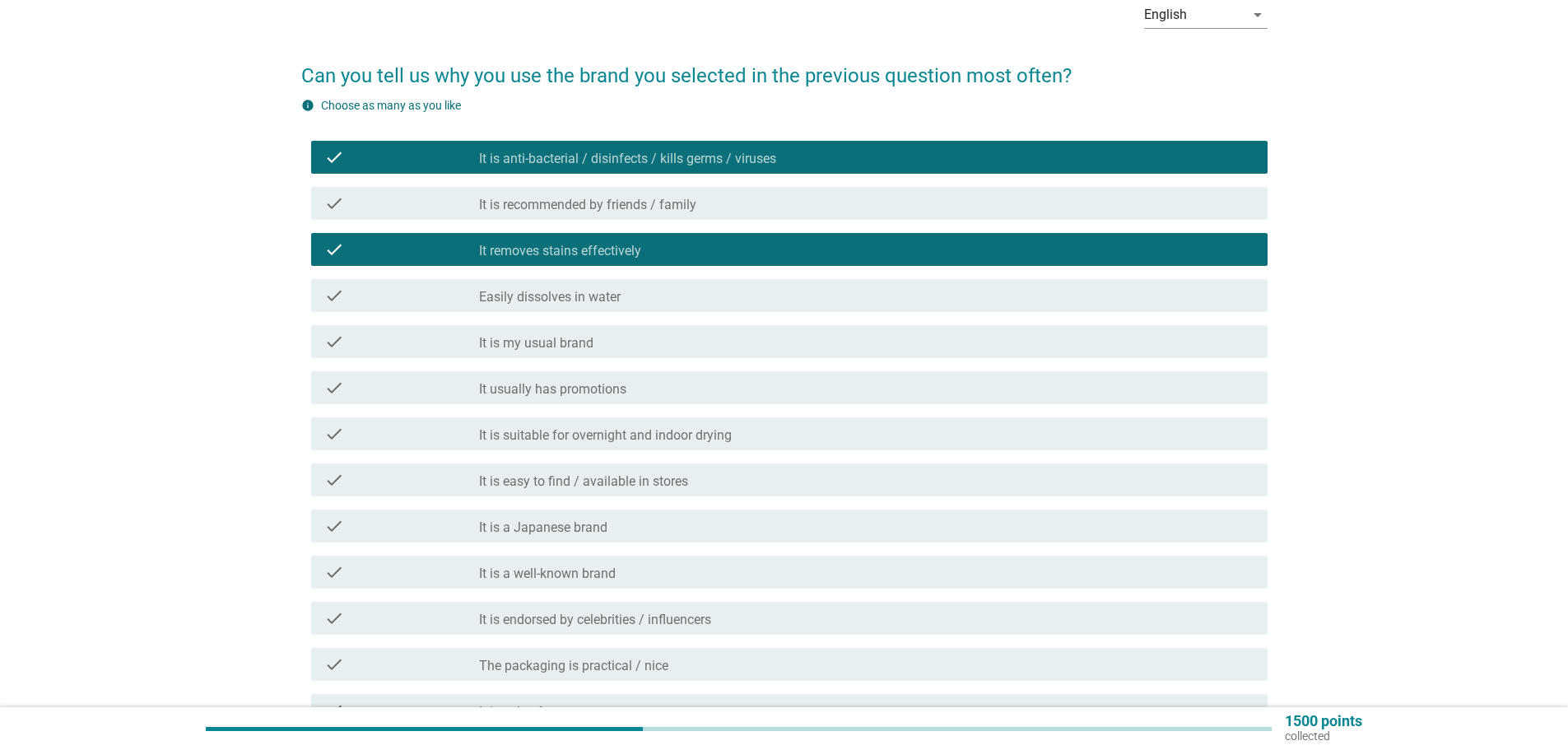
scroll to position [165, 0]
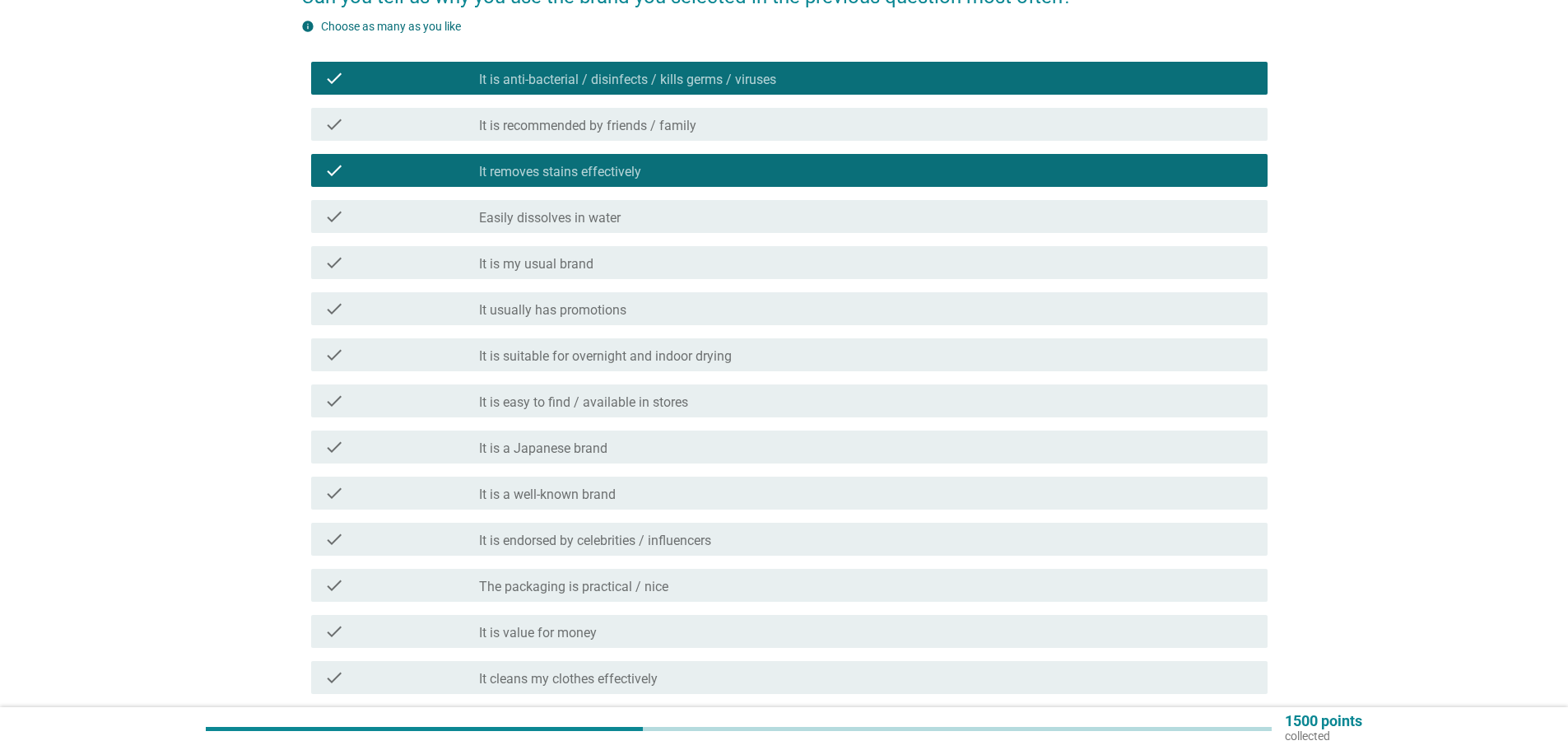
click at [771, 216] on div "check_box_outline_blank Easily dissolves in water" at bounding box center [867, 217] width 775 height 20
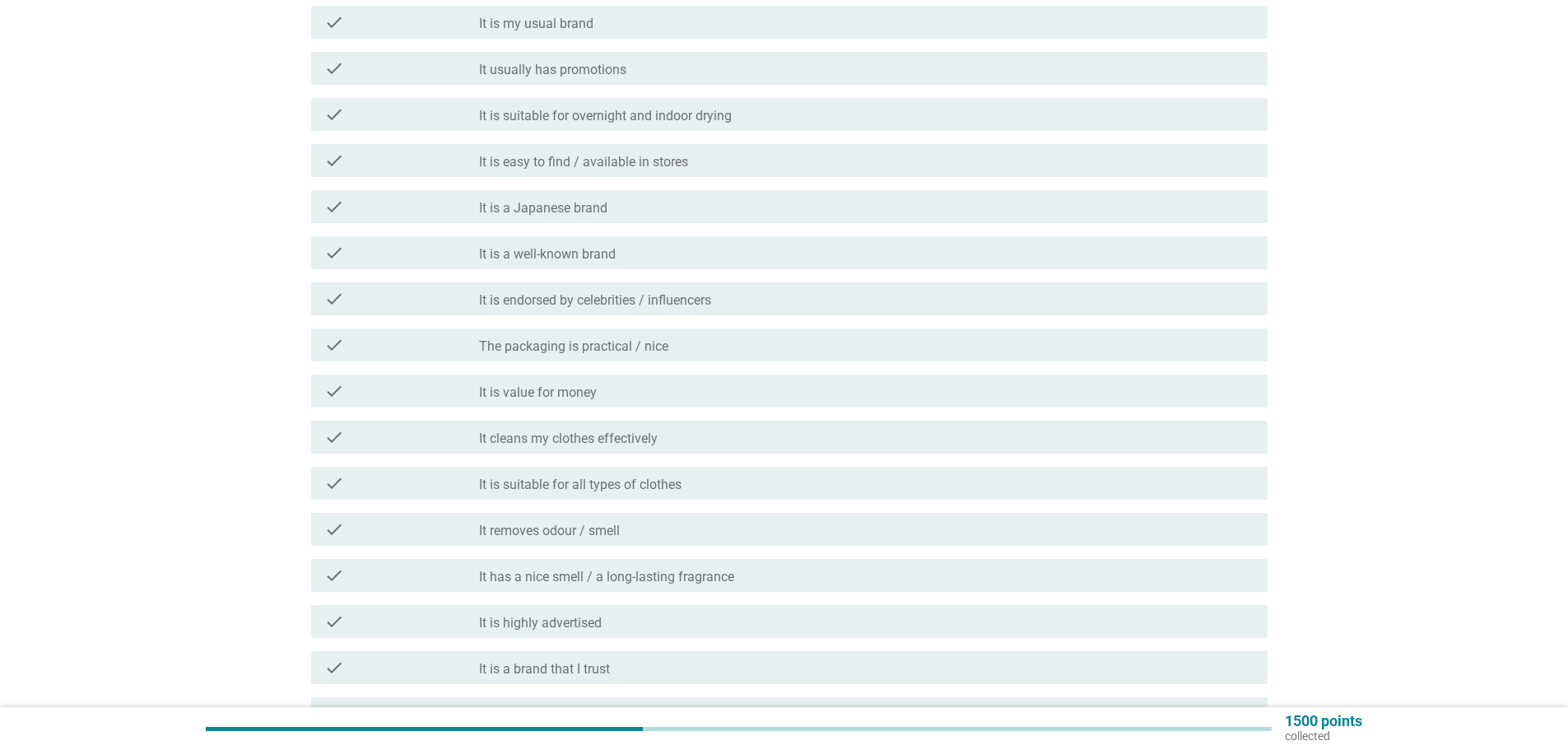
scroll to position [411, 0]
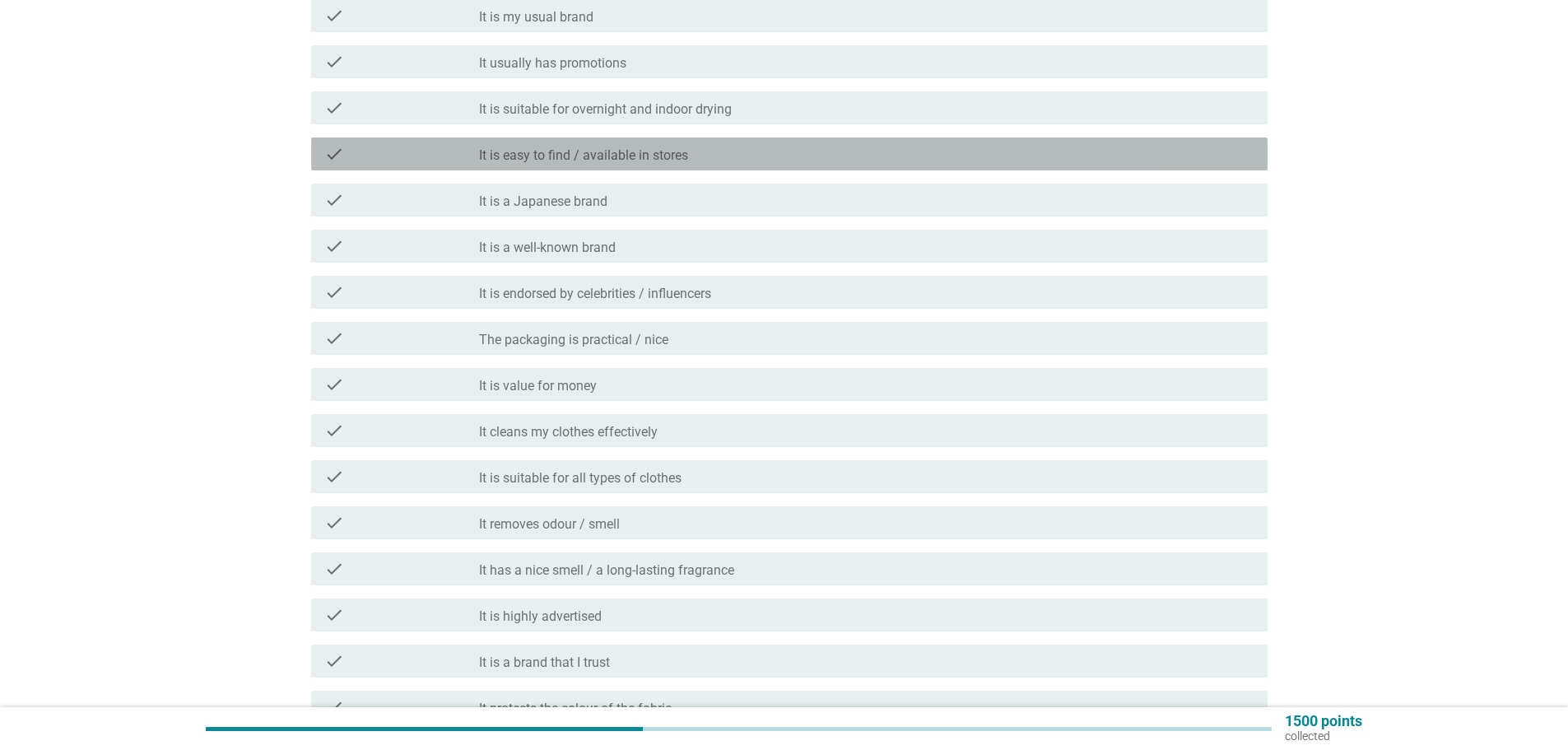
click at [792, 148] on div "check_box_outline_blank It is easy to find / available in stores" at bounding box center [867, 153] width 775 height 20
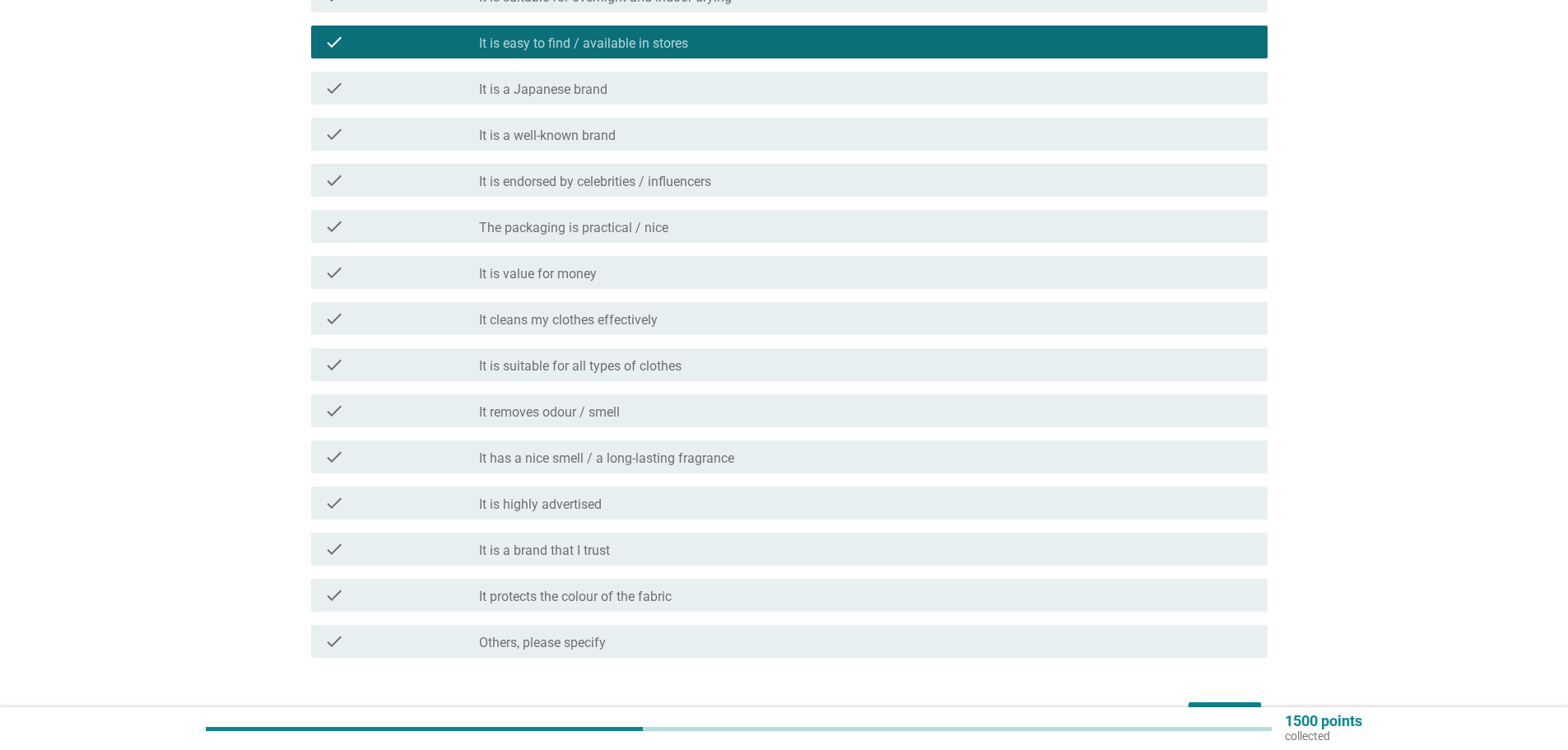
scroll to position [576, 0]
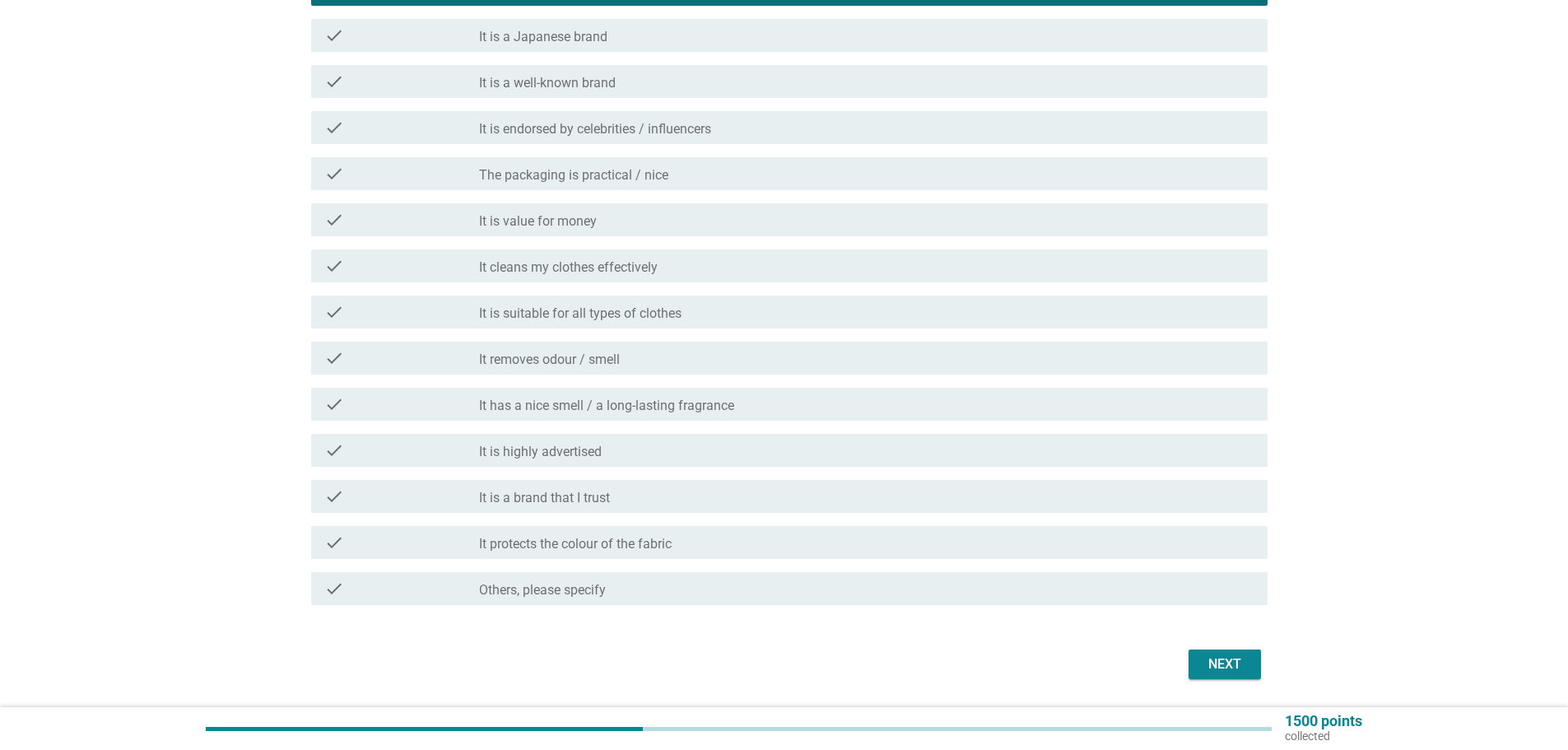
click at [775, 260] on div "check_box_outline_blank It cleans my clothes effectively" at bounding box center [867, 266] width 775 height 20
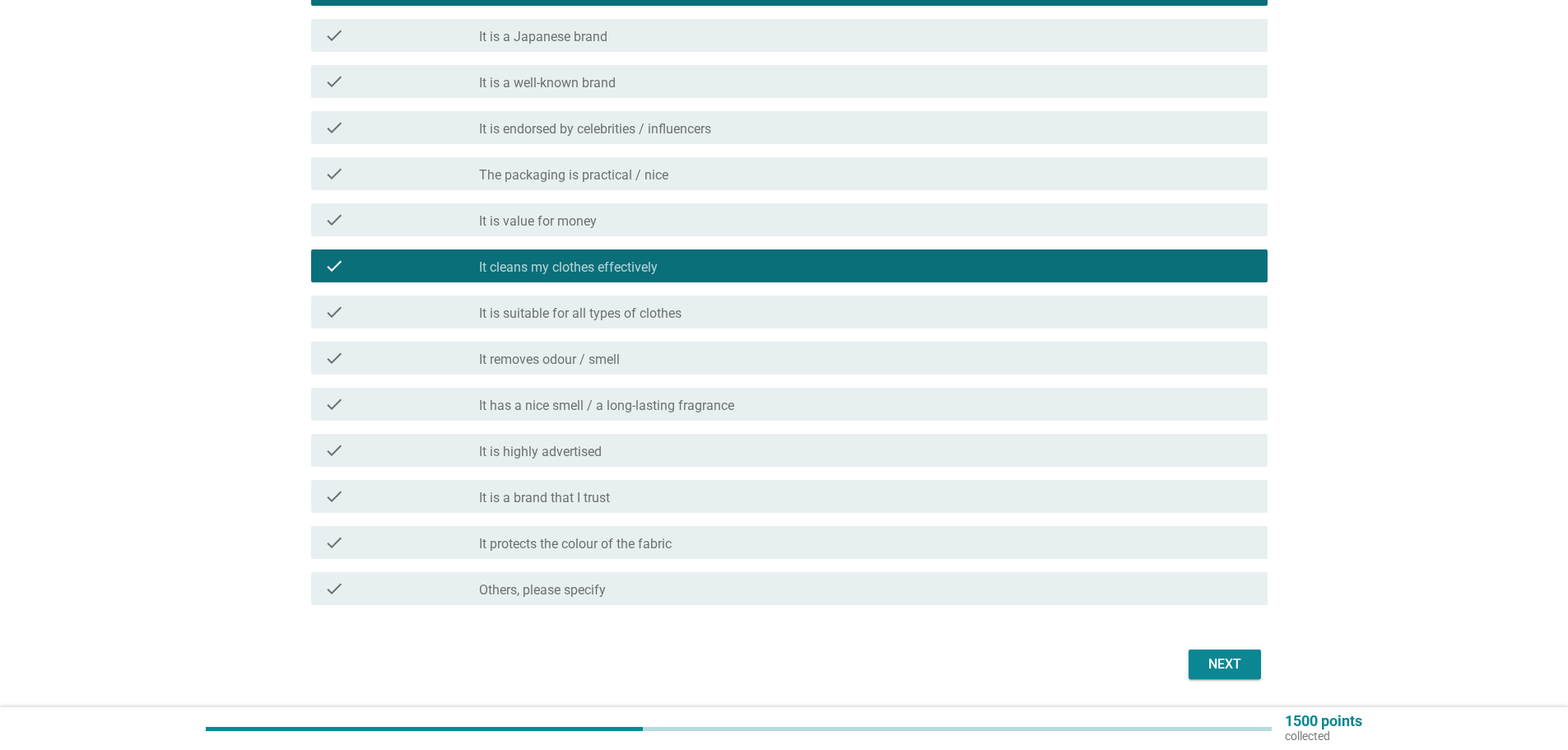
click at [785, 308] on div "check_box_outline_blank It is suitable for all types of clothes" at bounding box center [867, 312] width 775 height 20
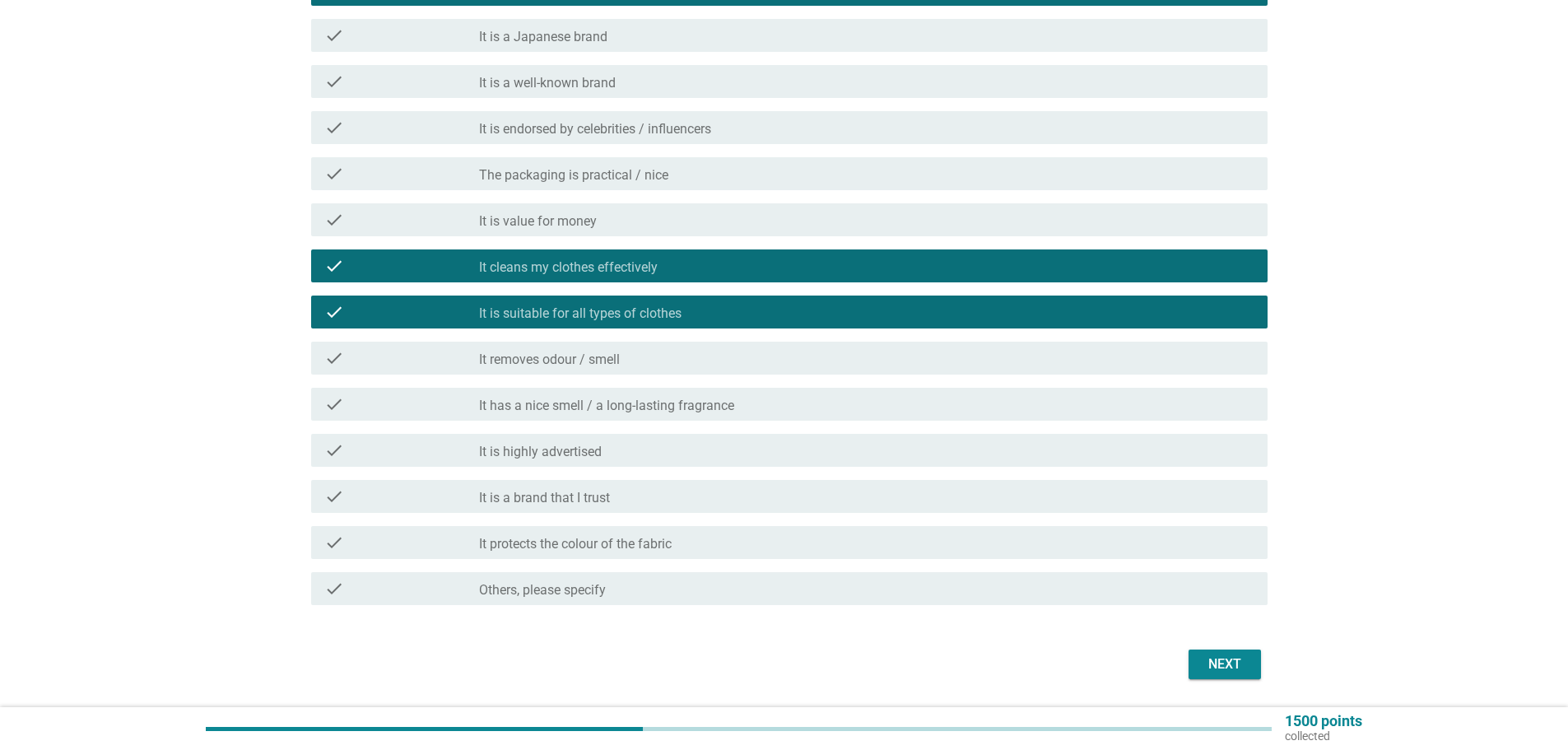
click at [788, 342] on div "check check_box_outline_blank It removes odour / smell" at bounding box center [789, 358] width 956 height 33
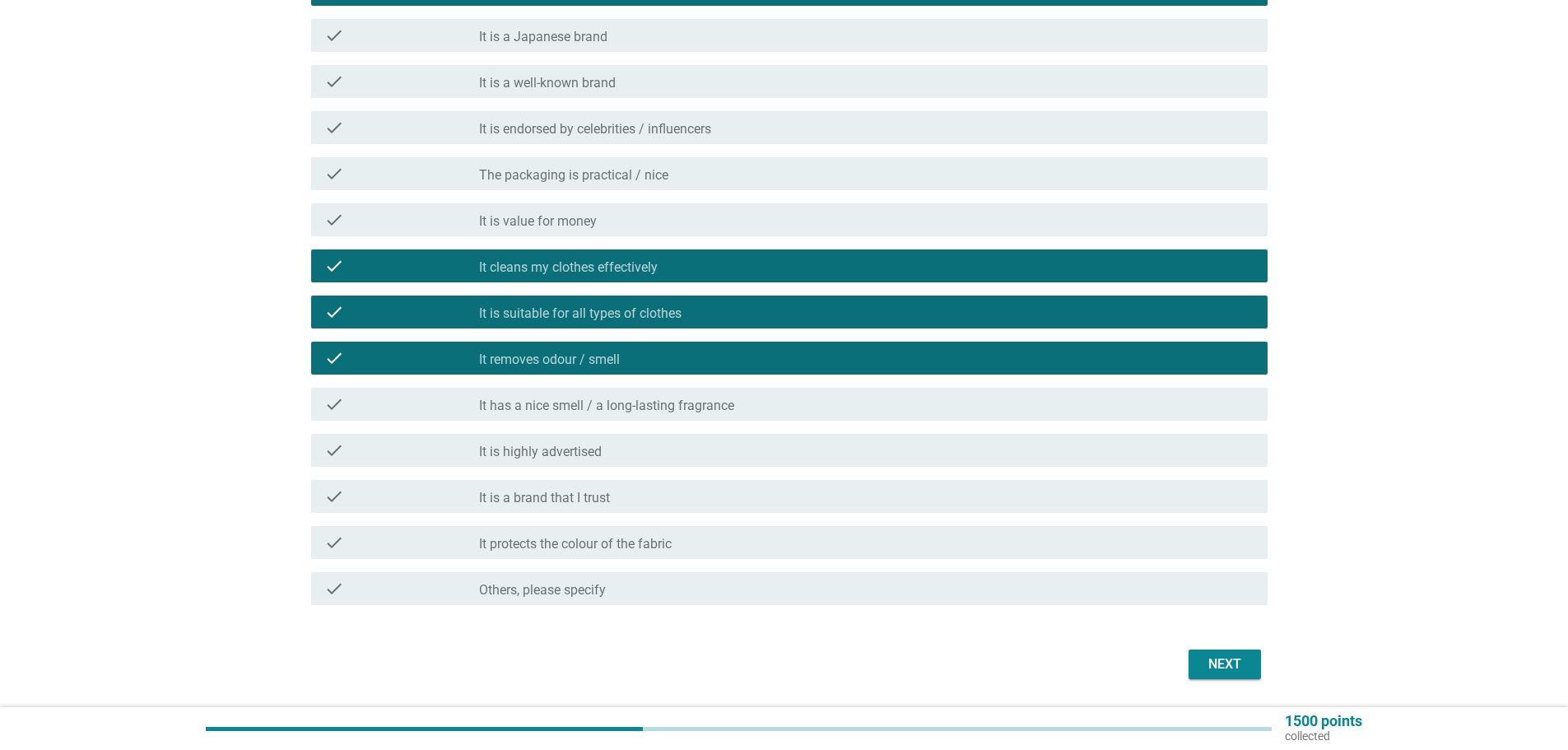
click at [846, 401] on div "check_box_outline_blank It has a nice smell / a long-lasting fragrance" at bounding box center [867, 404] width 775 height 20
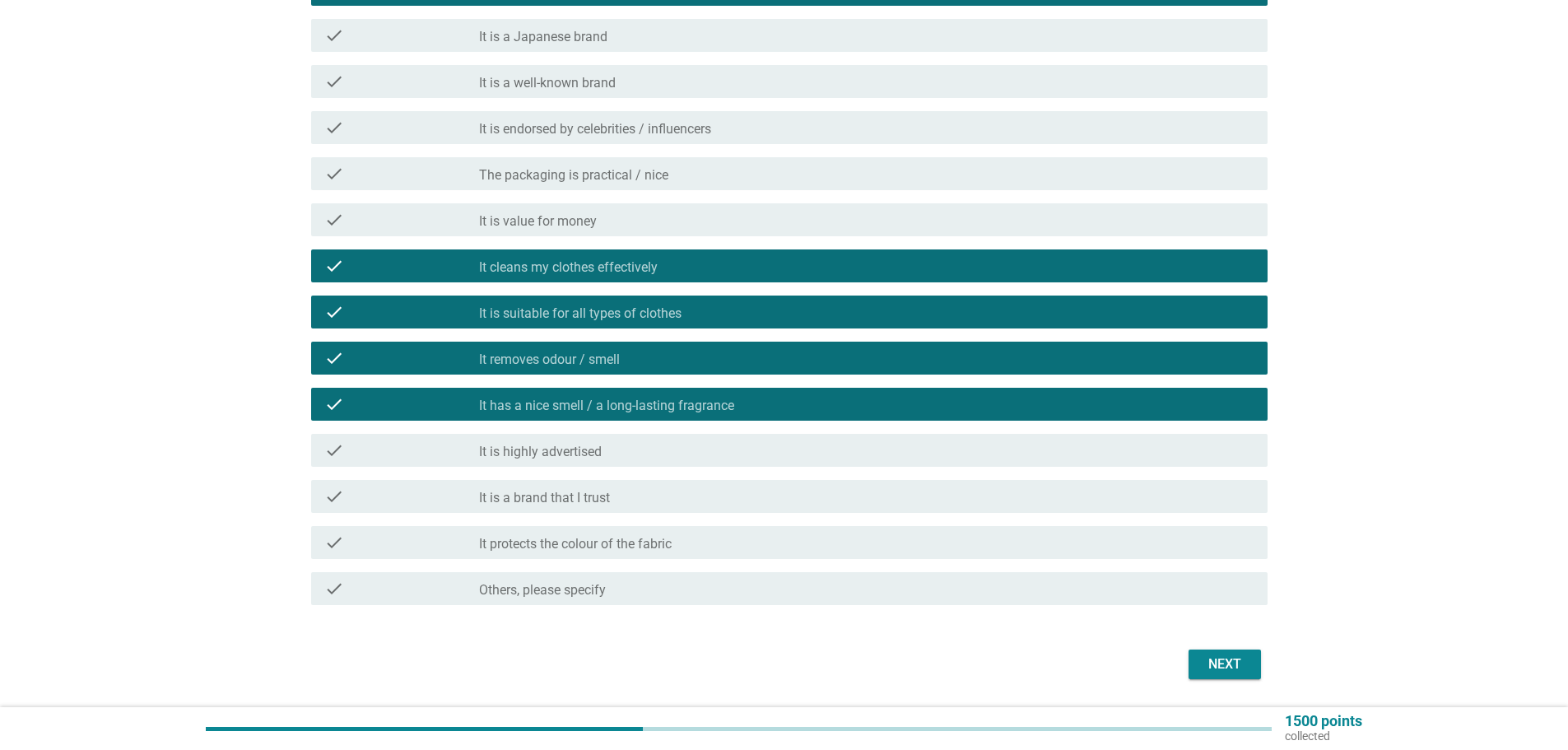
click at [843, 545] on div "check_box_outline_blank It protects the colour of the fabric" at bounding box center [867, 542] width 775 height 20
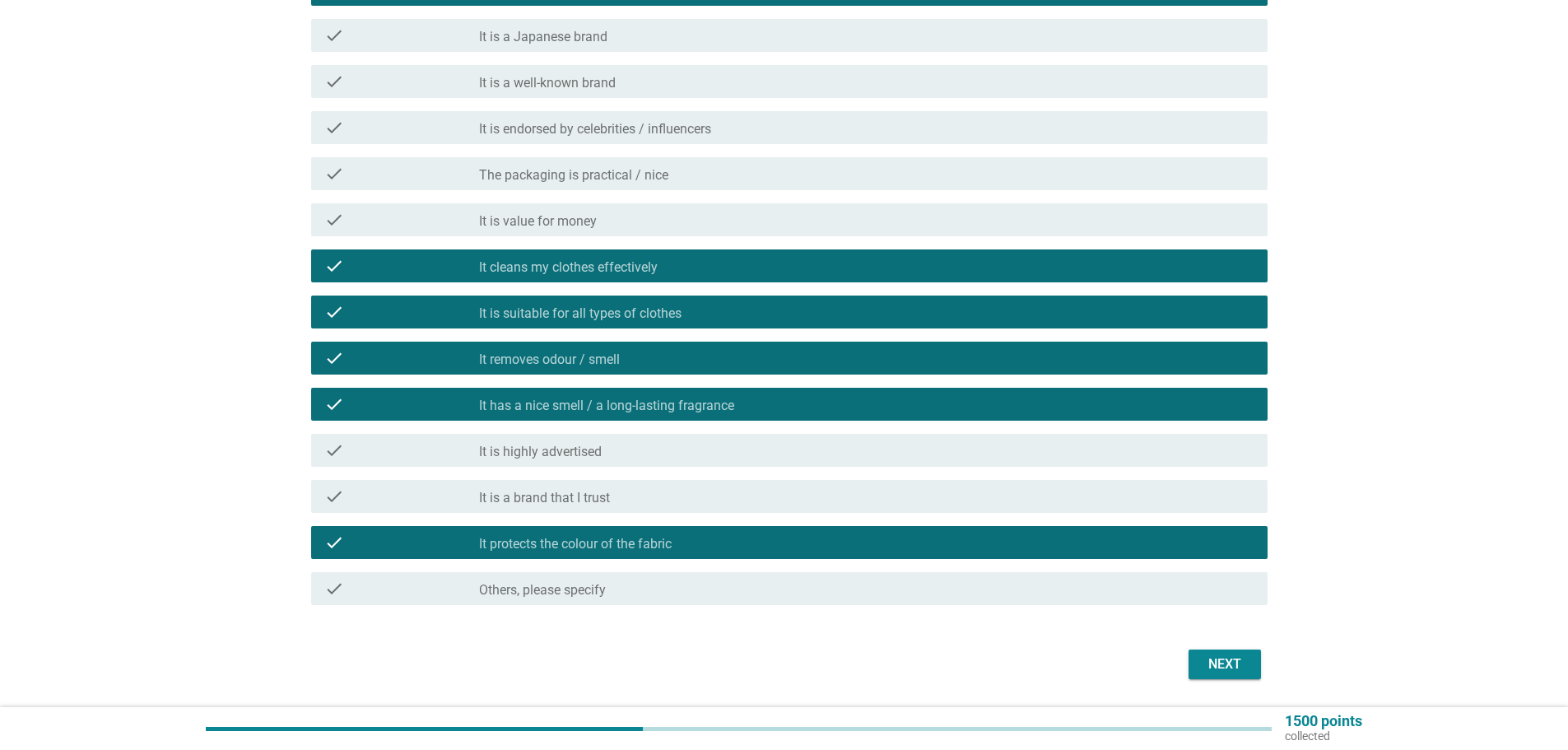
click at [1219, 668] on div "Next" at bounding box center [1224, 664] width 46 height 20
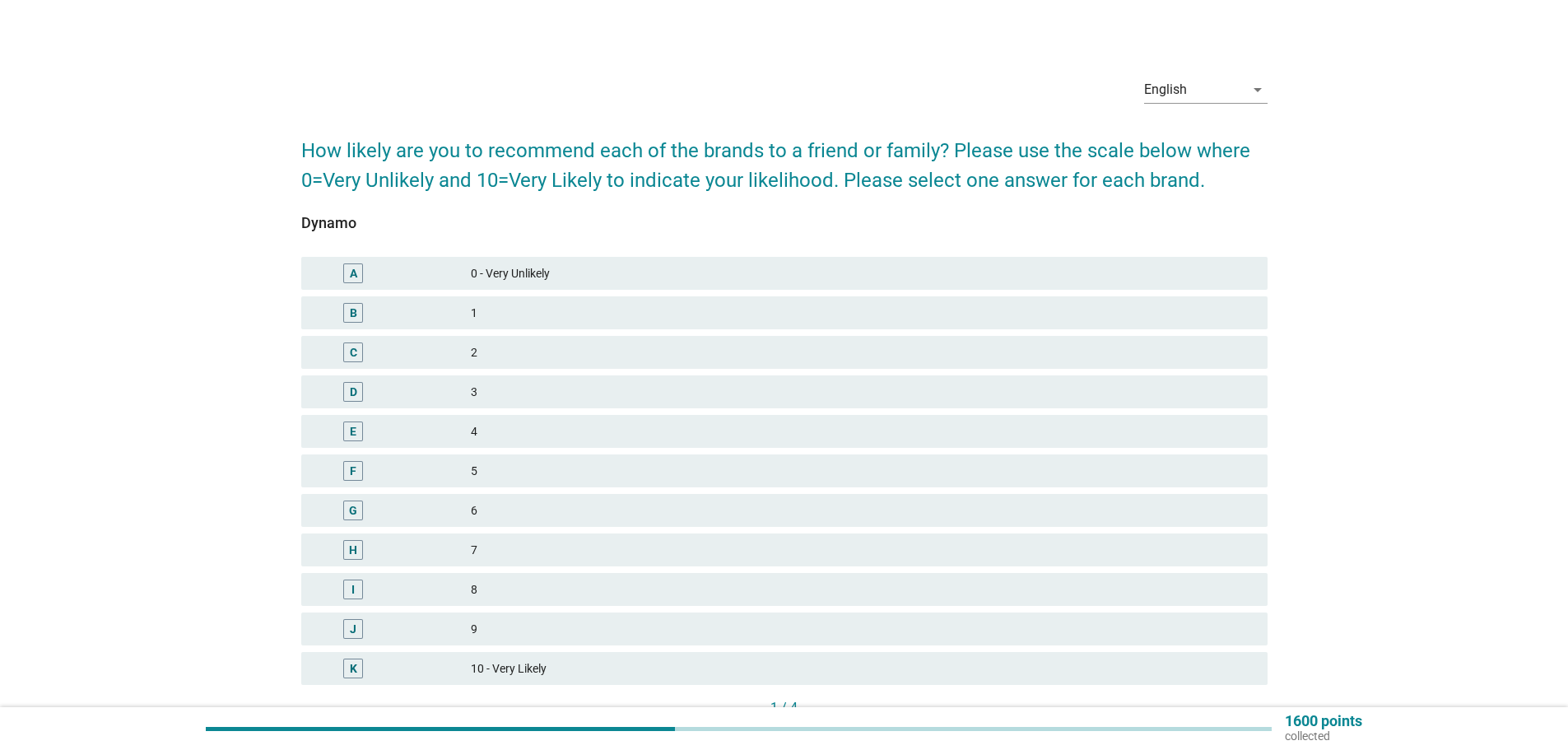
scroll to position [129, 0]
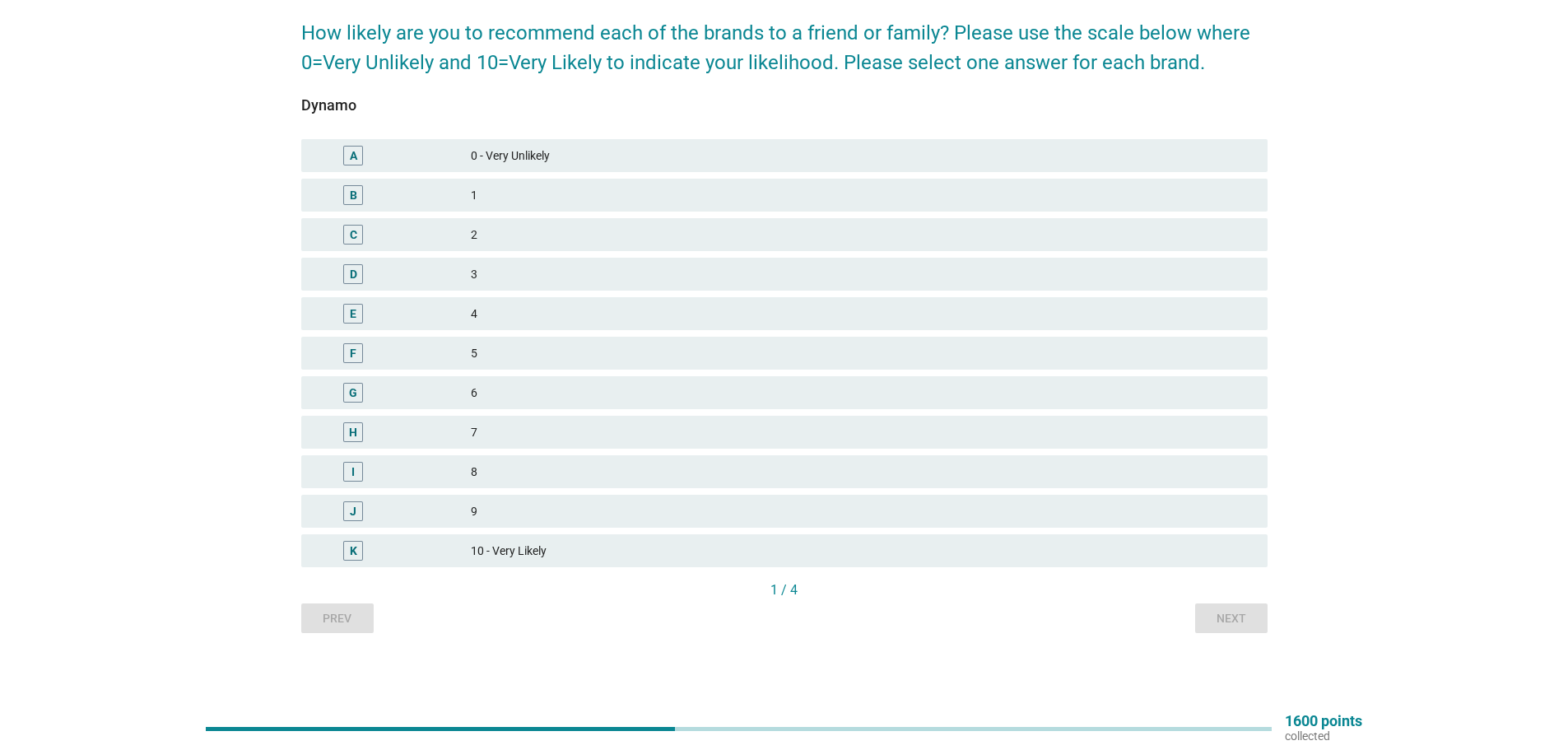
click at [353, 283] on div "D" at bounding box center [353, 274] width 8 height 17
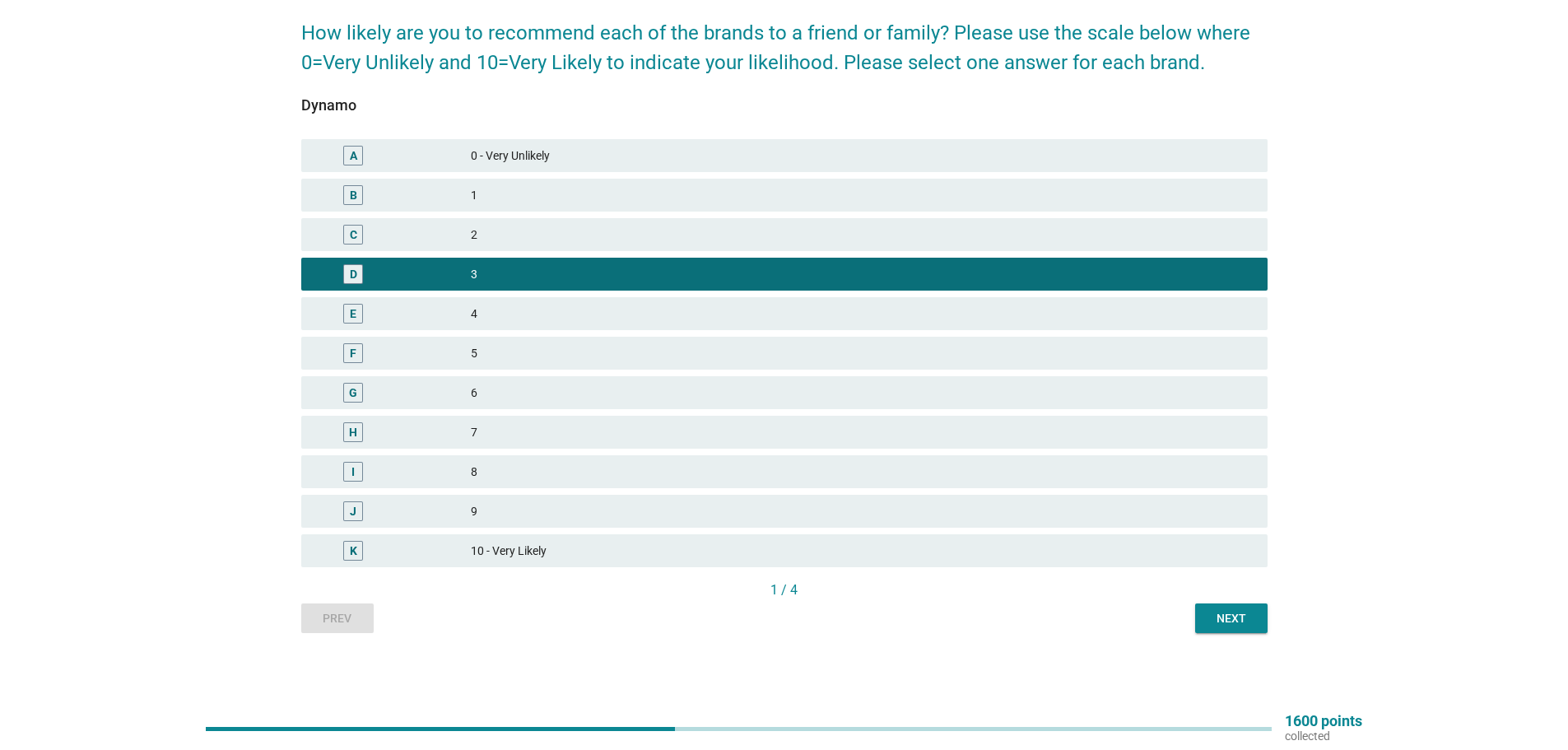
click at [1217, 622] on div "Next" at bounding box center [1231, 619] width 46 height 17
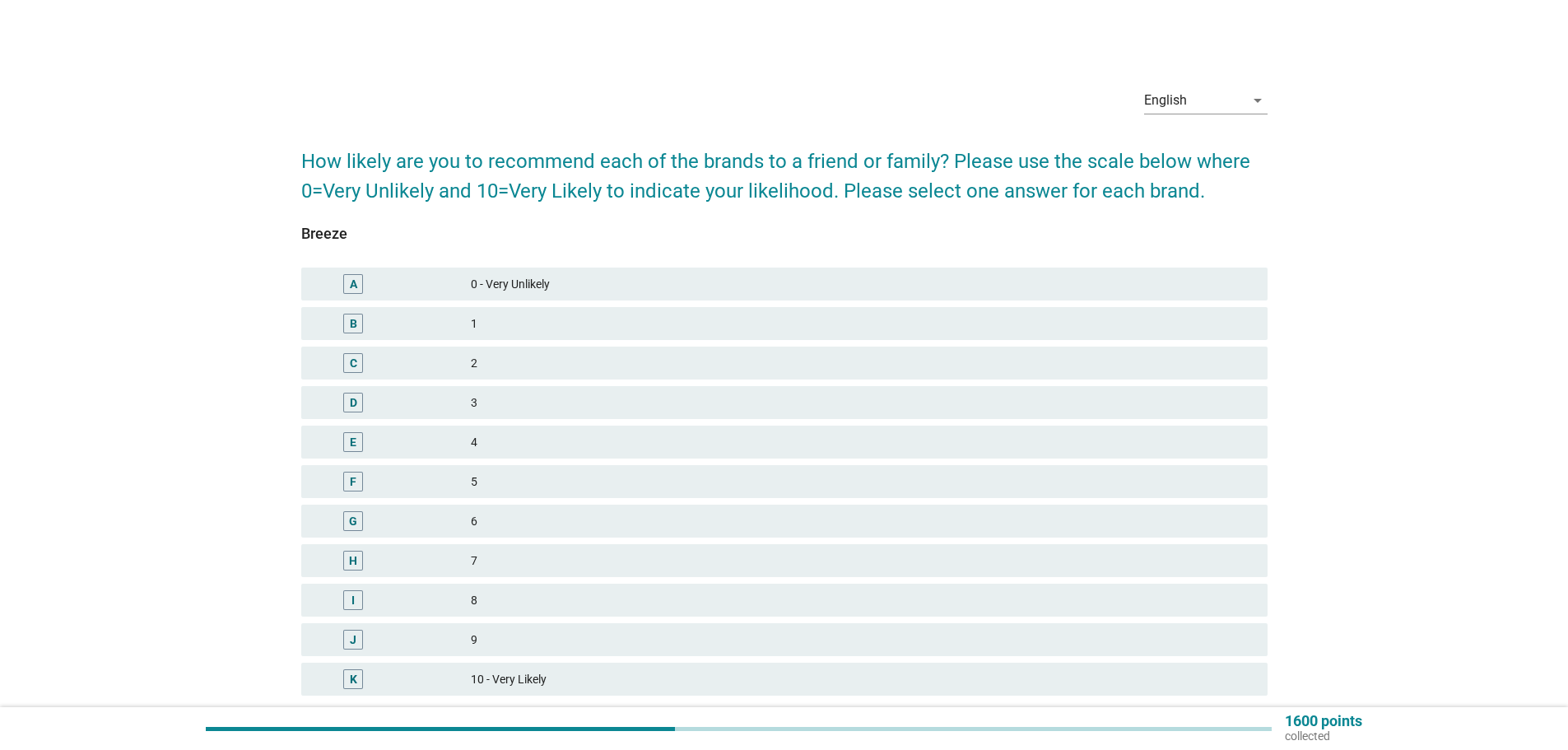
click at [380, 401] on div "D" at bounding box center [353, 402] width 78 height 20
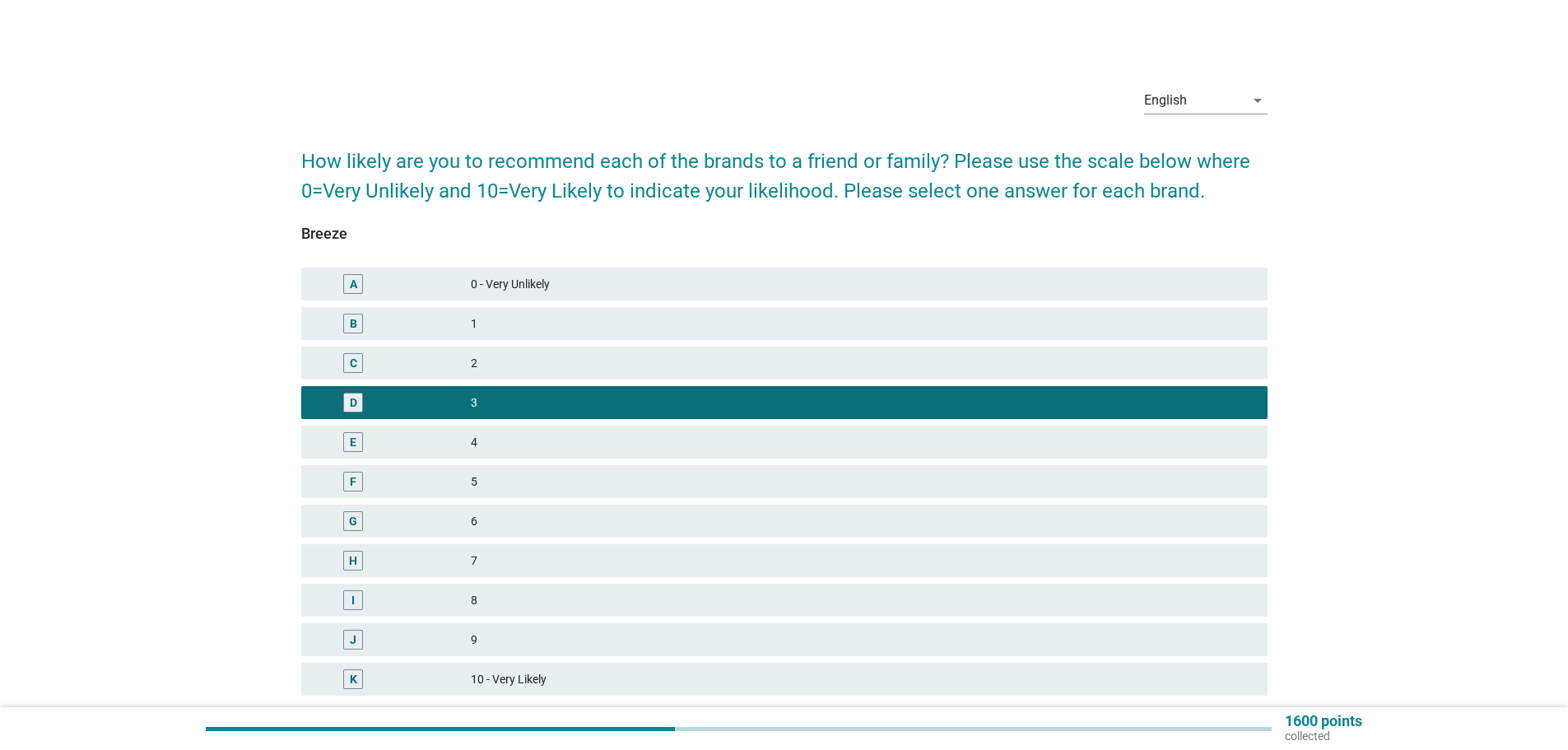
click at [386, 484] on div "F" at bounding box center [353, 481] width 78 height 20
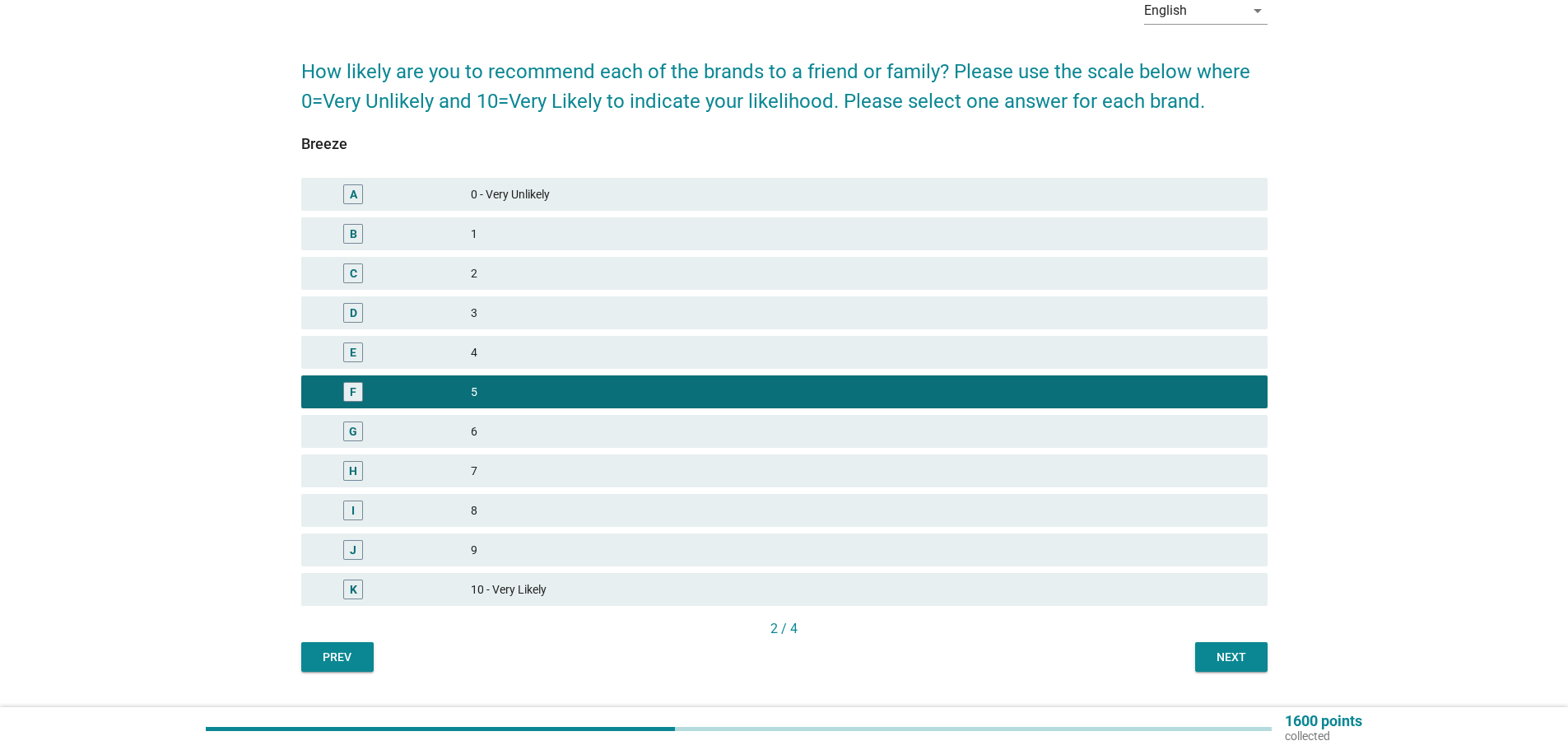
scroll to position [129, 0]
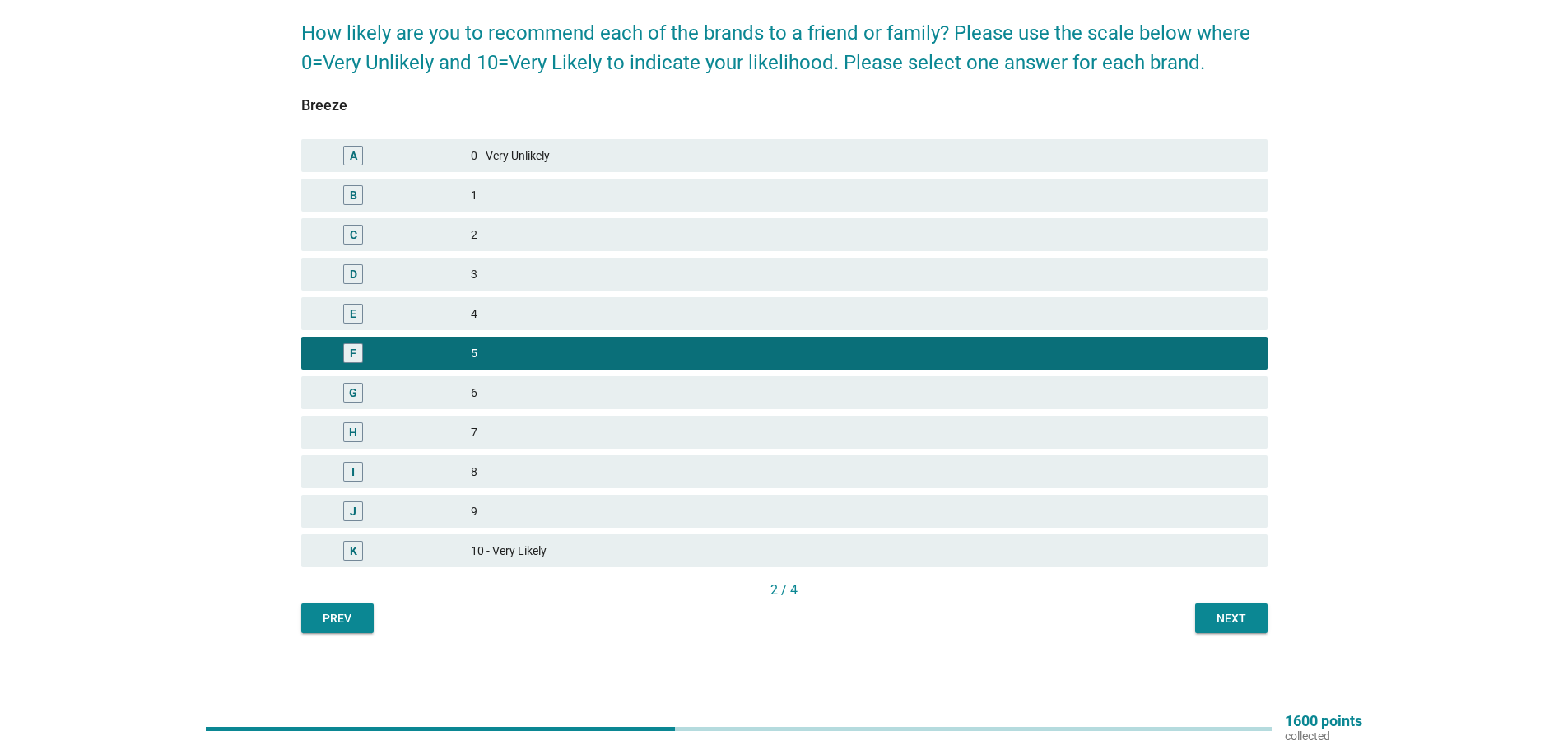
click at [1247, 602] on div "2 / 4" at bounding box center [784, 592] width 966 height 23
click at [1249, 615] on div "Next" at bounding box center [1231, 619] width 46 height 17
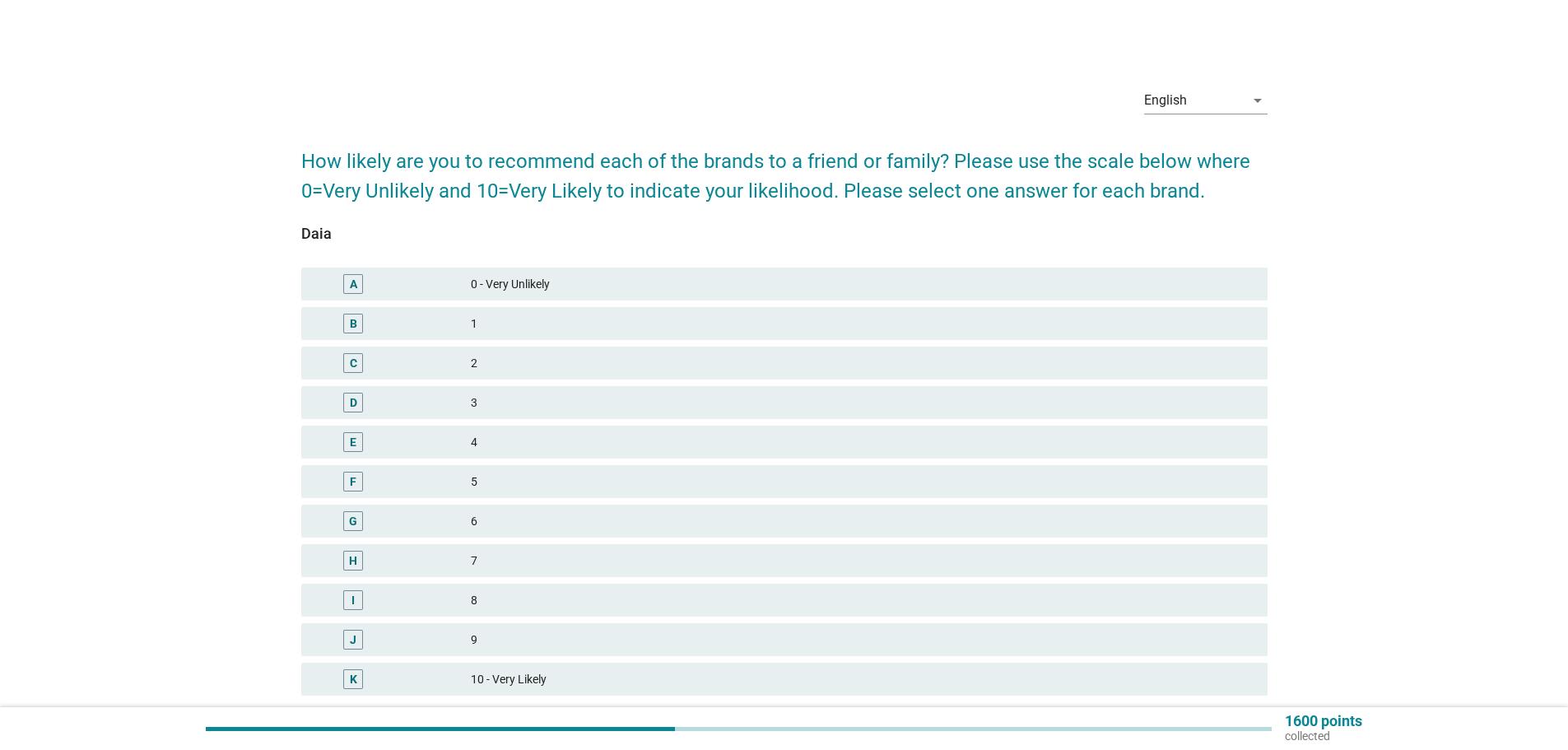
click at [475, 601] on div "8" at bounding box center [862, 600] width 784 height 20
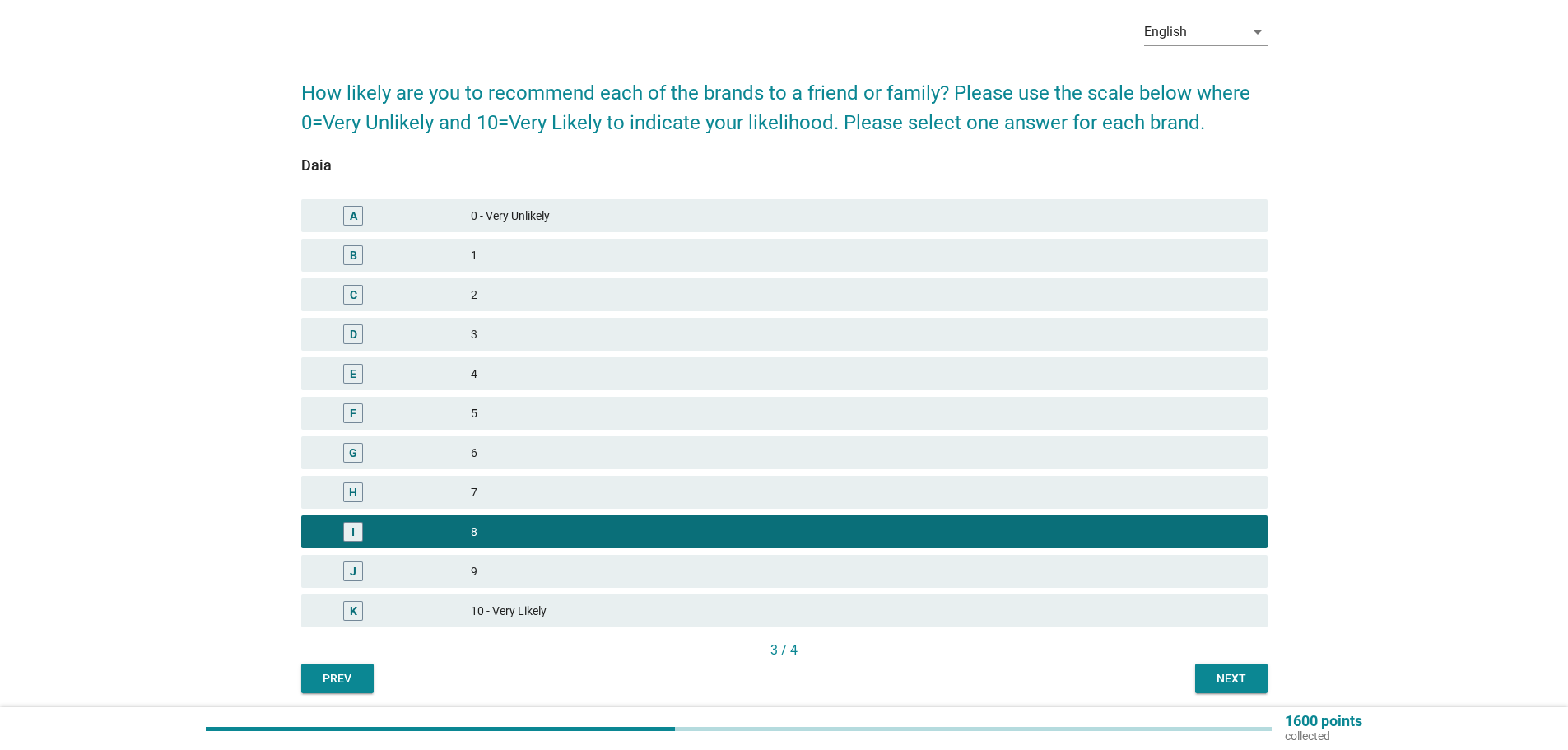
scroll to position [129, 0]
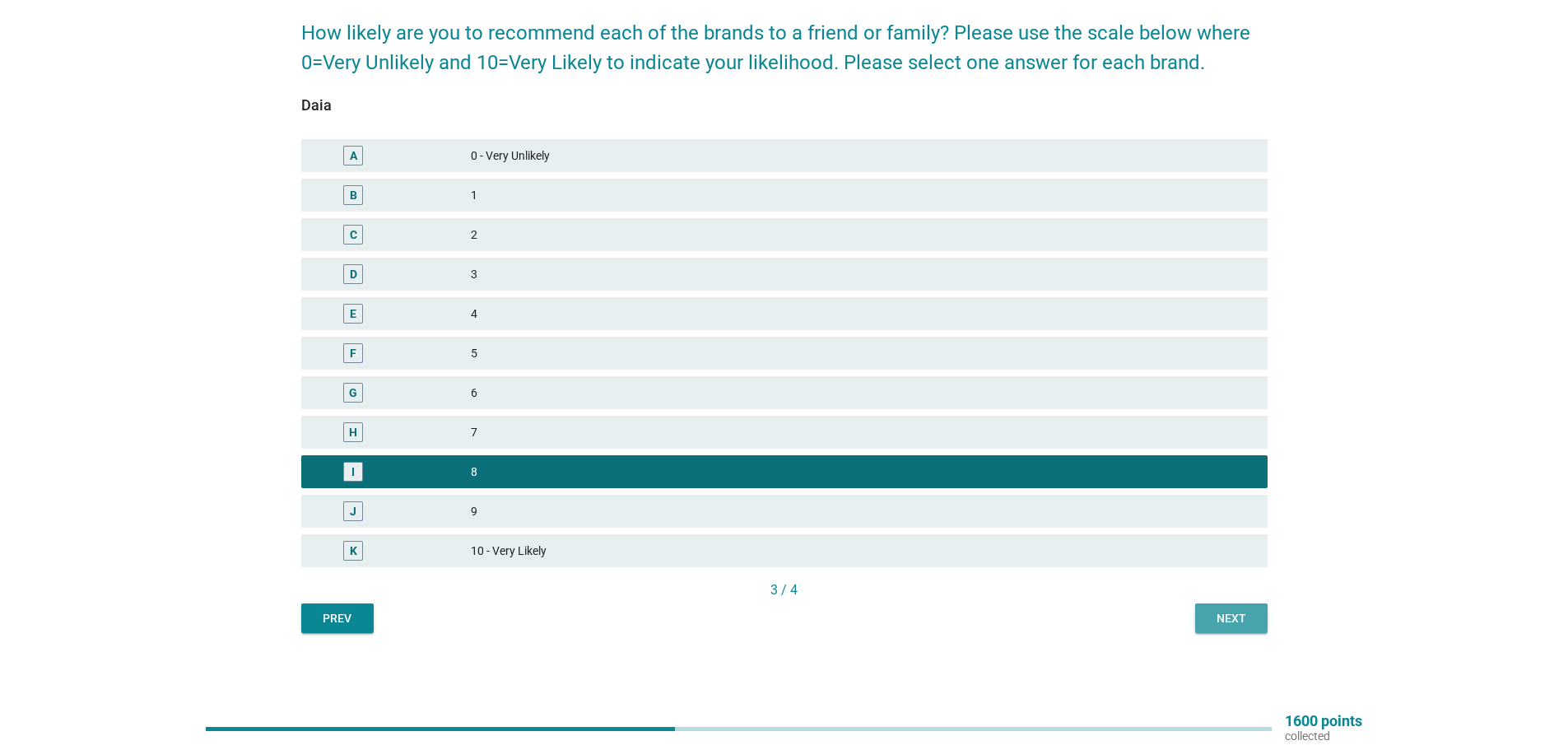
click at [1232, 617] on div "Next" at bounding box center [1231, 619] width 46 height 17
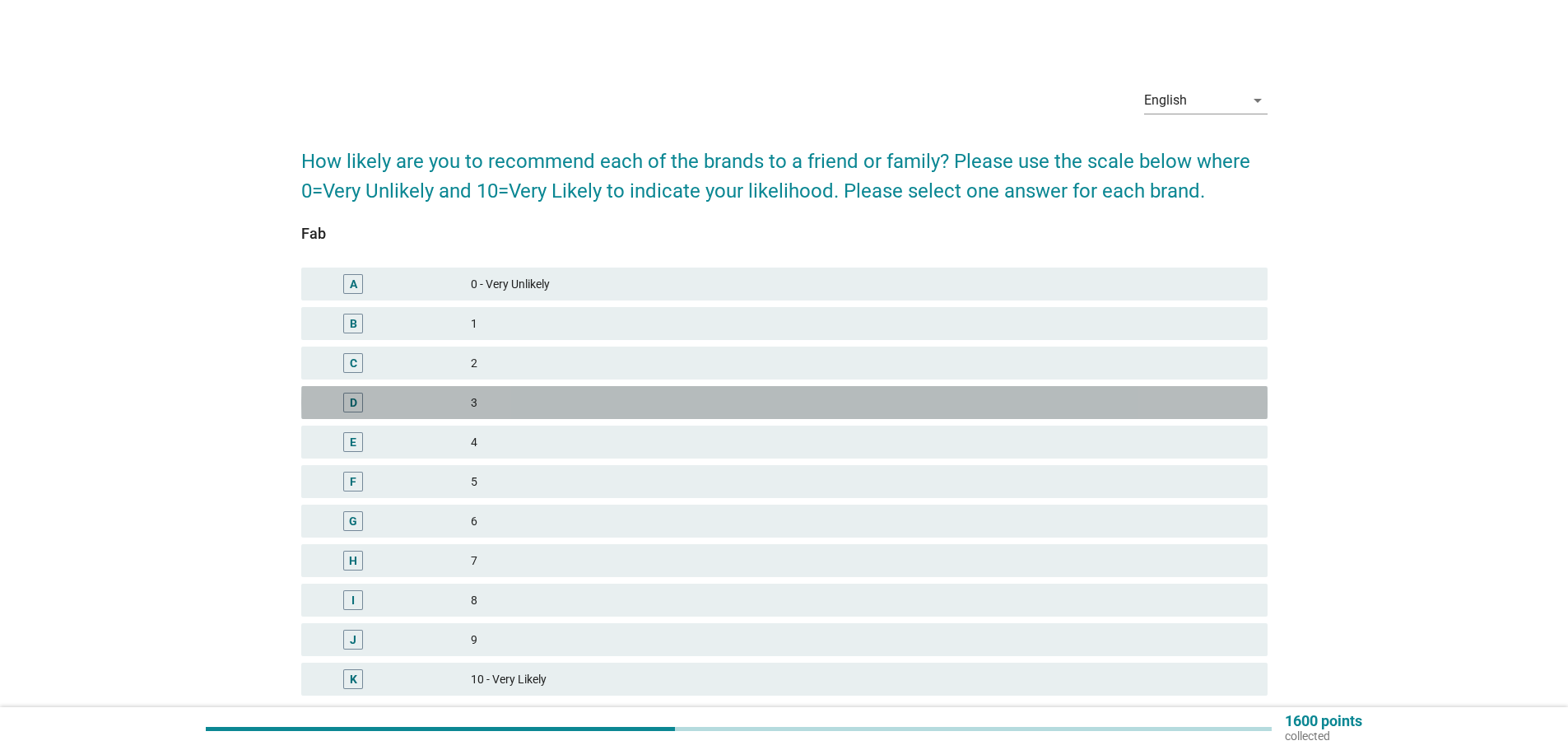
click at [578, 397] on div "3" at bounding box center [862, 402] width 784 height 20
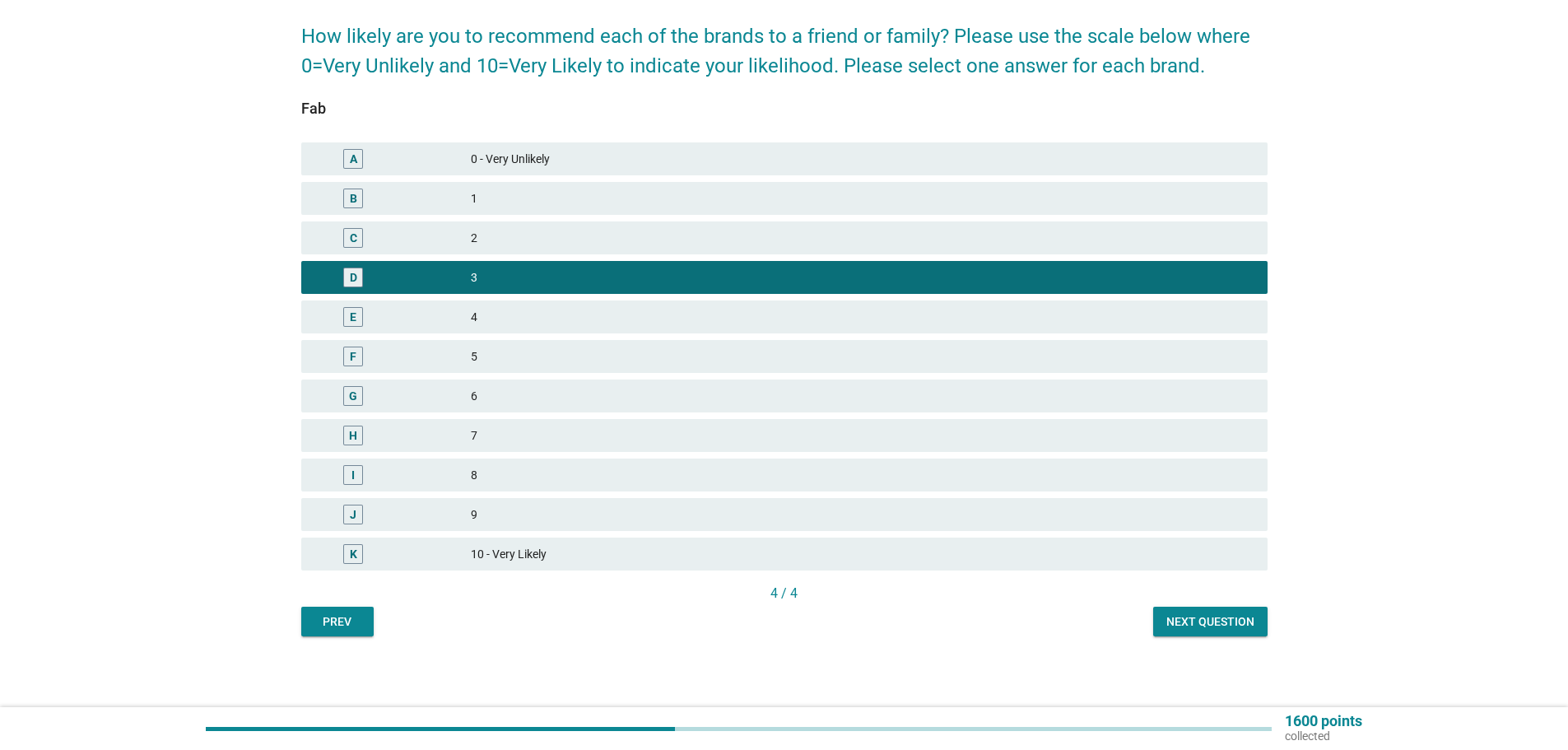
scroll to position [129, 0]
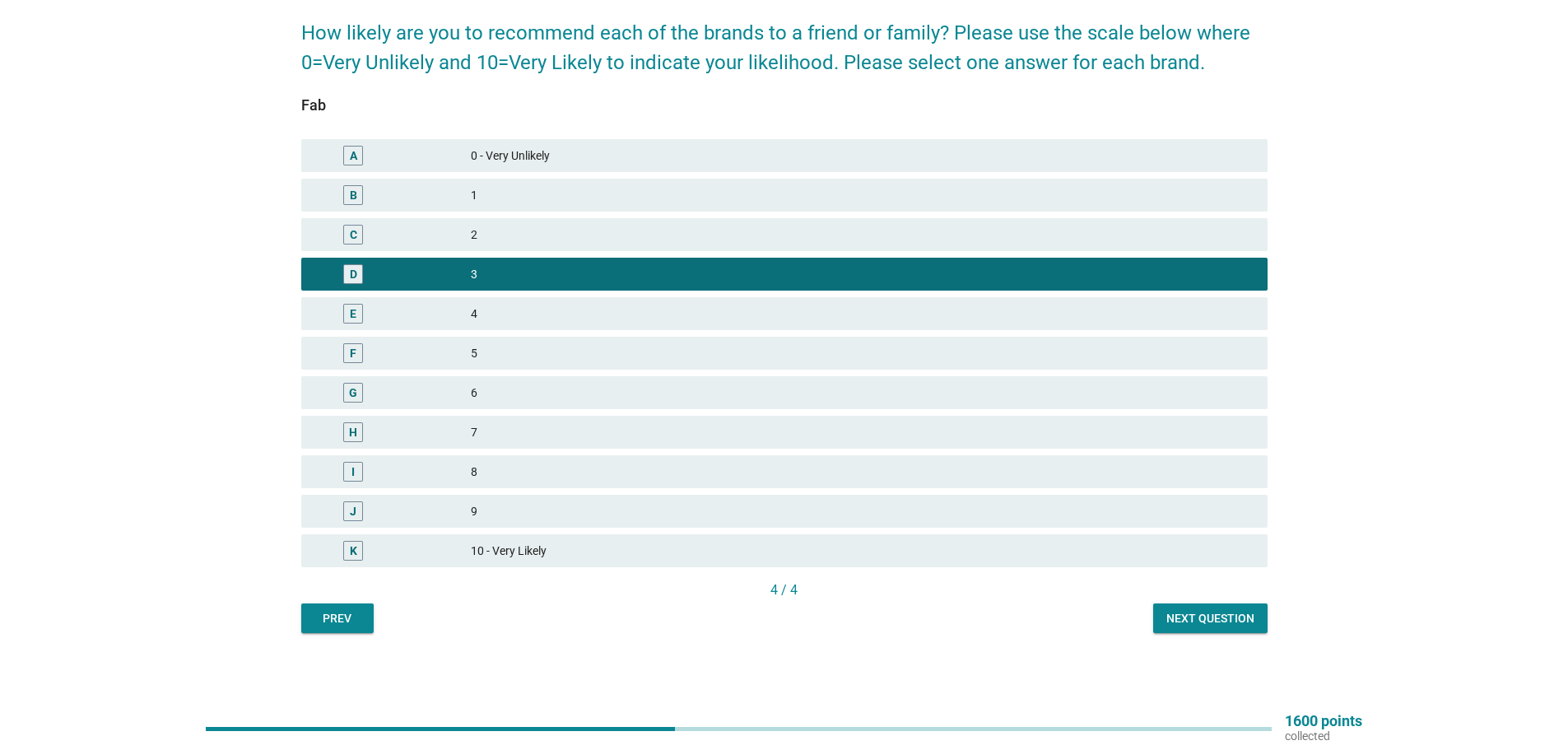
click at [1265, 637] on div "English arrow_drop_down How likely are you to recommend each of the brands to a…" at bounding box center [784, 289] width 992 height 714
click at [1249, 618] on div "Next question" at bounding box center [1210, 619] width 88 height 17
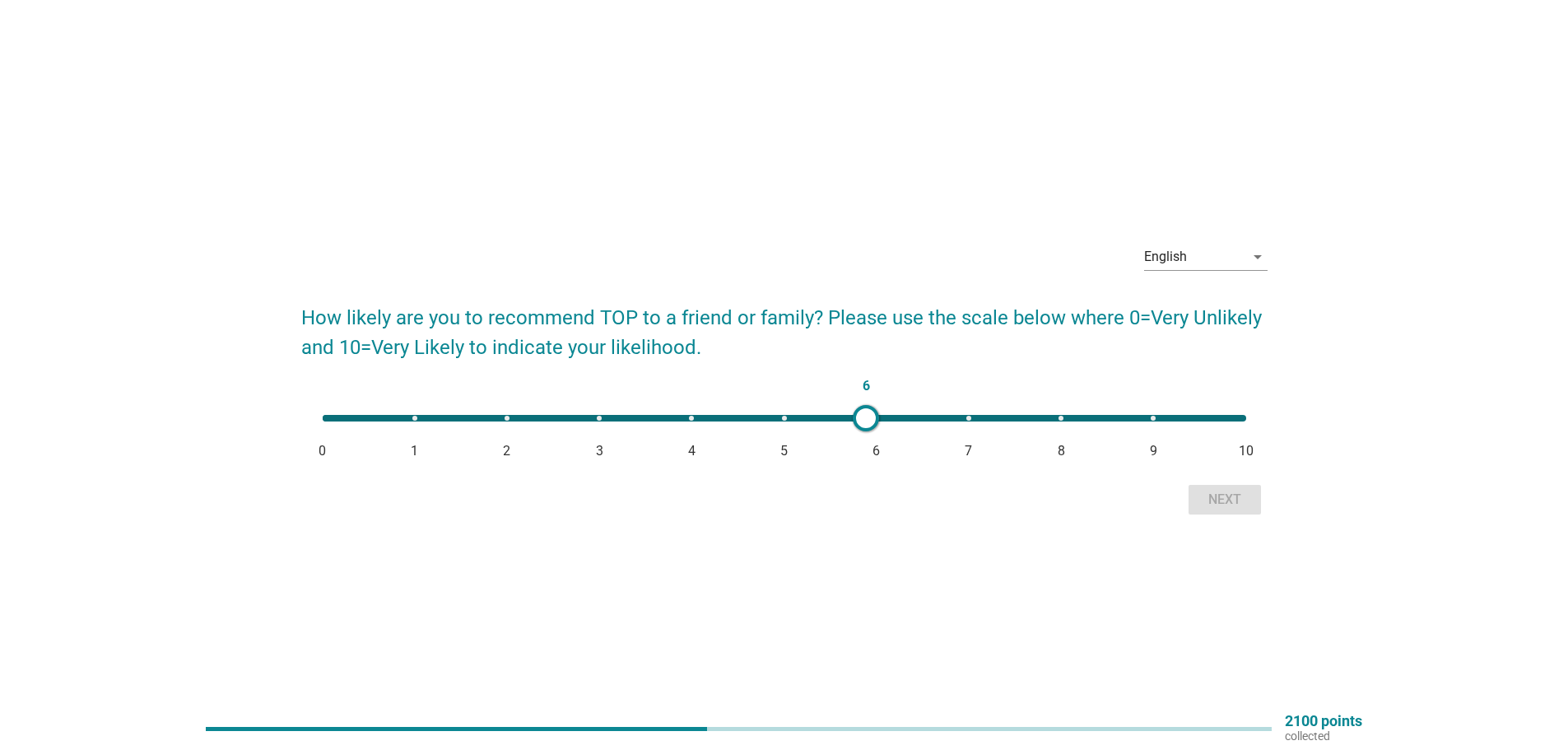
type input "7"
drag, startPoint x: 326, startPoint y: 422, endPoint x: 959, endPoint y: 436, distance: 633.2
click at [959, 436] on div "7 0 1 2 3 4 5 6 7 8 9 10" at bounding box center [784, 425] width 966 height 45
click at [1198, 505] on button "Next" at bounding box center [1224, 499] width 73 height 29
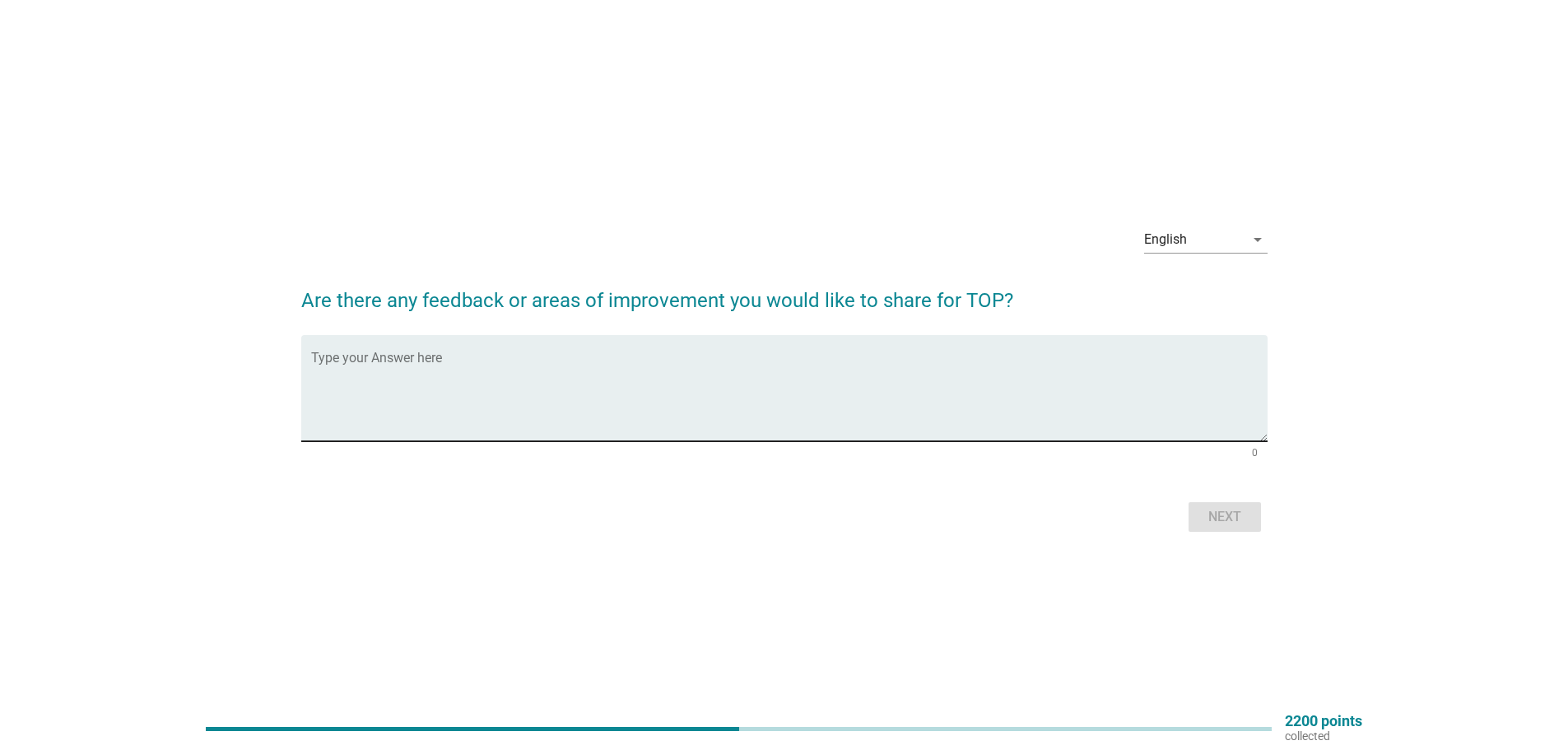
click at [731, 401] on textarea "Type your Answer here" at bounding box center [789, 397] width 956 height 86
type textarea "top has many fragrant can choose. also good so can choose which is suitable wit…"
click at [1198, 501] on div "Next" at bounding box center [784, 517] width 966 height 40
click at [1199, 513] on button "Next" at bounding box center [1224, 516] width 73 height 29
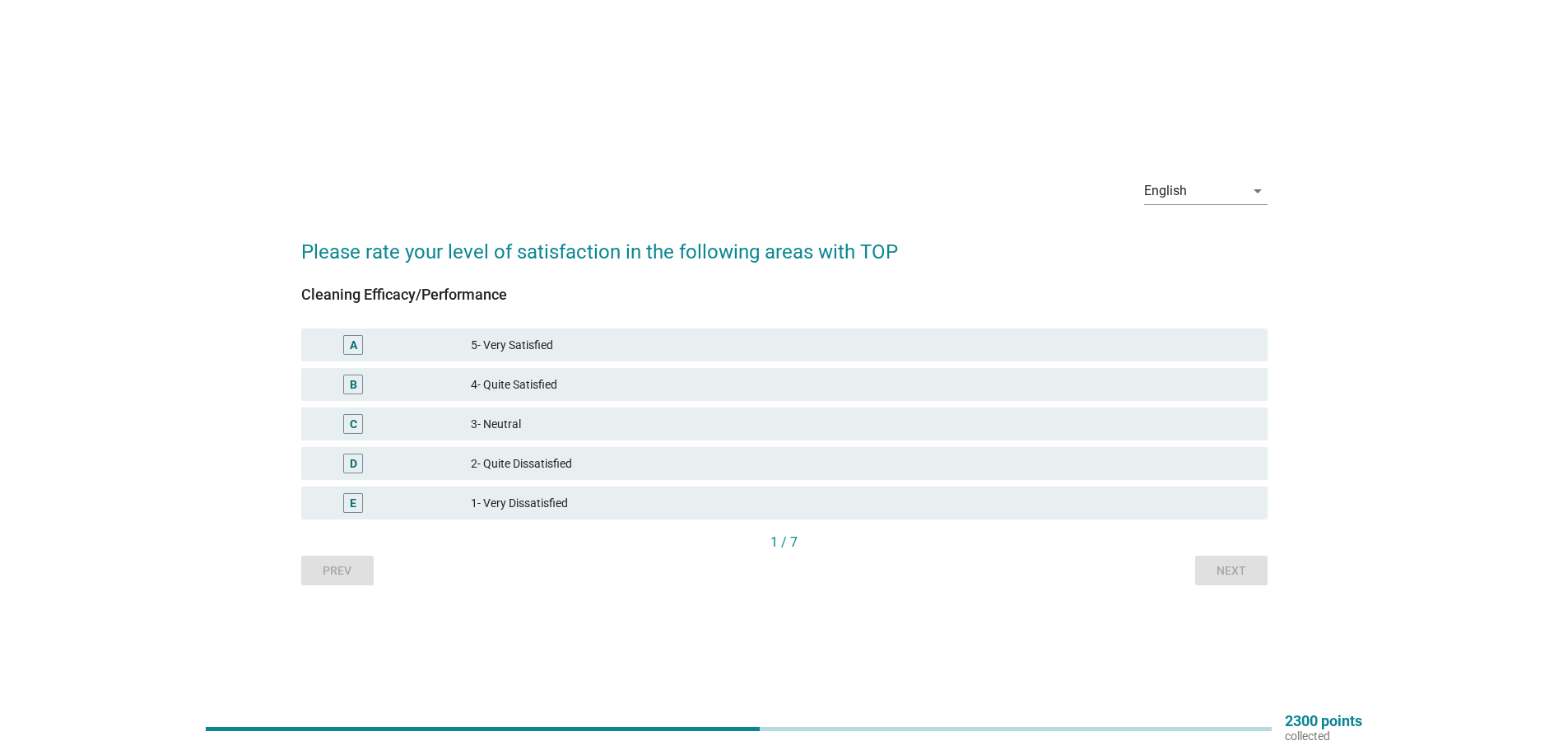
click at [662, 417] on div "3- Neutral" at bounding box center [862, 424] width 784 height 20
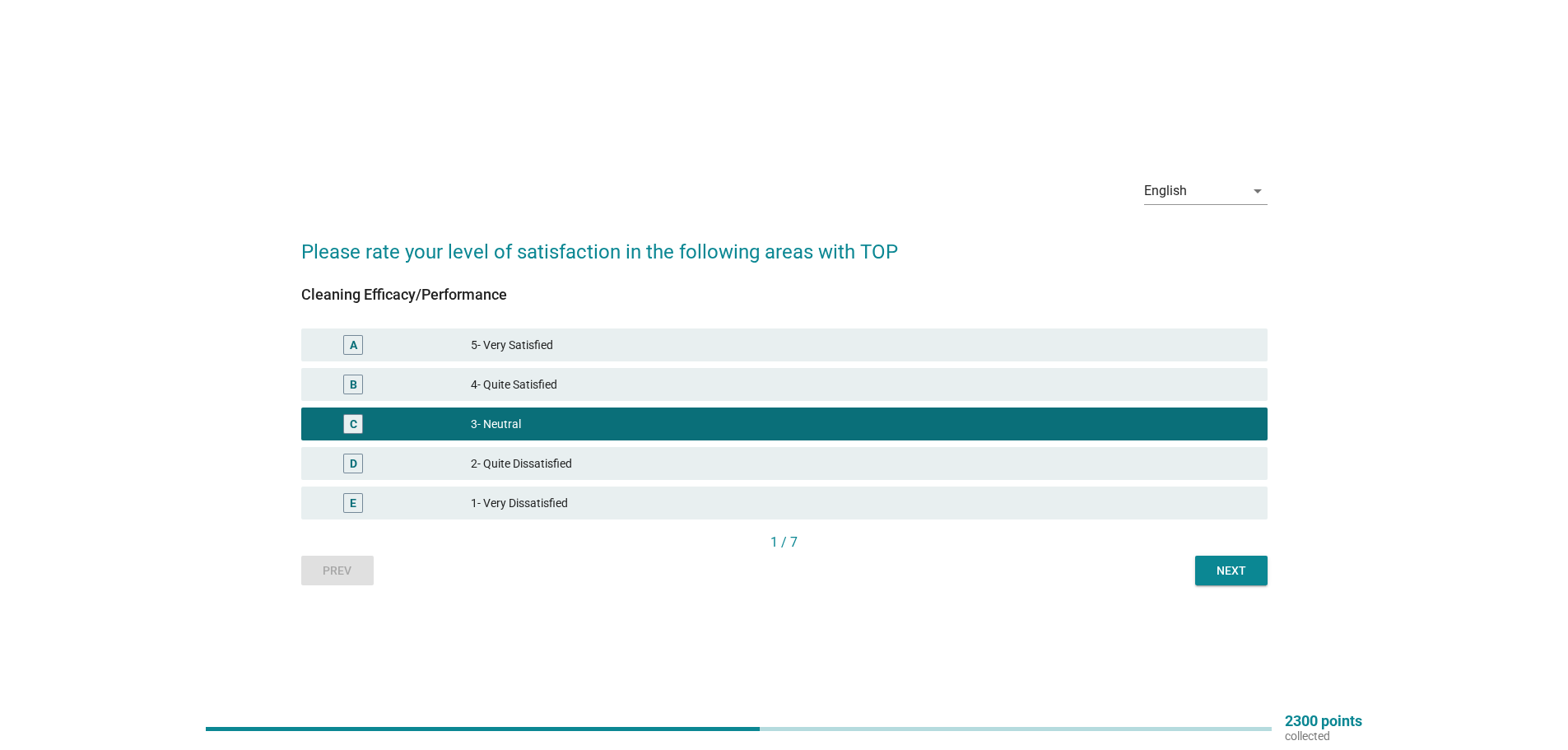
click at [1222, 561] on button "Next" at bounding box center [1231, 570] width 73 height 29
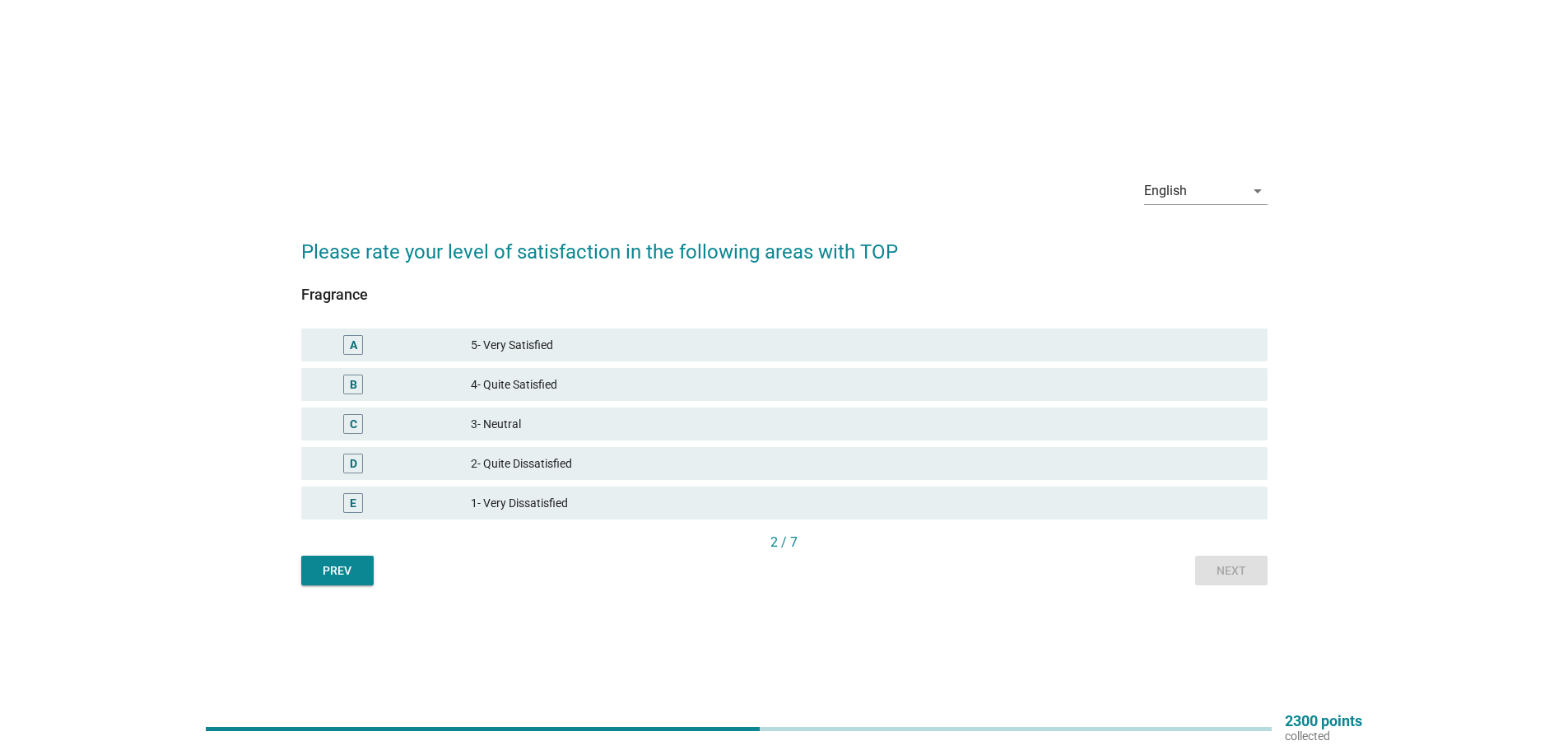
click at [720, 420] on div "3- Neutral" at bounding box center [862, 424] width 784 height 20
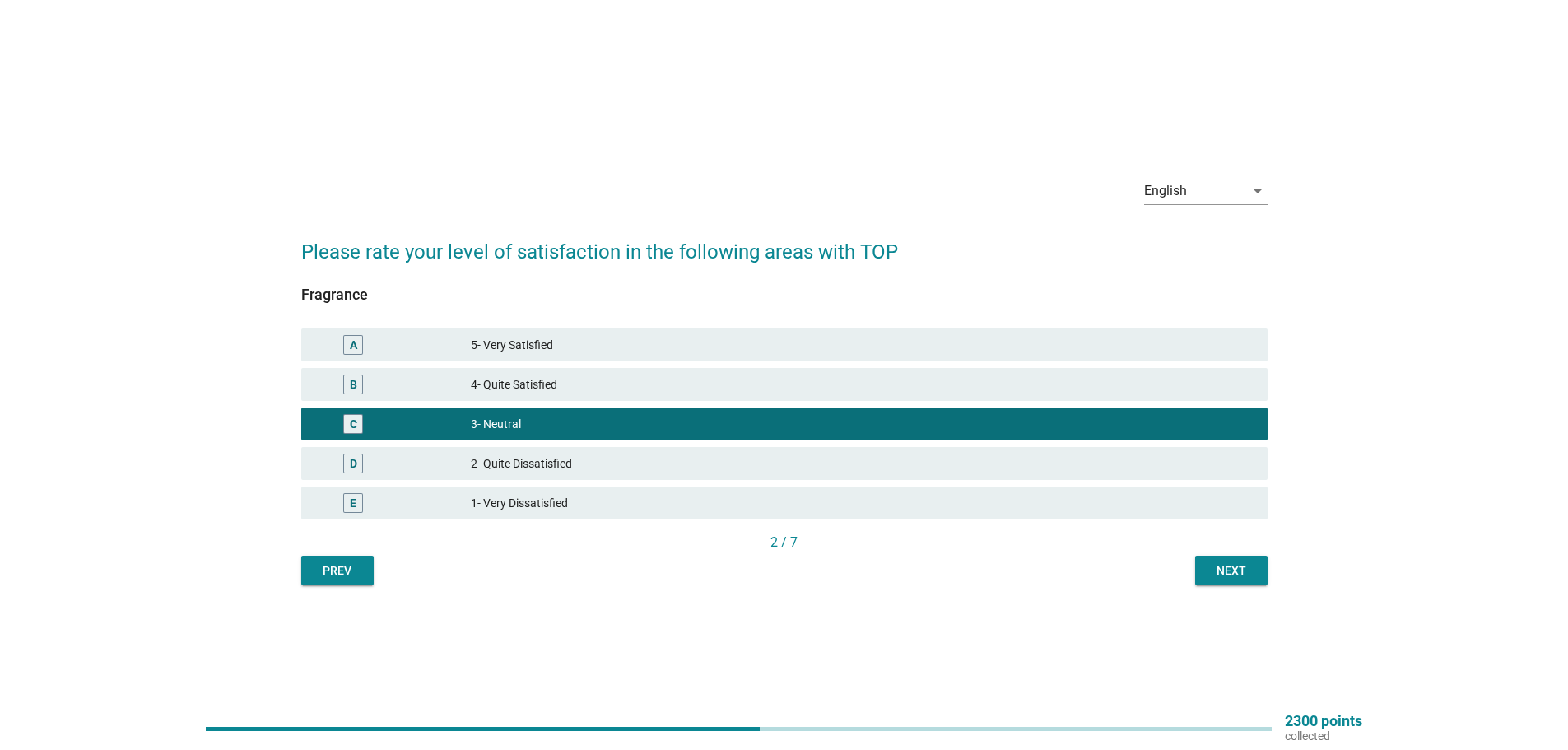
click at [1229, 564] on div "Next" at bounding box center [1231, 571] width 46 height 17
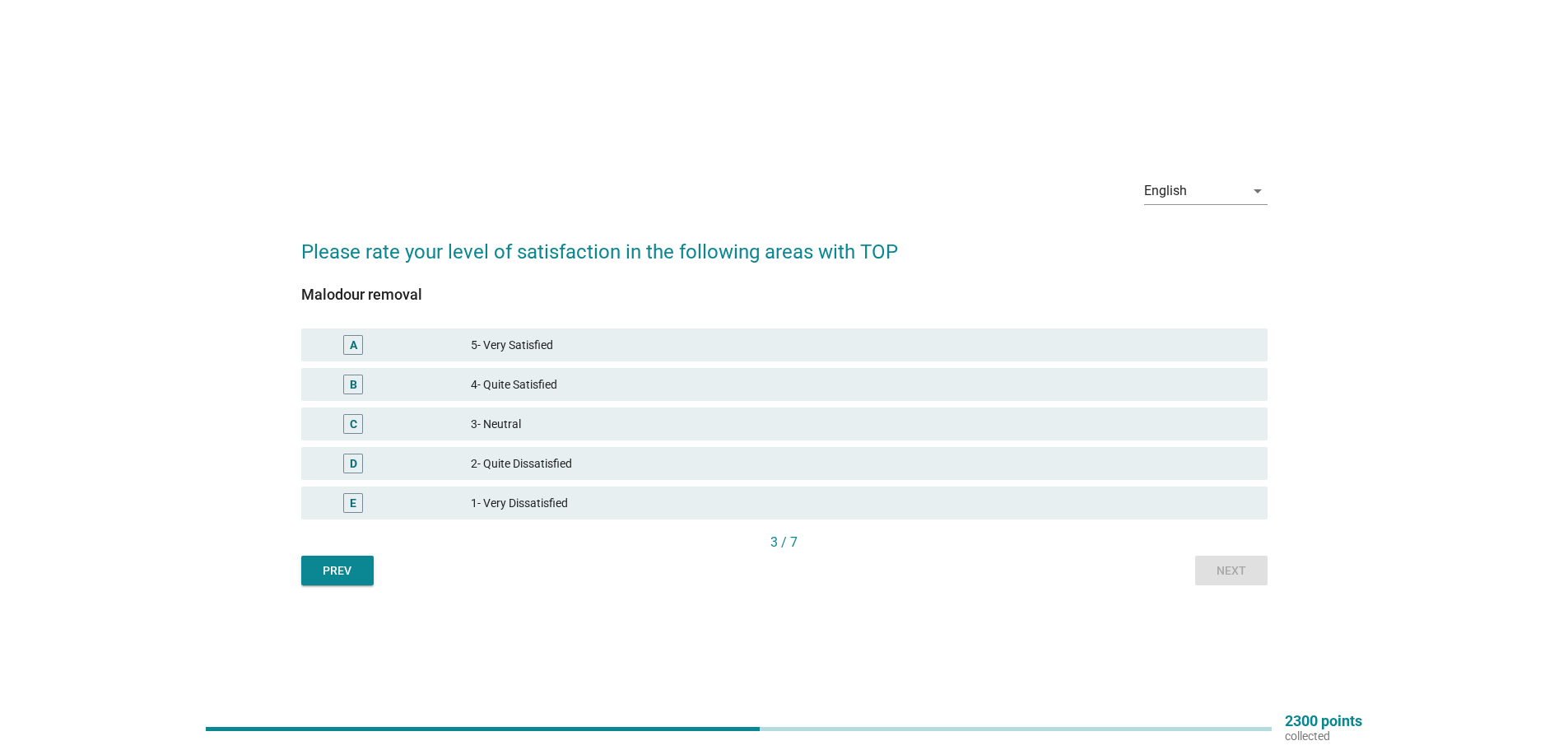
click at [704, 406] on div "C 3- Neutral" at bounding box center [784, 424] width 973 height 40
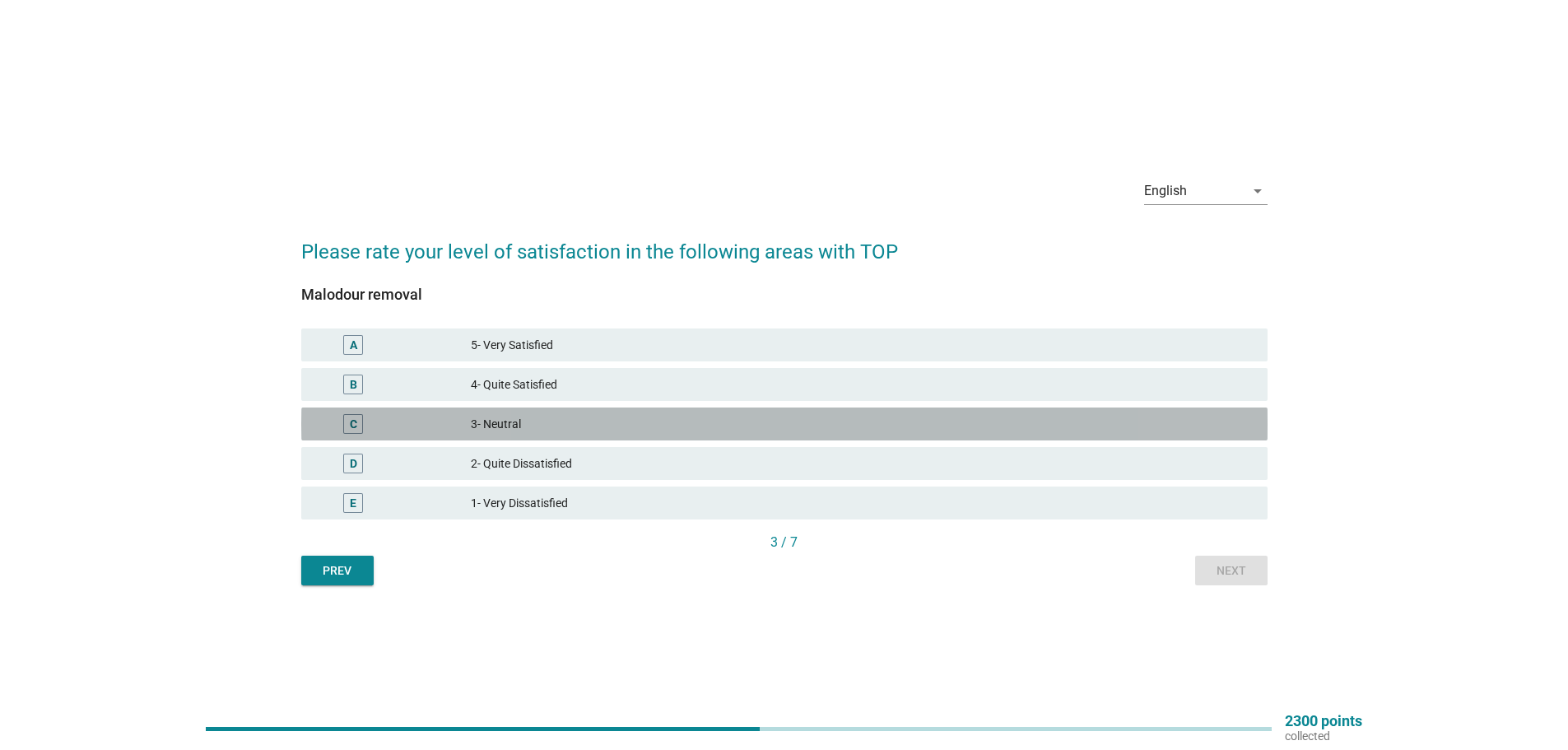
click at [863, 424] on div "3- Neutral" at bounding box center [862, 424] width 784 height 20
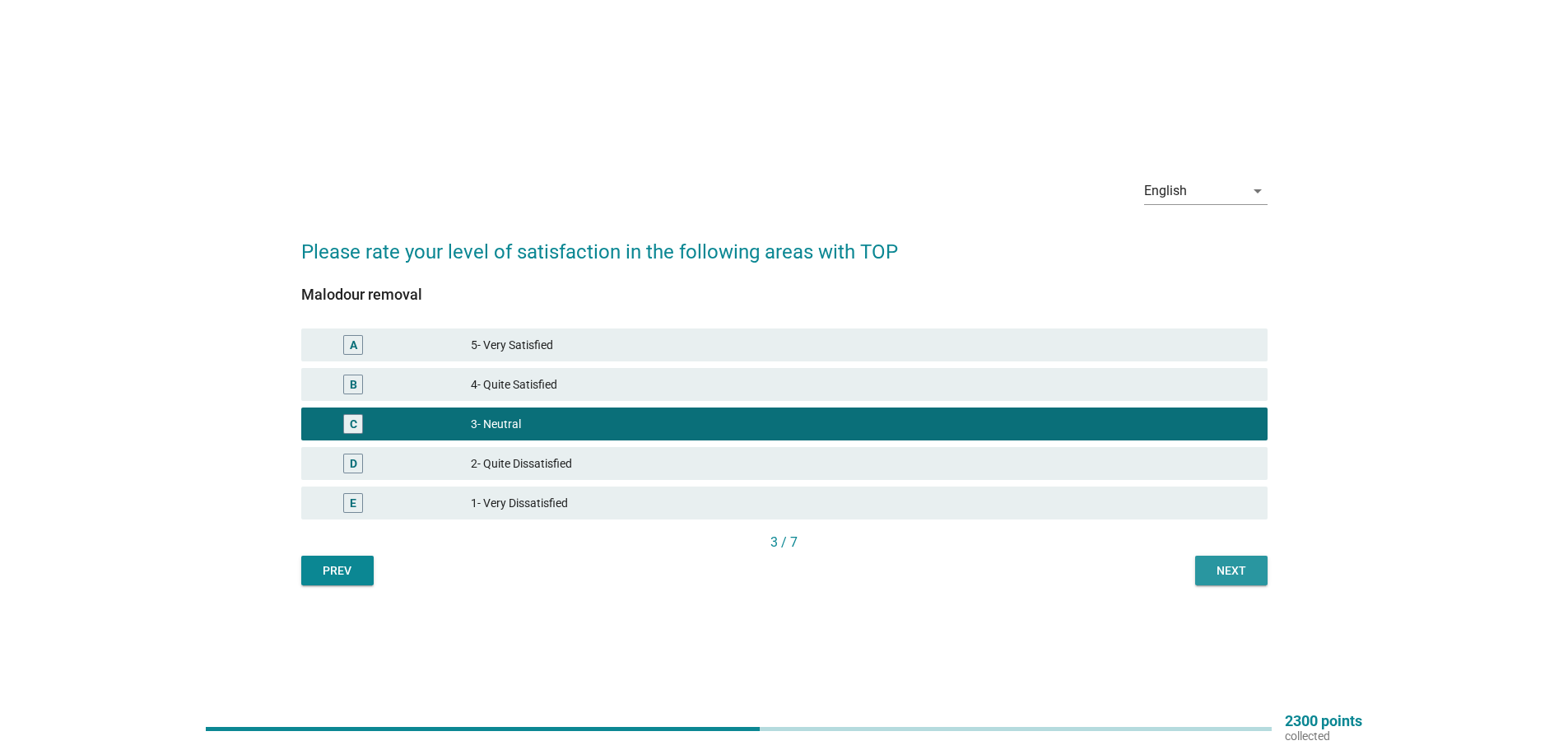
click at [1211, 561] on button "Next" at bounding box center [1231, 570] width 73 height 29
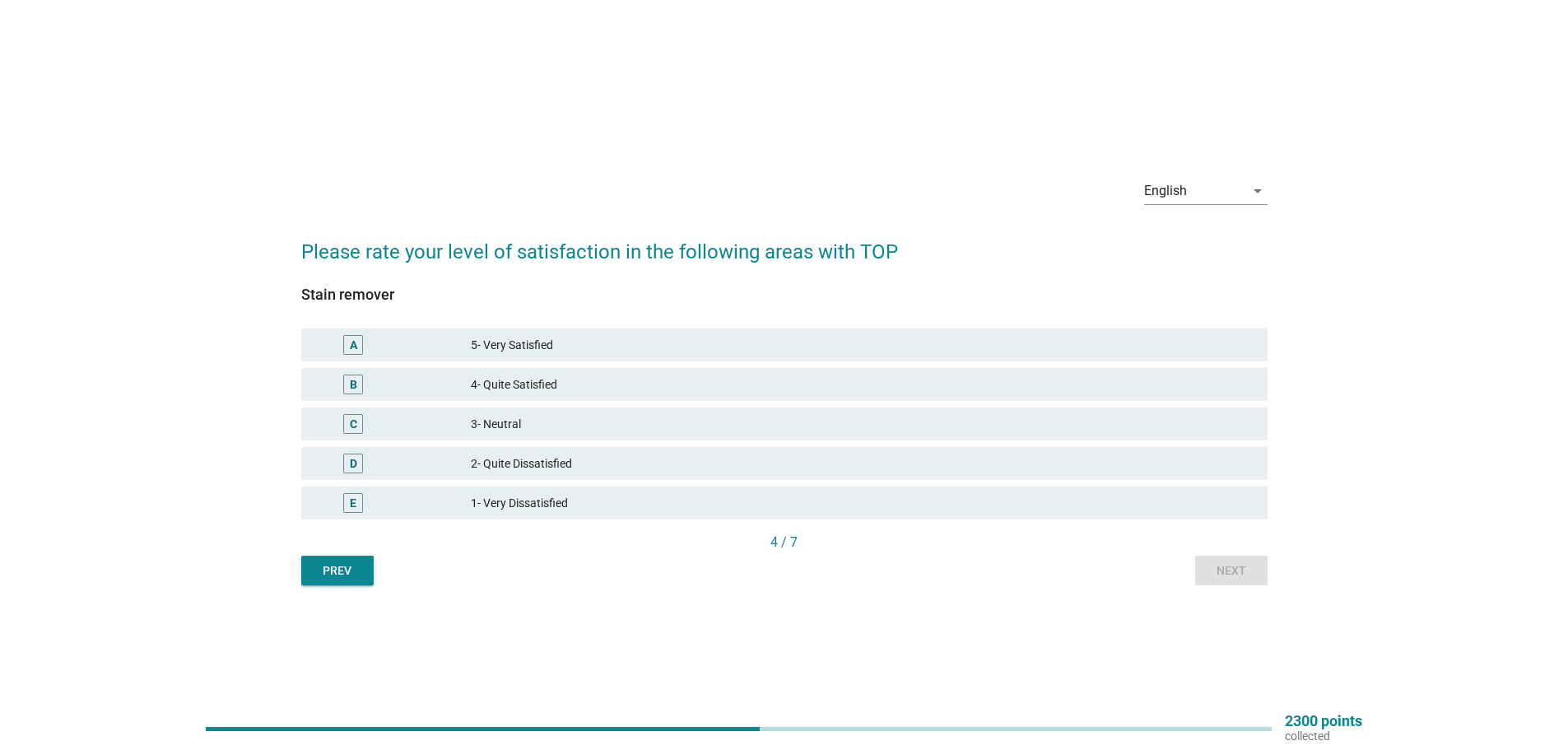
click at [672, 427] on div "3- Neutral" at bounding box center [862, 424] width 784 height 20
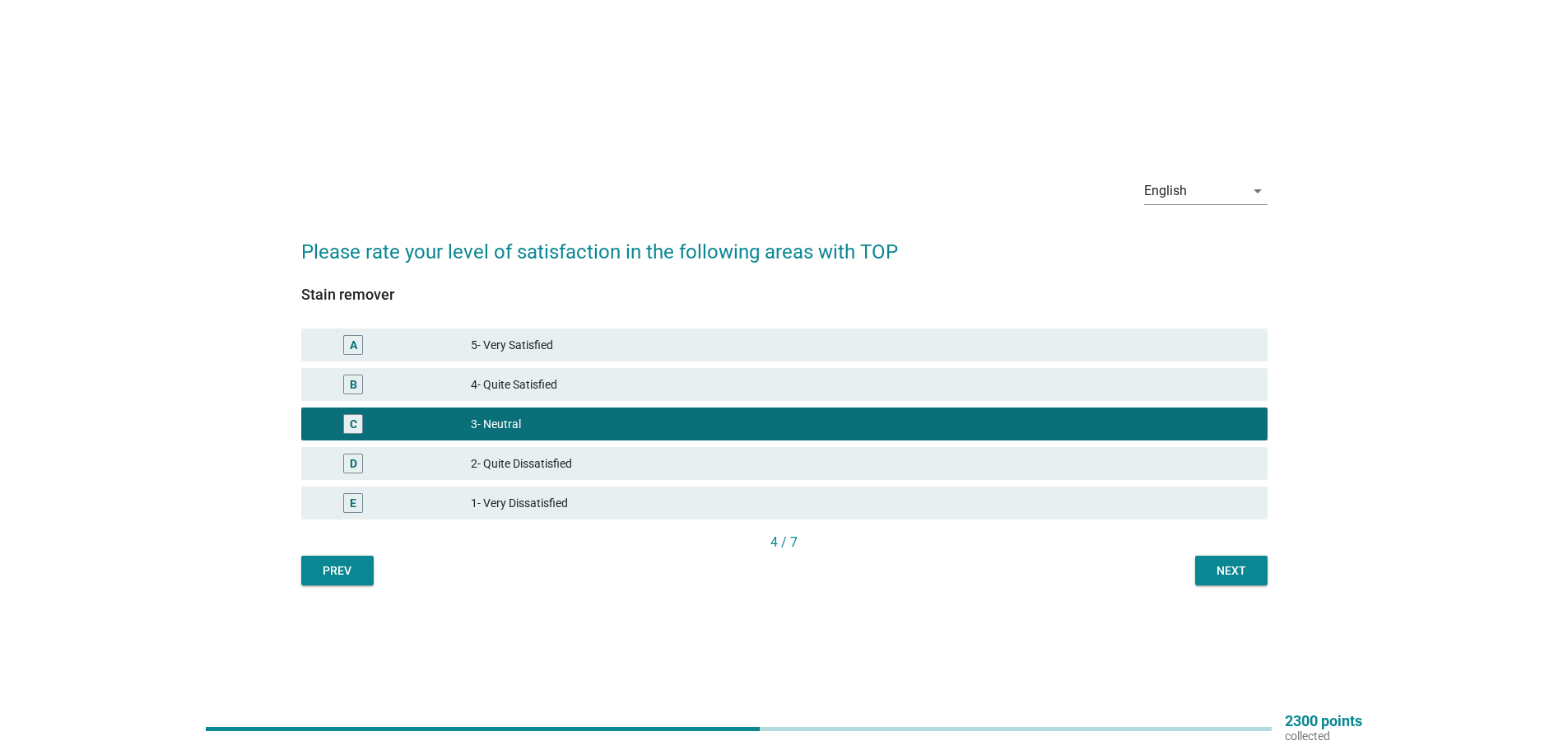
click at [1243, 567] on div "Next" at bounding box center [1231, 571] width 46 height 17
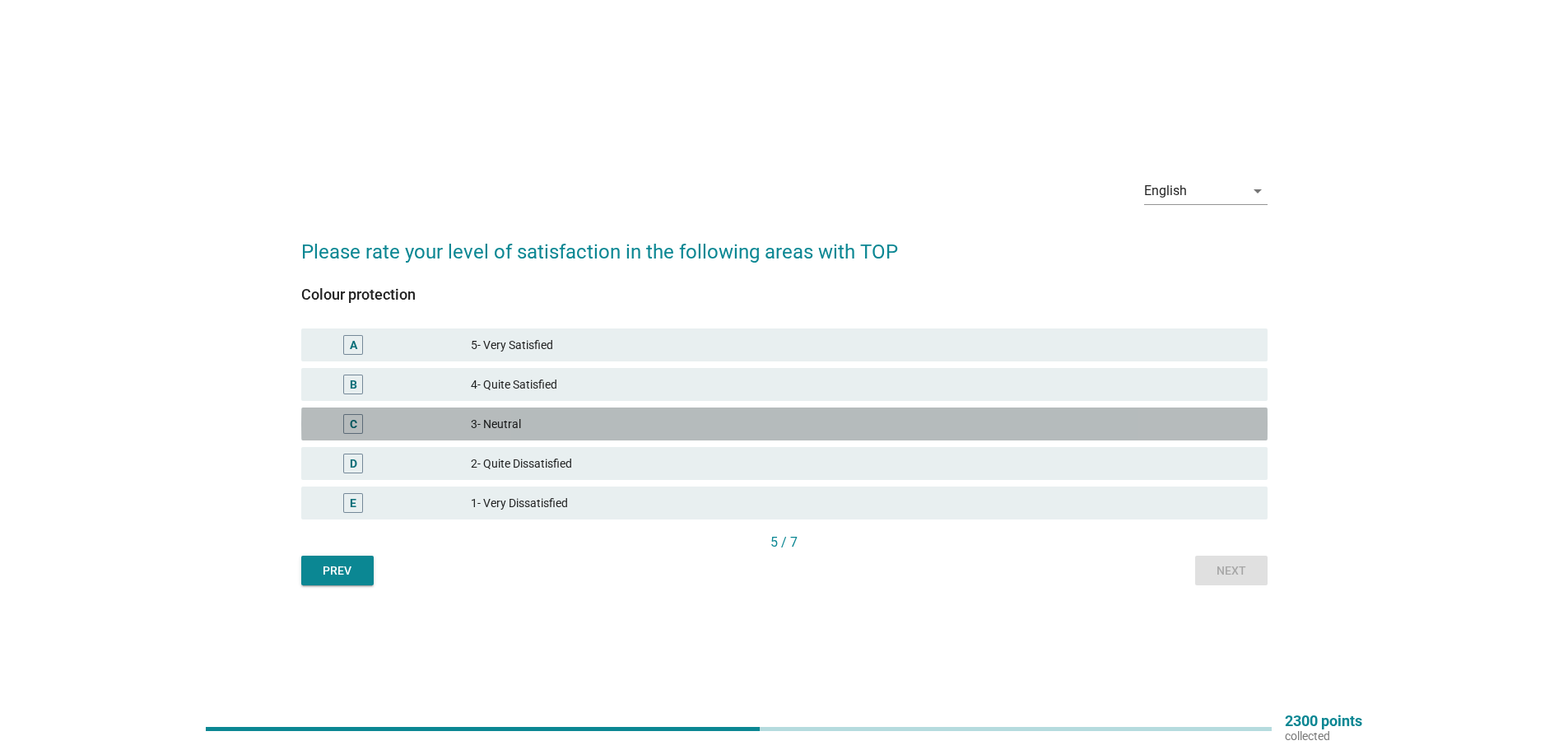
click at [627, 421] on div "3- Neutral" at bounding box center [862, 424] width 784 height 20
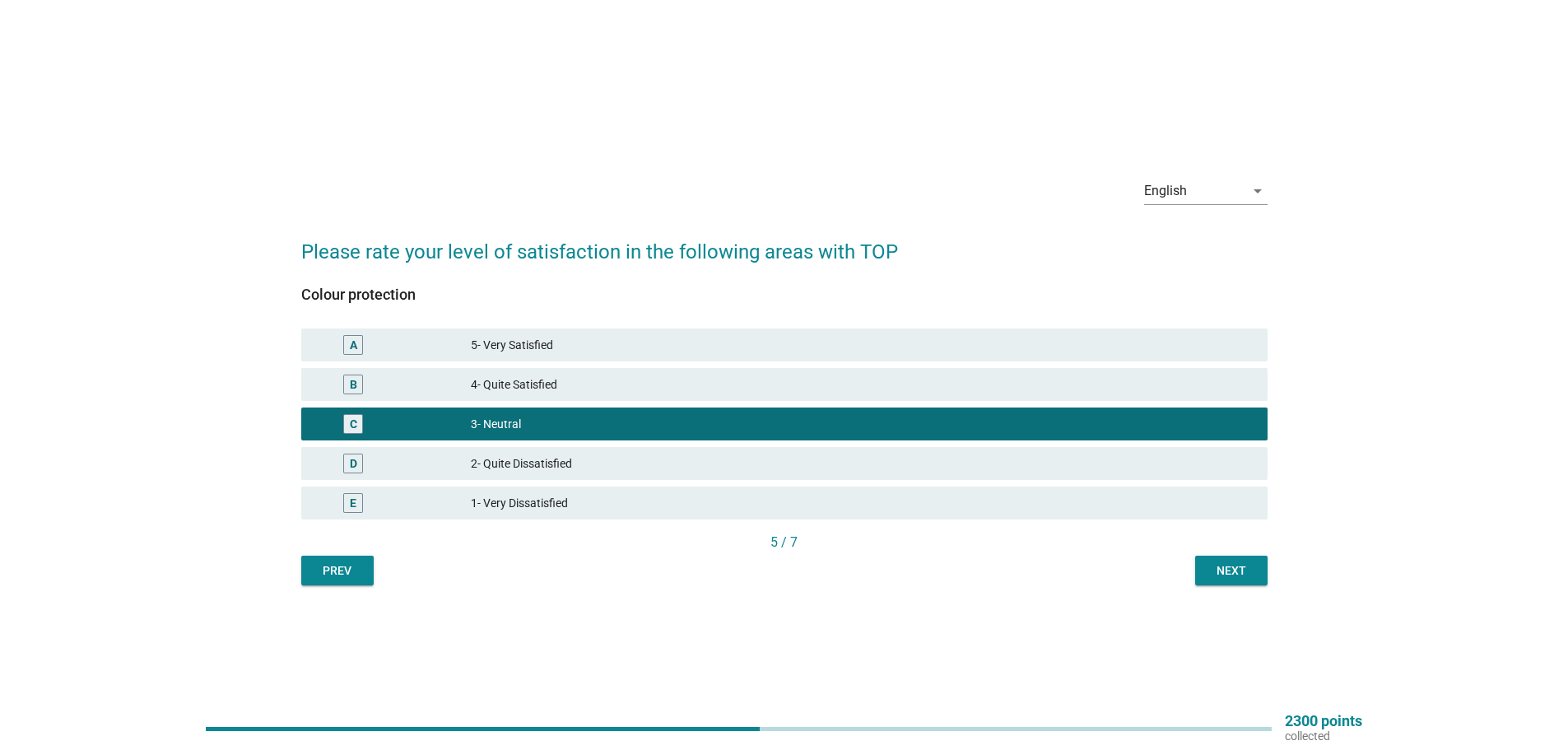
click at [1214, 572] on div "Next" at bounding box center [1231, 571] width 46 height 17
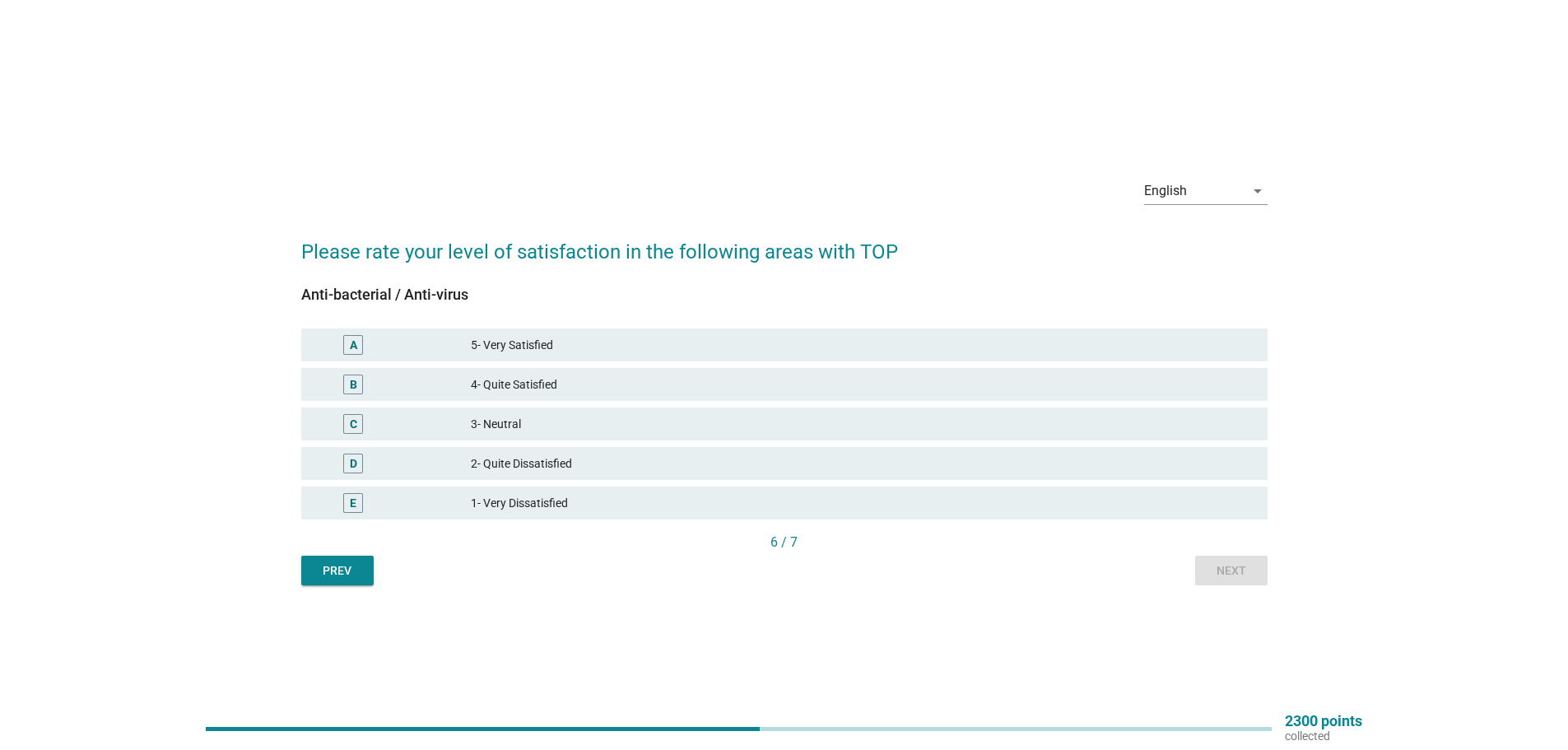
click at [799, 428] on div "3- Neutral" at bounding box center [862, 424] width 784 height 20
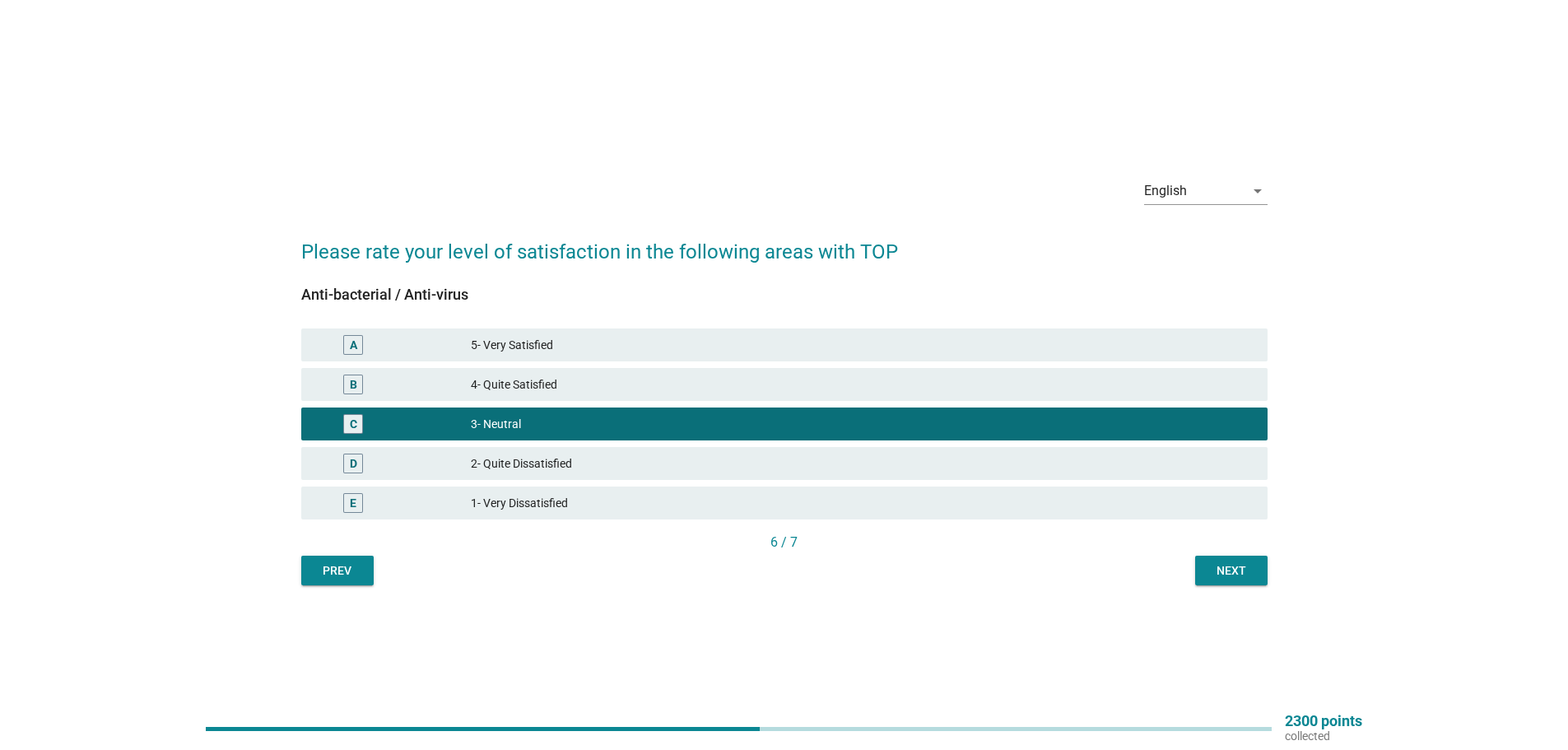
click at [1236, 576] on div "Next" at bounding box center [1231, 571] width 46 height 17
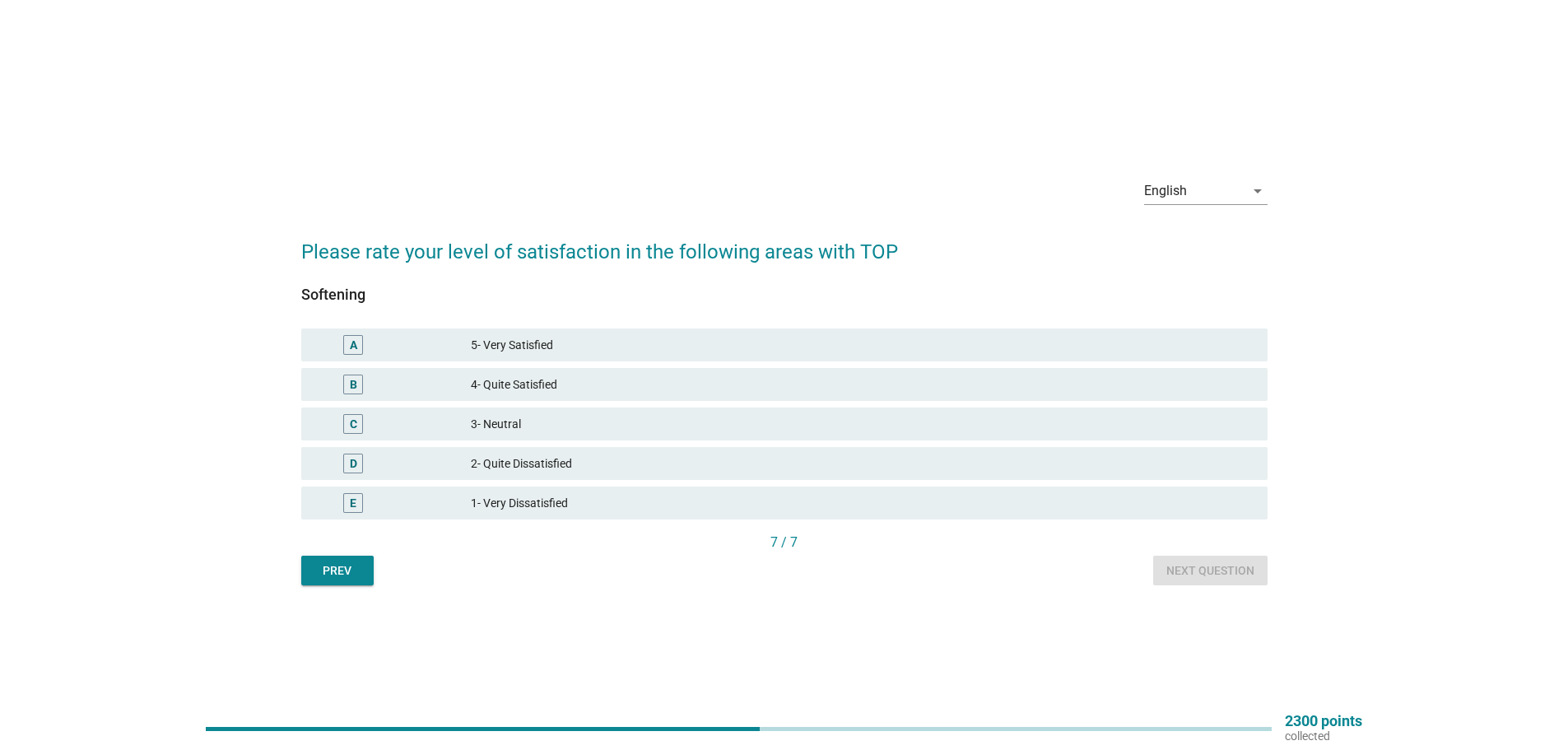
click at [838, 434] on div "C 3- Neutral" at bounding box center [784, 424] width 966 height 33
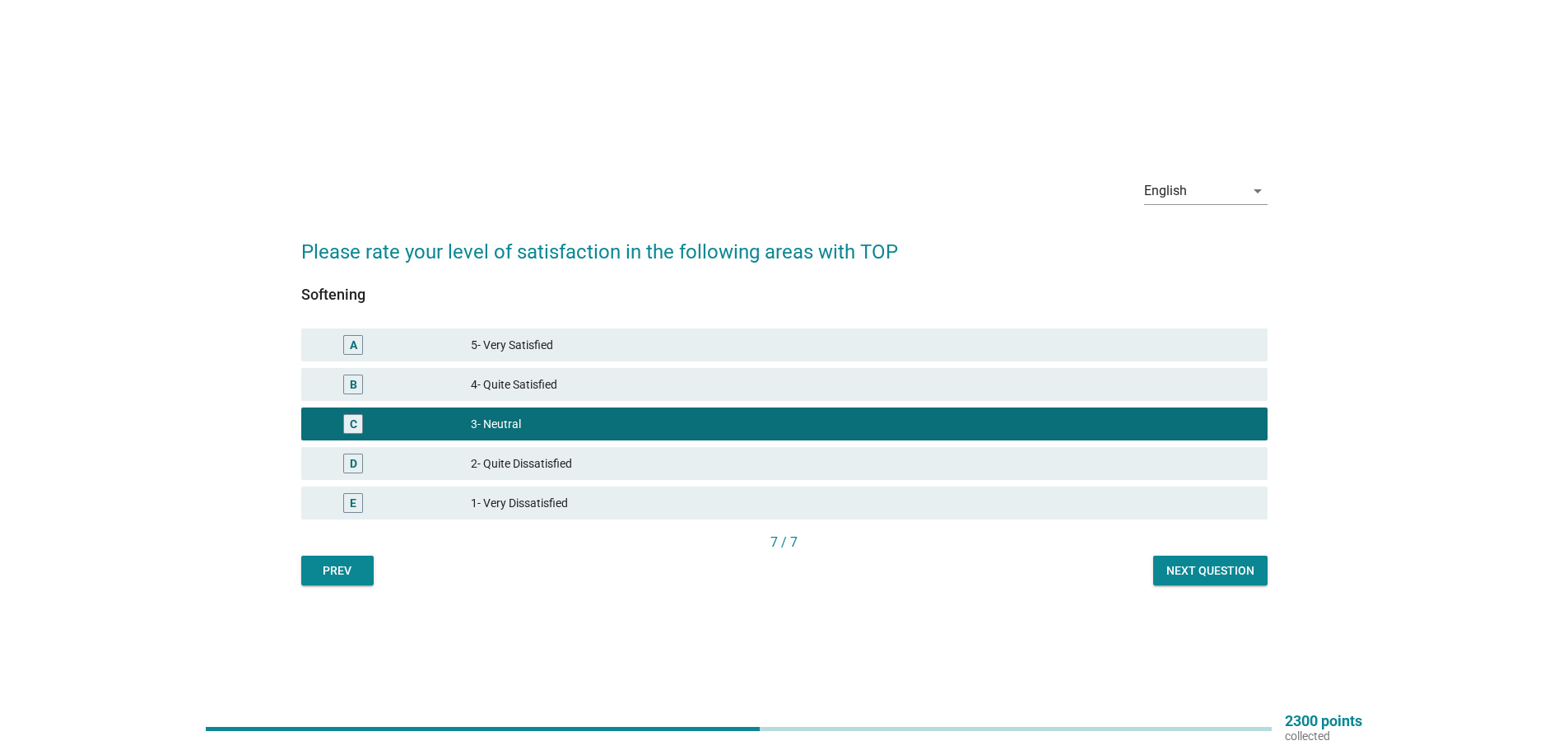
click at [1225, 566] on div "Next question" at bounding box center [1210, 571] width 88 height 17
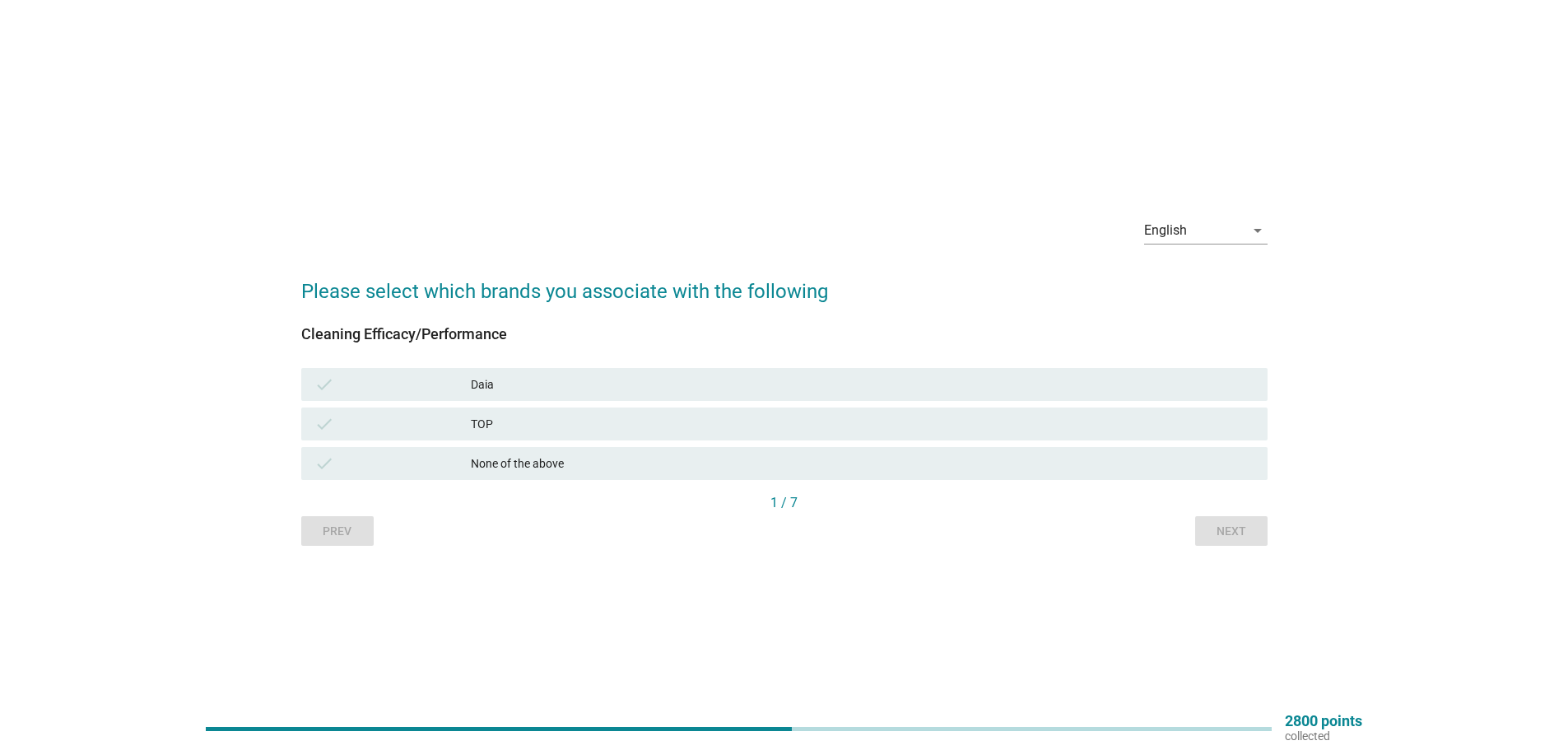
click at [560, 386] on div "Daia" at bounding box center [862, 384] width 784 height 20
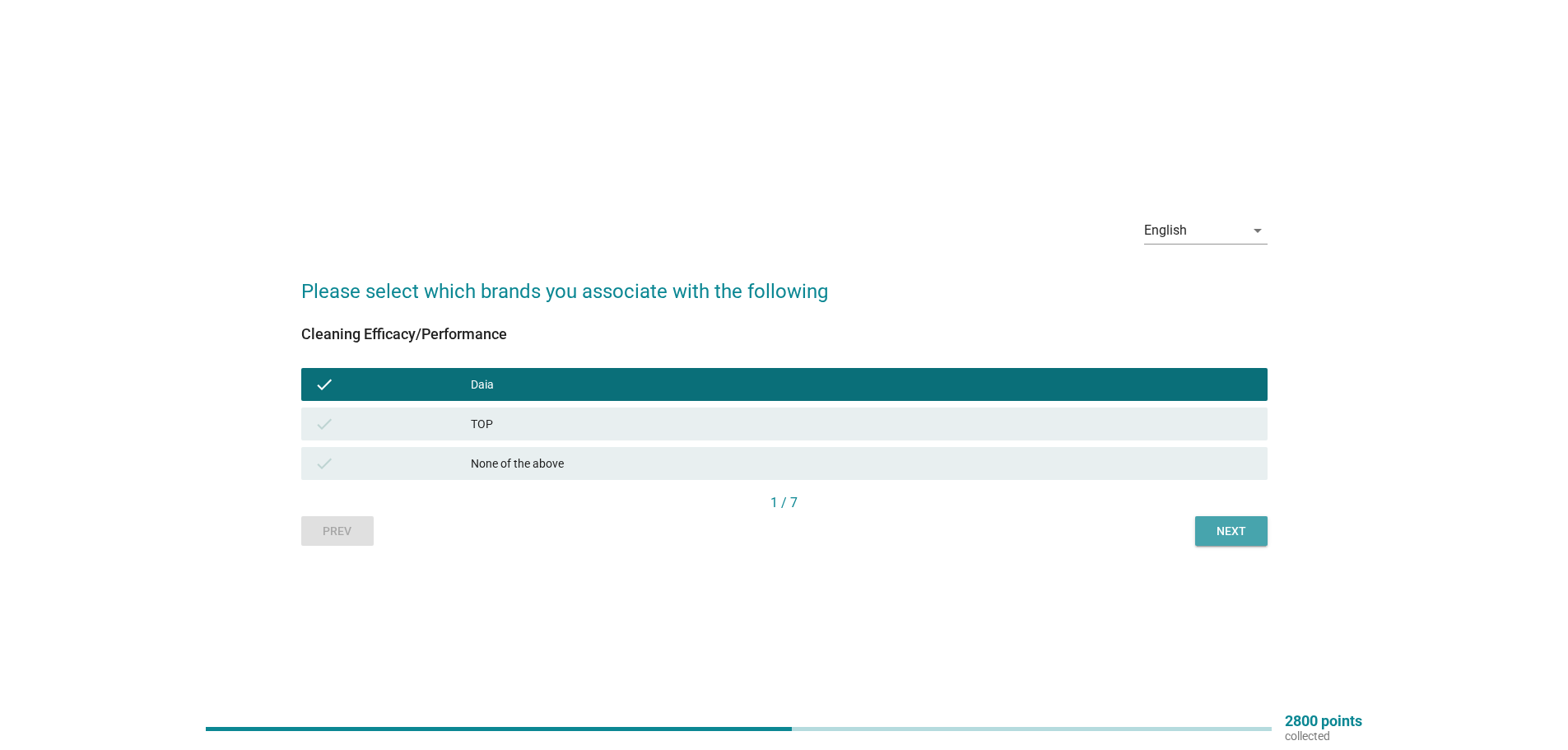
click at [1232, 537] on div "Next" at bounding box center [1231, 532] width 46 height 17
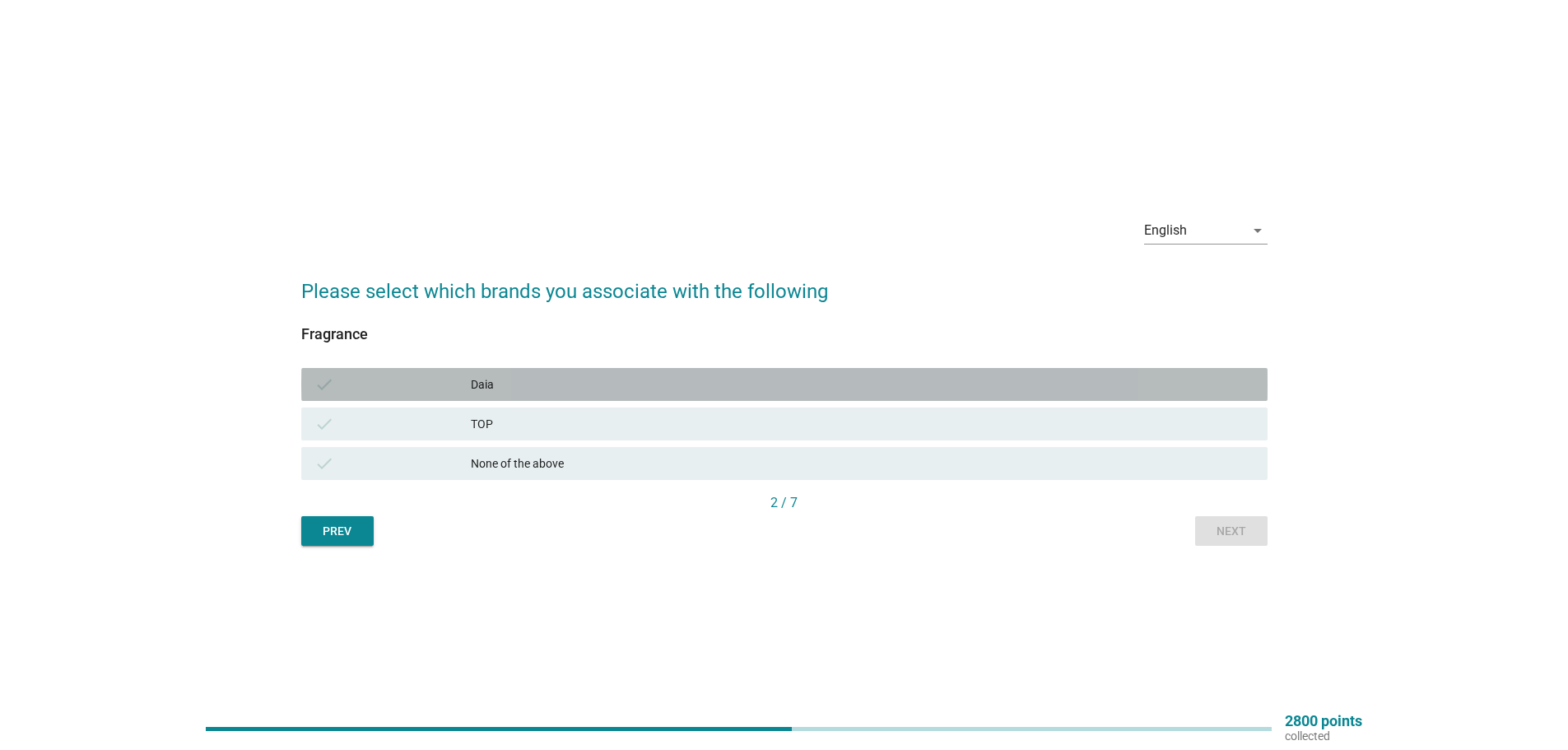
click at [741, 379] on div "Daia" at bounding box center [862, 384] width 784 height 20
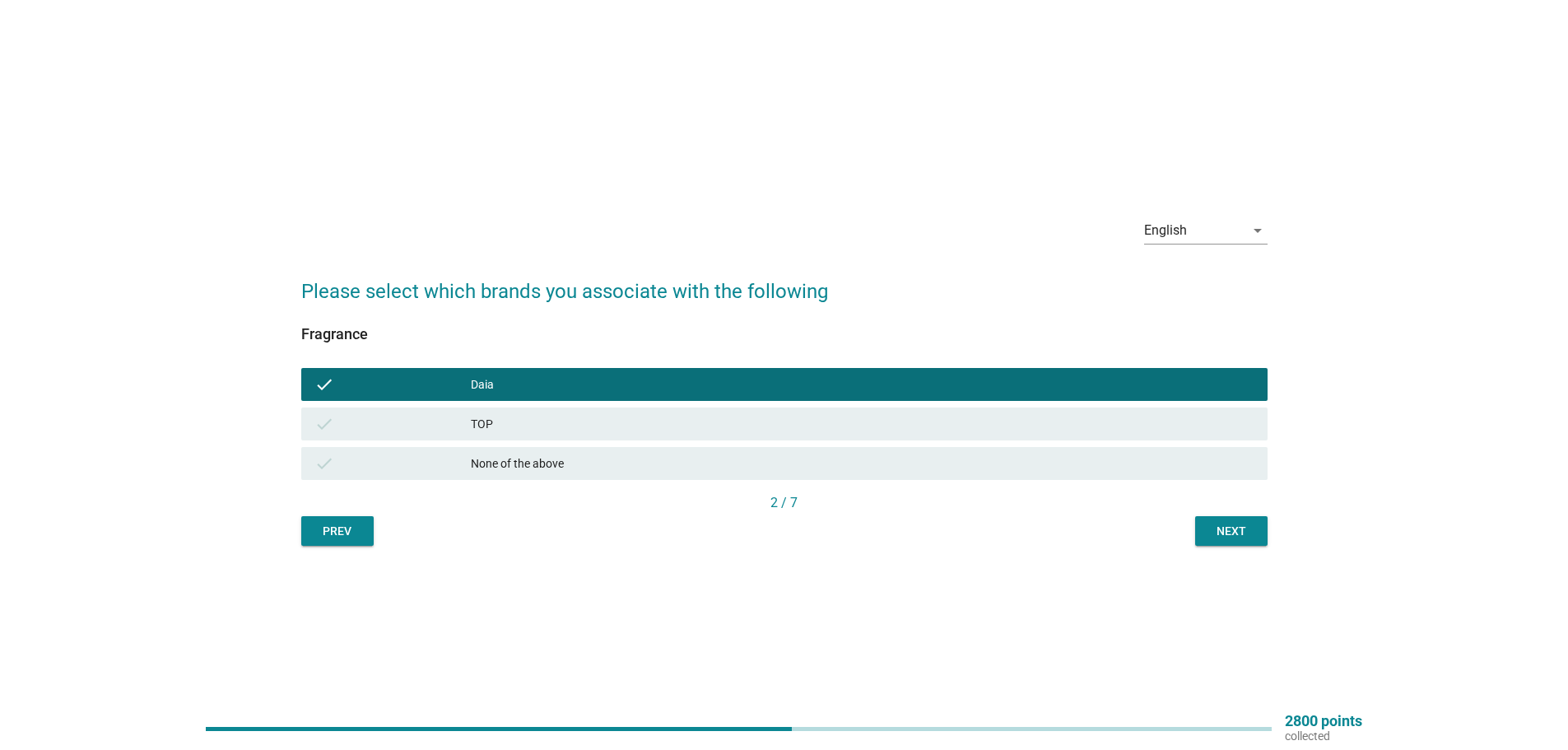
click at [1218, 525] on div "Next" at bounding box center [1231, 532] width 46 height 17
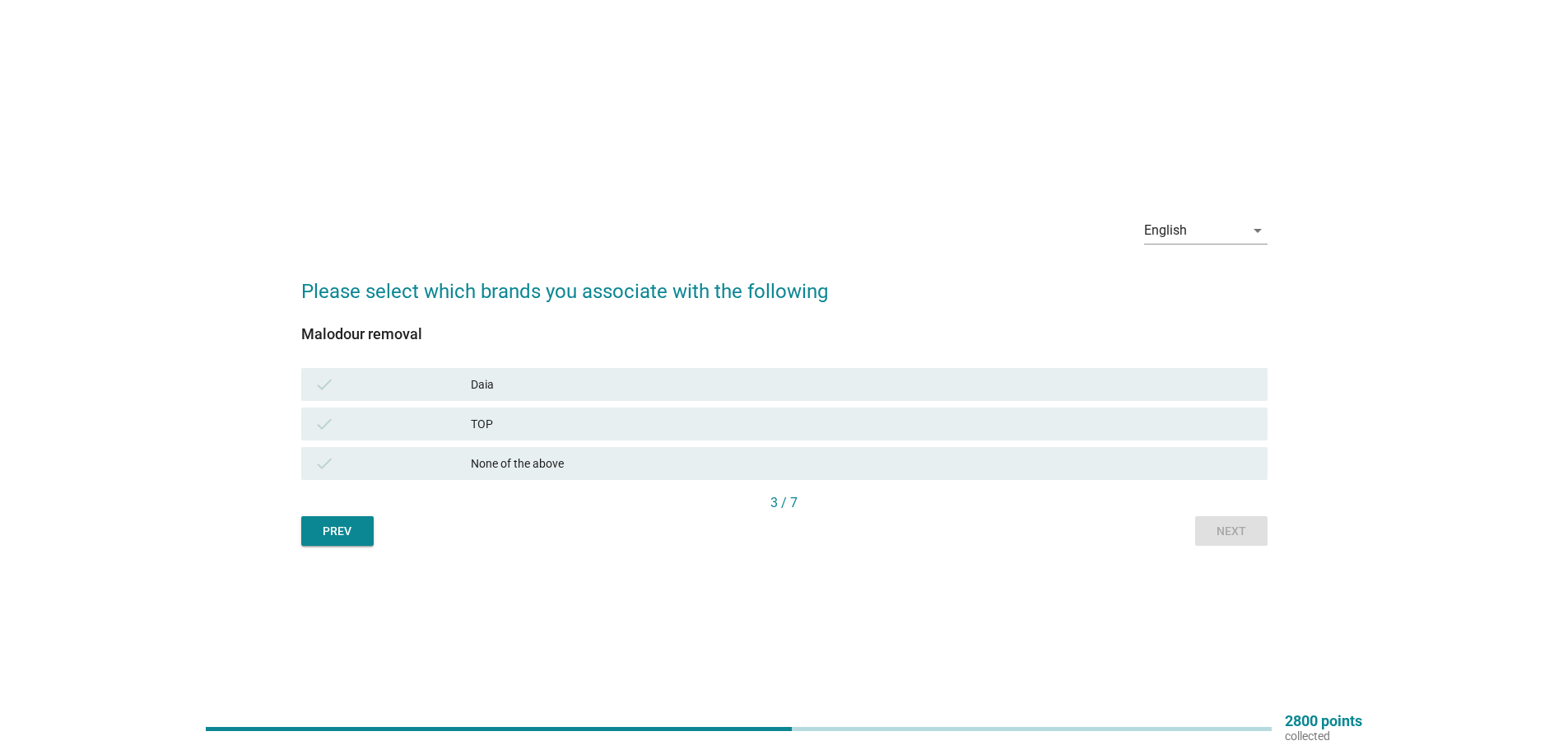
click at [563, 388] on div "Daia" at bounding box center [862, 384] width 784 height 20
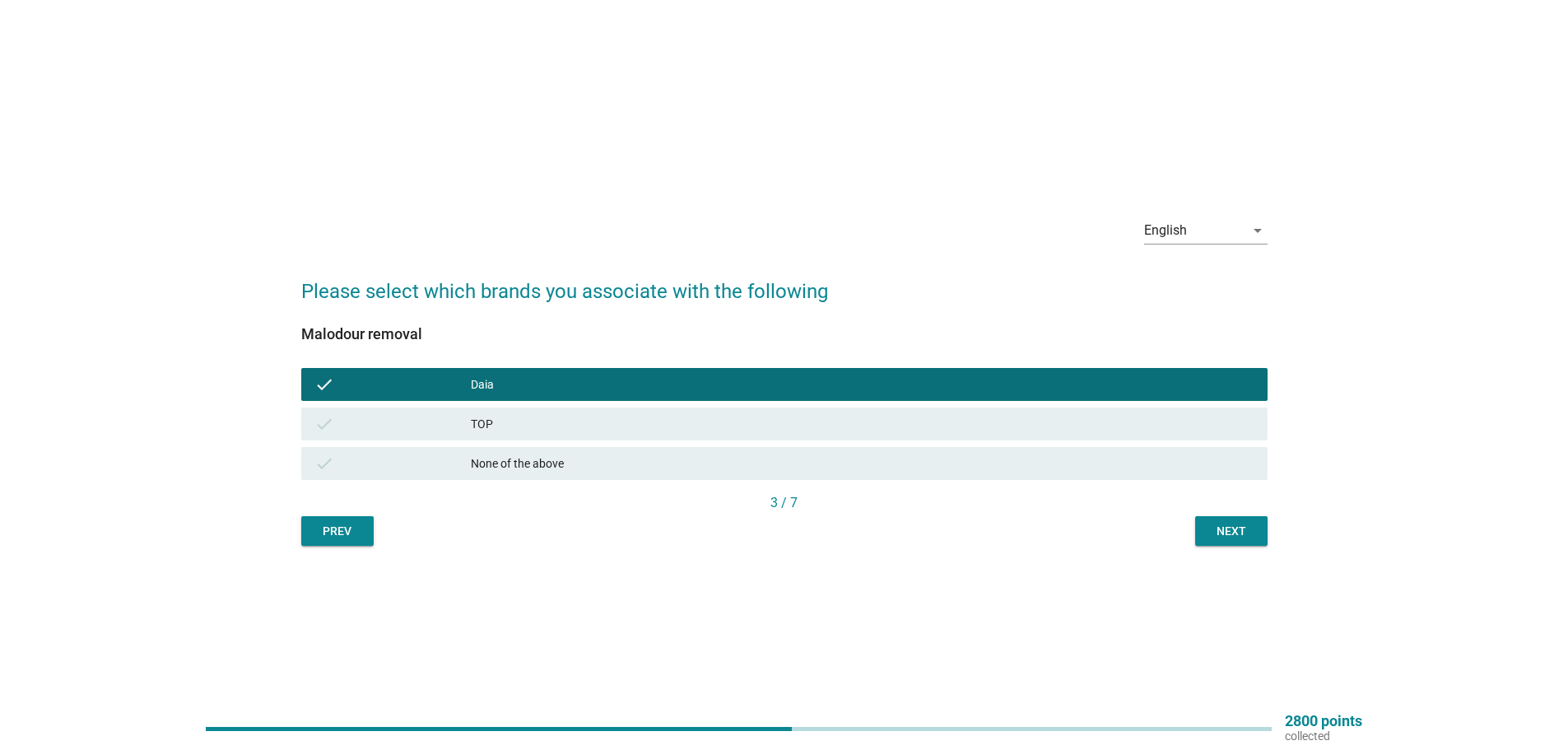
click at [1234, 534] on div "Next" at bounding box center [1231, 532] width 46 height 17
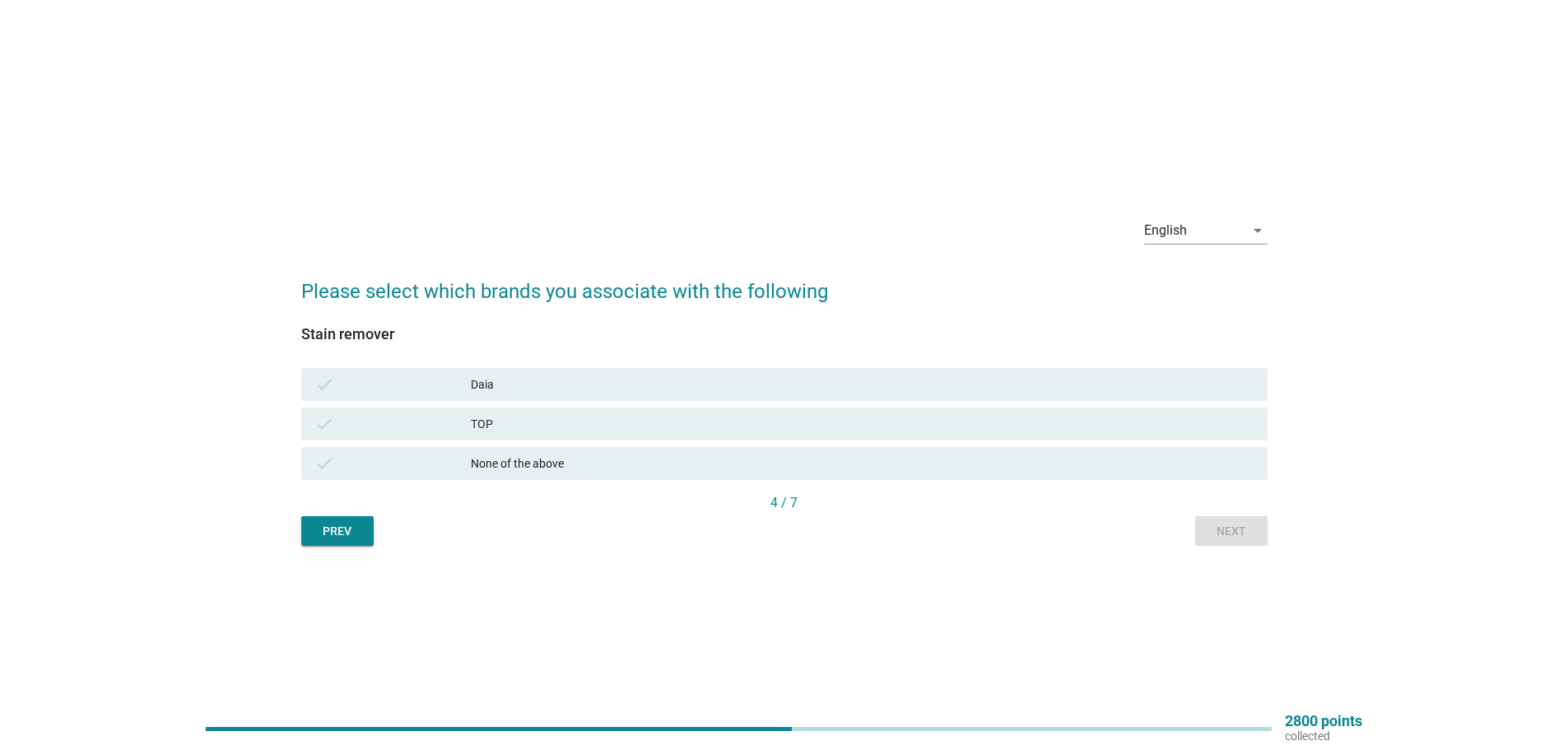
click at [613, 382] on div "Daia" at bounding box center [862, 384] width 784 height 20
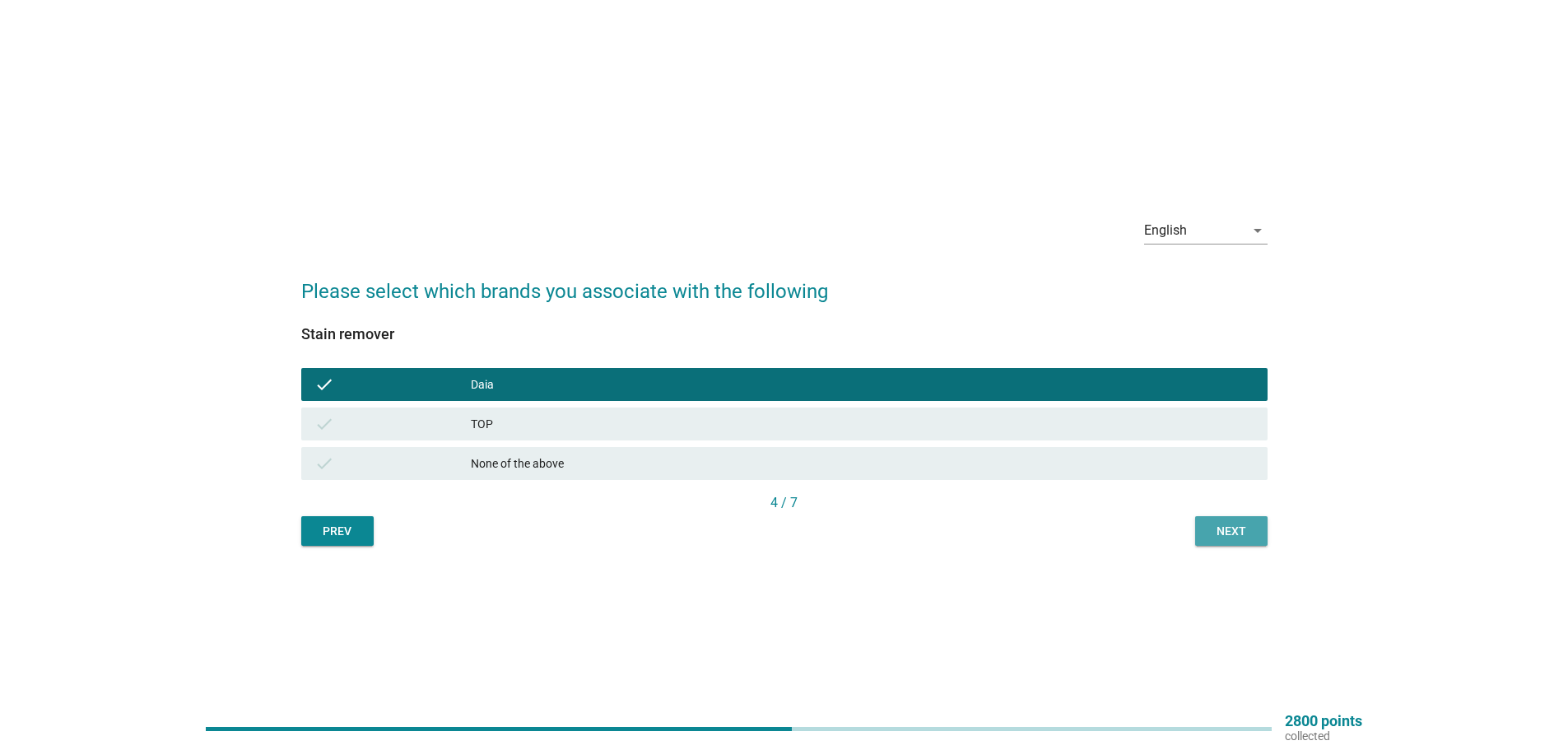
click at [1240, 525] on div "Next" at bounding box center [1231, 532] width 46 height 17
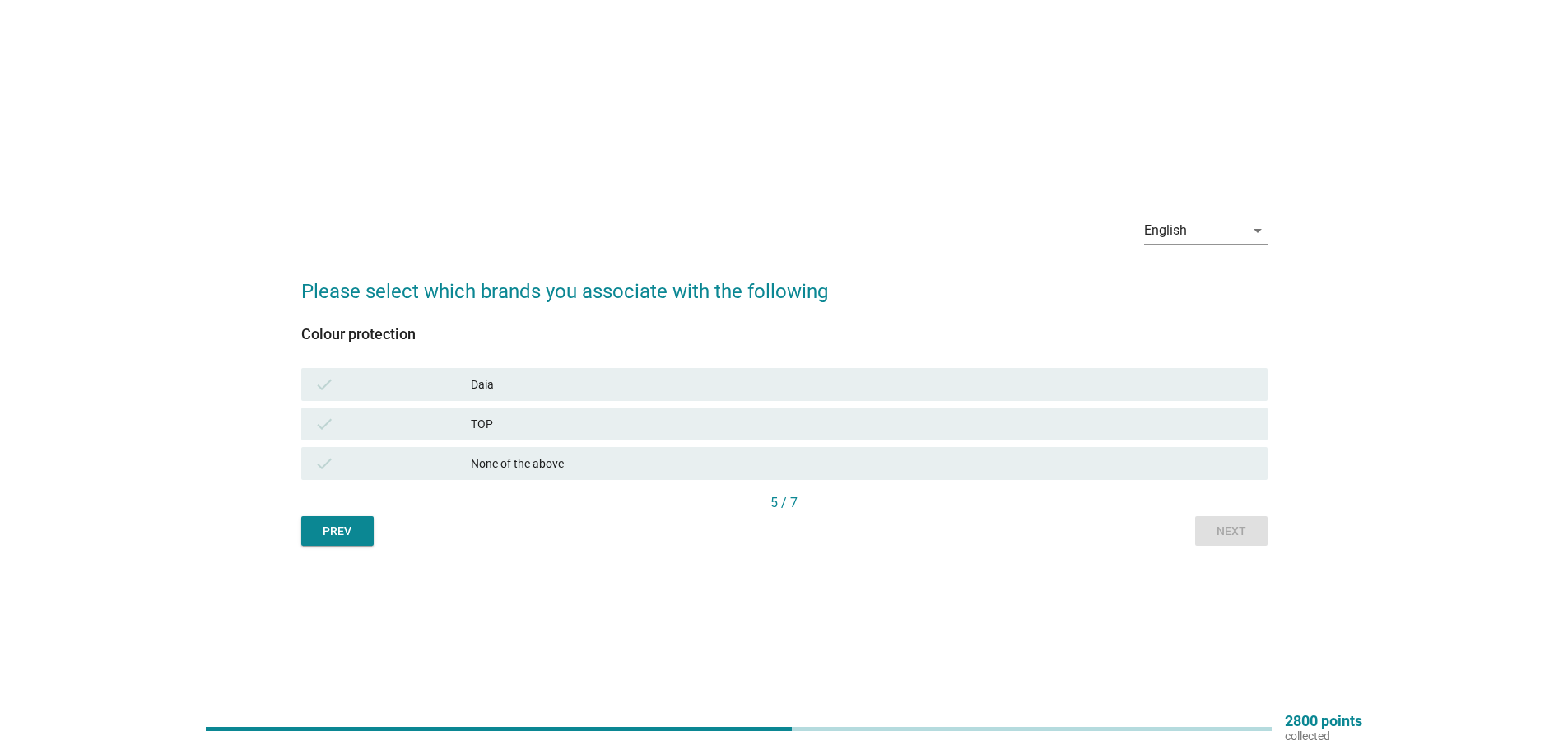
click at [571, 374] on div "check Daia" at bounding box center [784, 384] width 966 height 33
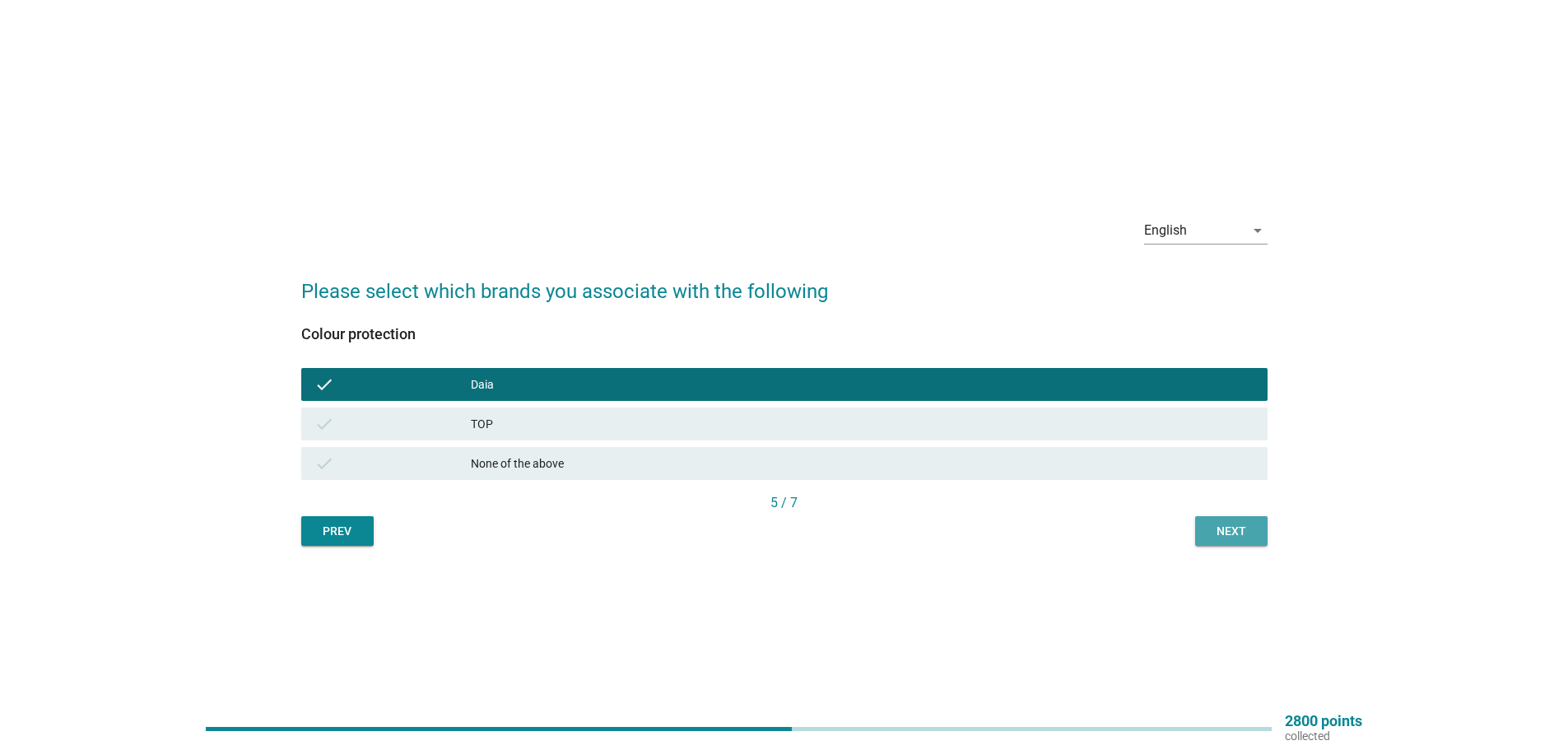
click at [1225, 523] on div "Next" at bounding box center [1231, 532] width 46 height 17
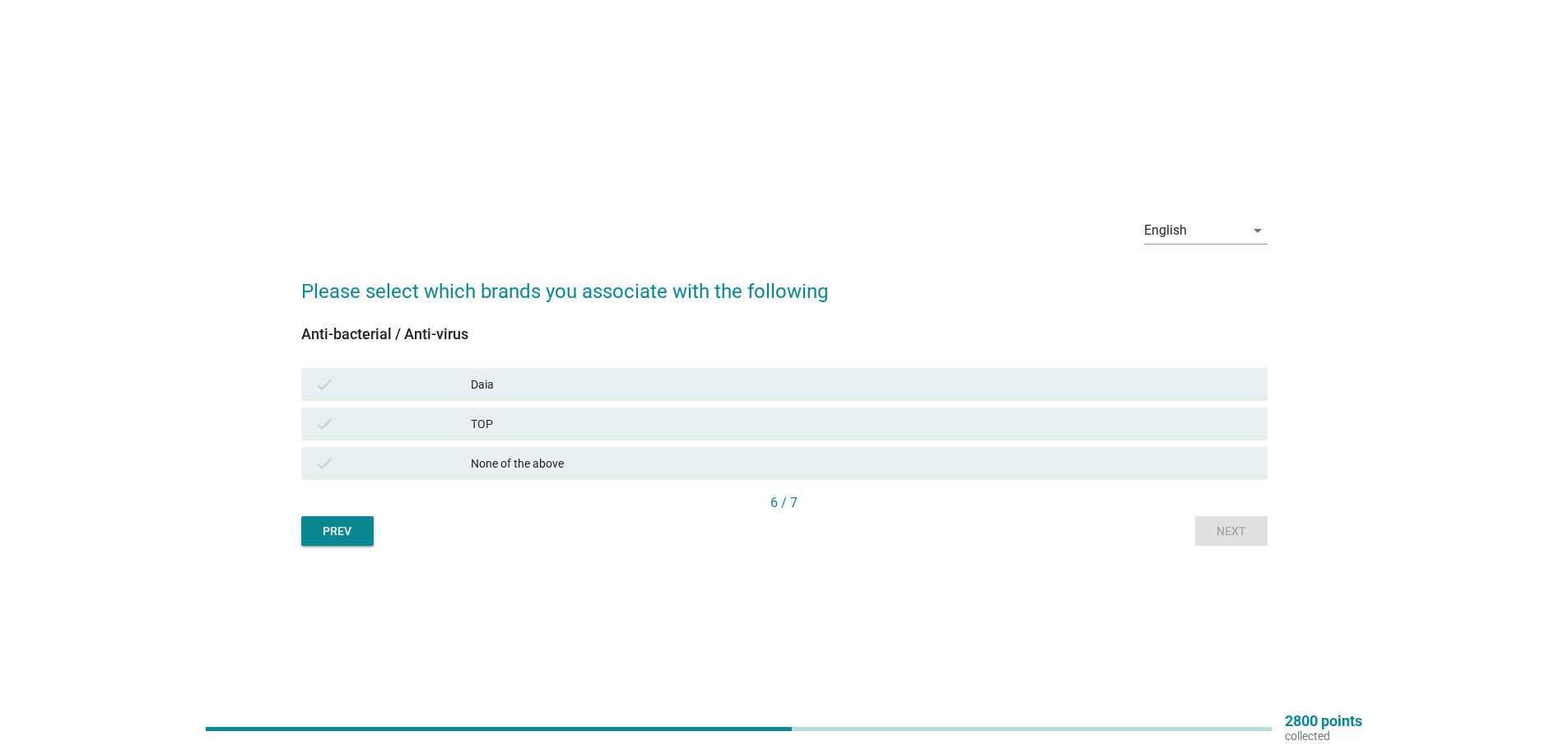
click at [674, 386] on div "Daia" at bounding box center [862, 384] width 784 height 20
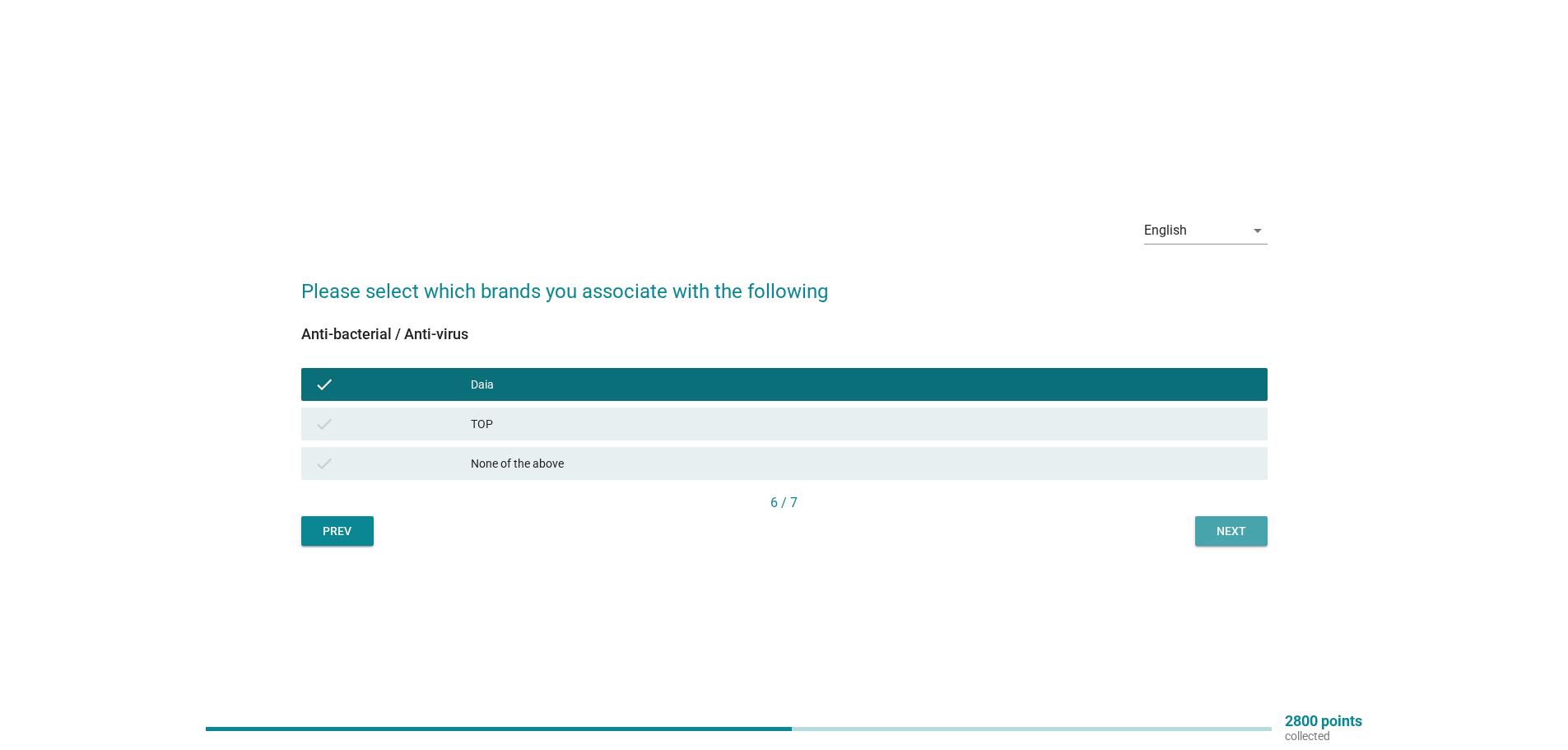
click at [1220, 537] on div "Next" at bounding box center [1231, 532] width 46 height 17
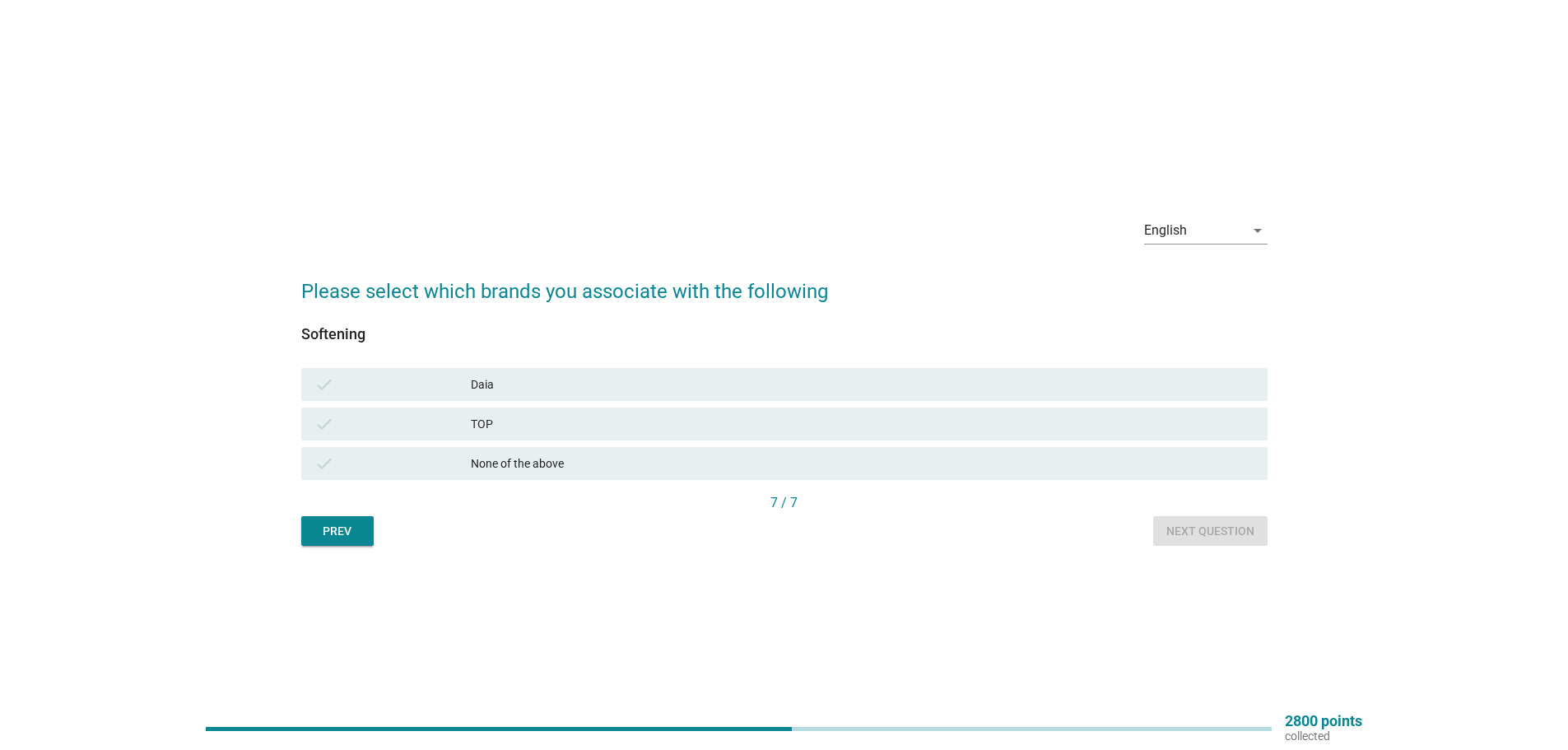
click at [566, 368] on div "check Daia" at bounding box center [784, 384] width 966 height 33
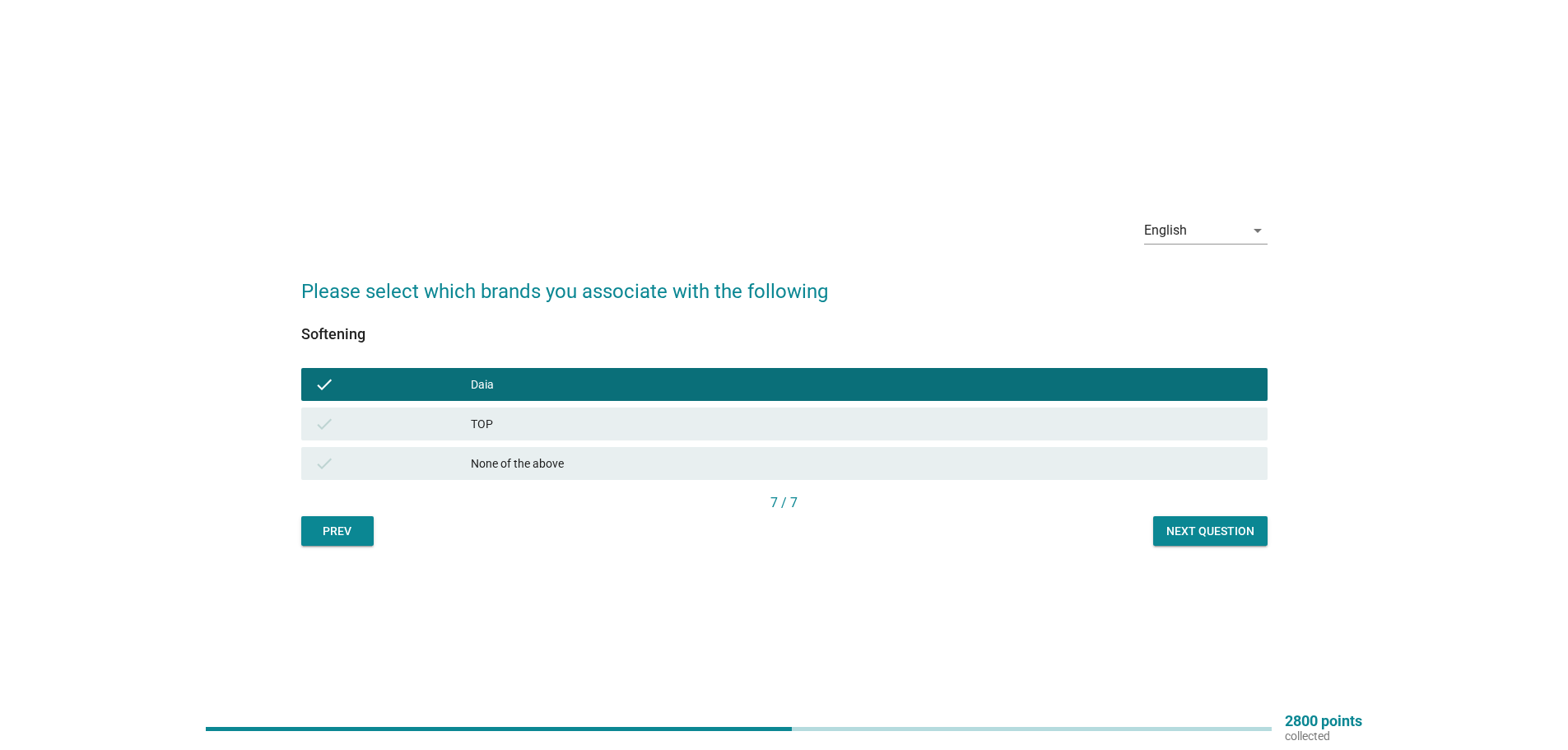
click at [1235, 537] on div "Next question" at bounding box center [1210, 532] width 88 height 17
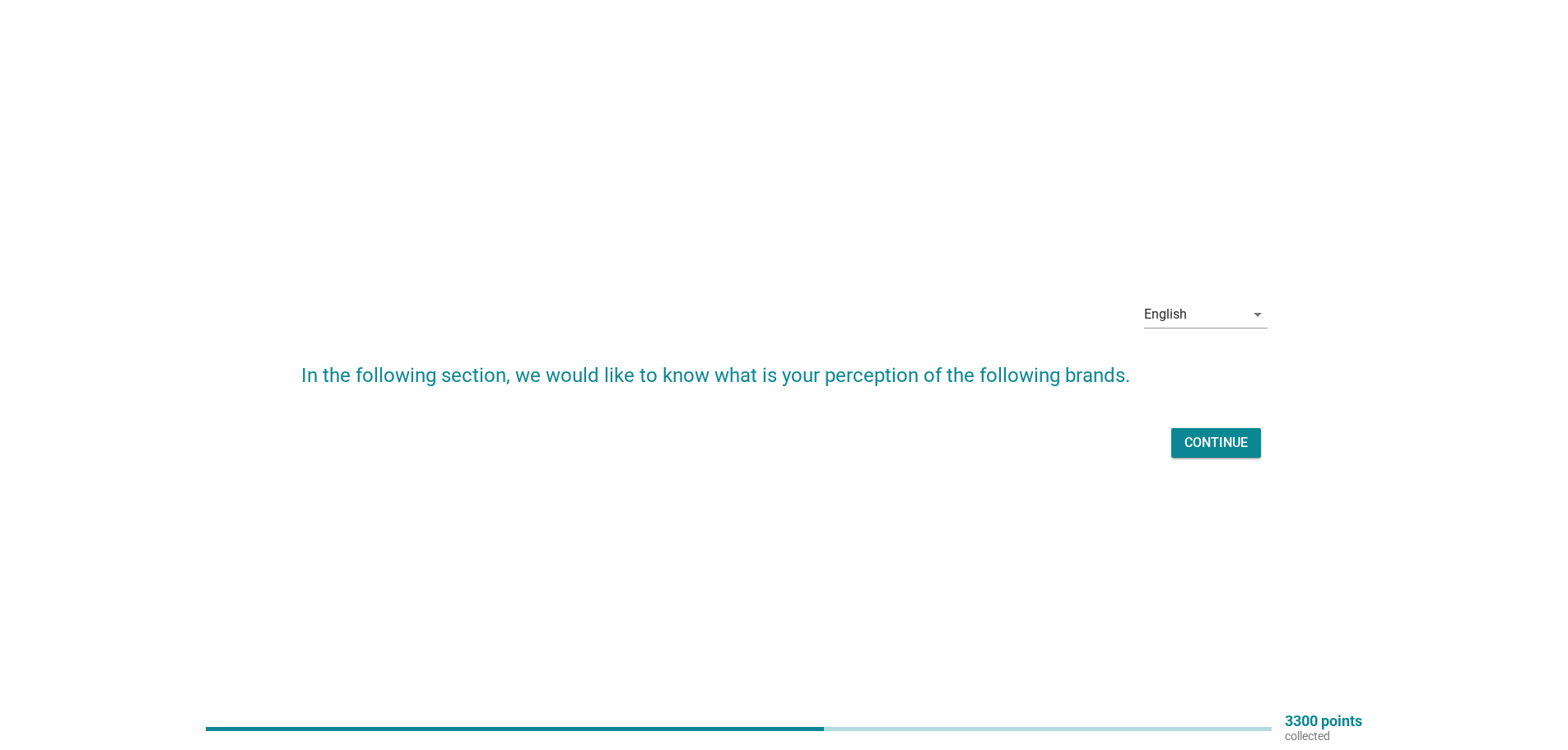
click at [1184, 445] on div "Continue" at bounding box center [1215, 443] width 63 height 20
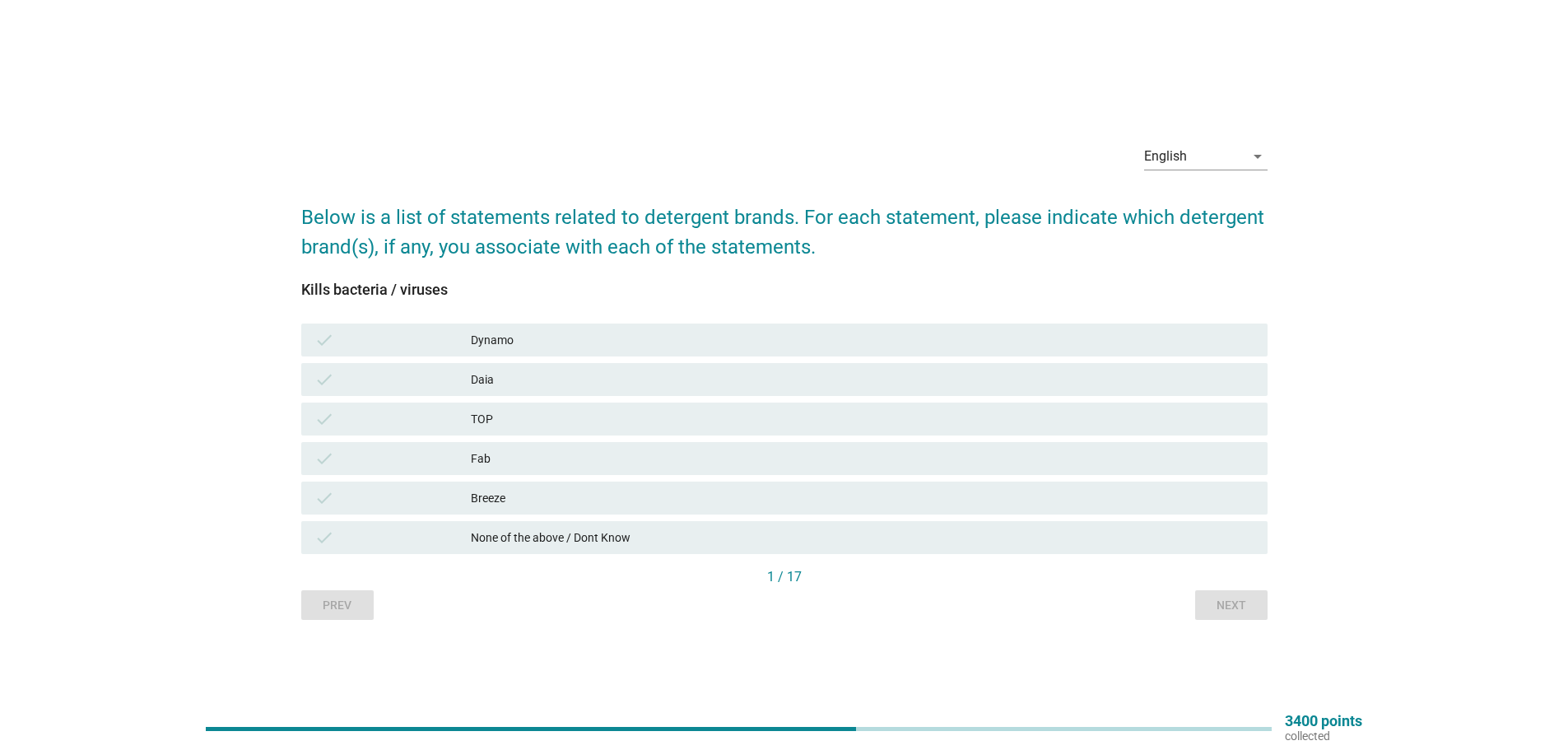
click at [664, 386] on div "Daia" at bounding box center [862, 379] width 784 height 20
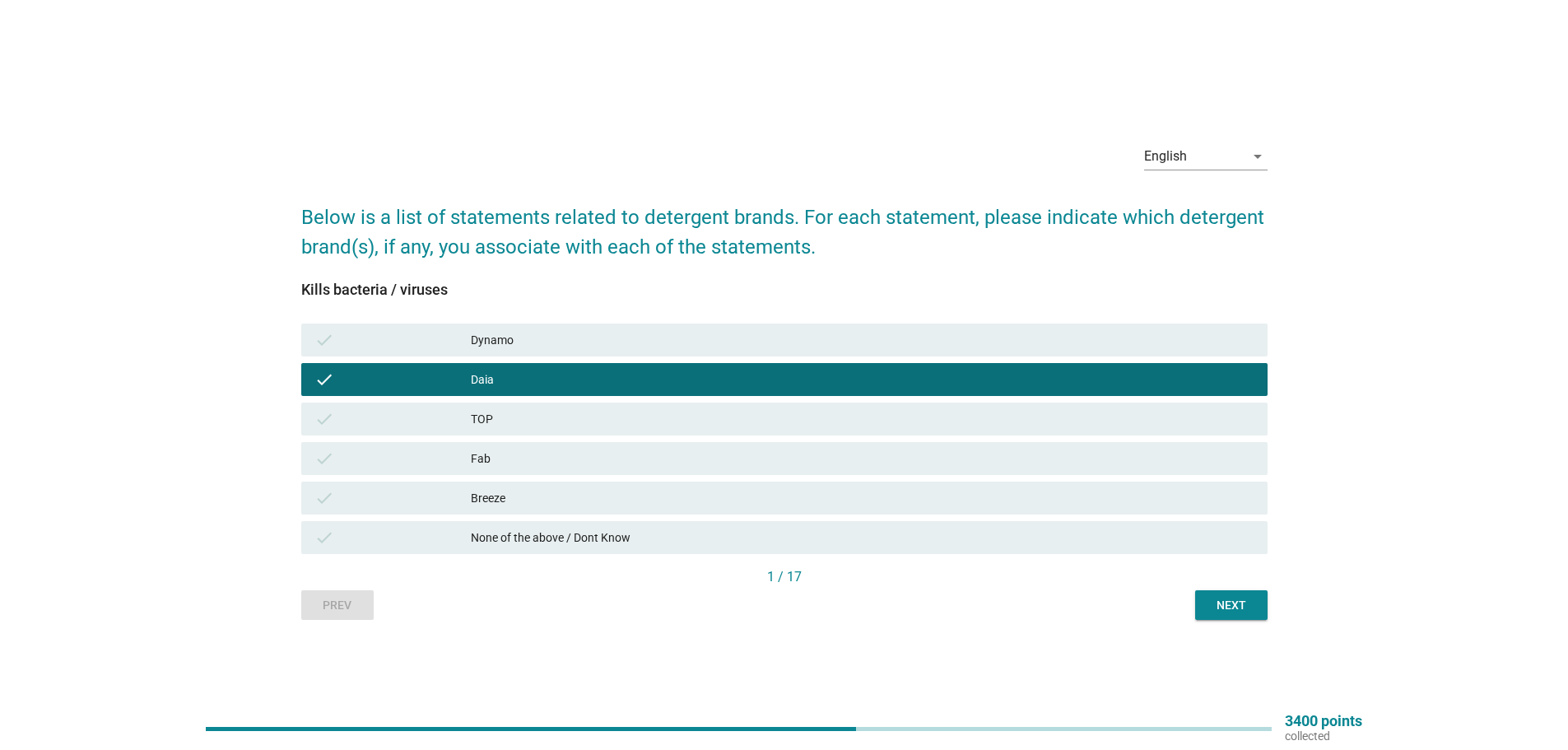
click at [1244, 609] on div "Next" at bounding box center [1231, 605] width 46 height 17
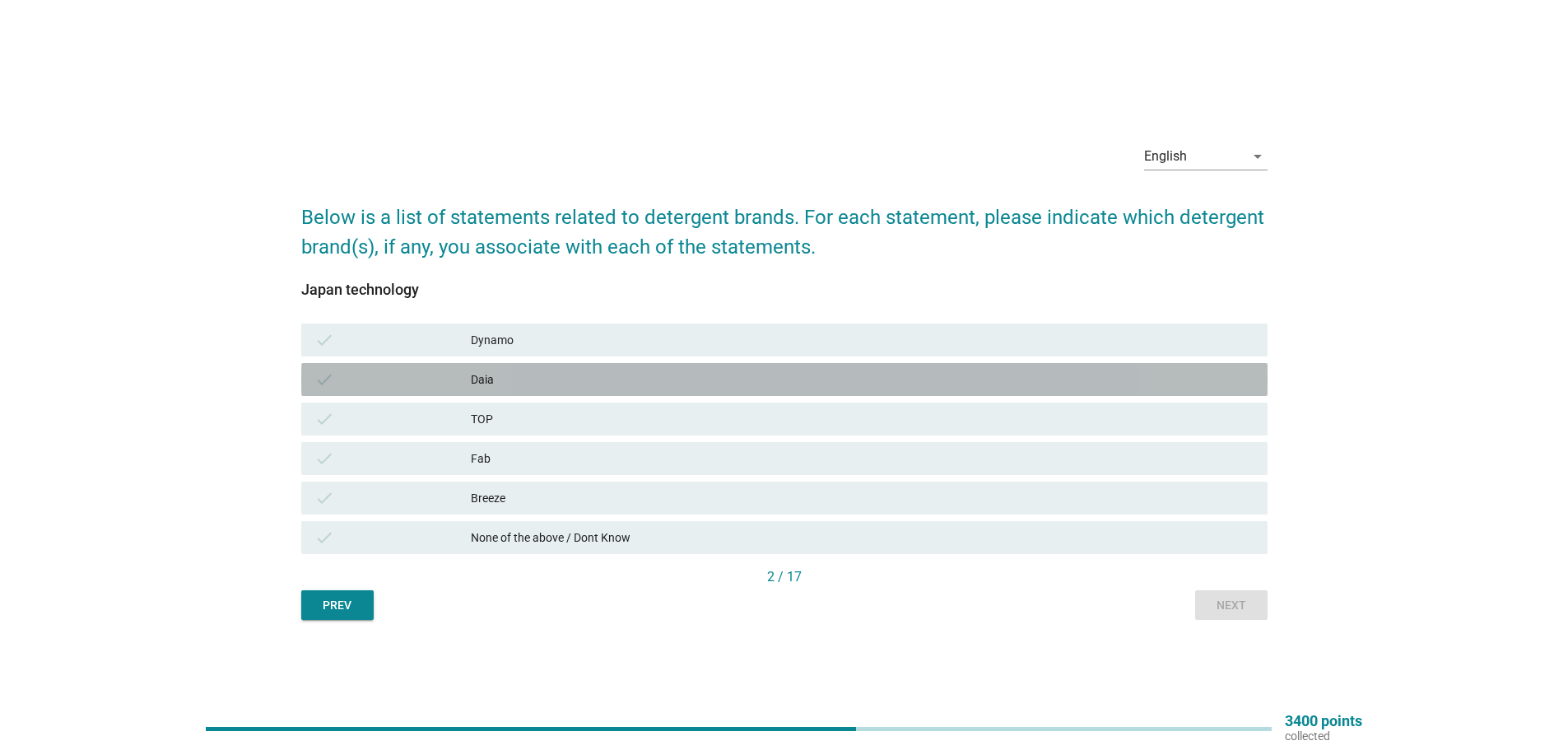
click at [647, 388] on div "Daia" at bounding box center [862, 379] width 784 height 20
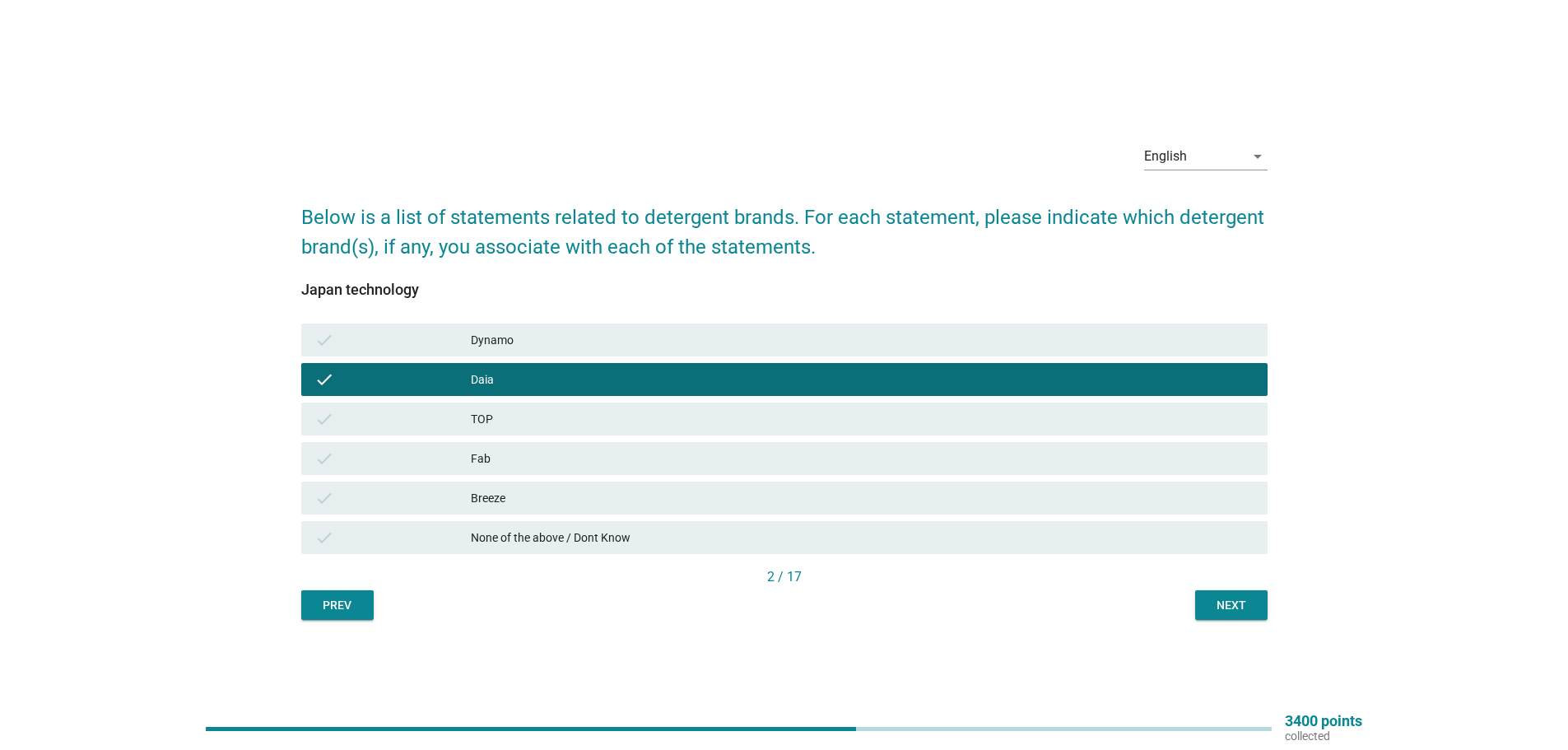
click at [537, 347] on div "Dynamo" at bounding box center [862, 340] width 784 height 20
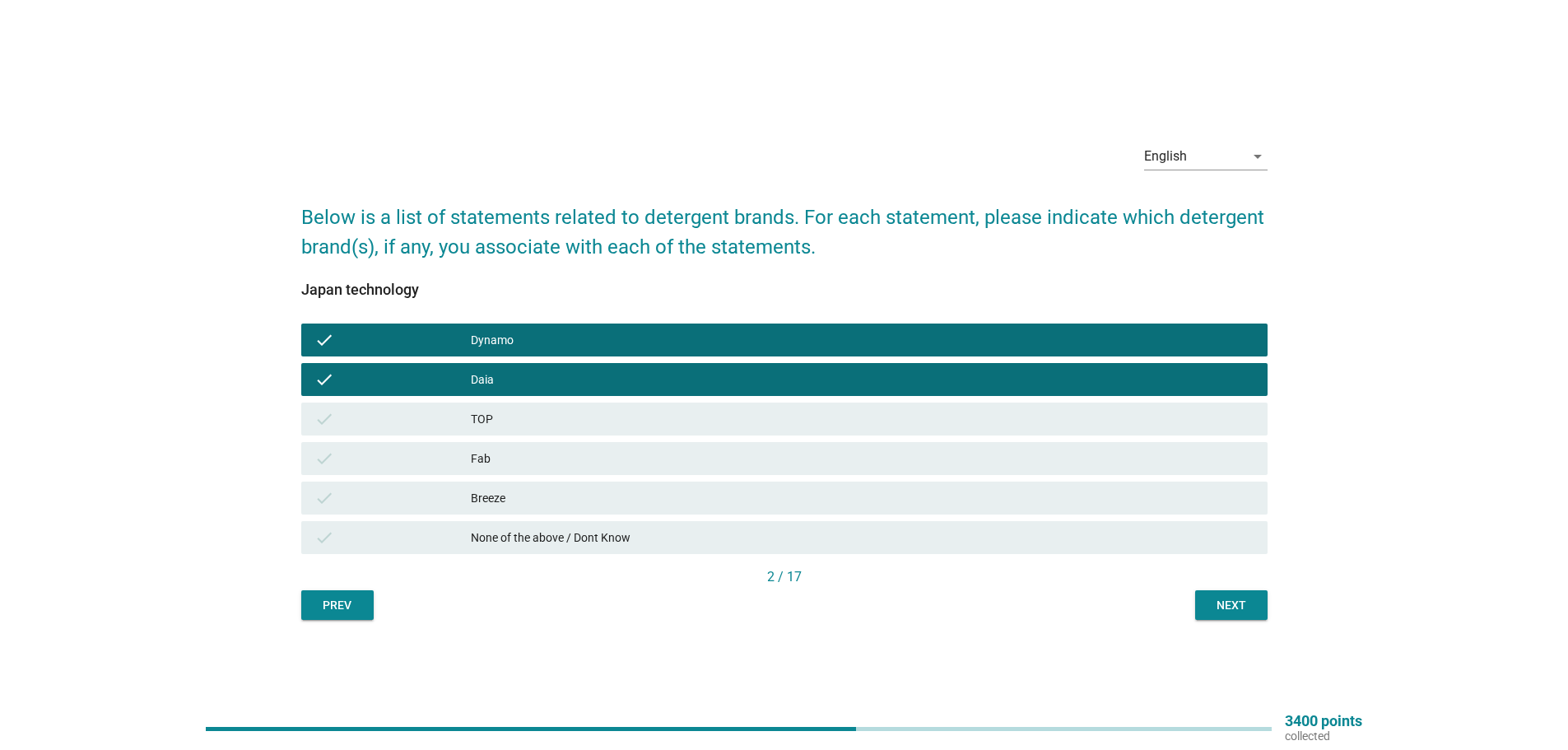
click at [547, 379] on div "Daia" at bounding box center [862, 379] width 784 height 20
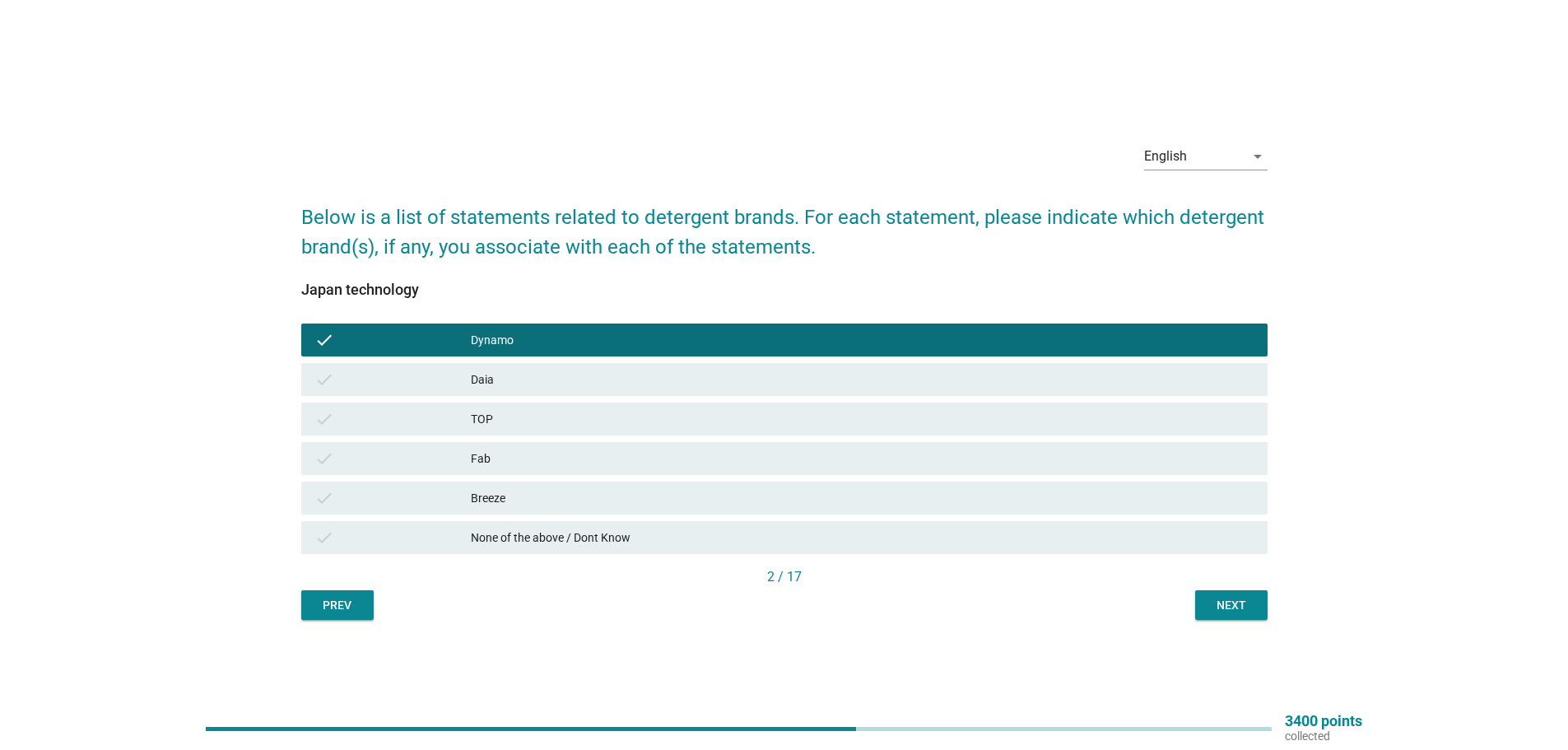
click at [1216, 599] on div "Next" at bounding box center [1231, 605] width 46 height 17
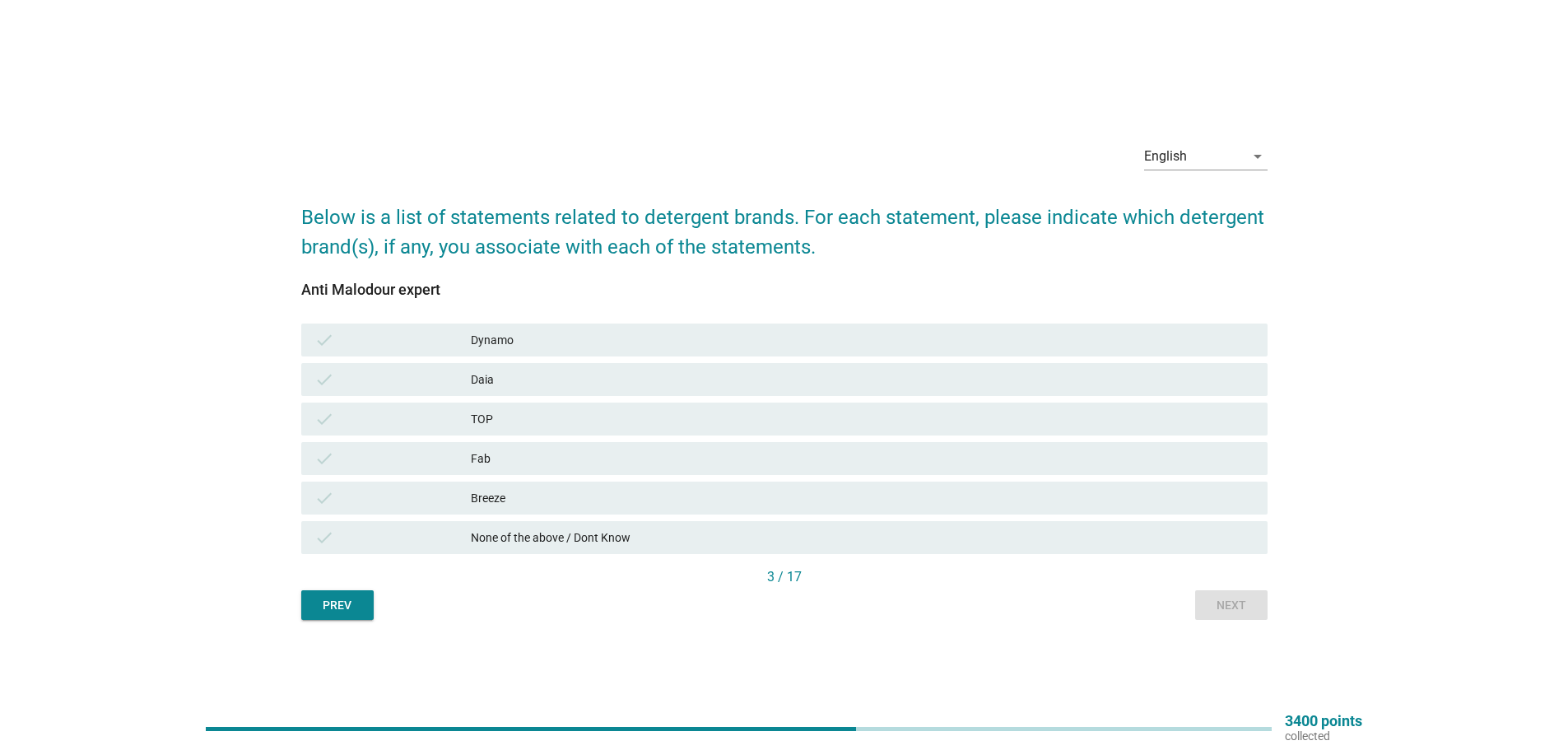
click at [592, 383] on div "Daia" at bounding box center [862, 379] width 784 height 20
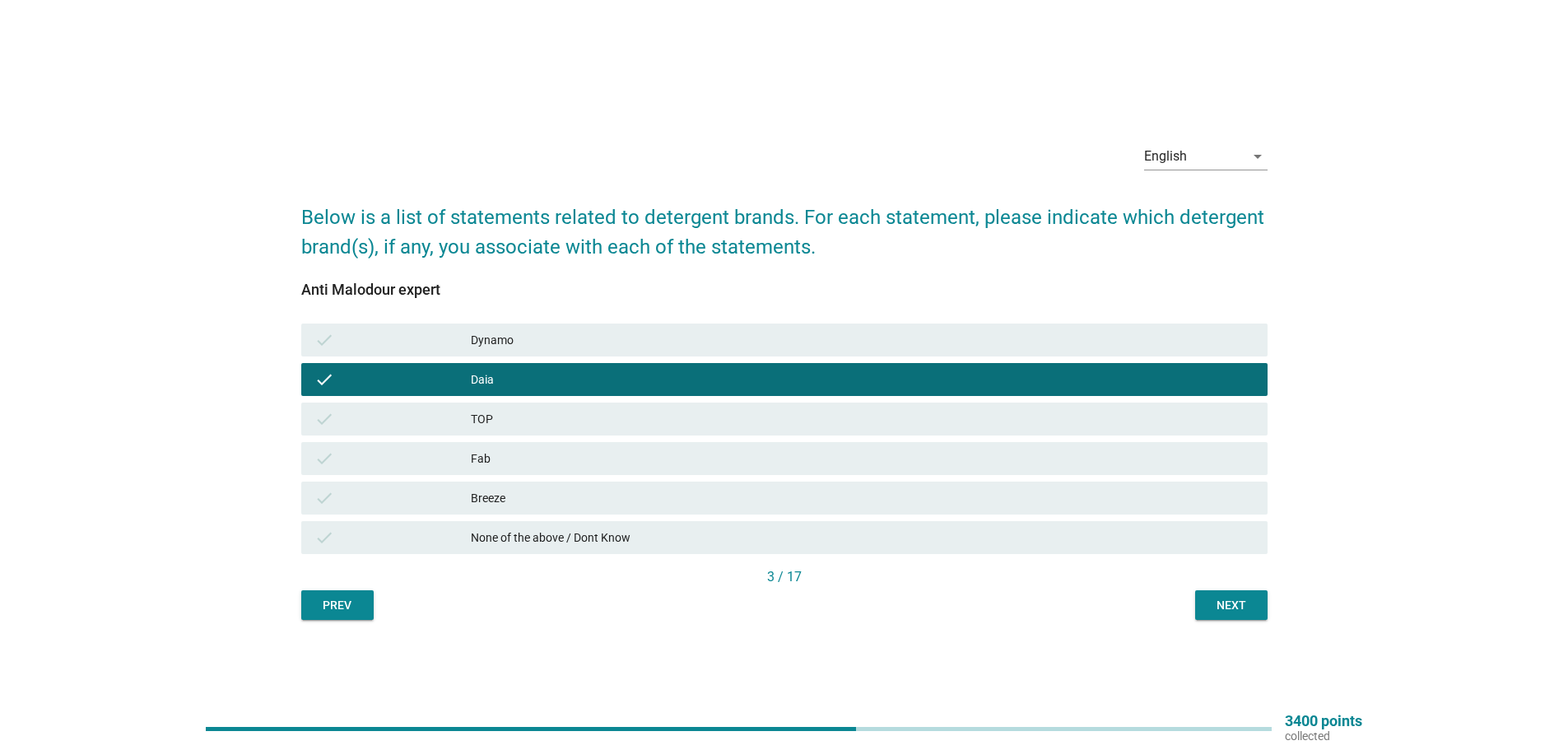
click at [1217, 609] on div "Next" at bounding box center [1231, 605] width 46 height 17
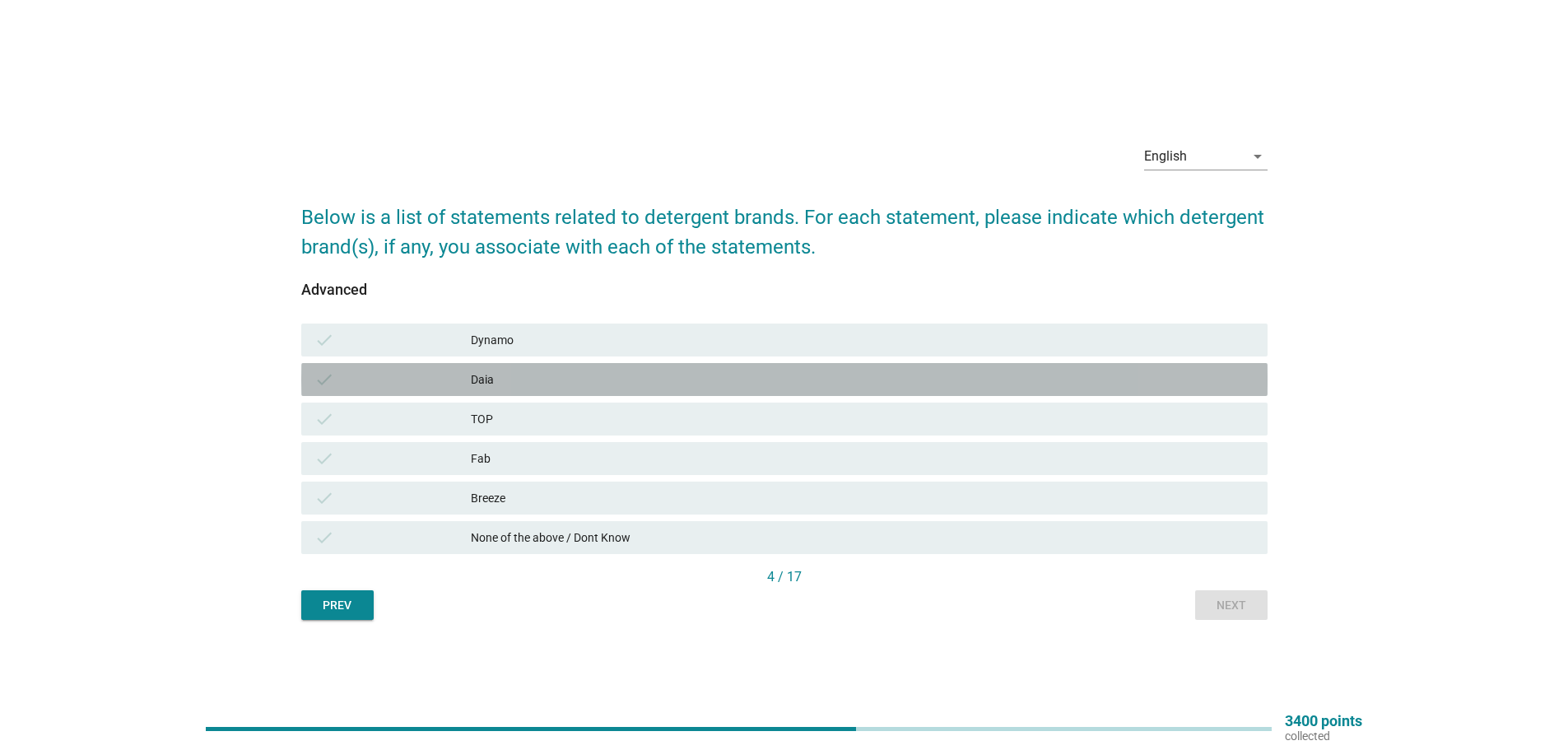
click at [554, 382] on div "Daia" at bounding box center [862, 379] width 784 height 20
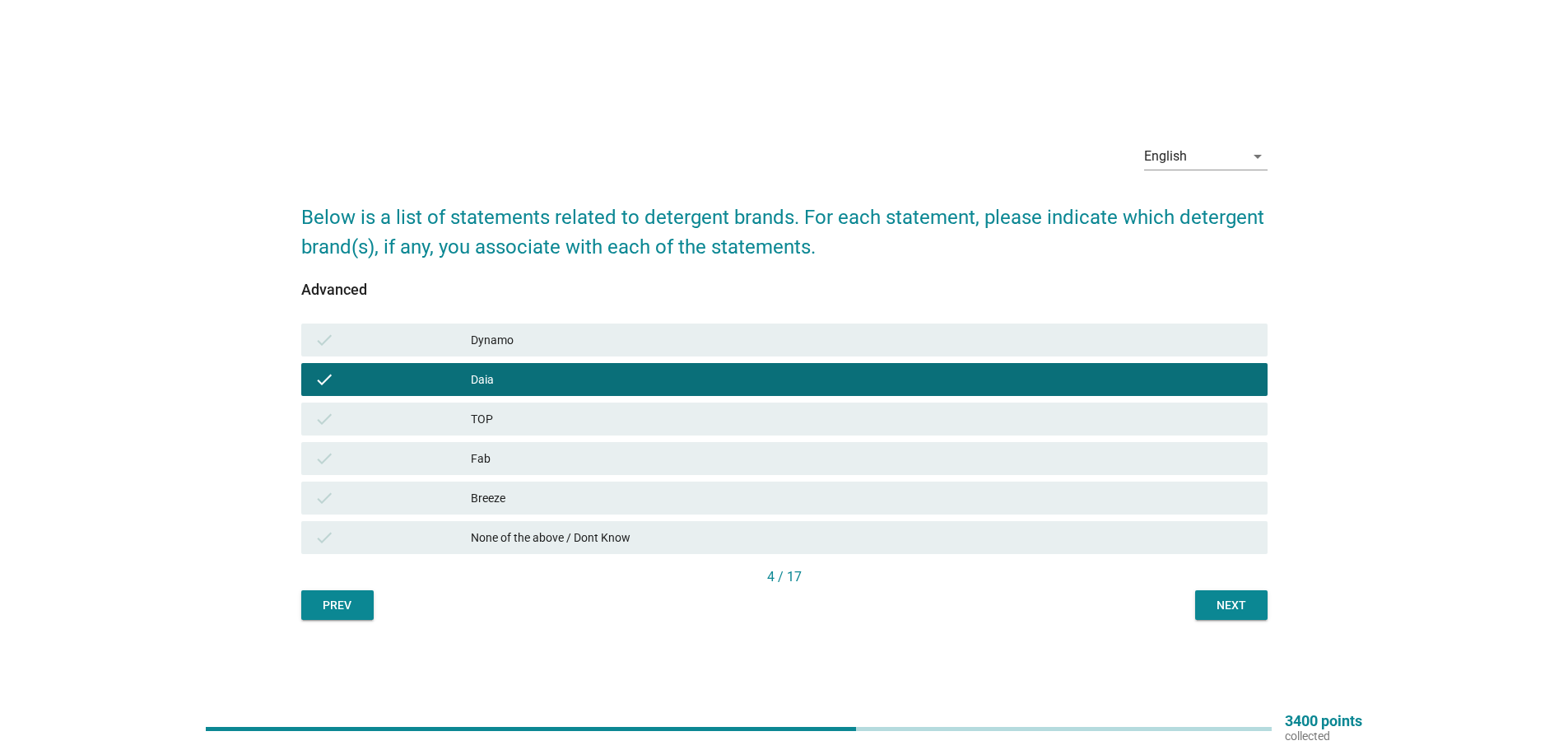
click at [1210, 614] on div "Next" at bounding box center [1231, 605] width 46 height 17
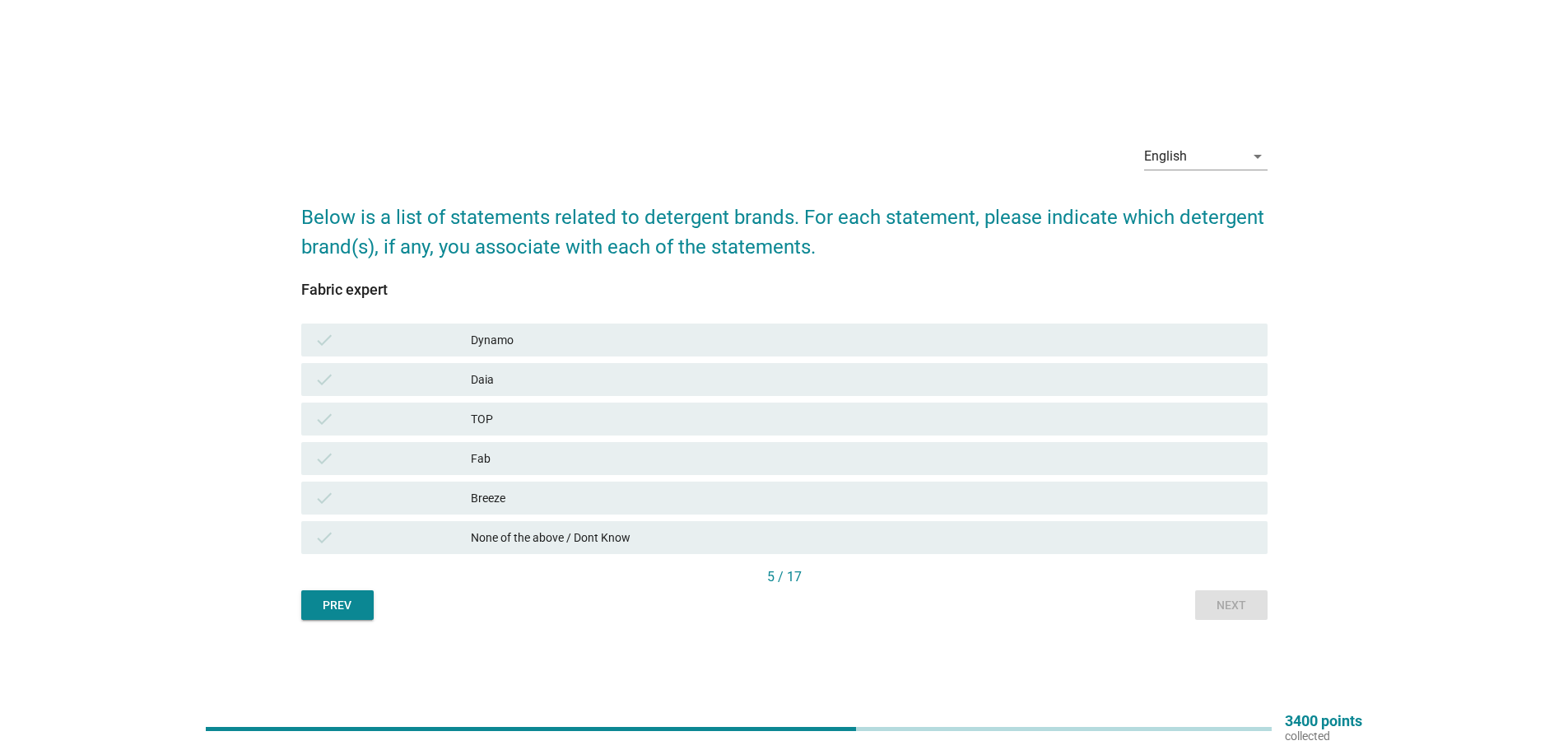
click at [600, 375] on div "Daia" at bounding box center [862, 379] width 784 height 20
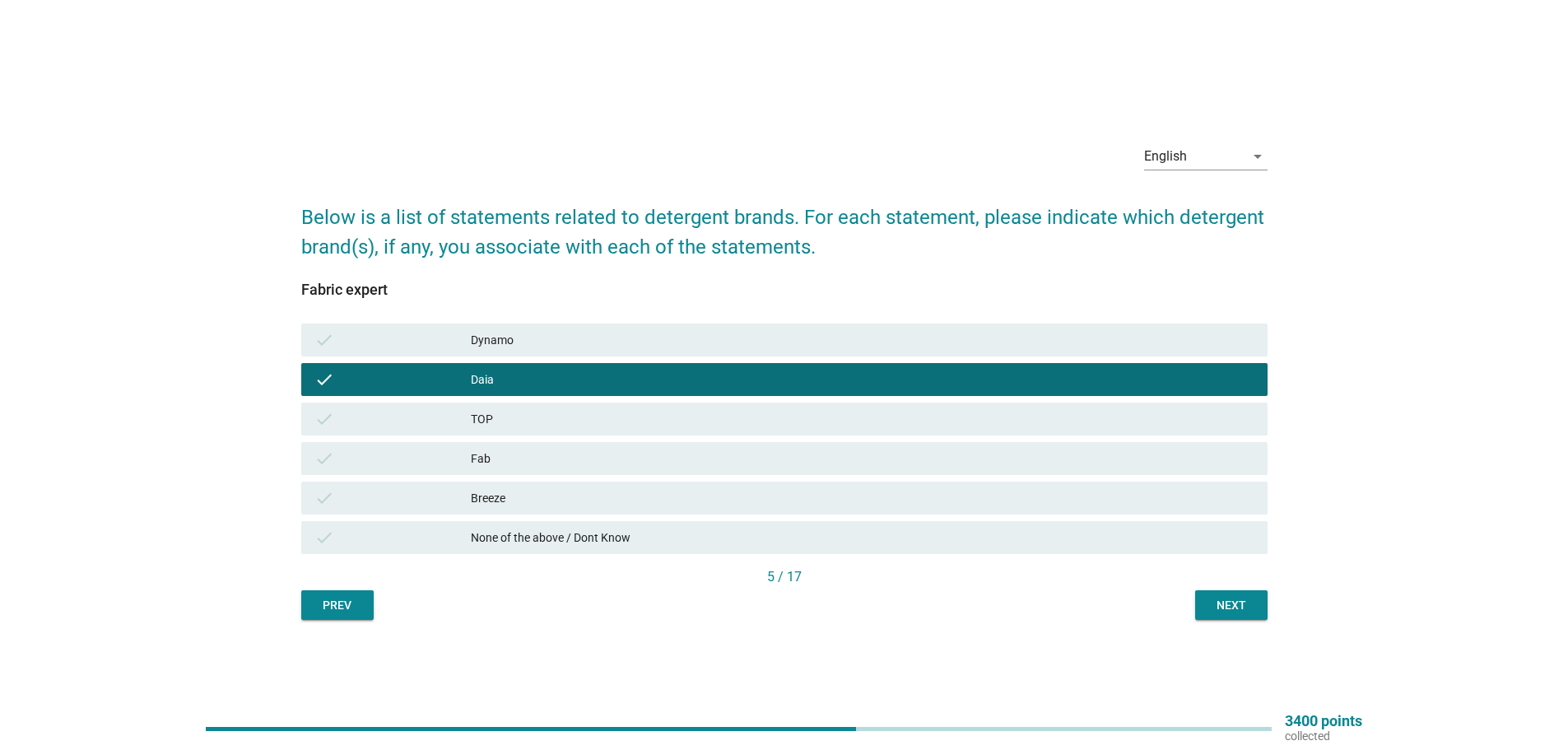
click at [1212, 598] on div "Next" at bounding box center [1231, 605] width 46 height 17
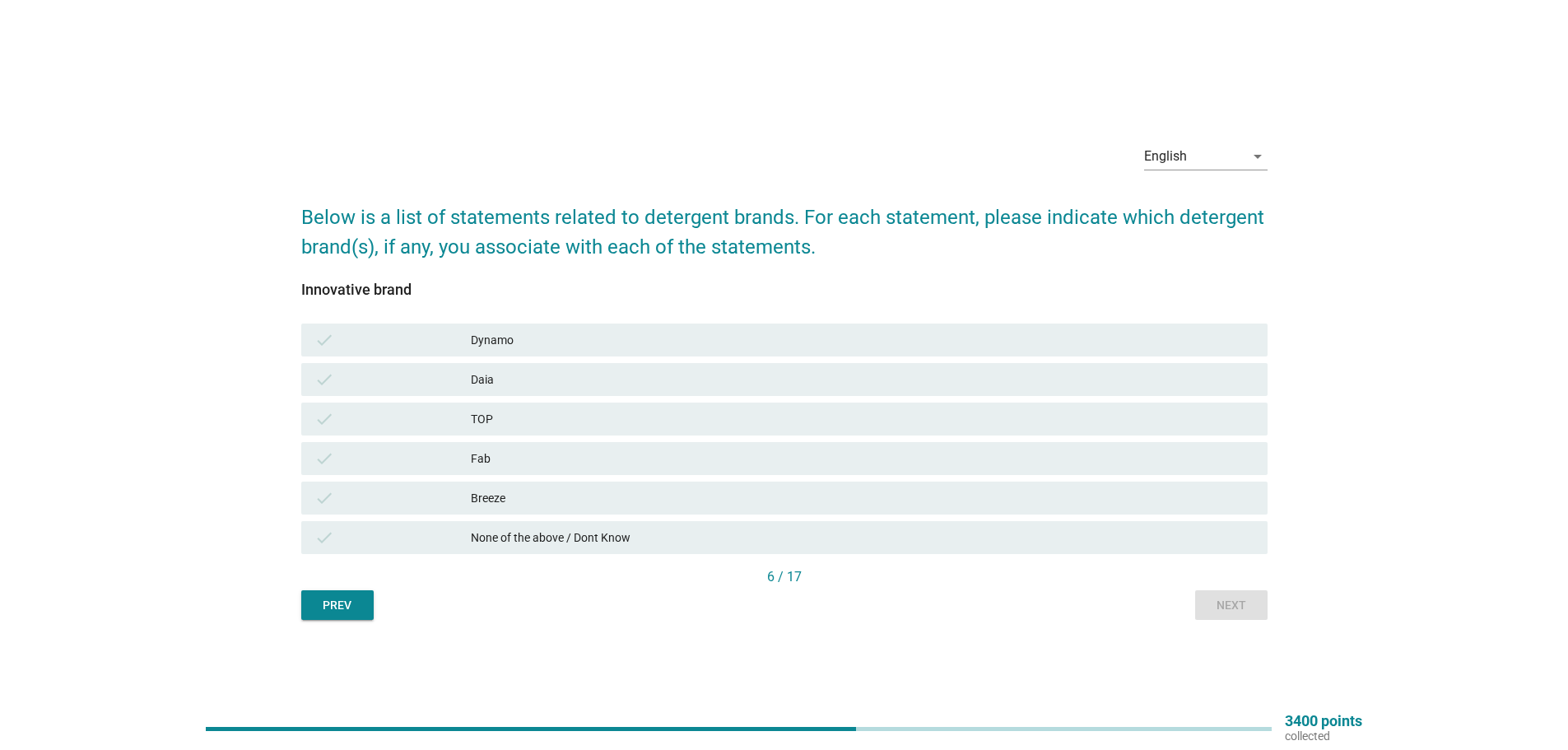
click at [502, 375] on div "Daia" at bounding box center [862, 379] width 784 height 20
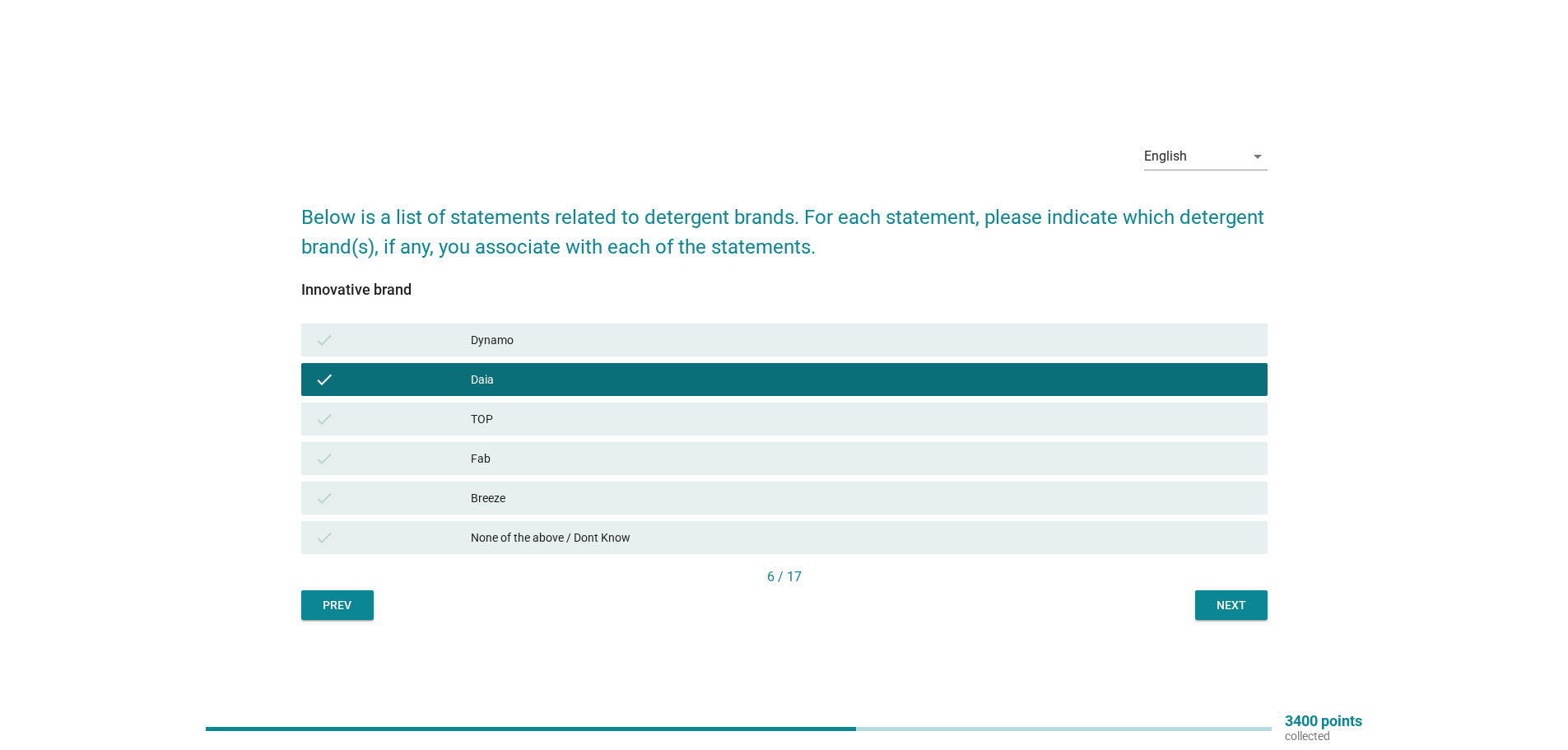
click at [1215, 609] on div "Next" at bounding box center [1231, 605] width 46 height 17
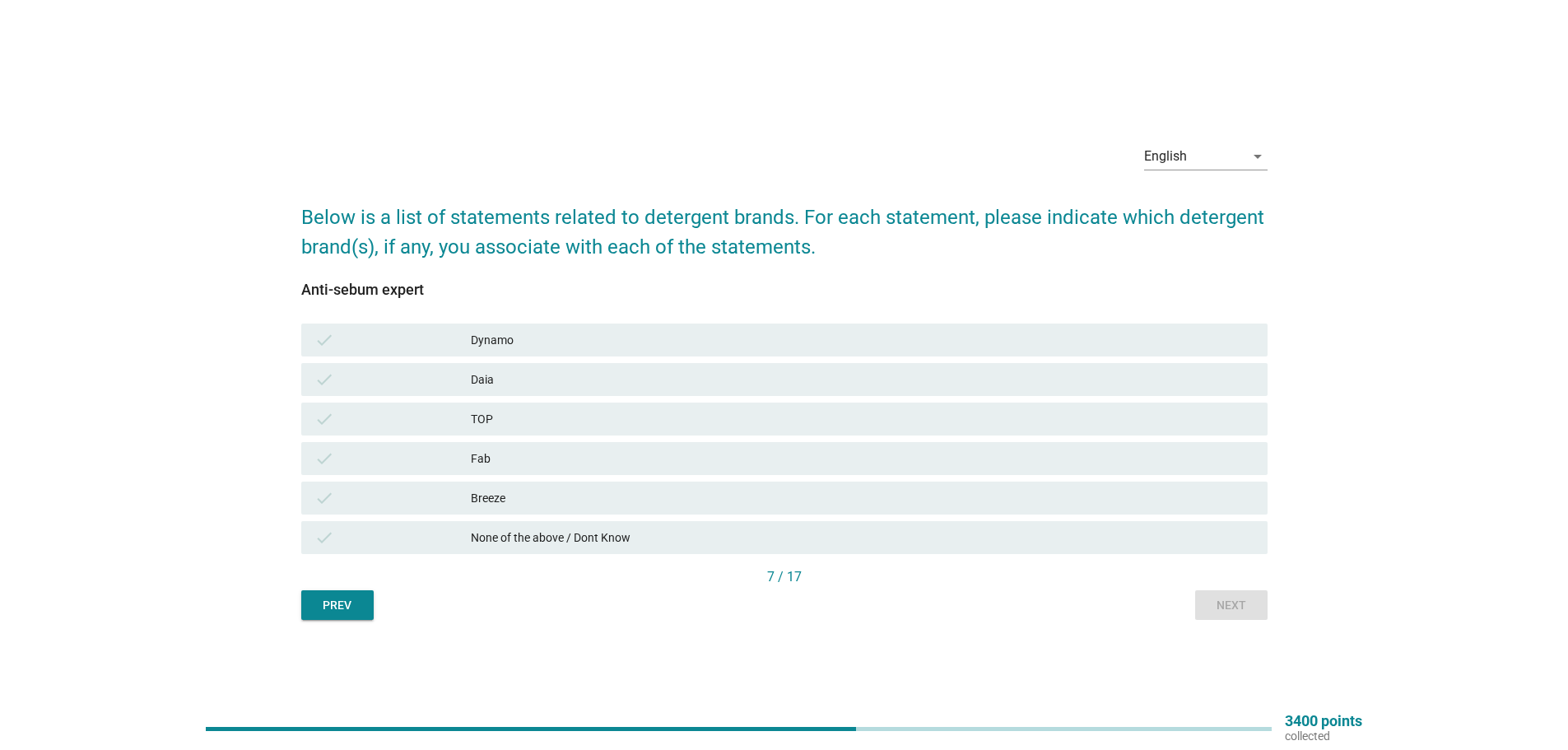
click at [442, 398] on div "check Daia" at bounding box center [784, 379] width 973 height 40
click at [652, 389] on div "Daia" at bounding box center [862, 379] width 784 height 20
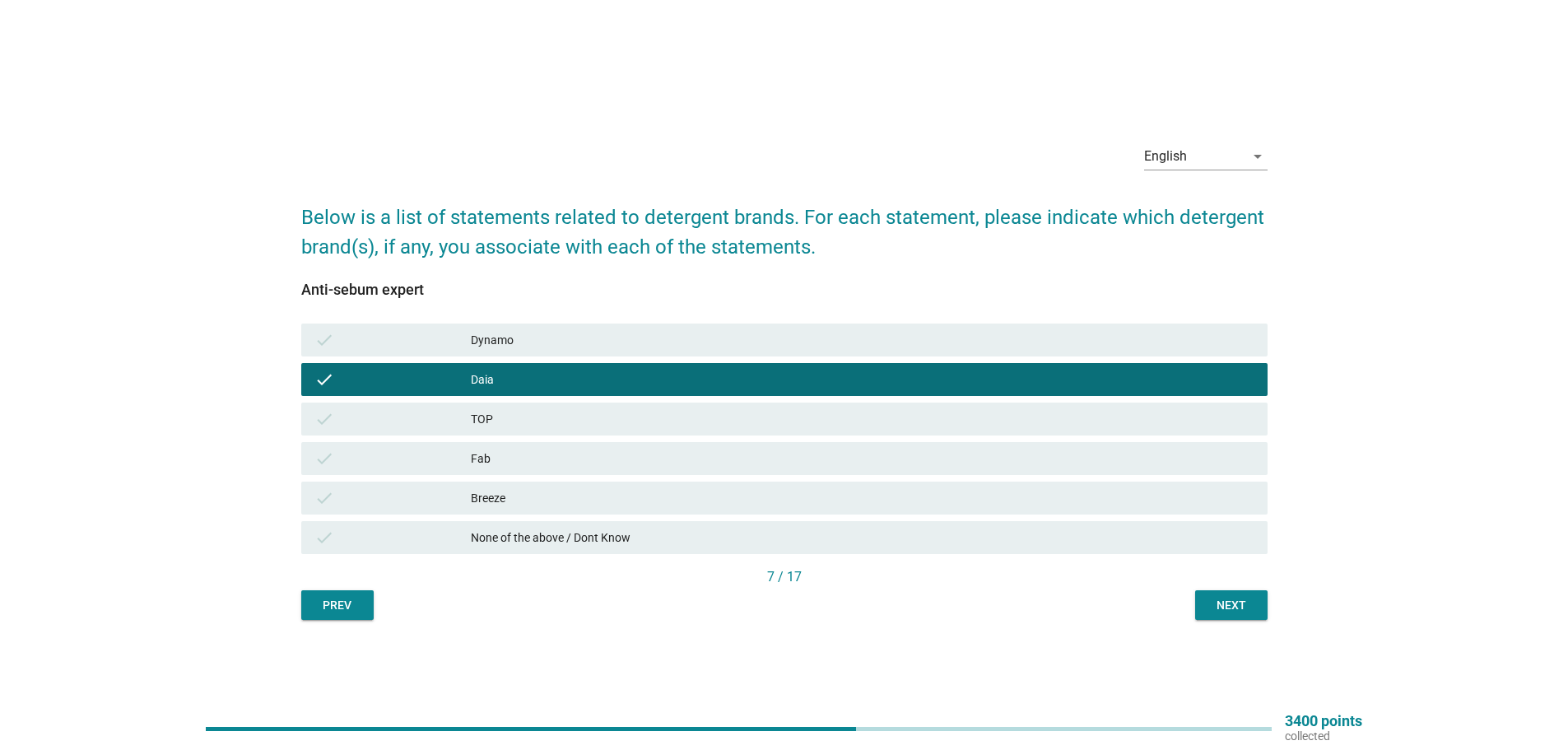
click at [1220, 603] on div "Next" at bounding box center [1231, 605] width 46 height 17
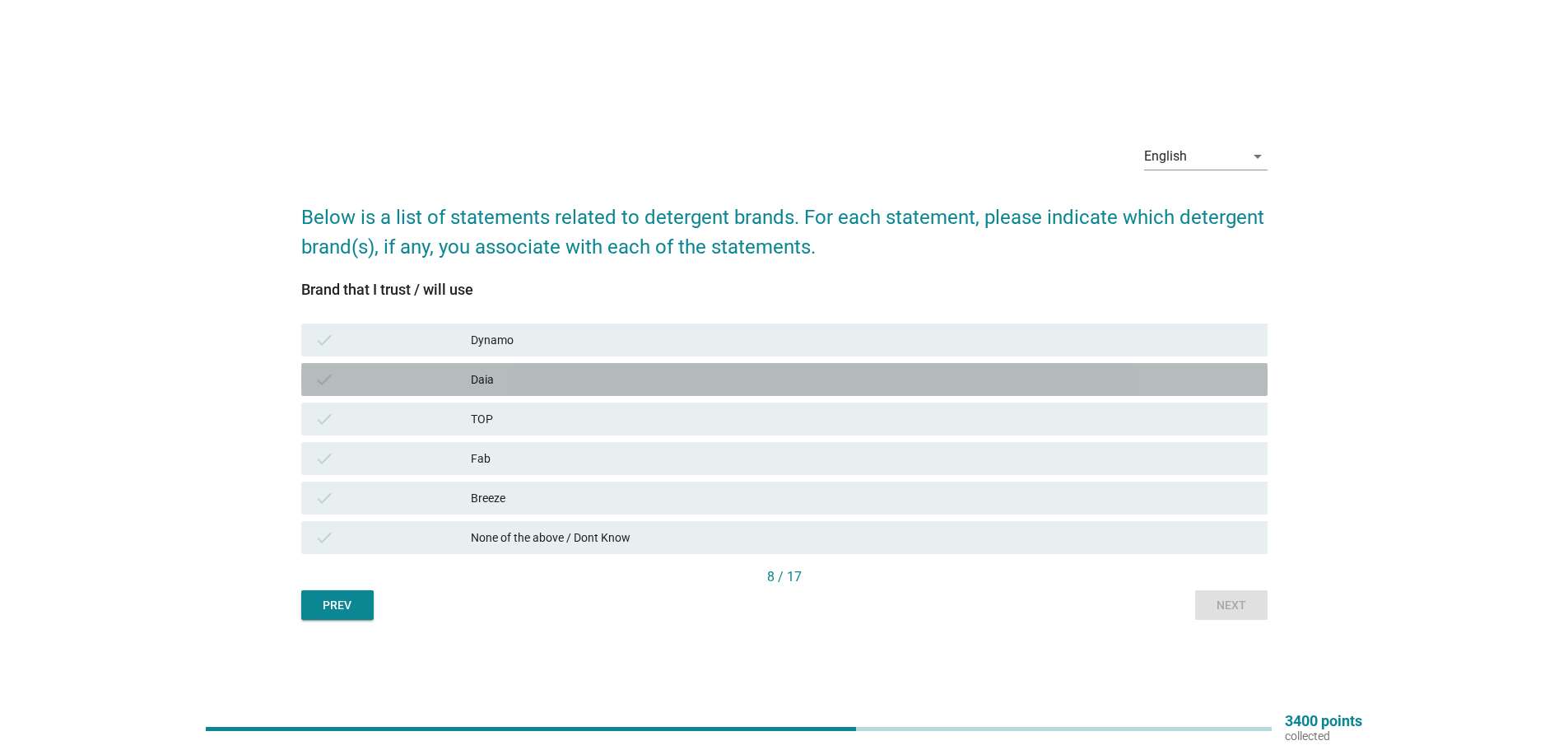
click at [447, 385] on div "check" at bounding box center [392, 379] width 156 height 20
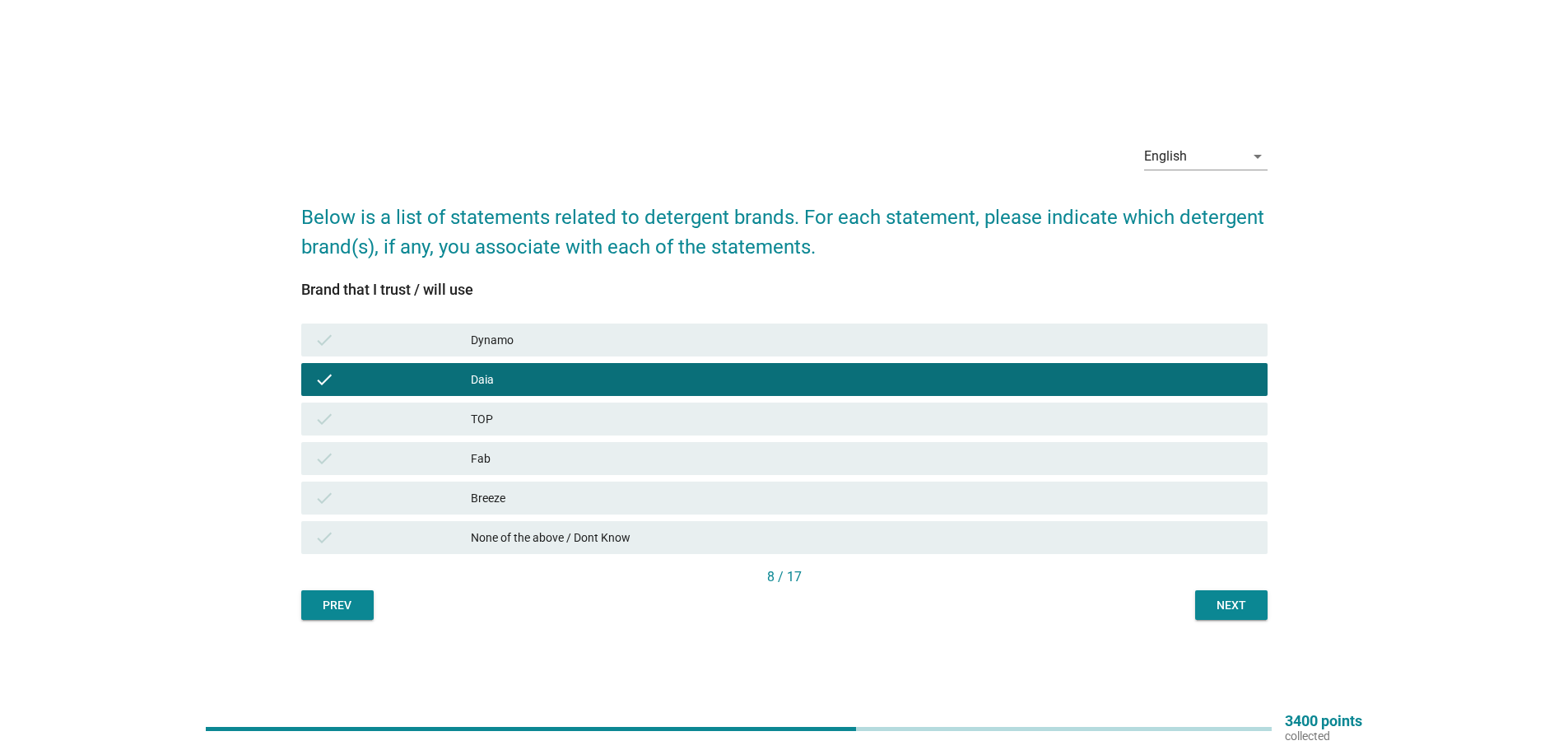
click at [1239, 599] on div "Next" at bounding box center [1231, 605] width 46 height 17
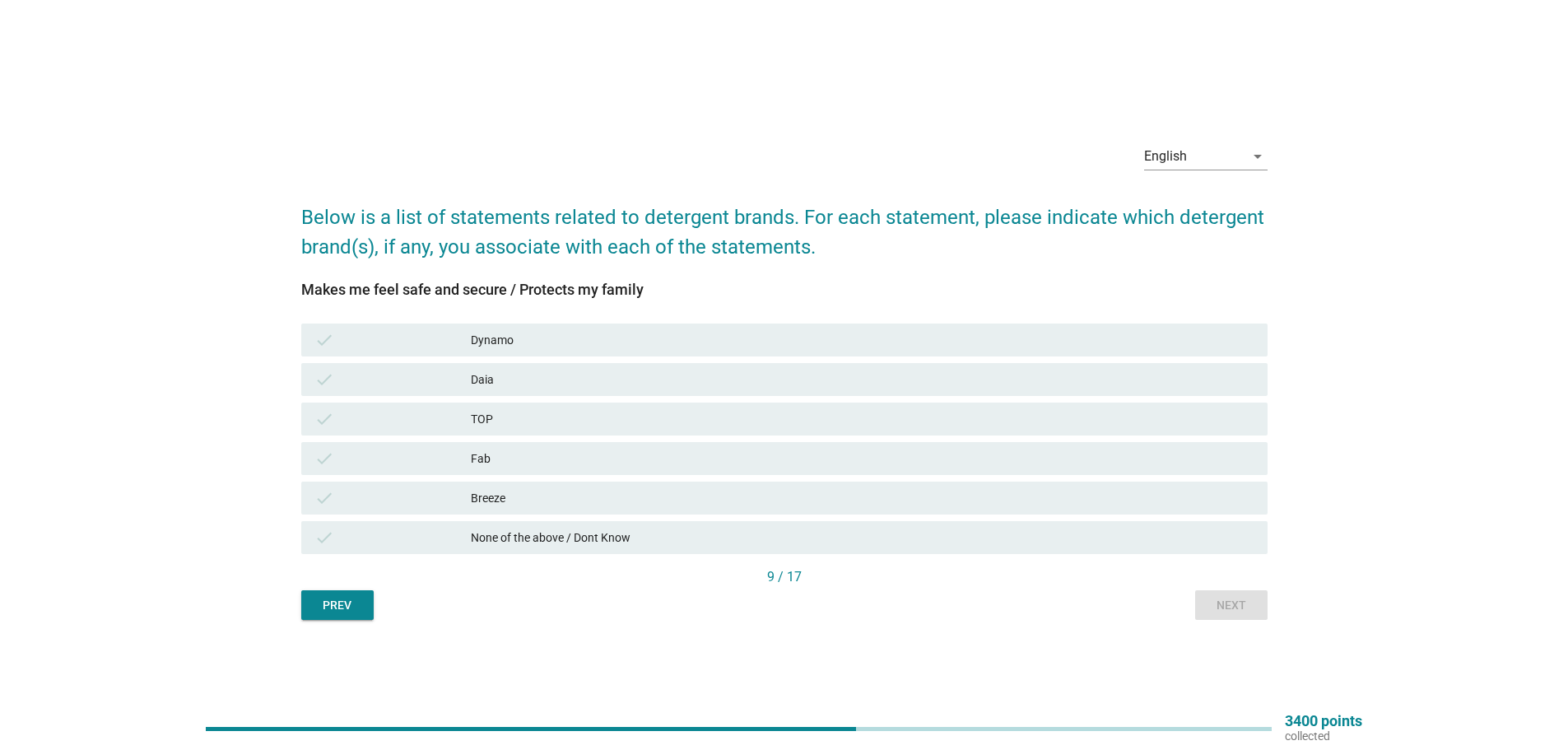
click at [540, 391] on div "check Daia" at bounding box center [784, 379] width 966 height 33
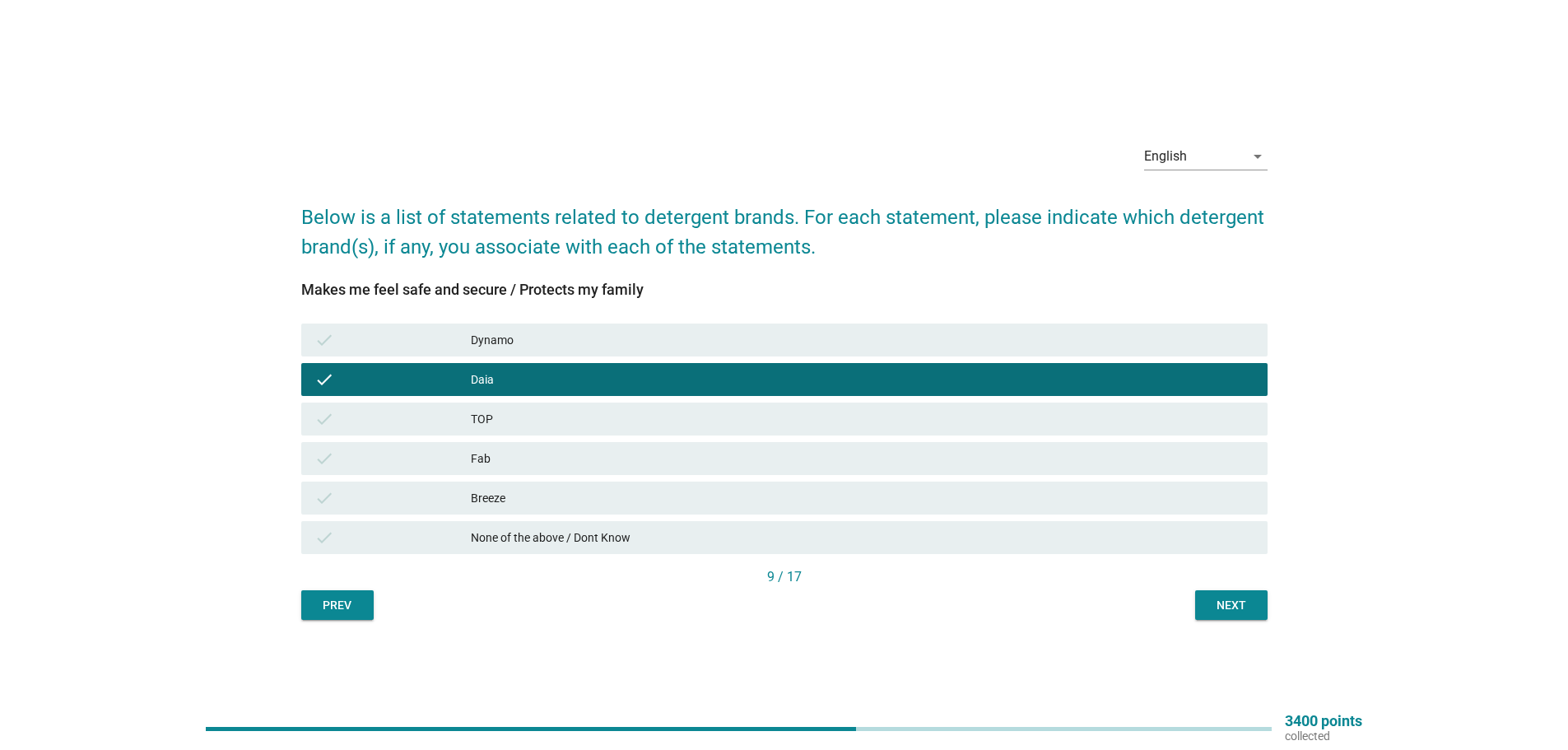
click at [1208, 604] on div "Next" at bounding box center [1231, 605] width 46 height 17
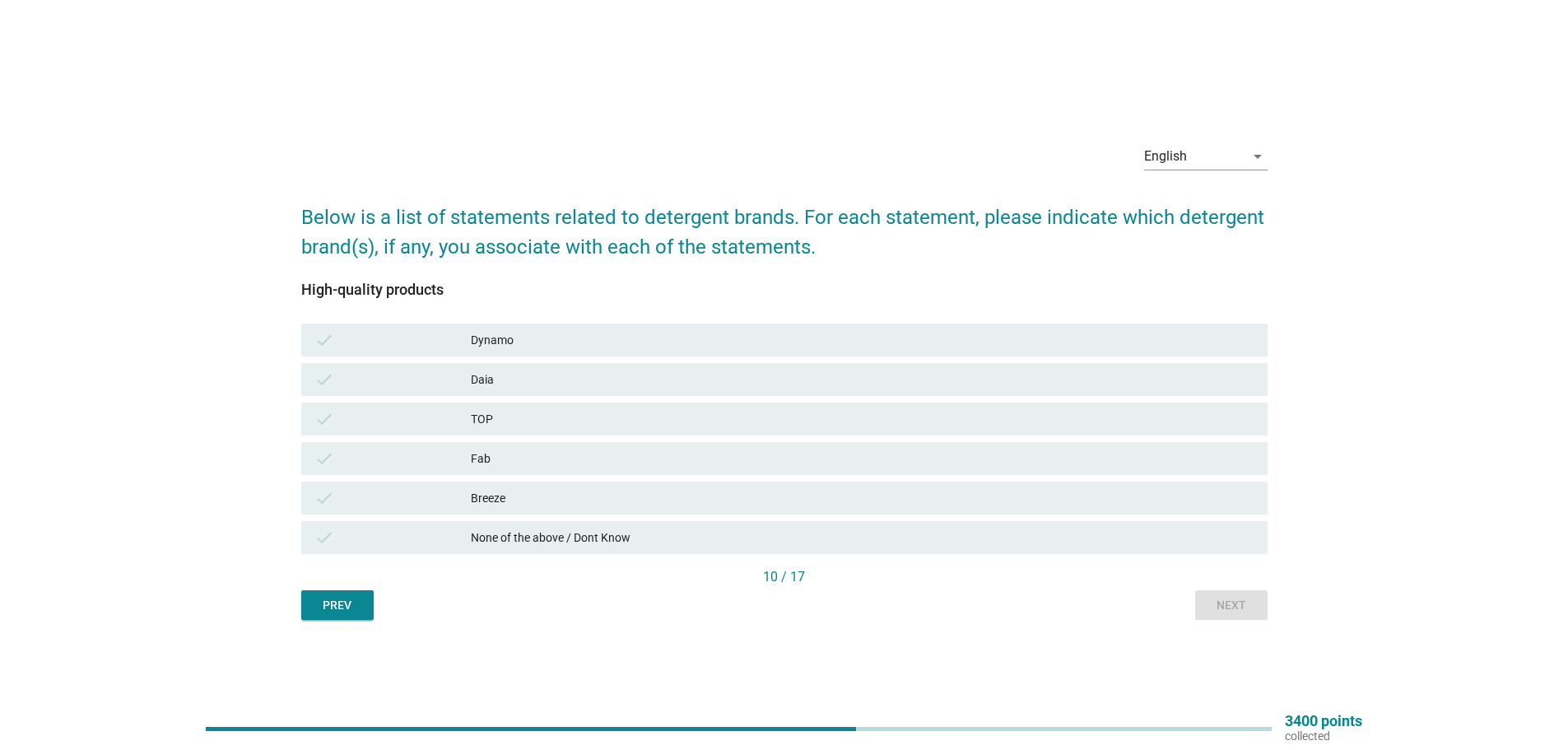
click at [750, 400] on div "check TOP" at bounding box center [784, 419] width 973 height 40
click at [855, 394] on div "check Daia" at bounding box center [784, 379] width 966 height 33
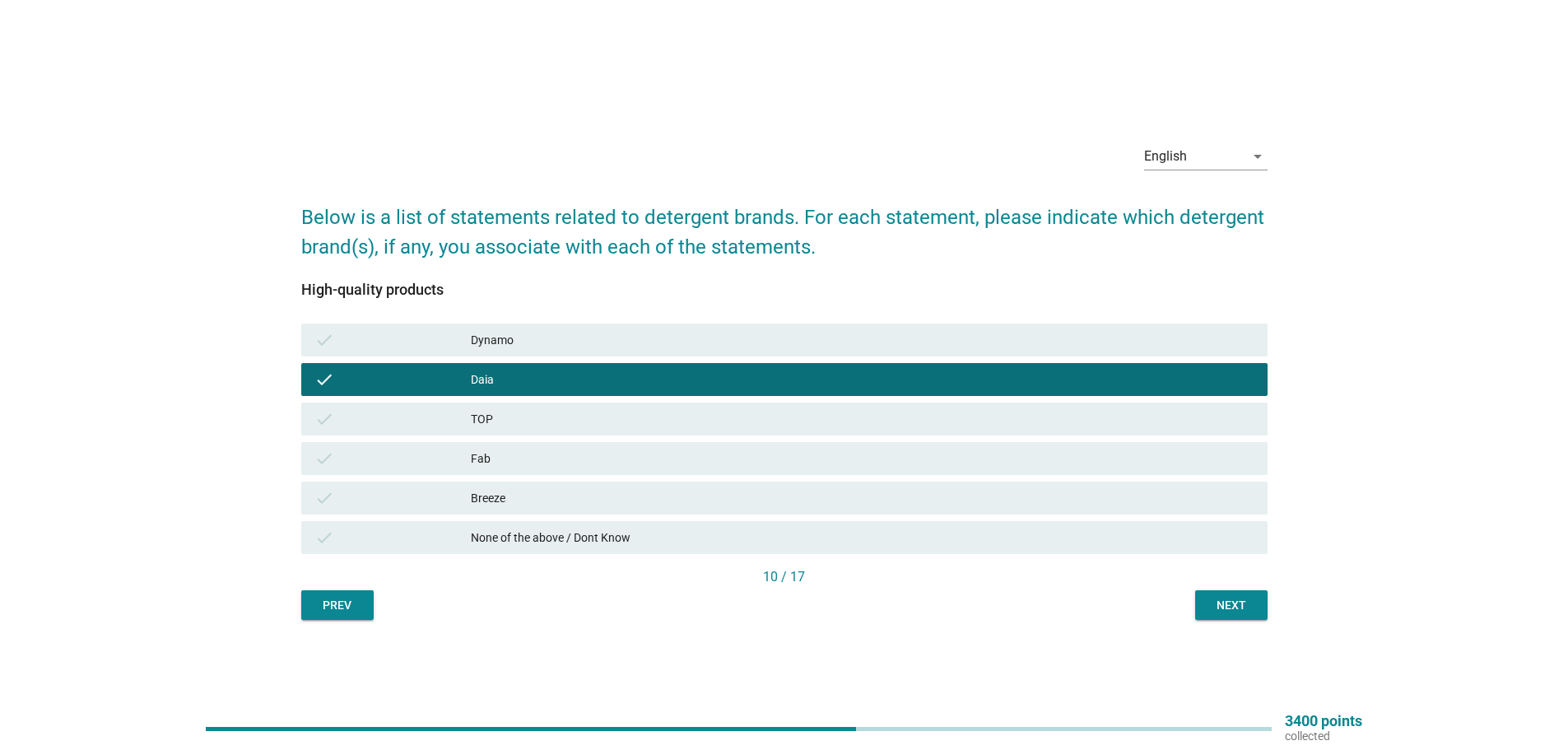
click at [1230, 583] on div "10 / 17" at bounding box center [784, 577] width 966 height 20
click at [1229, 592] on button "Next" at bounding box center [1231, 604] width 73 height 29
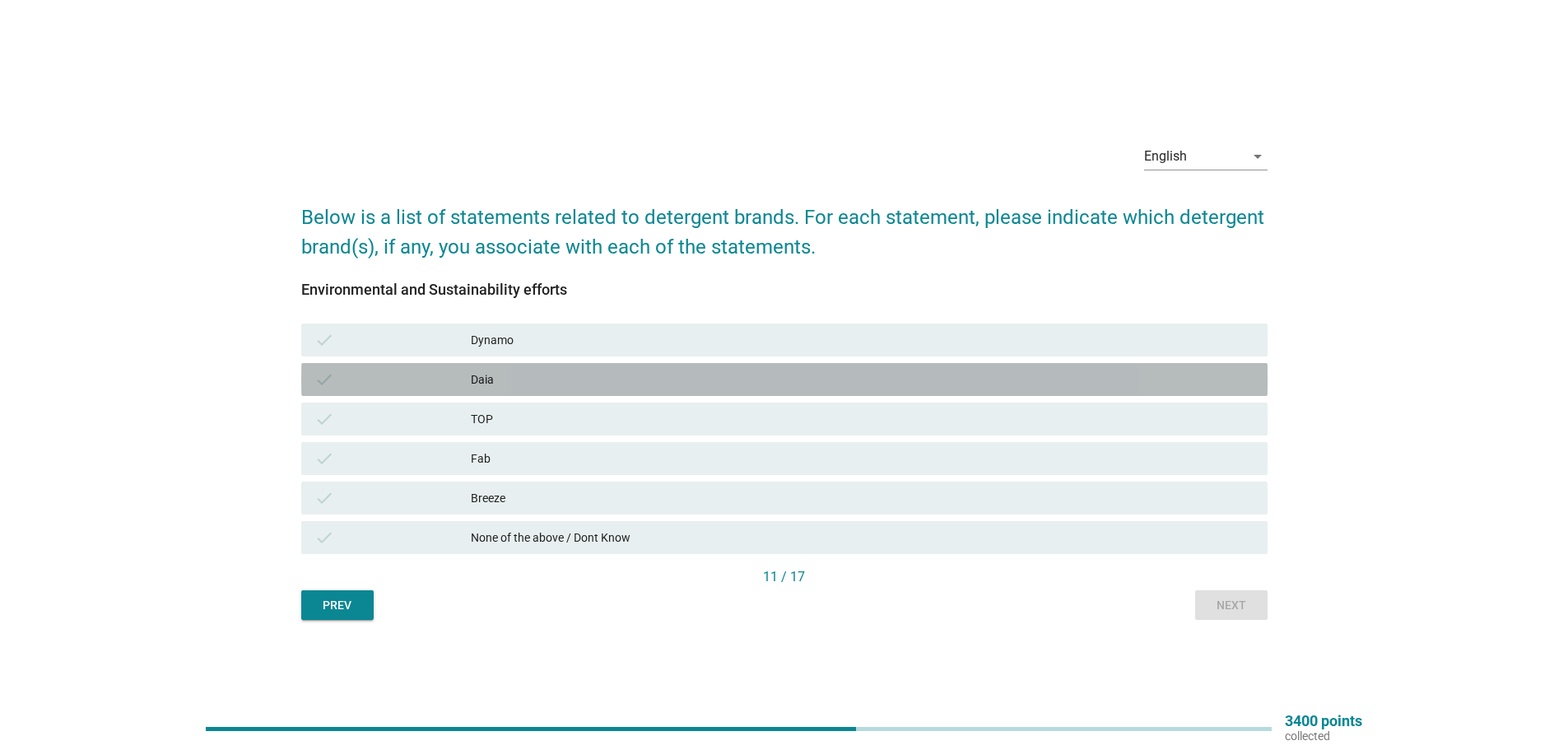
click at [597, 368] on div "check Daia" at bounding box center [784, 379] width 966 height 33
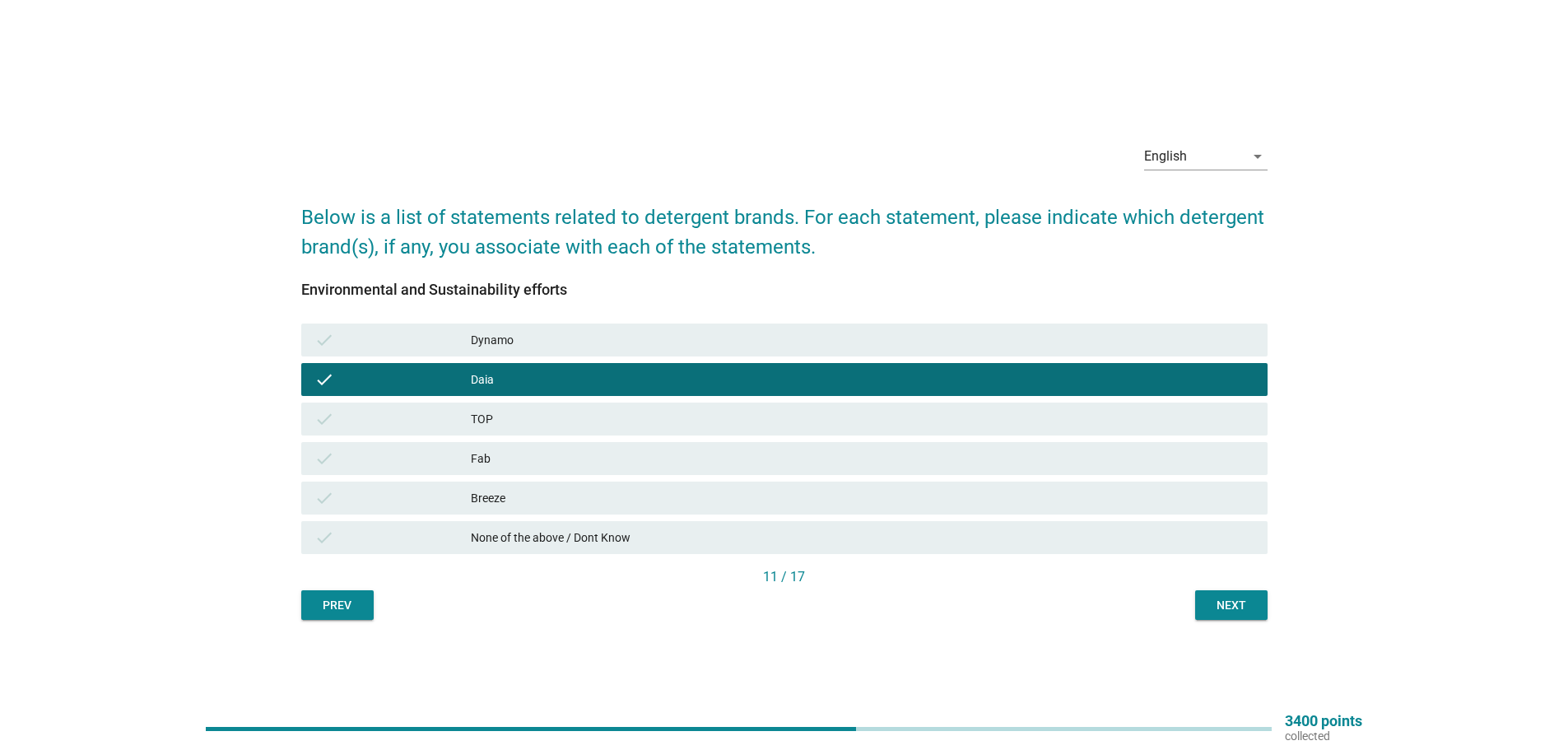
click at [1239, 609] on div "Next" at bounding box center [1231, 605] width 46 height 17
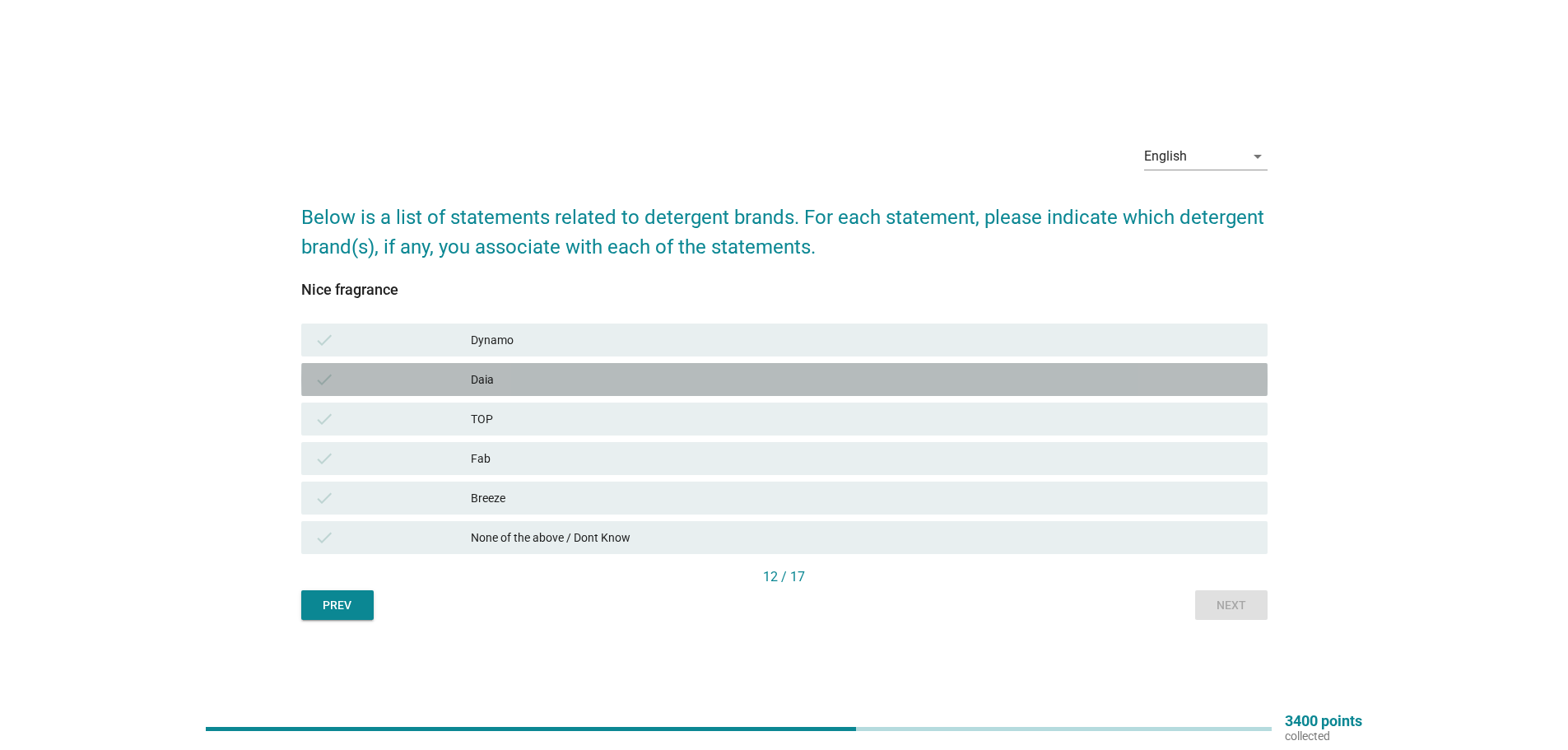
click at [657, 377] on div "Daia" at bounding box center [862, 379] width 784 height 20
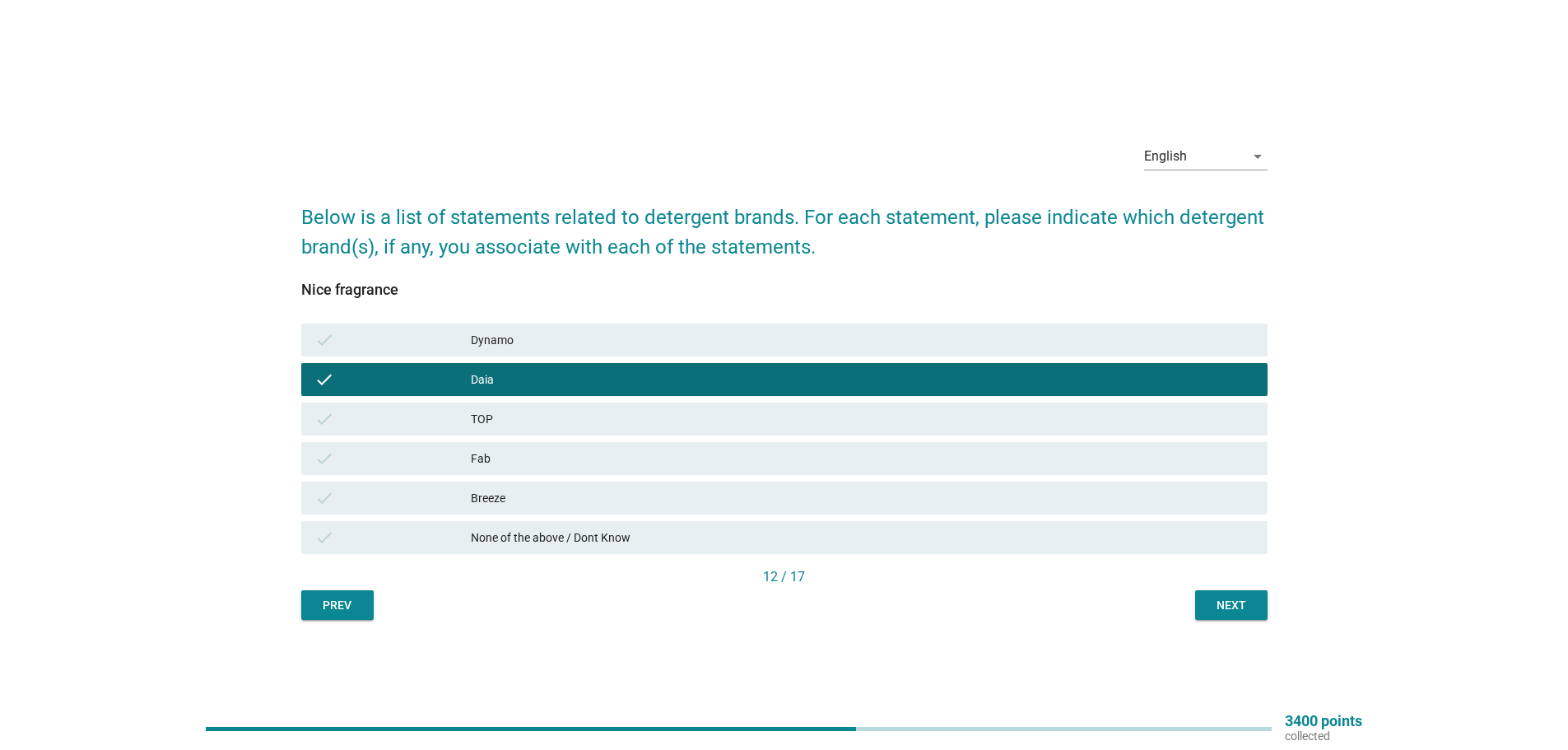
click at [1215, 609] on div "Next" at bounding box center [1231, 605] width 46 height 17
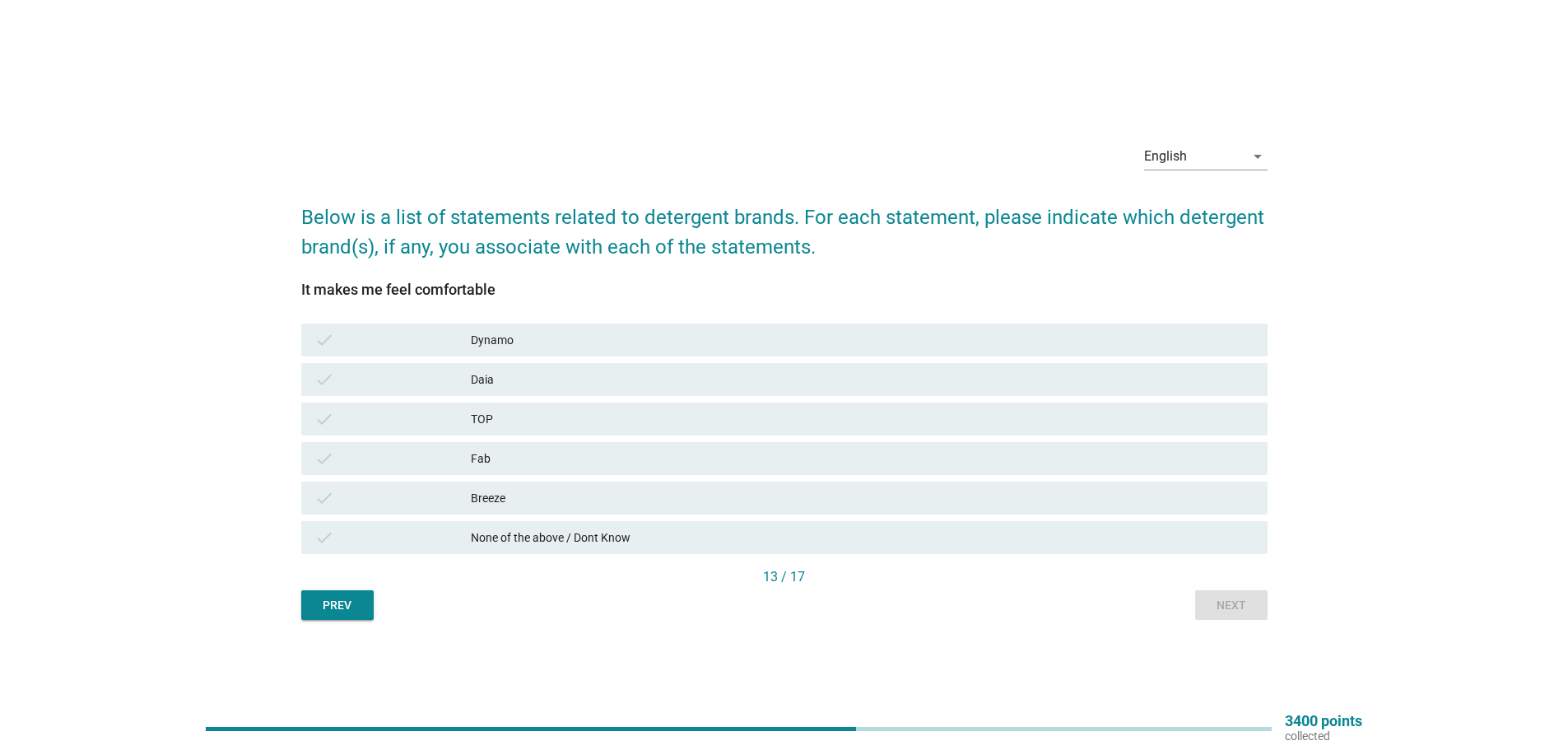
click at [580, 382] on div "Daia" at bounding box center [862, 379] width 784 height 20
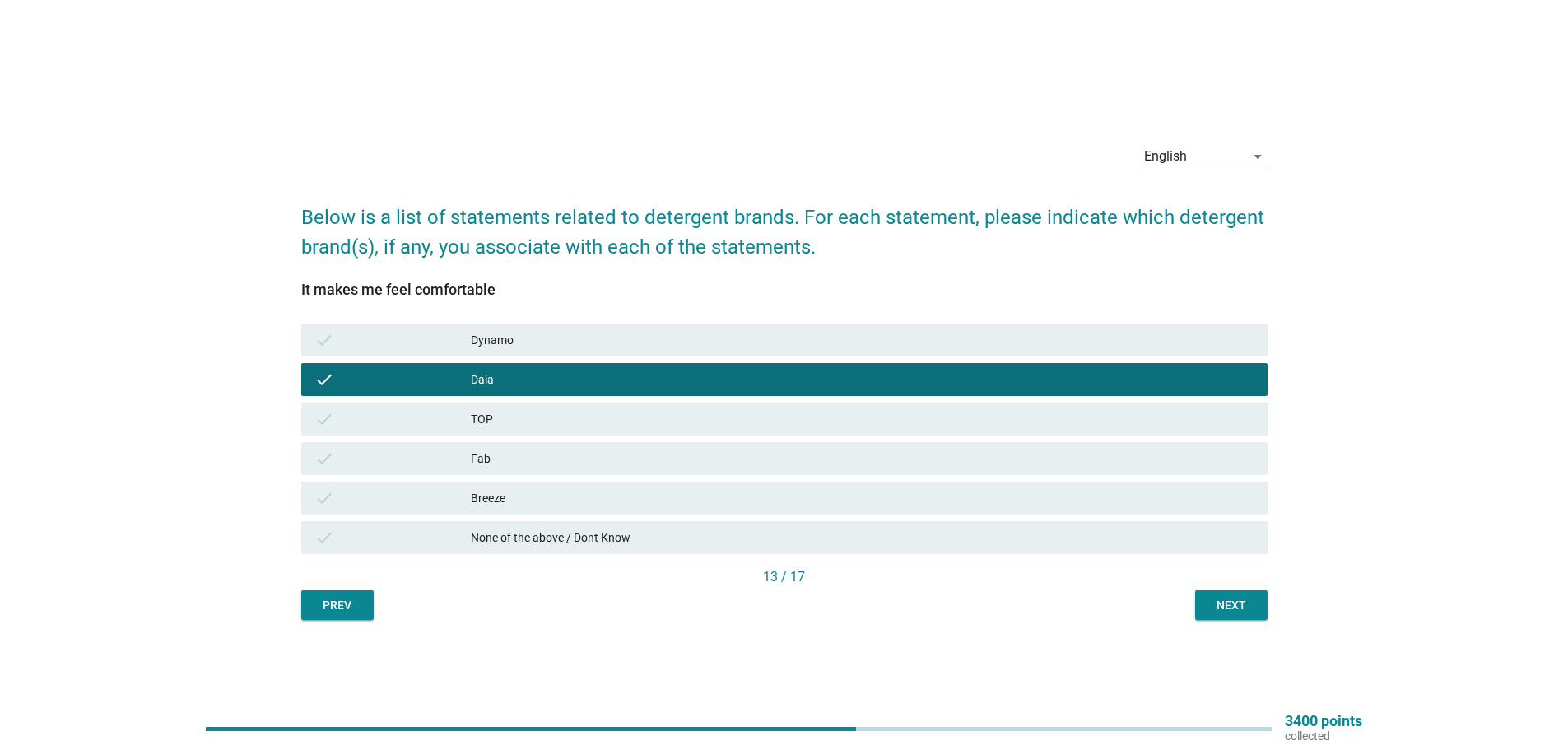
click at [1219, 598] on div "Next" at bounding box center [1231, 605] width 46 height 17
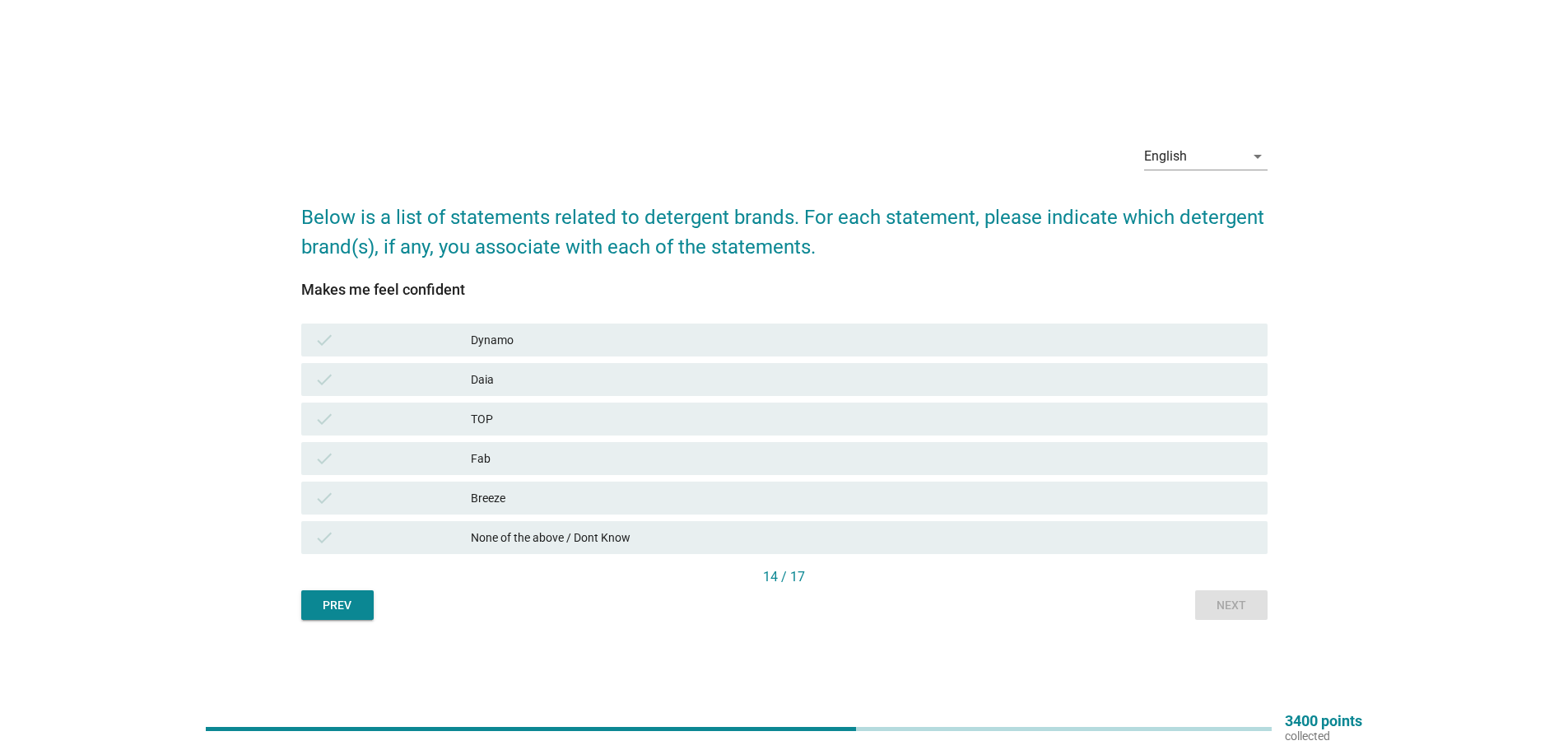
click at [560, 374] on div "Daia" at bounding box center [862, 379] width 784 height 20
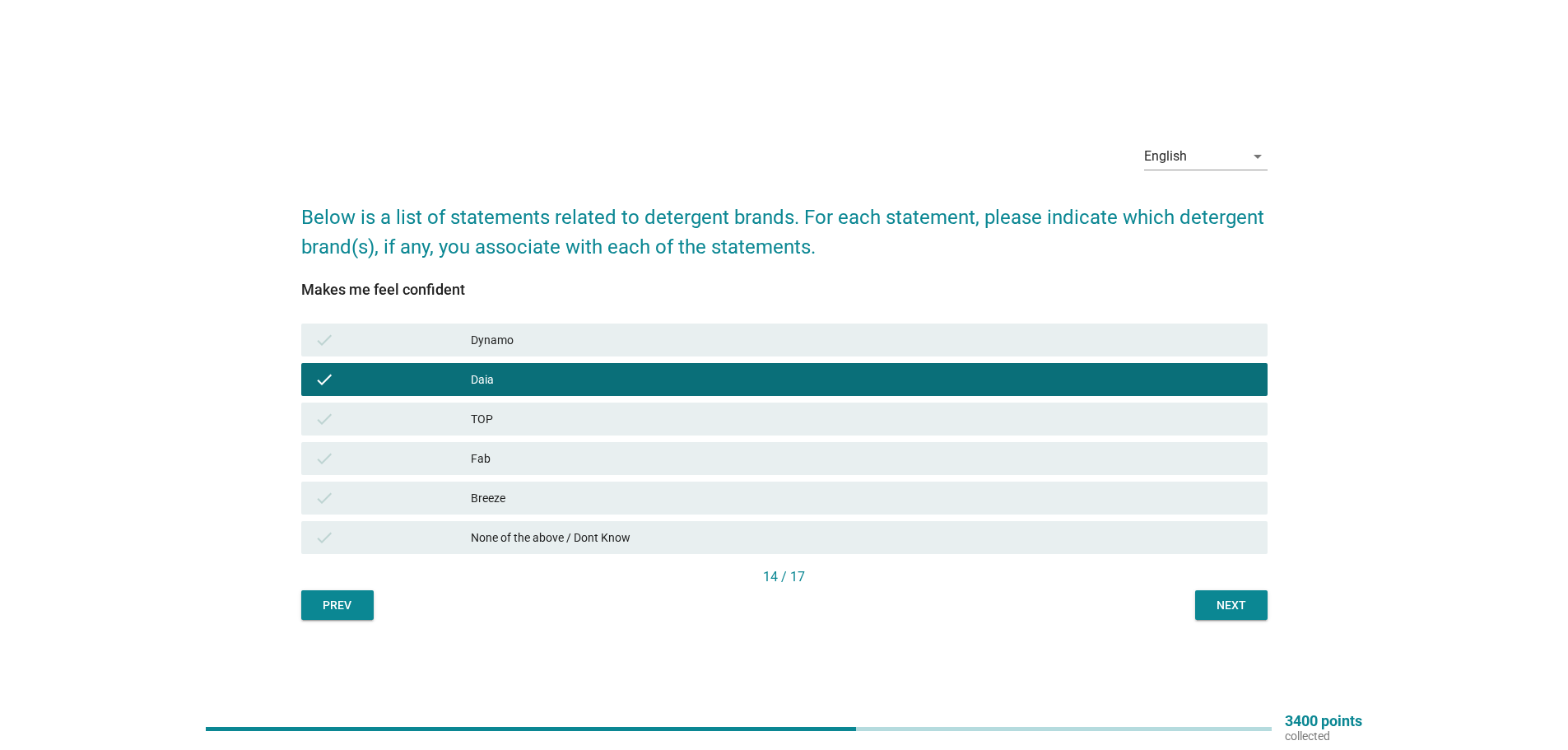
click at [1239, 608] on div "Next" at bounding box center [1231, 605] width 46 height 17
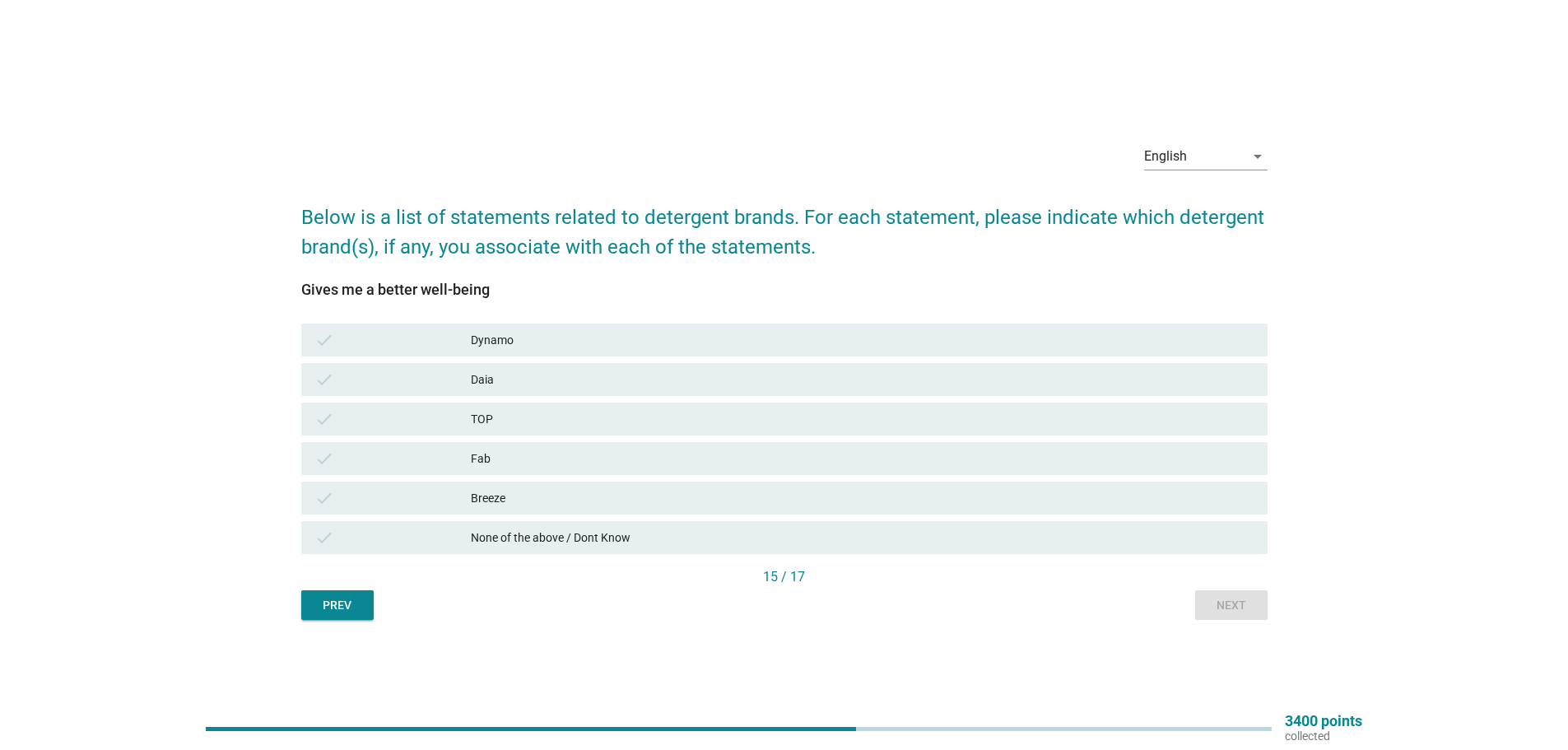
click at [512, 372] on div "Daia" at bounding box center [862, 379] width 784 height 20
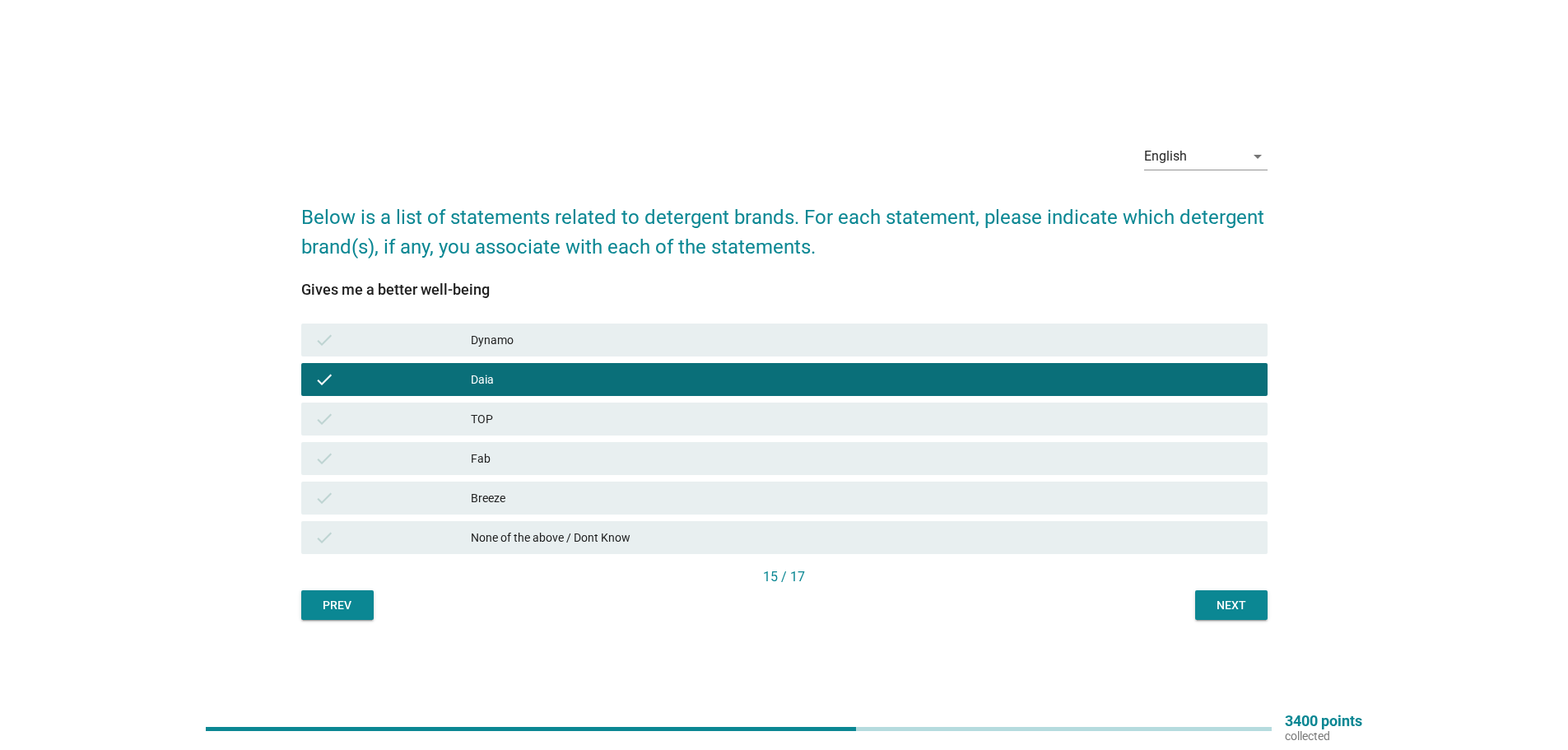
click at [1227, 604] on div "Next" at bounding box center [1231, 605] width 46 height 17
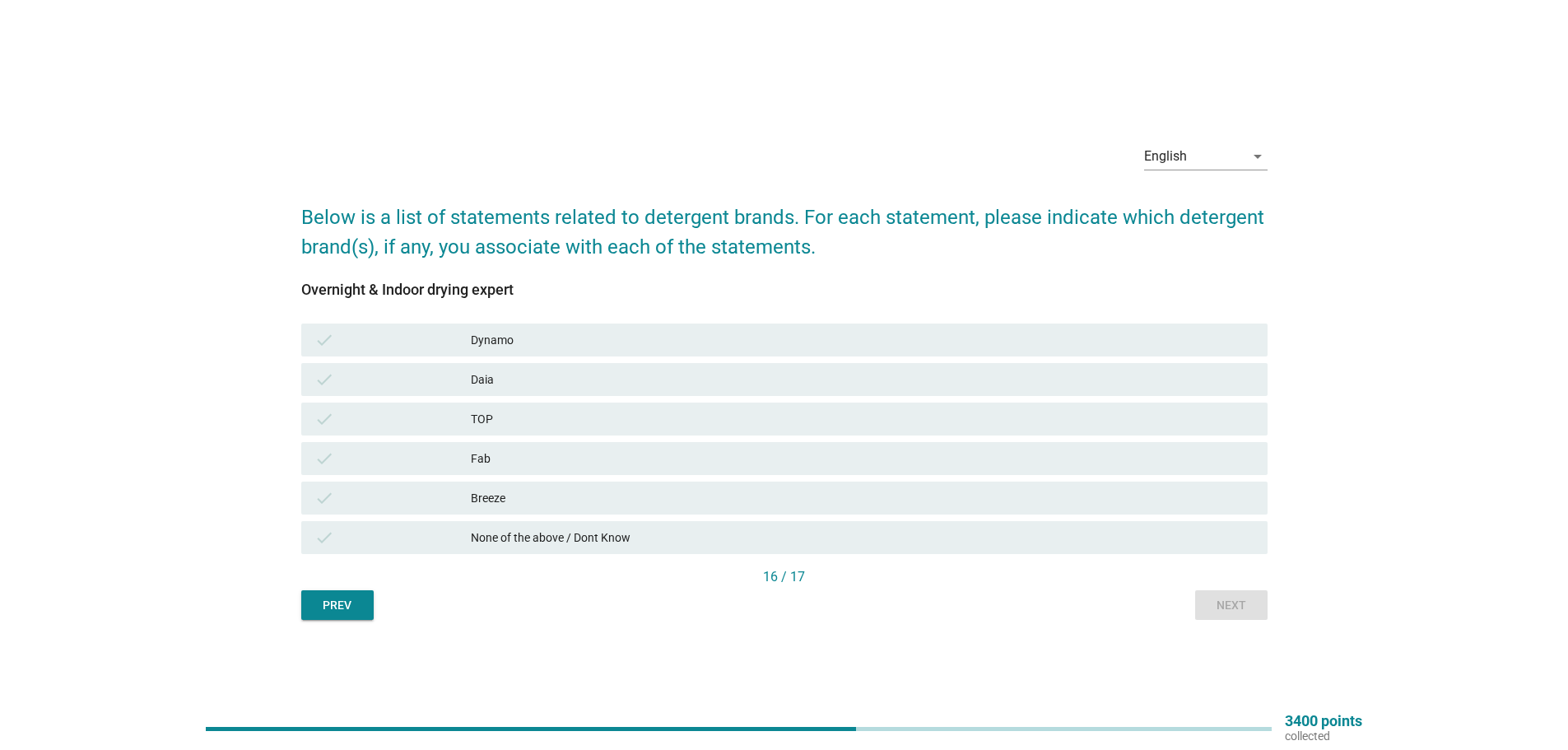
click at [590, 359] on div "check Dynamo" at bounding box center [784, 340] width 973 height 40
click at [767, 380] on div "Daia" at bounding box center [862, 379] width 784 height 20
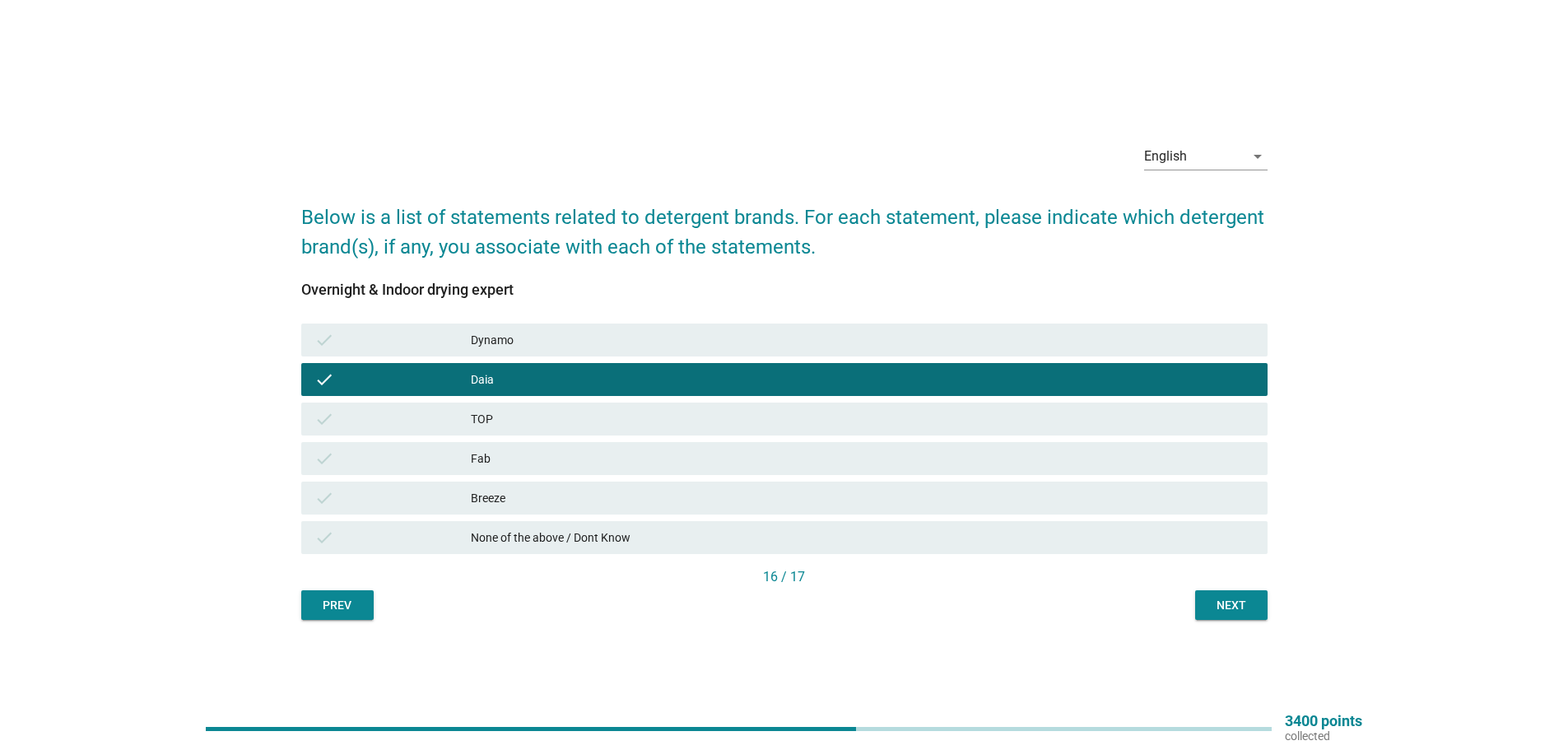
click at [1258, 616] on button "Next" at bounding box center [1231, 604] width 73 height 29
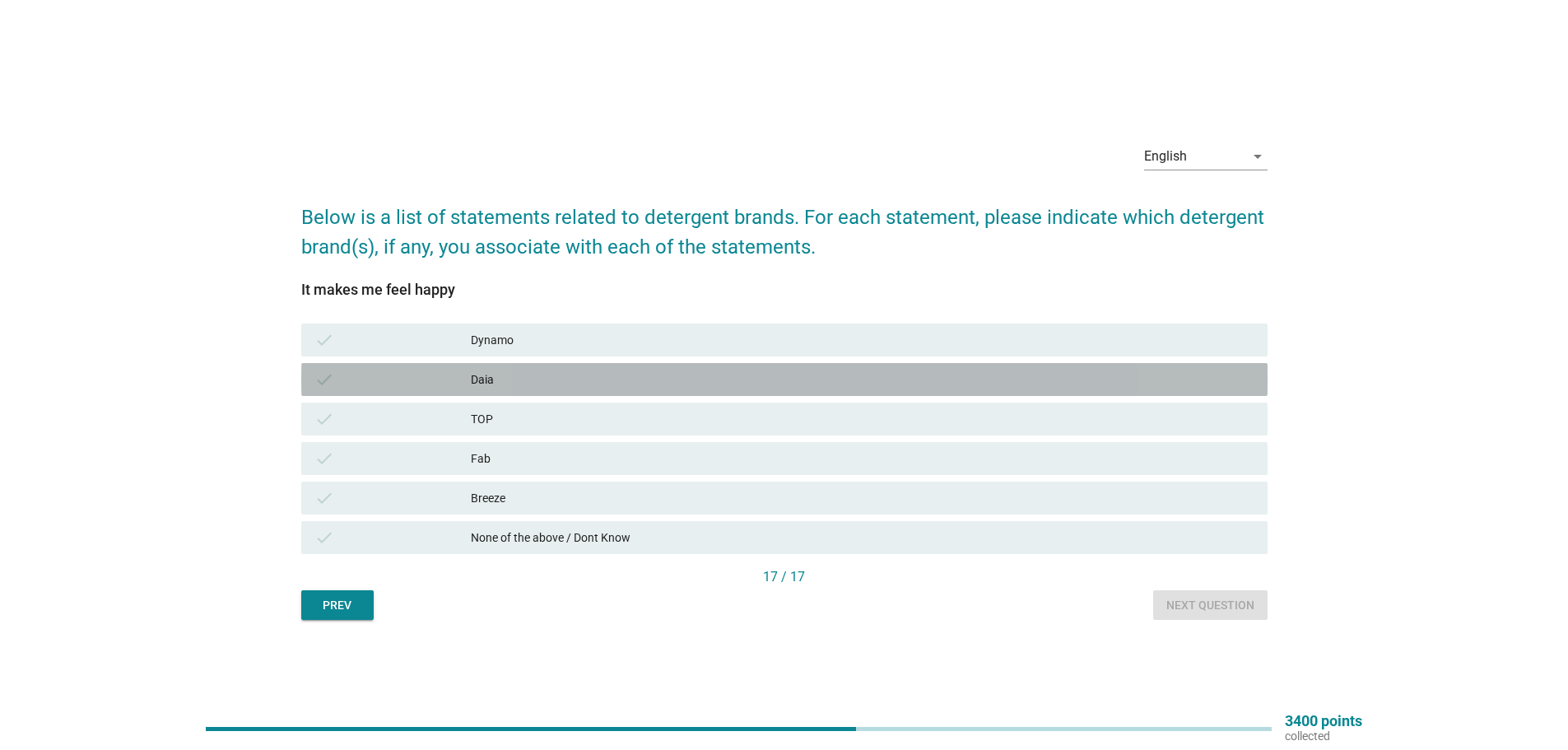
click at [579, 367] on div "check Daia" at bounding box center [784, 379] width 966 height 33
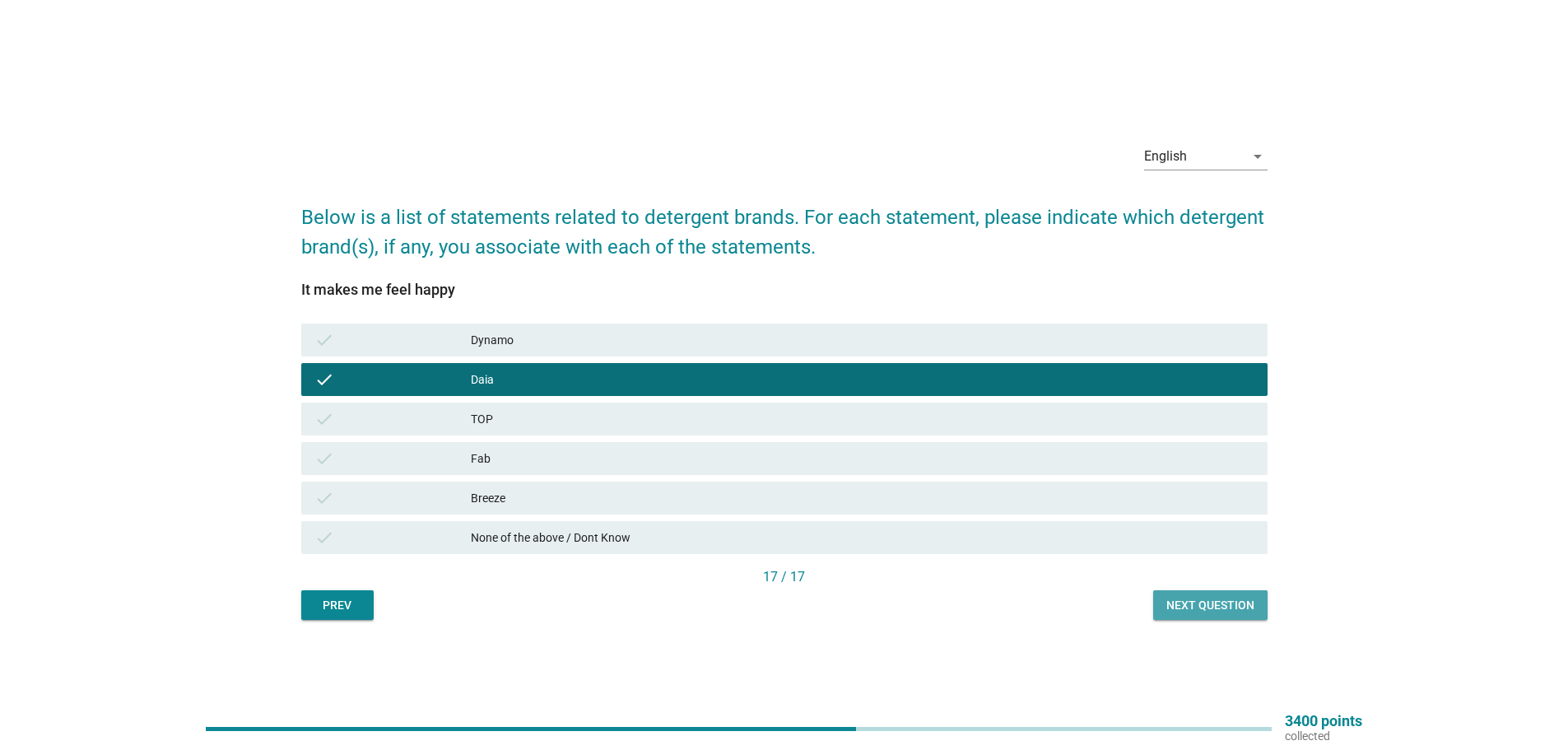
click at [1216, 611] on div "Next question" at bounding box center [1210, 605] width 88 height 17
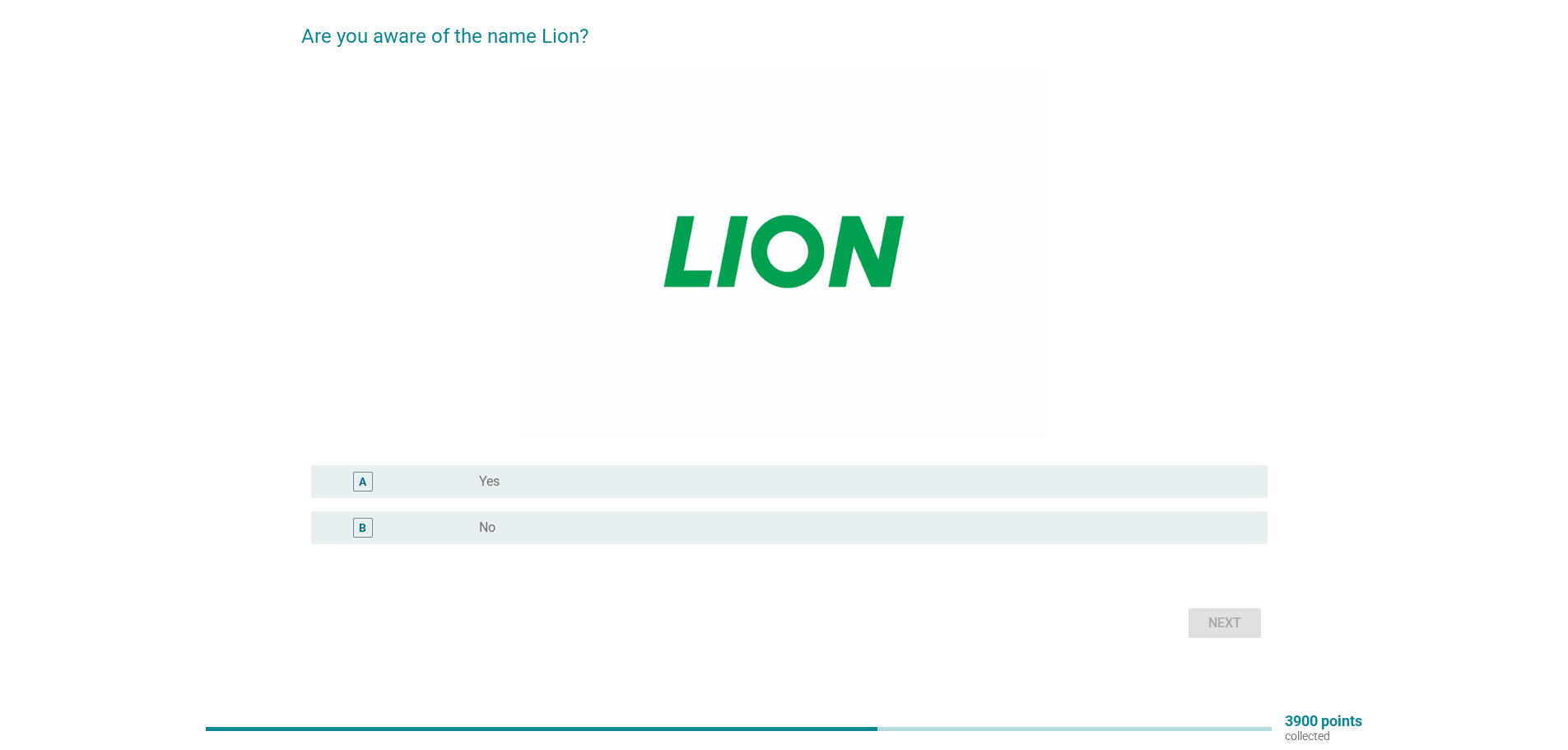
scroll to position [135, 0]
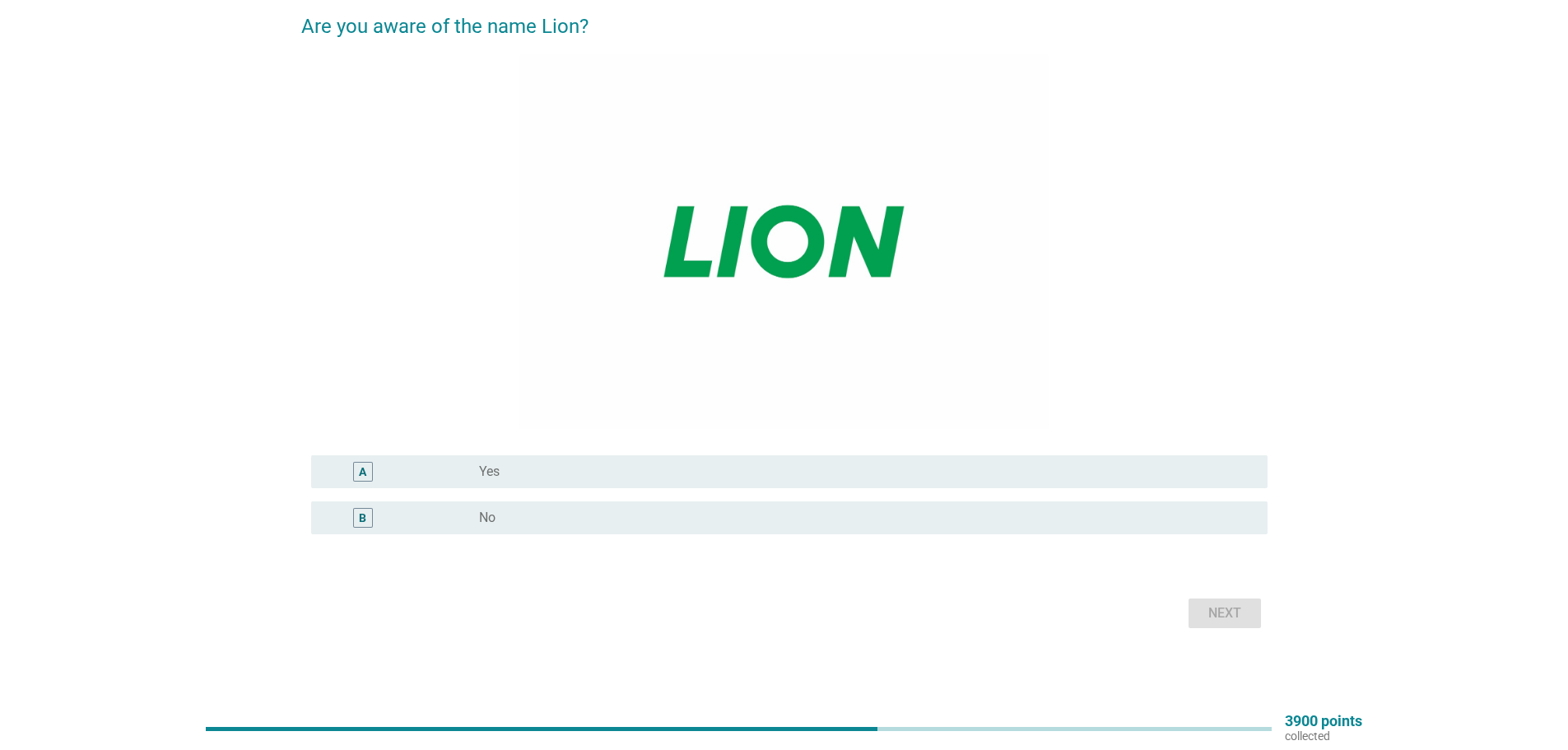
click at [588, 473] on div "radio_button_unchecked Yes" at bounding box center [860, 471] width 762 height 16
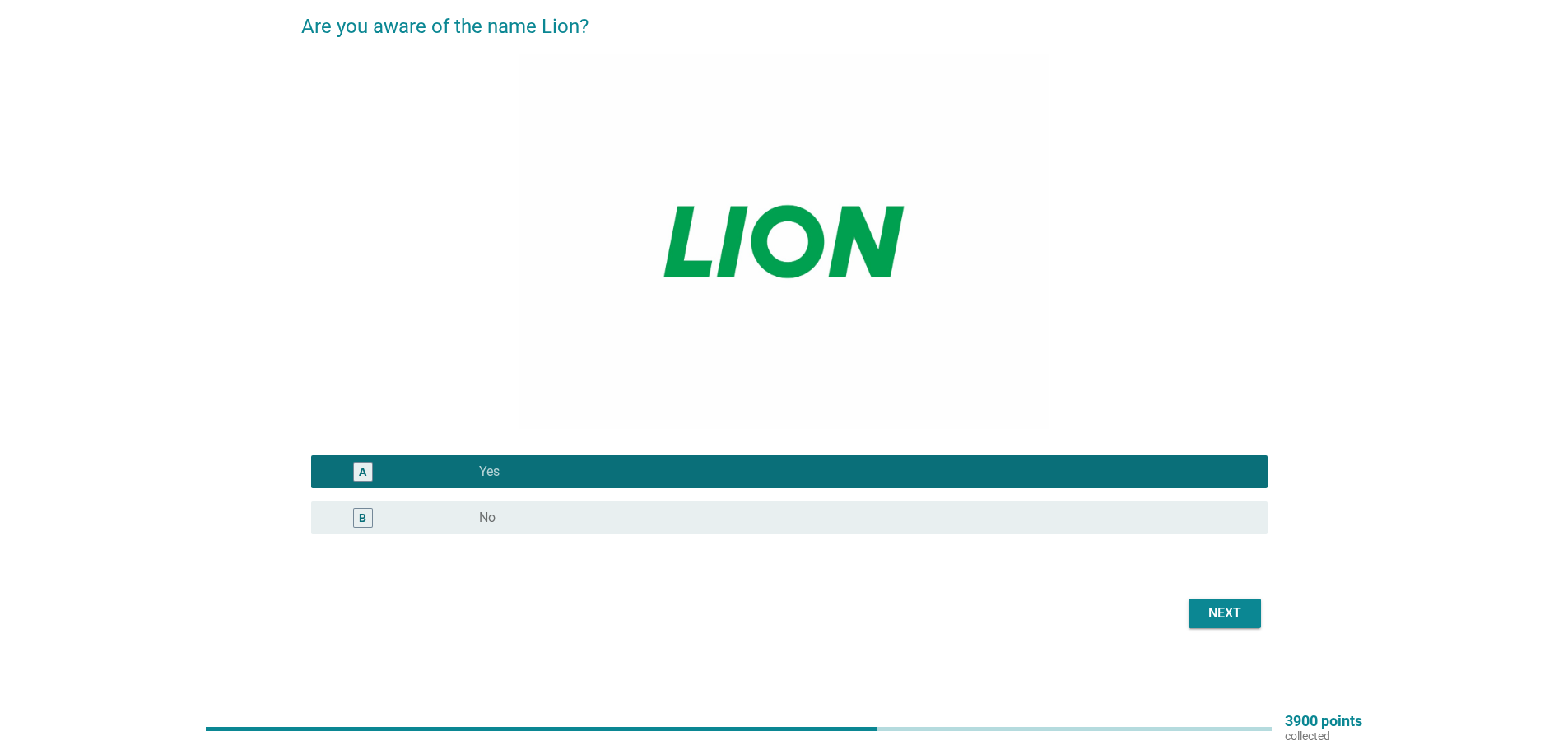
click at [1208, 605] on div "Next" at bounding box center [1224, 613] width 46 height 20
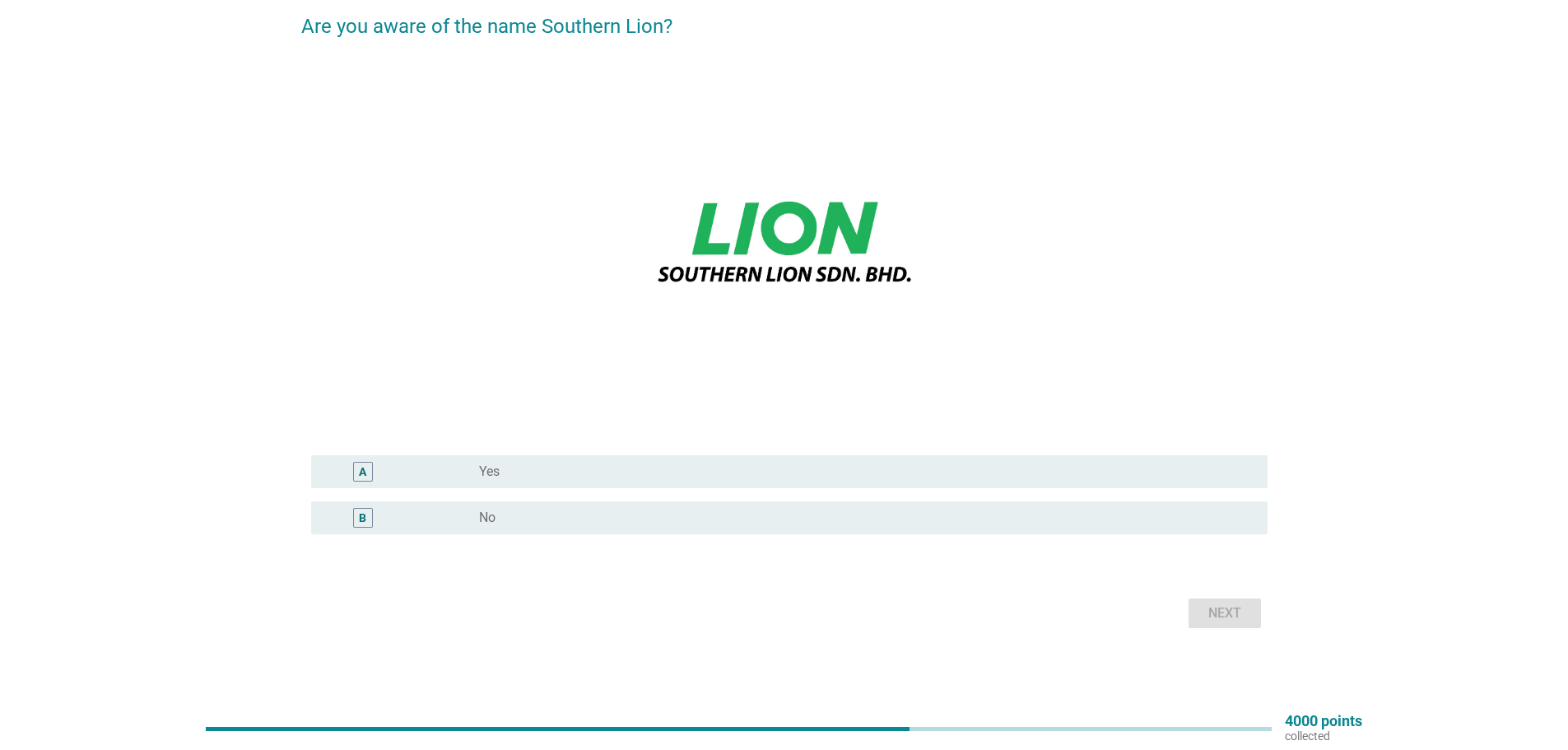
click at [518, 480] on div "radio_button_unchecked Yes" at bounding box center [860, 471] width 762 height 16
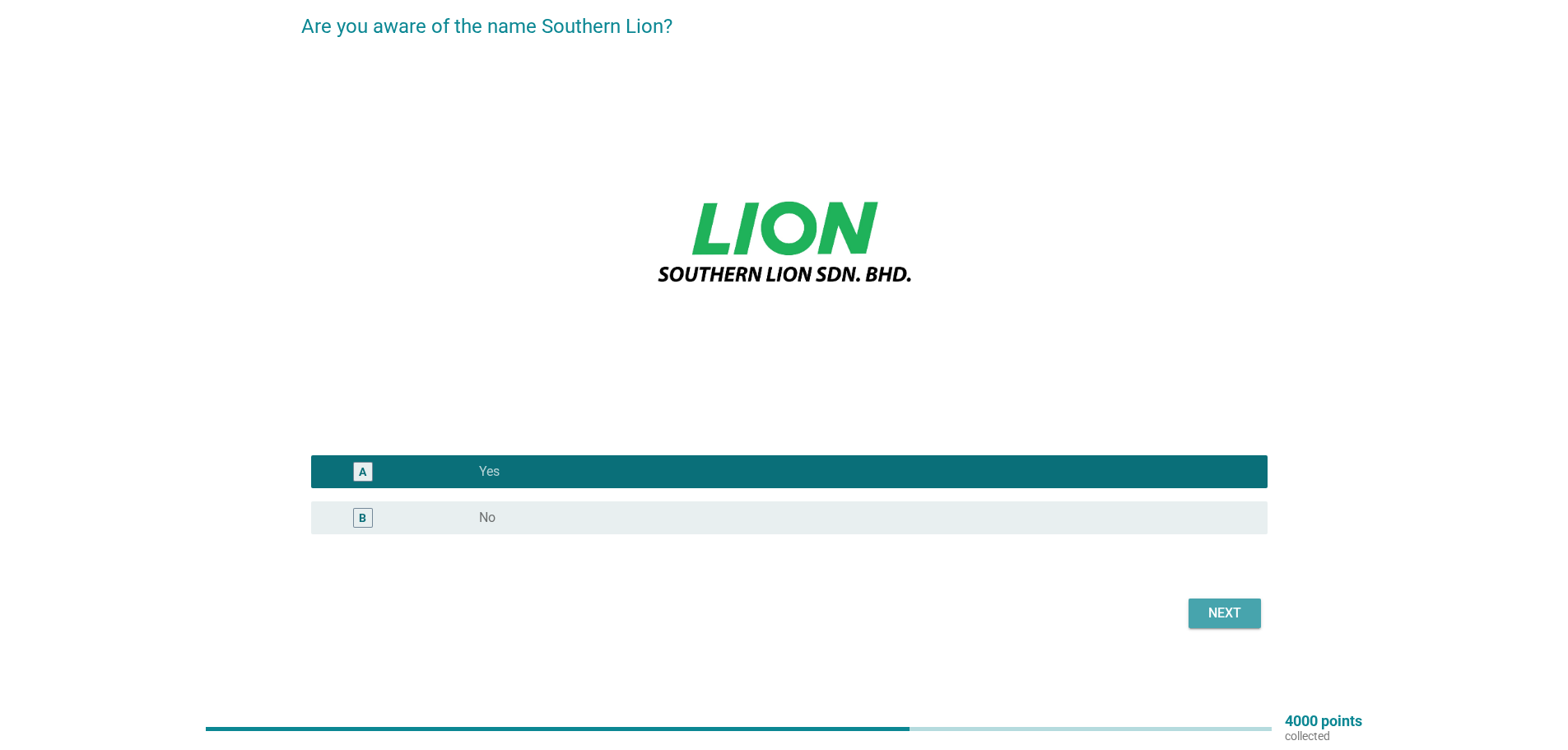
click at [1225, 615] on div "Next" at bounding box center [1224, 613] width 46 height 20
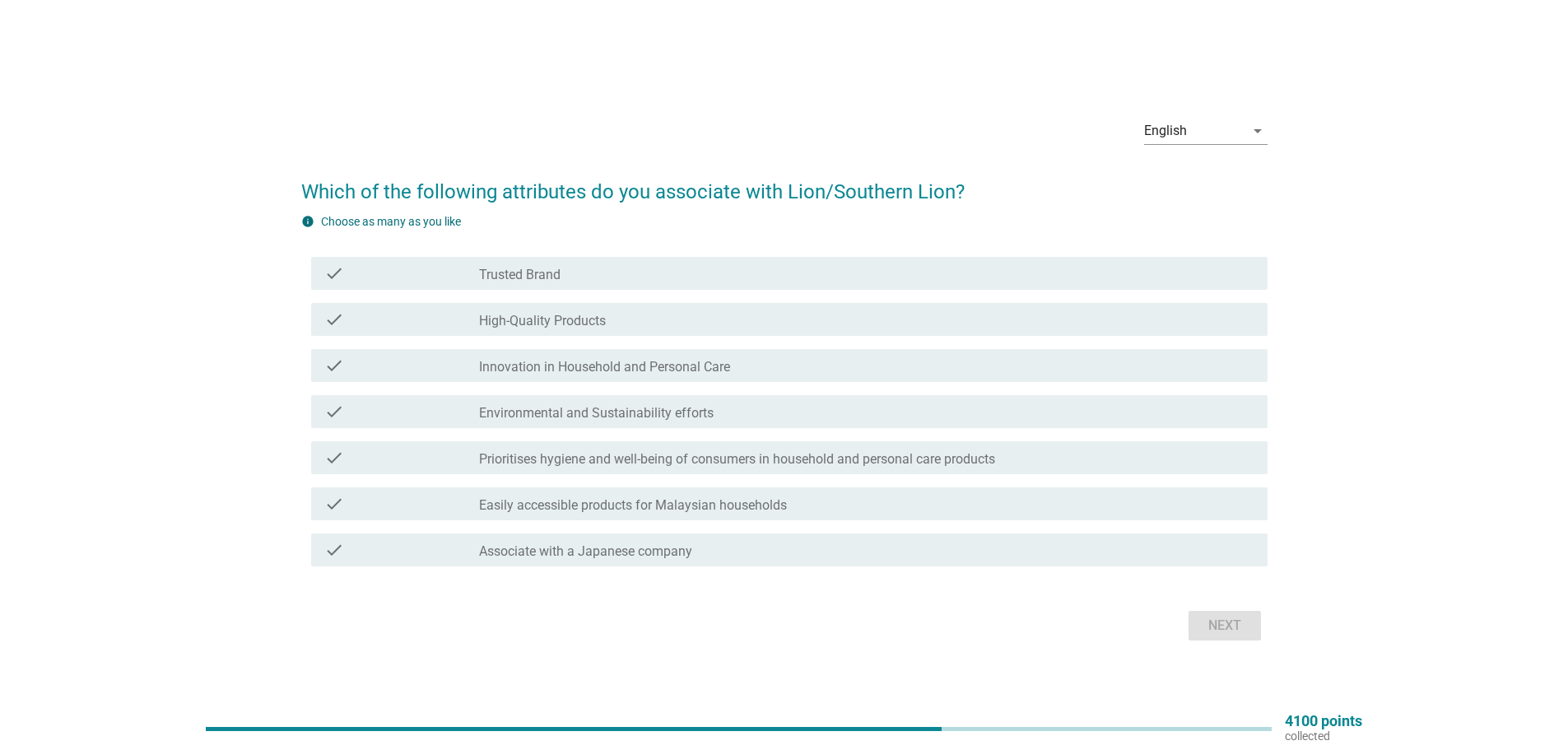
click at [519, 270] on label "Trusted Brand" at bounding box center [520, 274] width 81 height 16
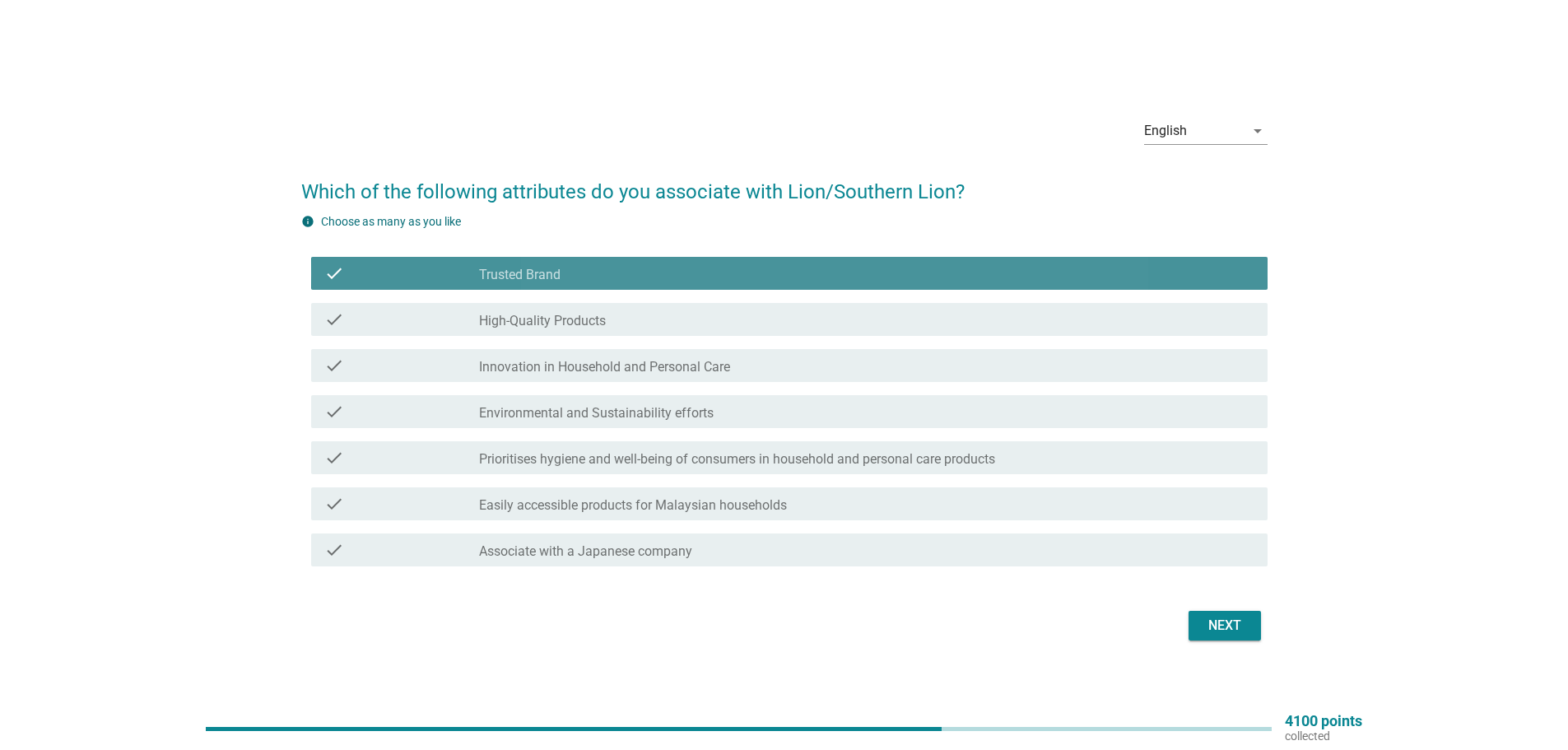
click at [563, 324] on label "High-Quality Products" at bounding box center [543, 321] width 127 height 16
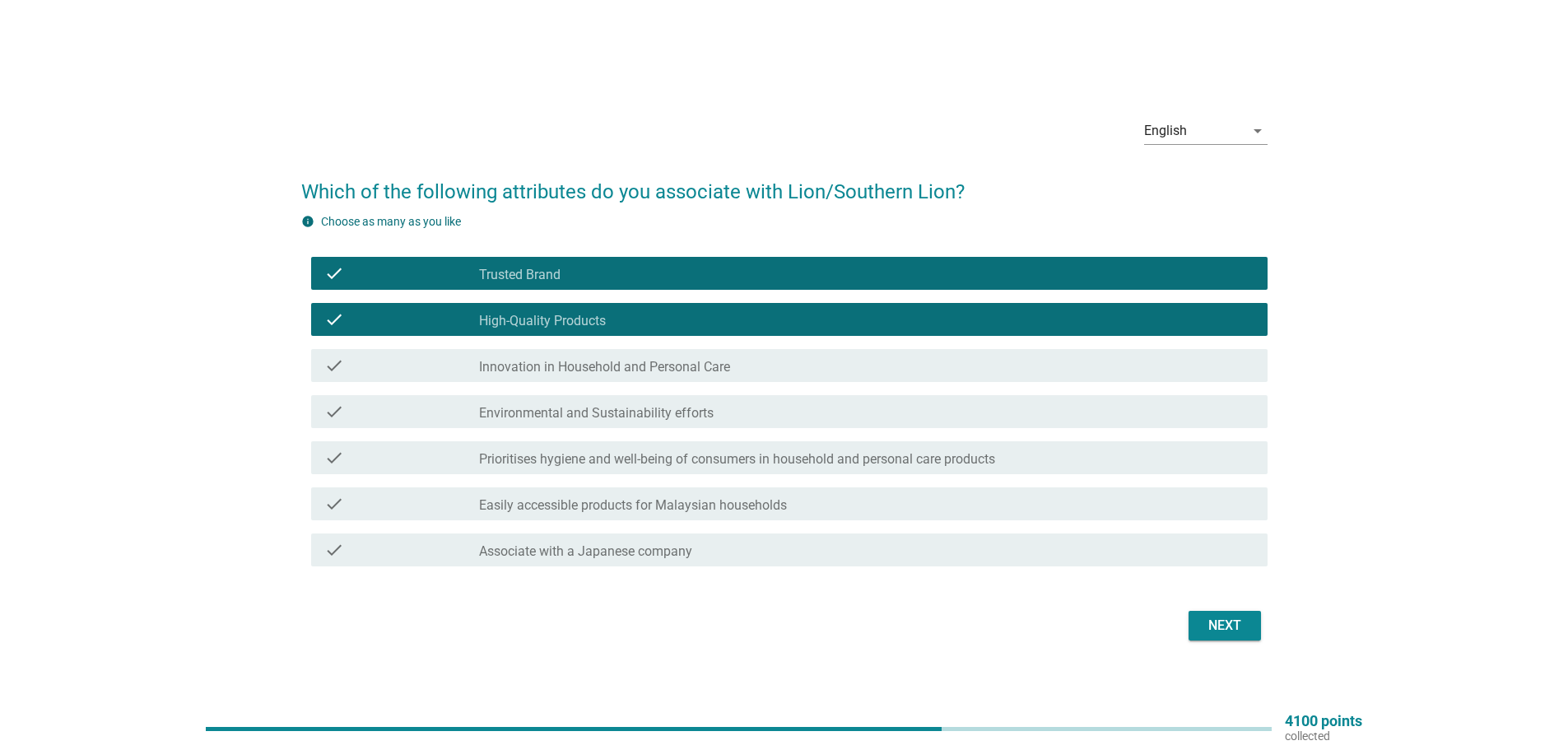
click at [1219, 624] on div "Next" at bounding box center [1224, 625] width 46 height 20
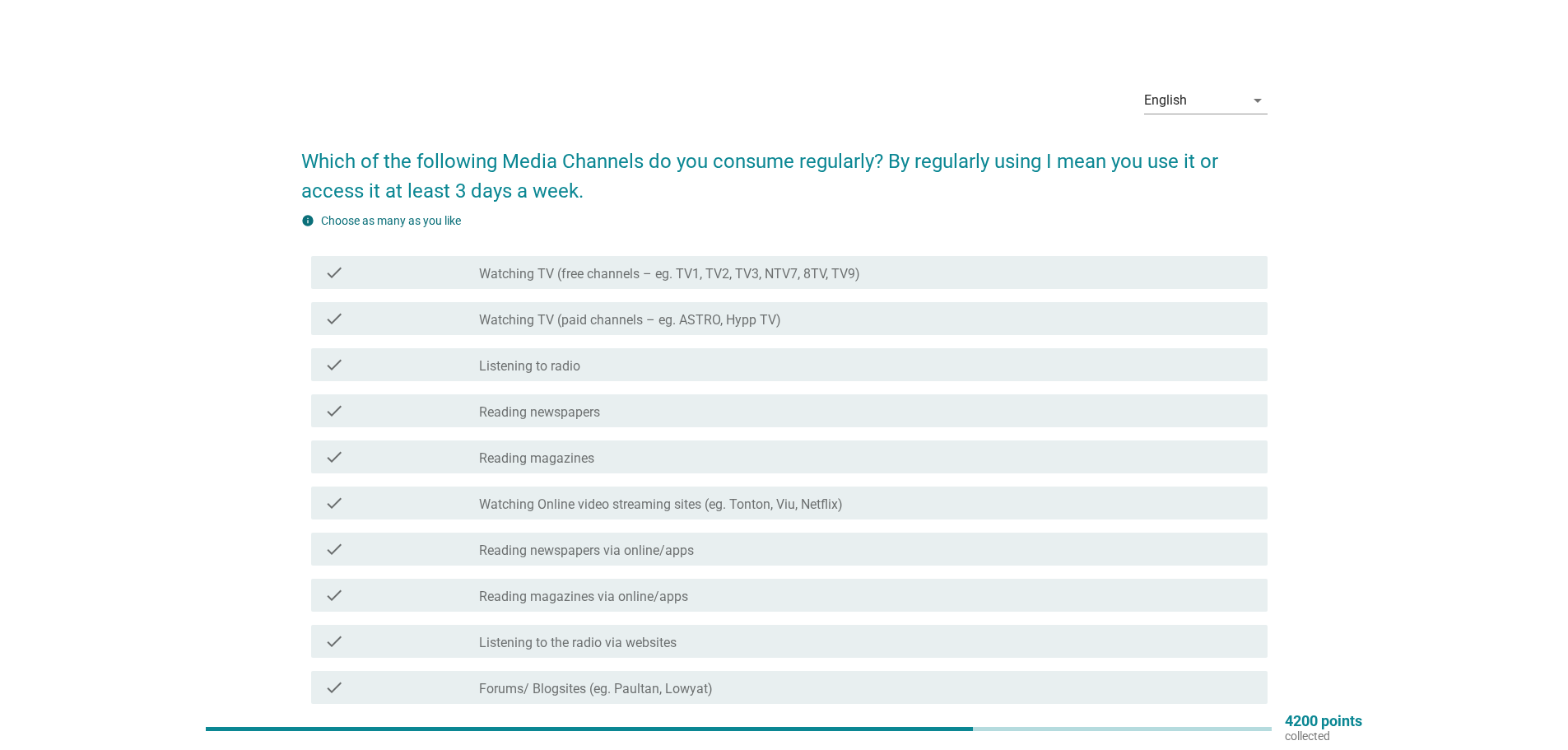
click at [664, 274] on label "Watching TV (free channels – eg. TV1, TV2, TV3, NTV7, 8TV, TV9)" at bounding box center [669, 273] width 381 height 16
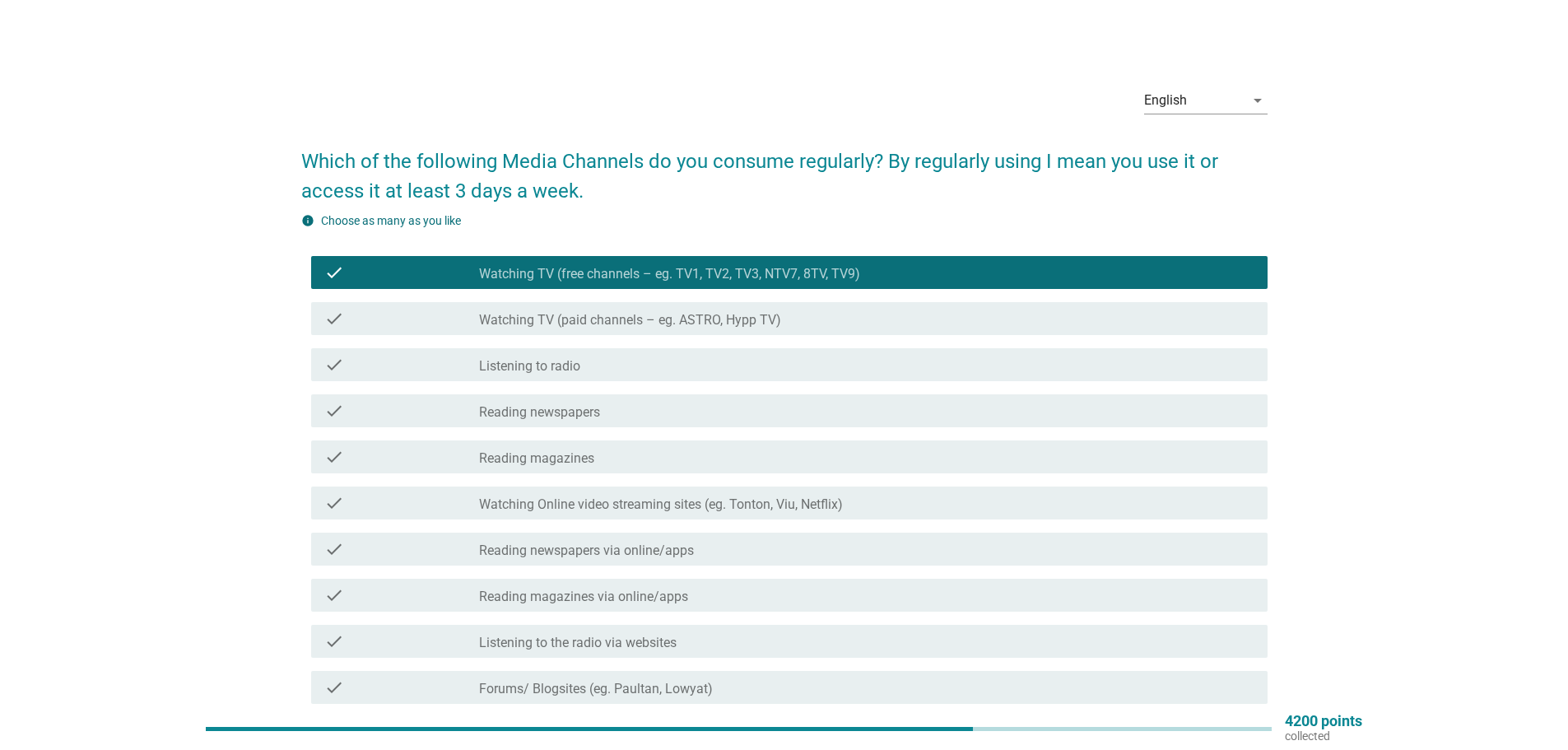
scroll to position [82, 0]
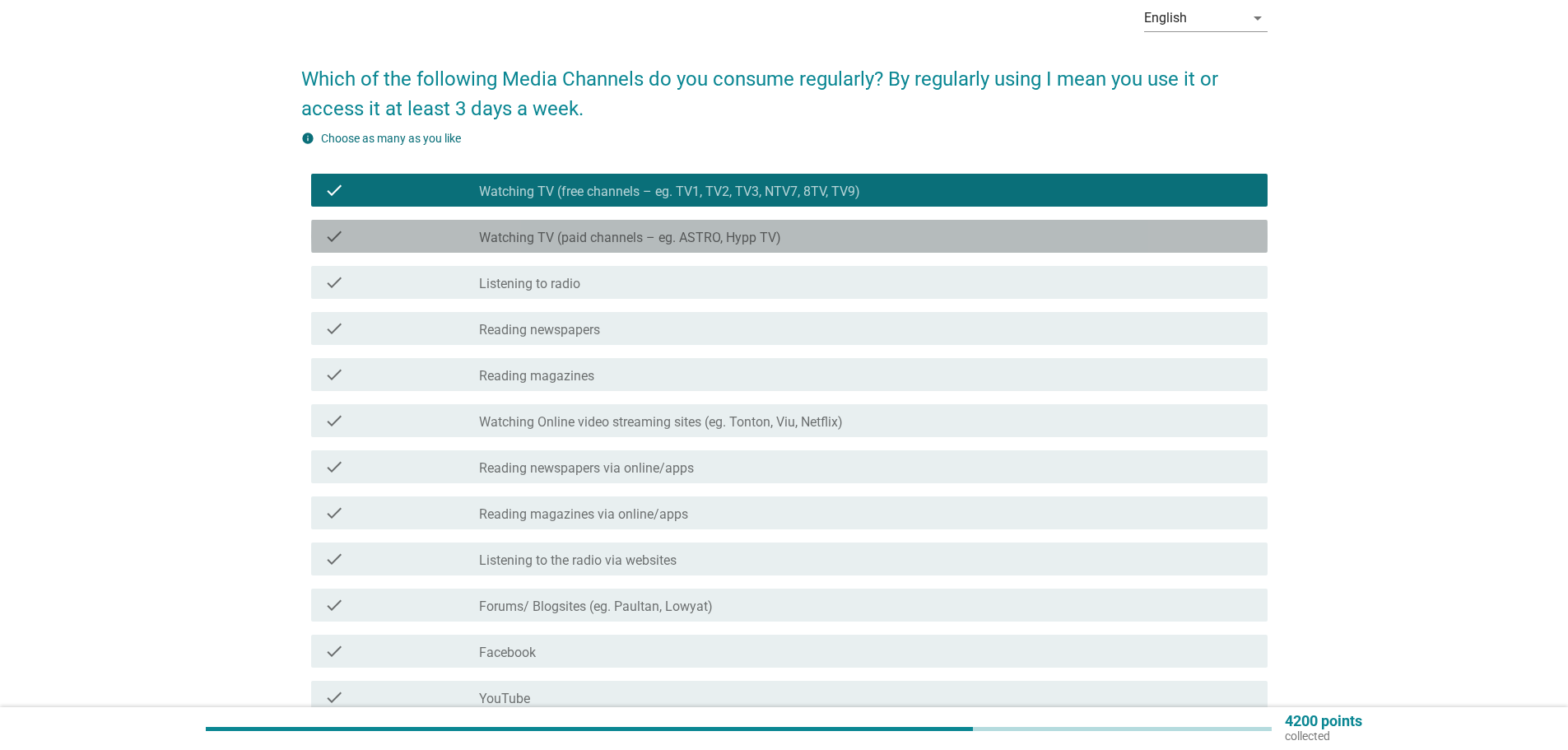
click at [850, 251] on div "check check_box_outline_blank Watching TV (paid channels – eg. ASTRO, Hypp TV)" at bounding box center [789, 235] width 956 height 33
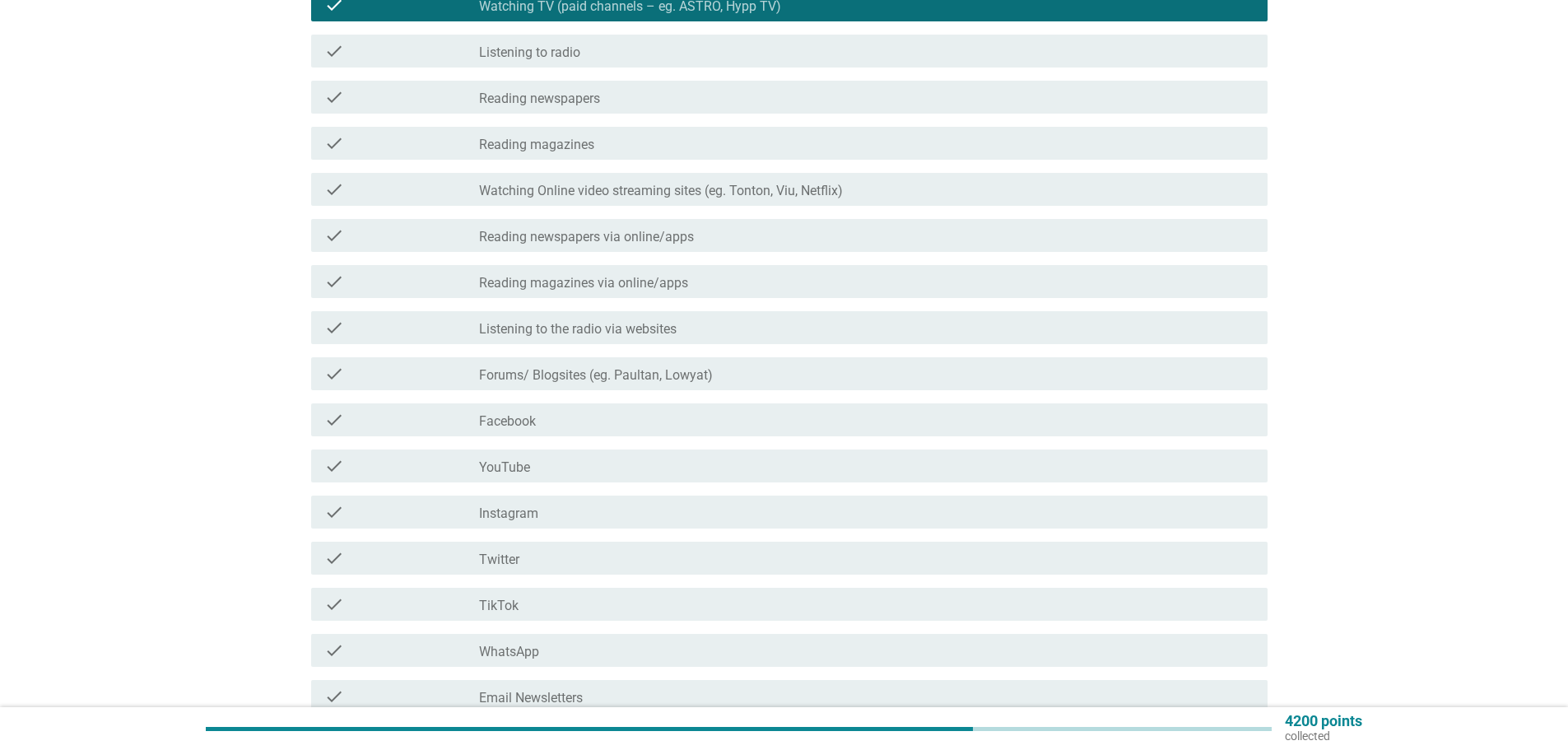
scroll to position [473, 0]
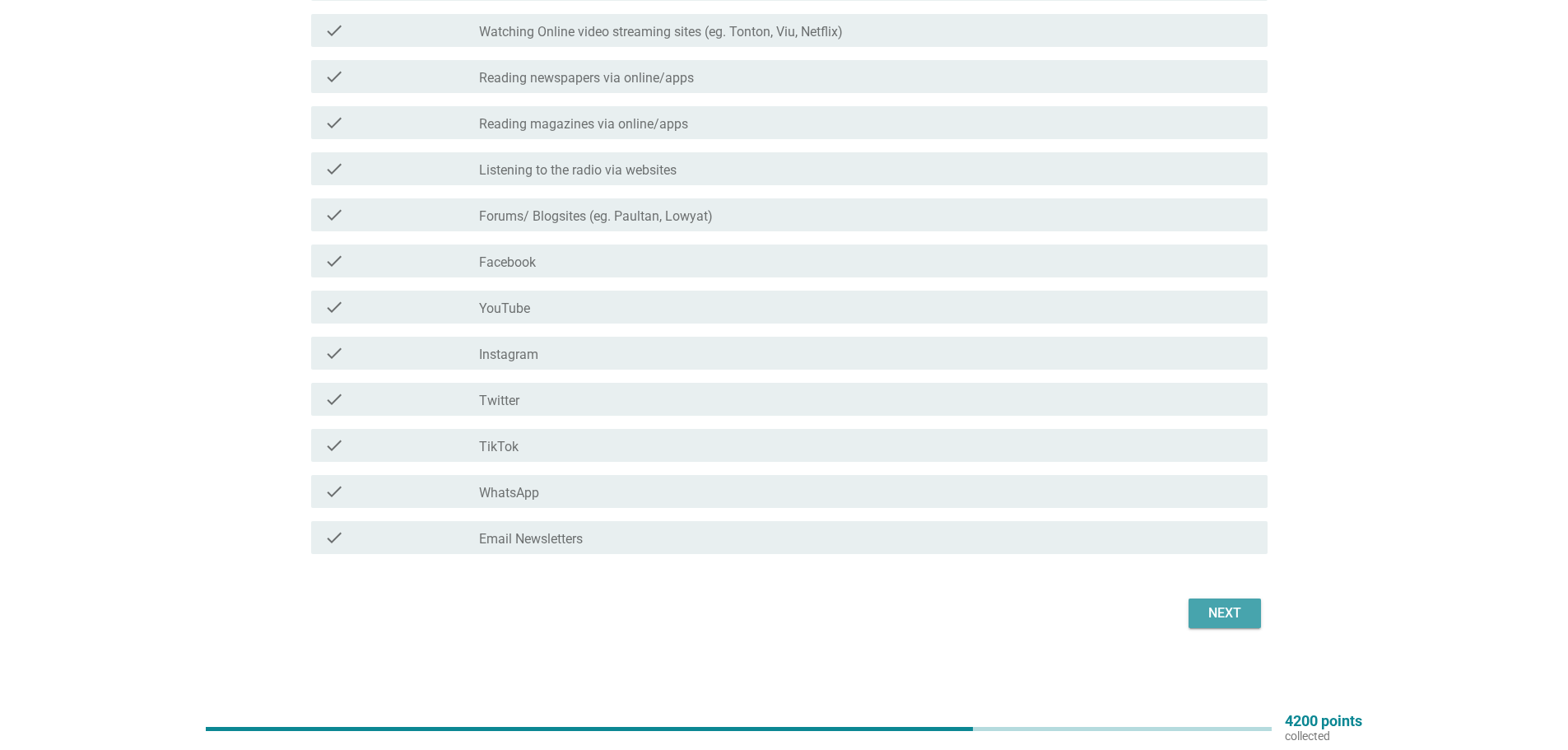
click at [1236, 607] on div "Next" at bounding box center [1224, 613] width 46 height 20
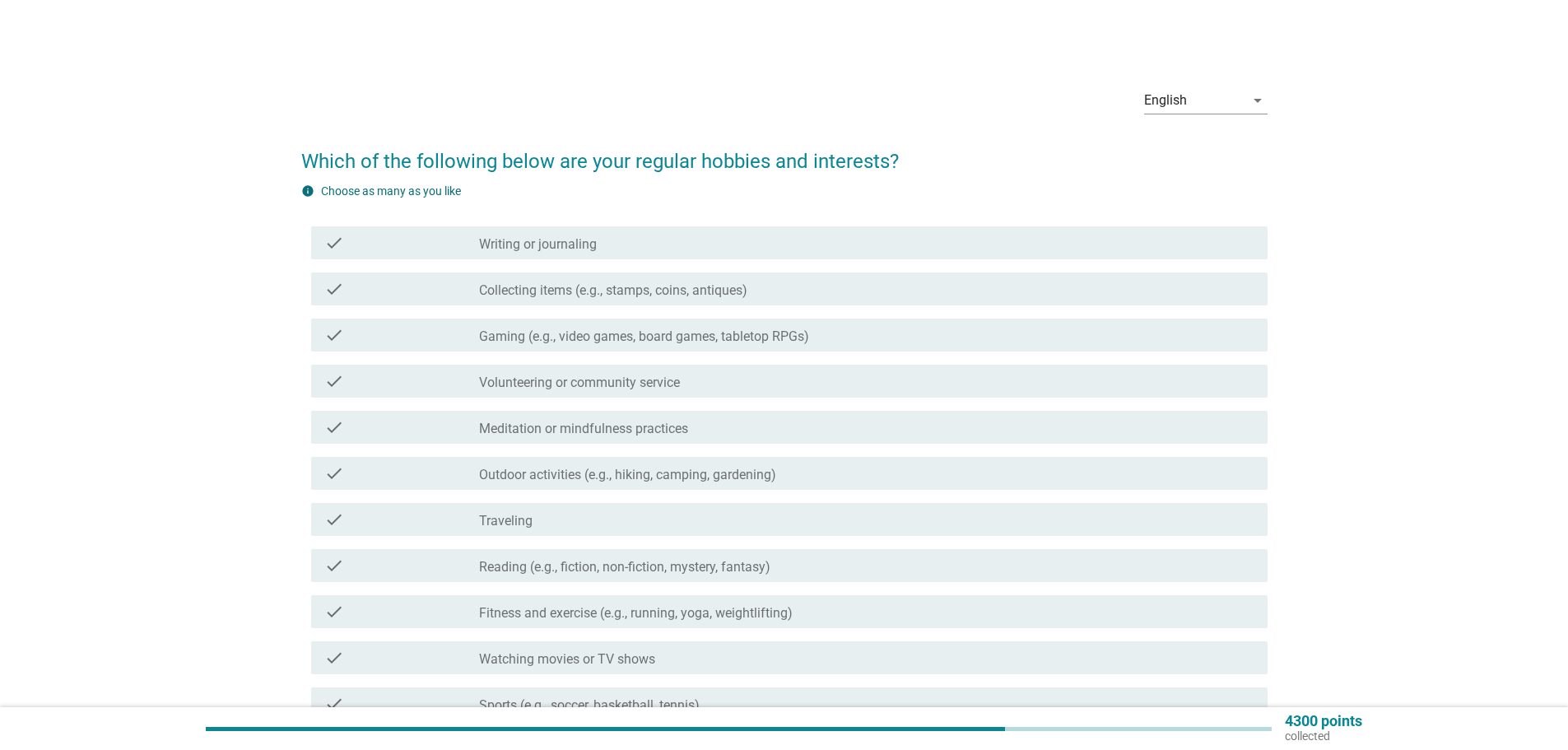
click at [753, 282] on div "check_box_outline_blank Collecting items (e.g., stamps, coins, antiques)" at bounding box center [867, 288] width 775 height 20
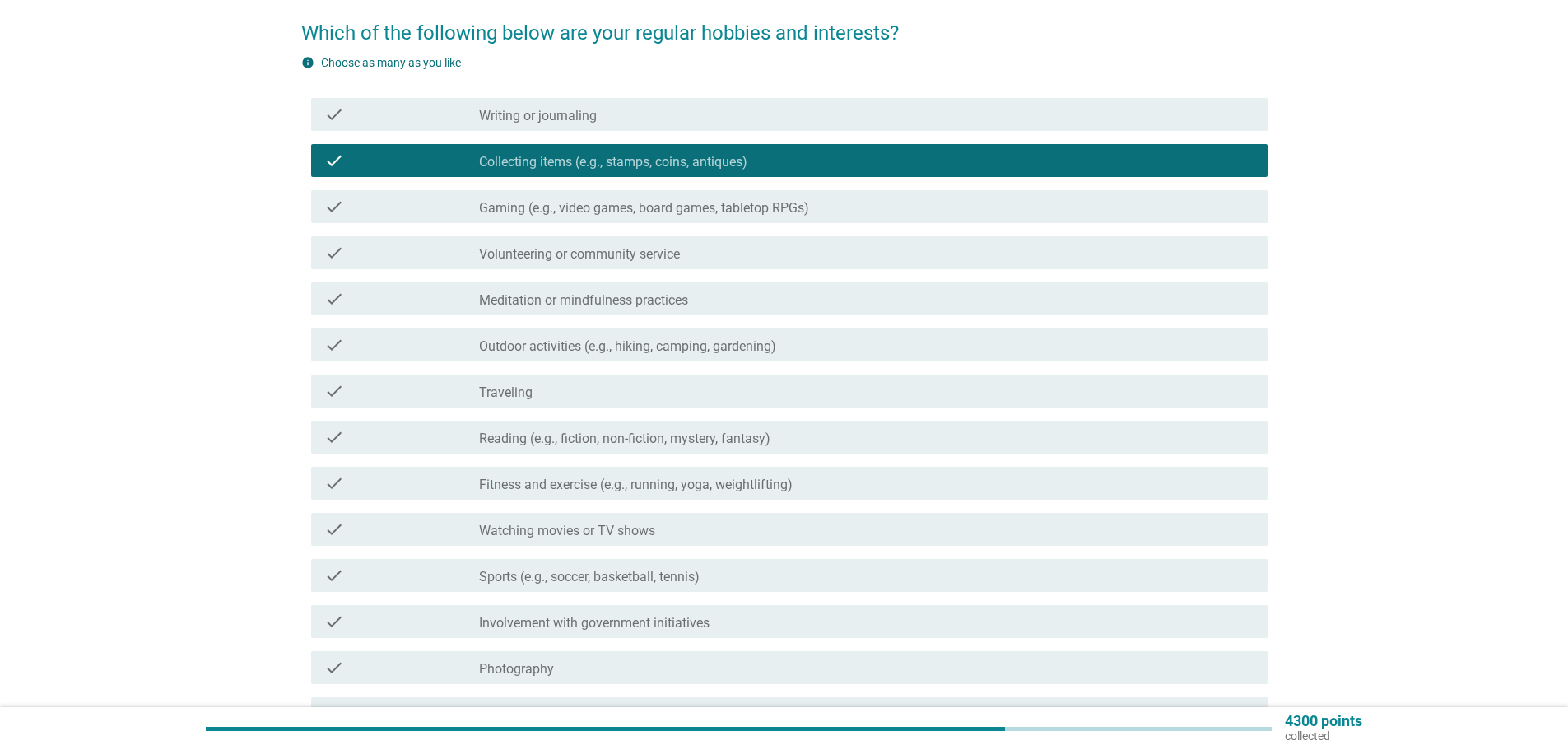
scroll to position [165, 0]
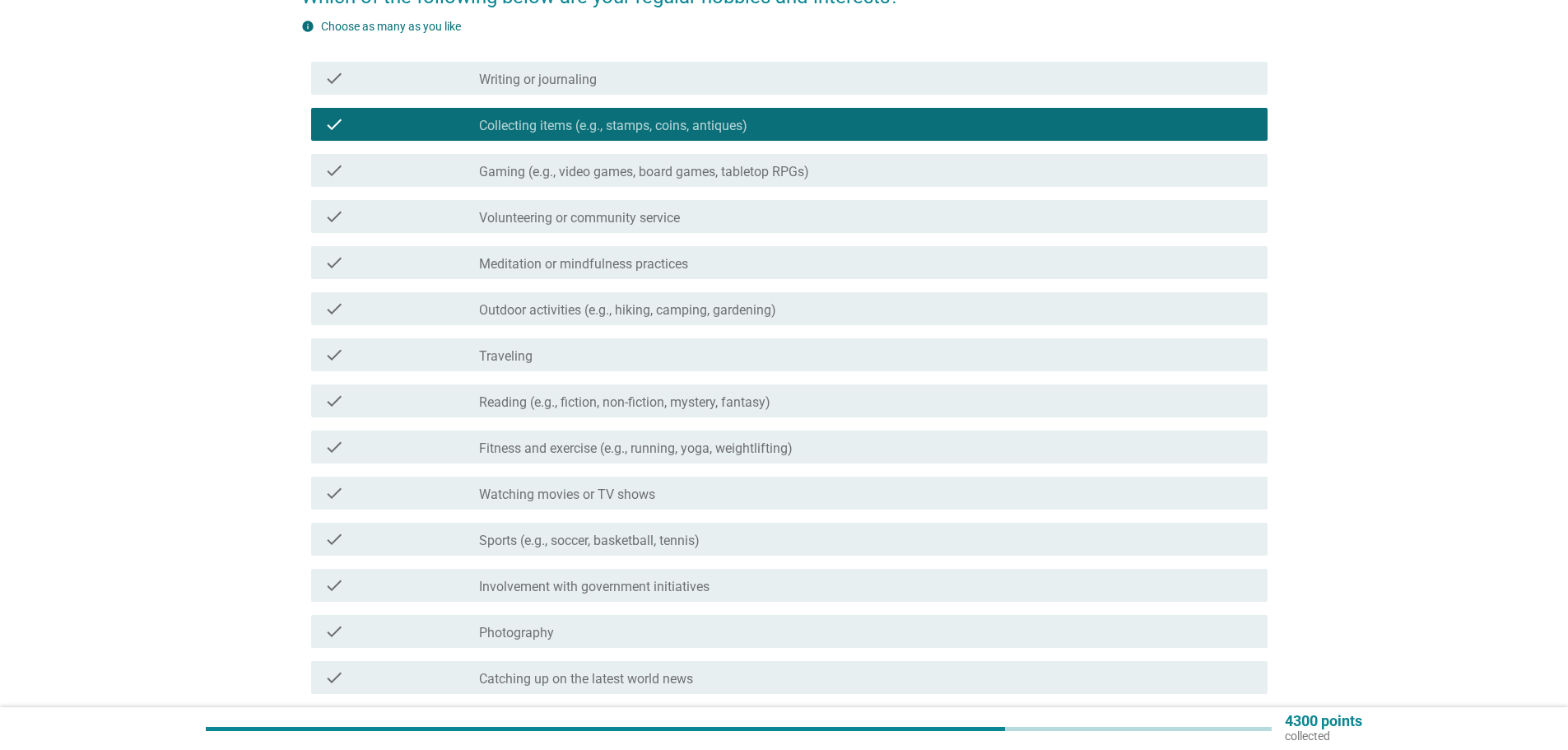
click at [748, 309] on label "Outdoor activities (e.g., hiking, camping, gardening)" at bounding box center [628, 310] width 297 height 16
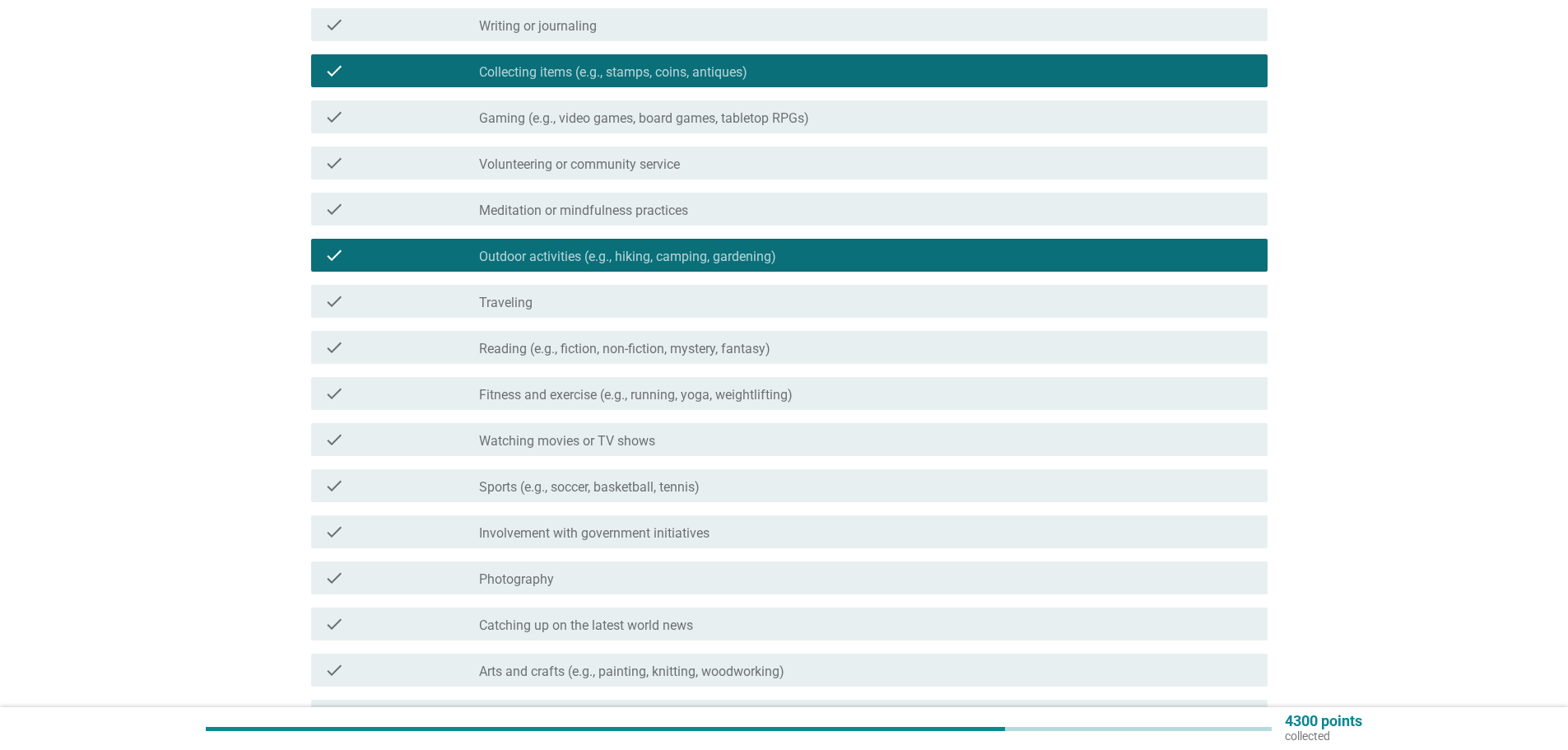
scroll to position [247, 0]
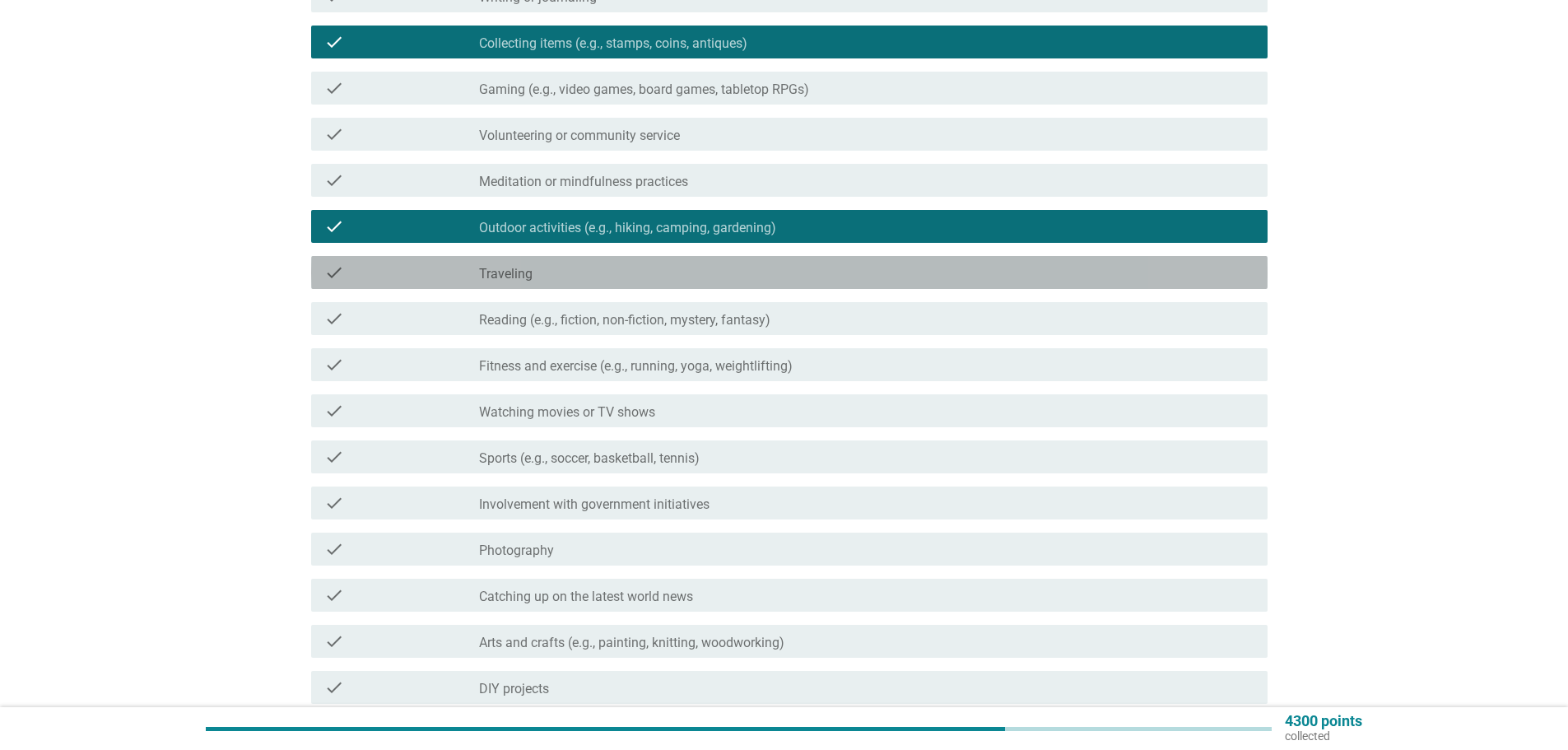
click at [757, 270] on div "check_box_outline_blank Traveling" at bounding box center [867, 272] width 775 height 20
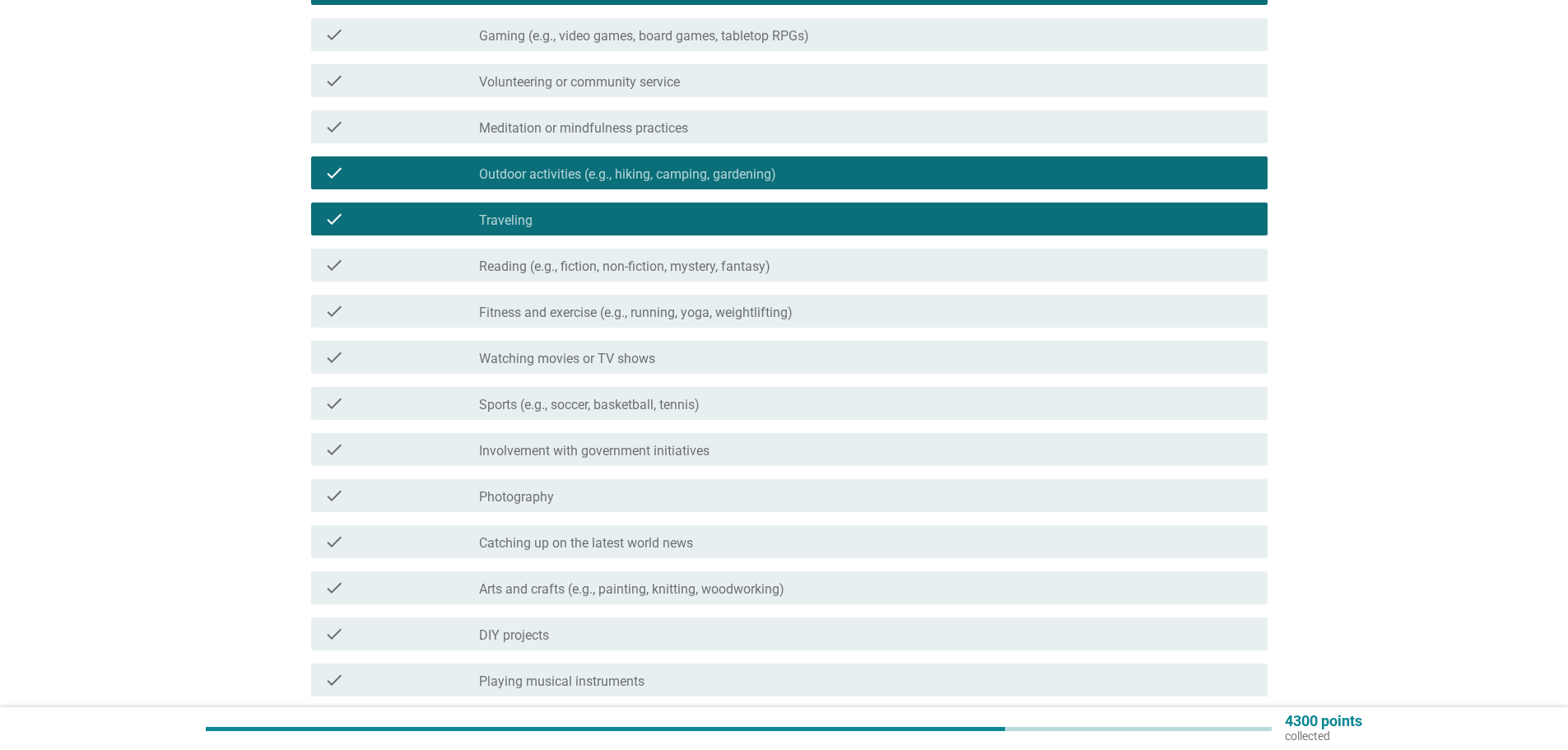
scroll to position [329, 0]
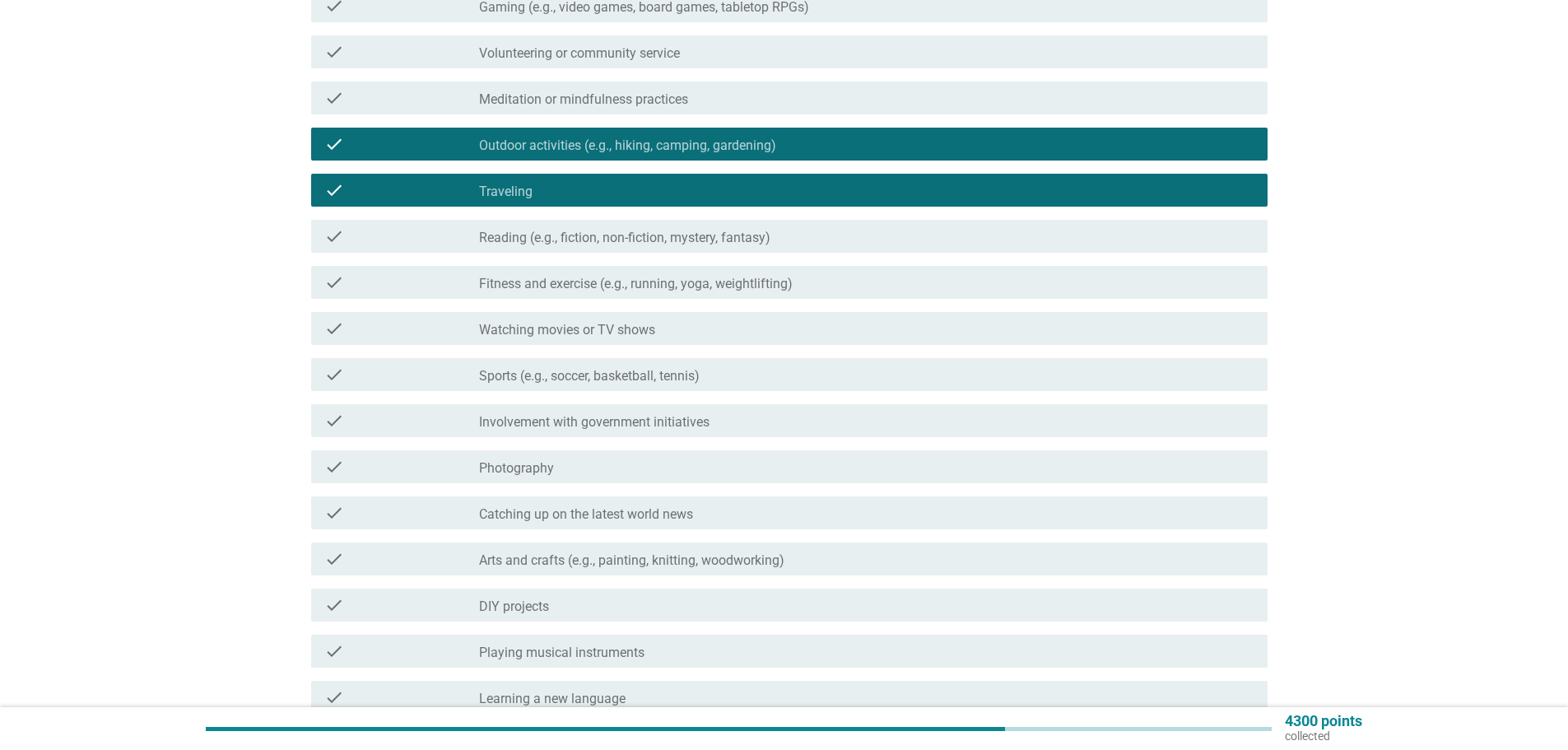
click at [764, 301] on div "check check_box_outline_blank Fitness and exercise (e.g., running, yoga, weight…" at bounding box center [784, 282] width 966 height 46
click at [779, 294] on div "check check_box_outline_blank Fitness and exercise (e.g., running, yoga, weight…" at bounding box center [789, 282] width 956 height 33
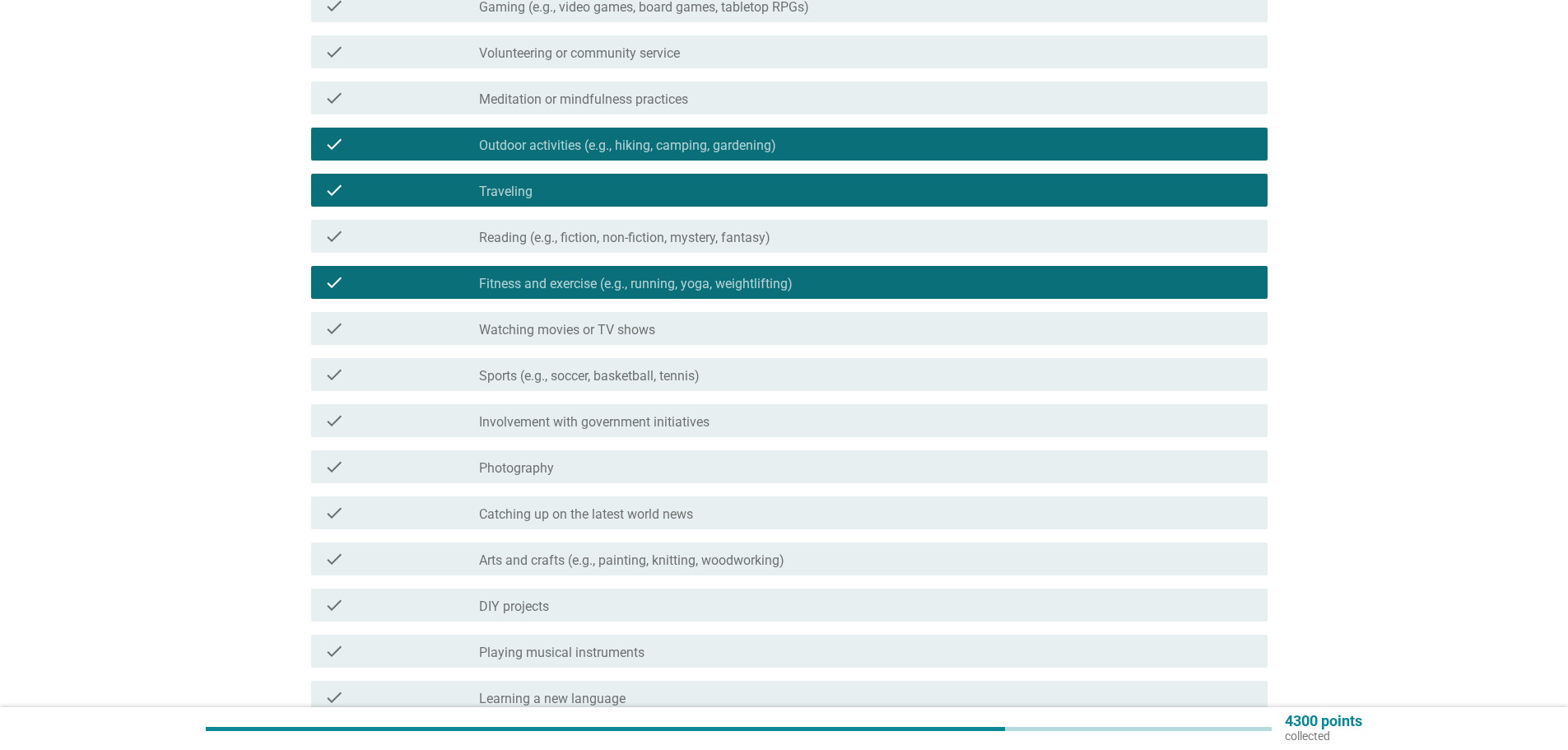
click at [773, 325] on div "check_box_outline_blank Watching movies or TV shows" at bounding box center [867, 328] width 775 height 20
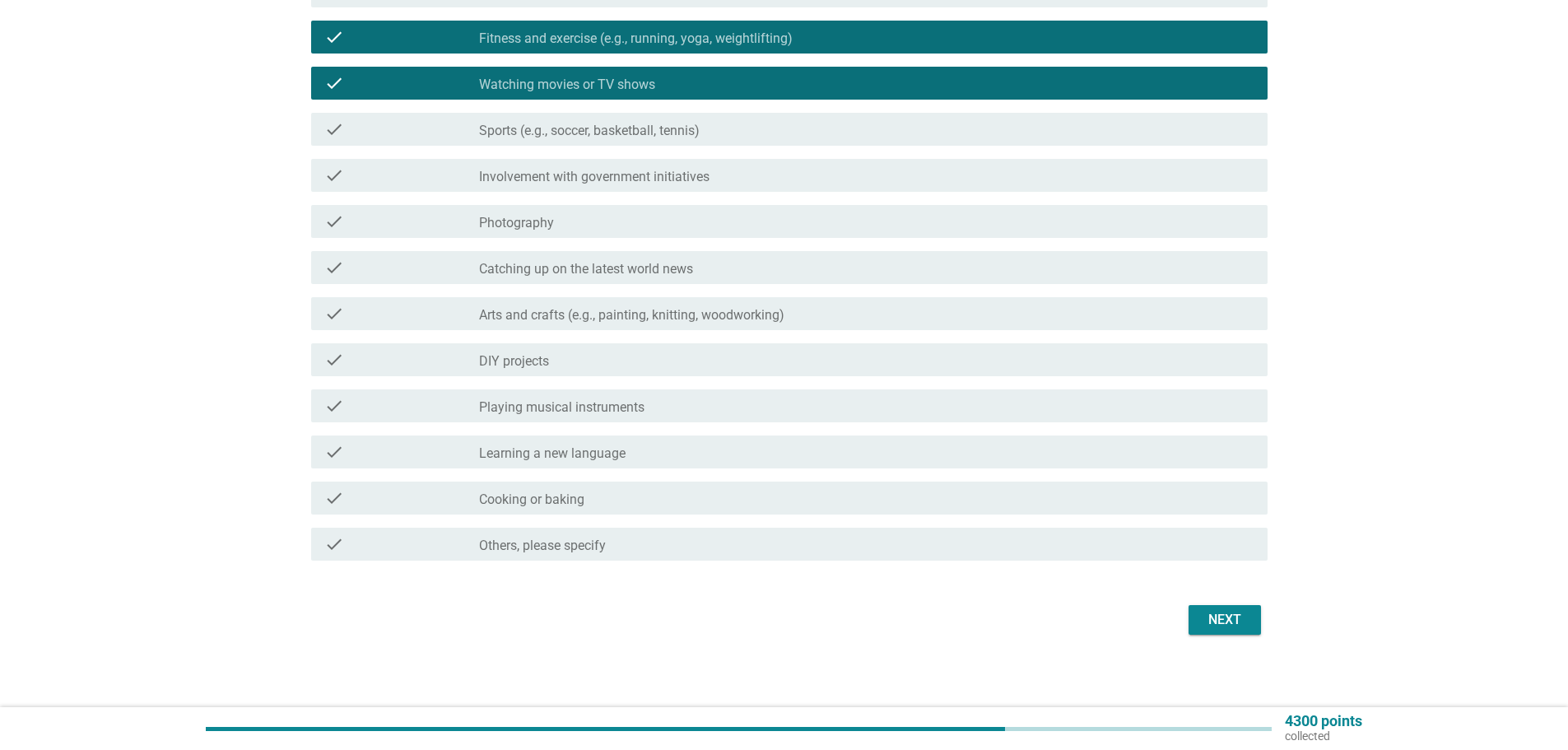
scroll to position [582, 0]
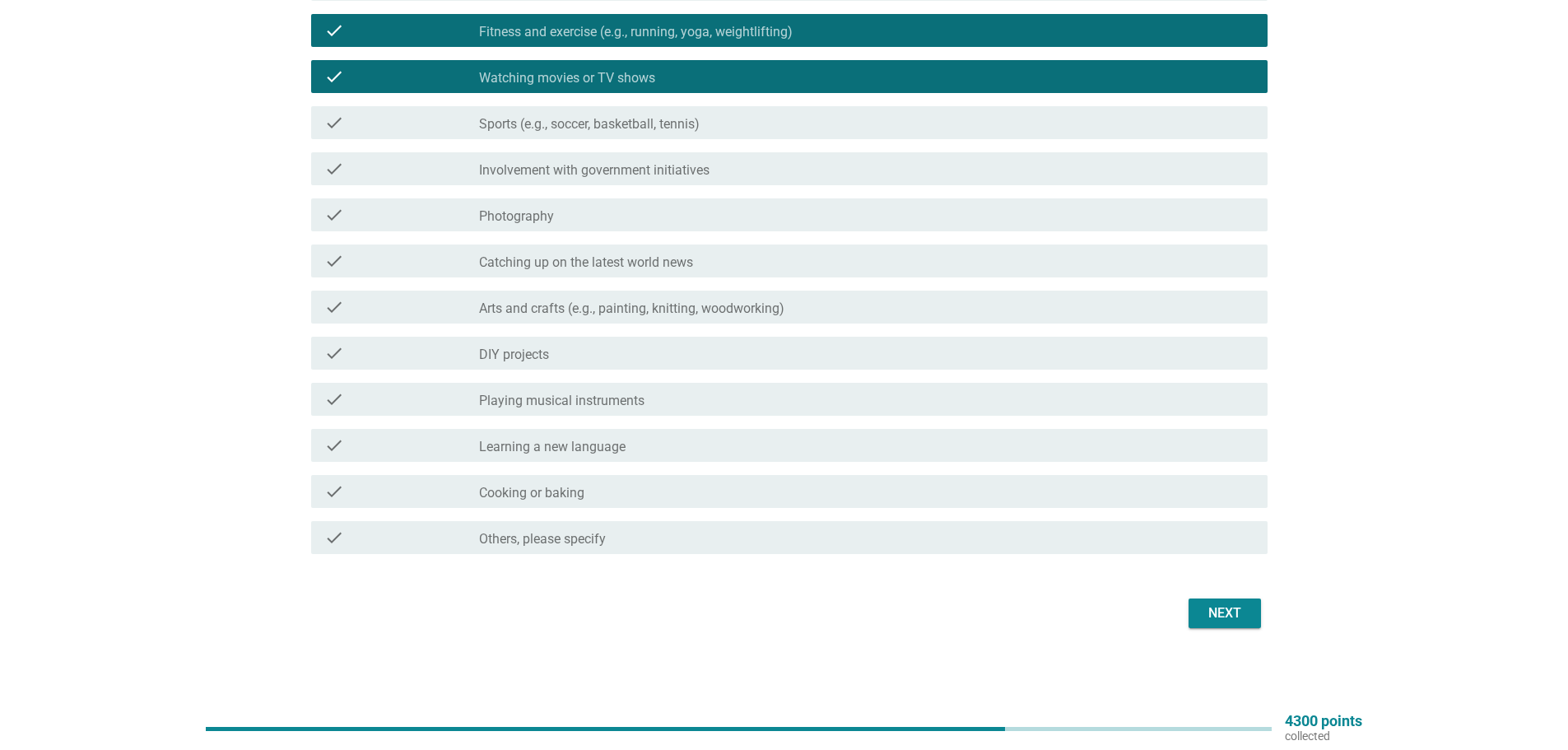
click at [1246, 607] on div "Next" at bounding box center [1224, 613] width 46 height 20
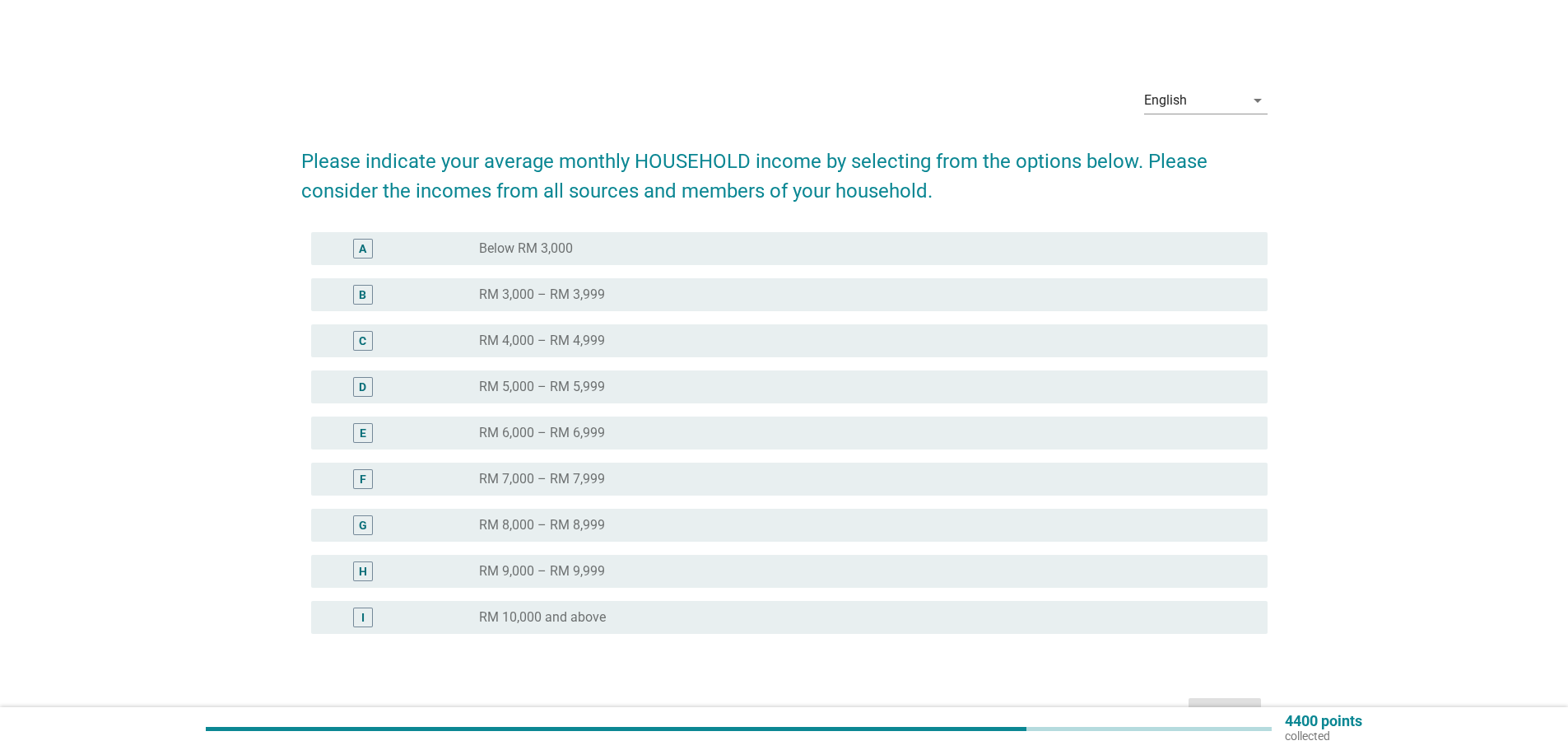
click at [750, 643] on div "A radio_button_unchecked Below RM 3,000 B radio_button_unchecked RM 3,000 – RM …" at bounding box center [784, 444] width 966 height 435
click at [764, 633] on div "I radio_button_unchecked RM 10,000 and above" at bounding box center [789, 618] width 956 height 33
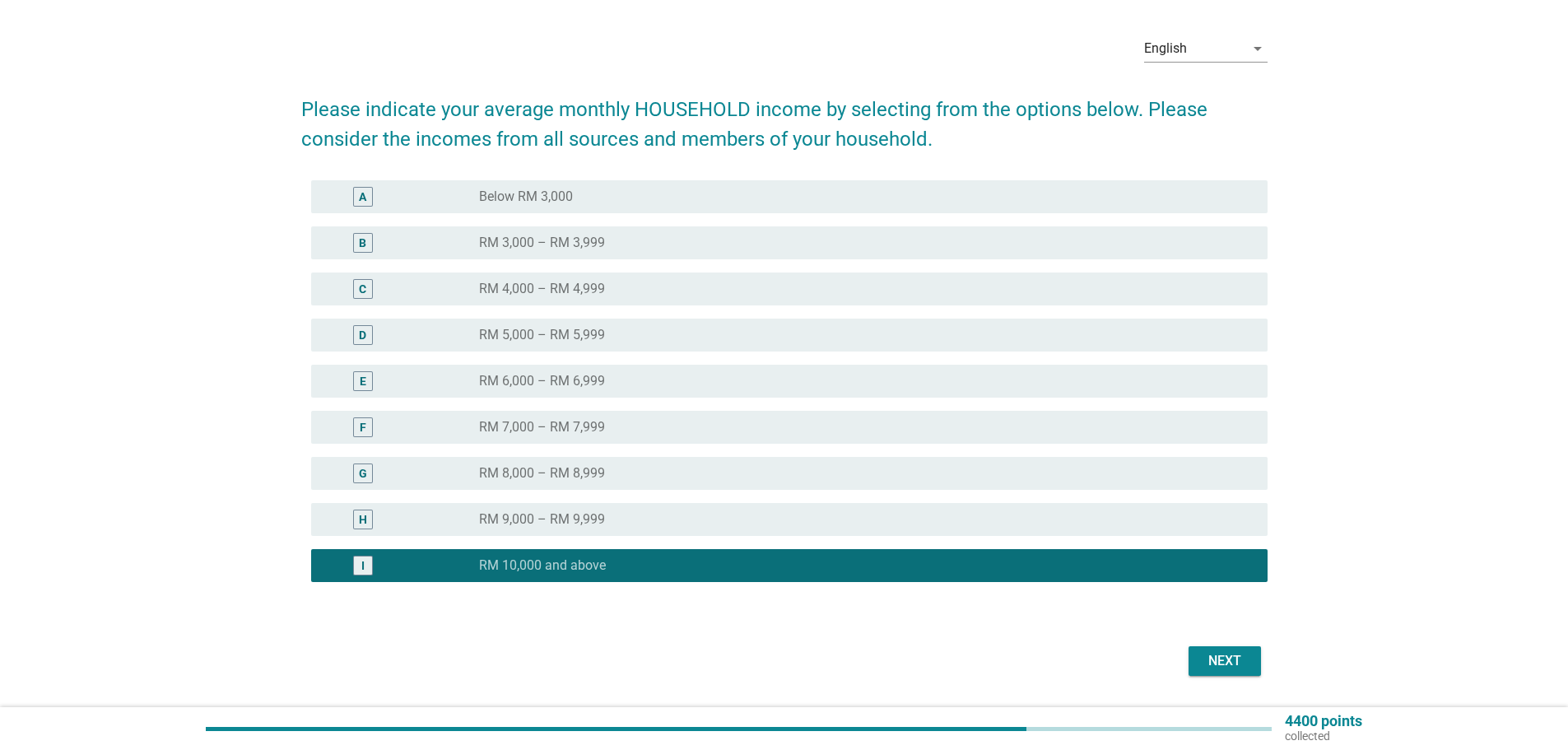
scroll to position [99, 0]
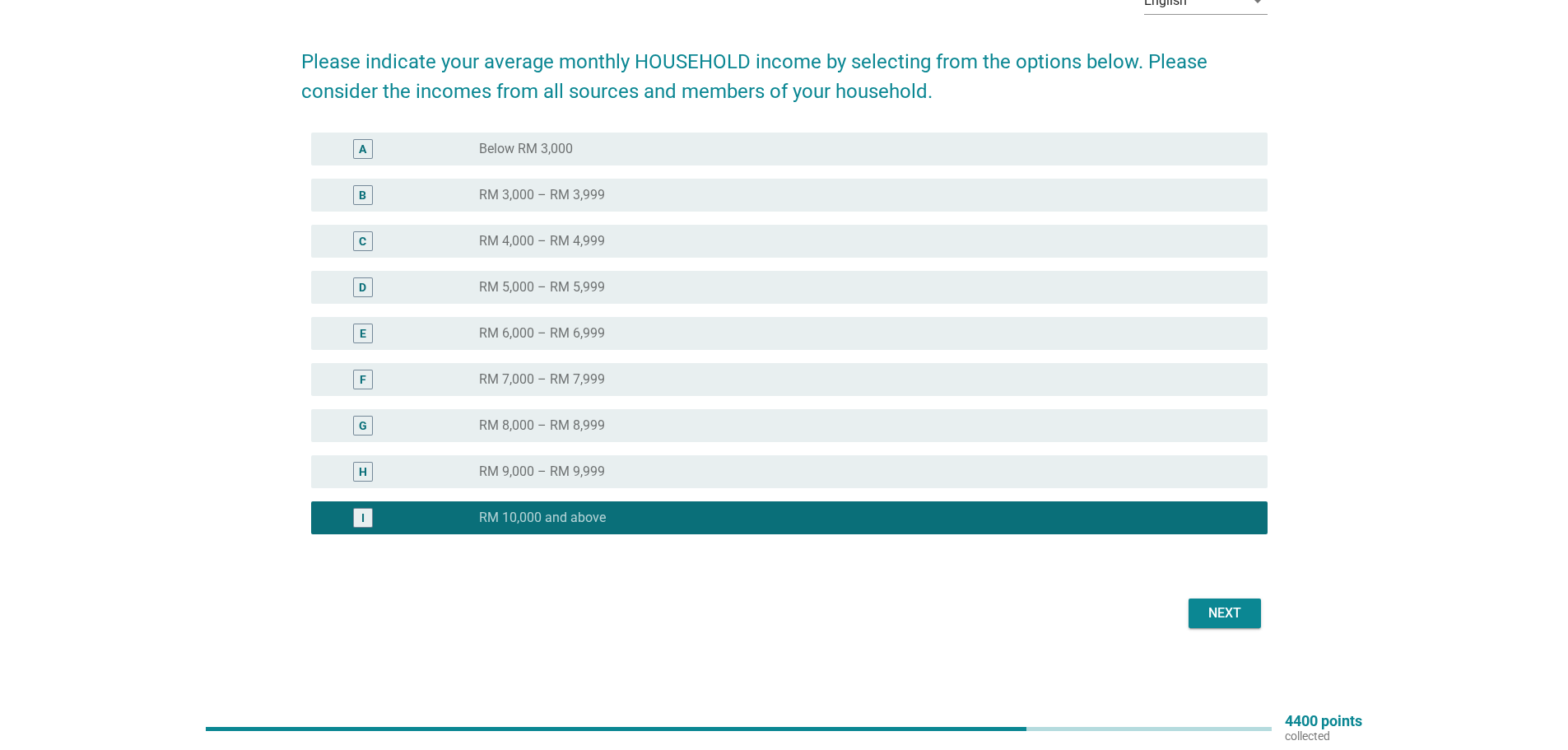
click at [1237, 618] on div "Next" at bounding box center [1224, 613] width 46 height 20
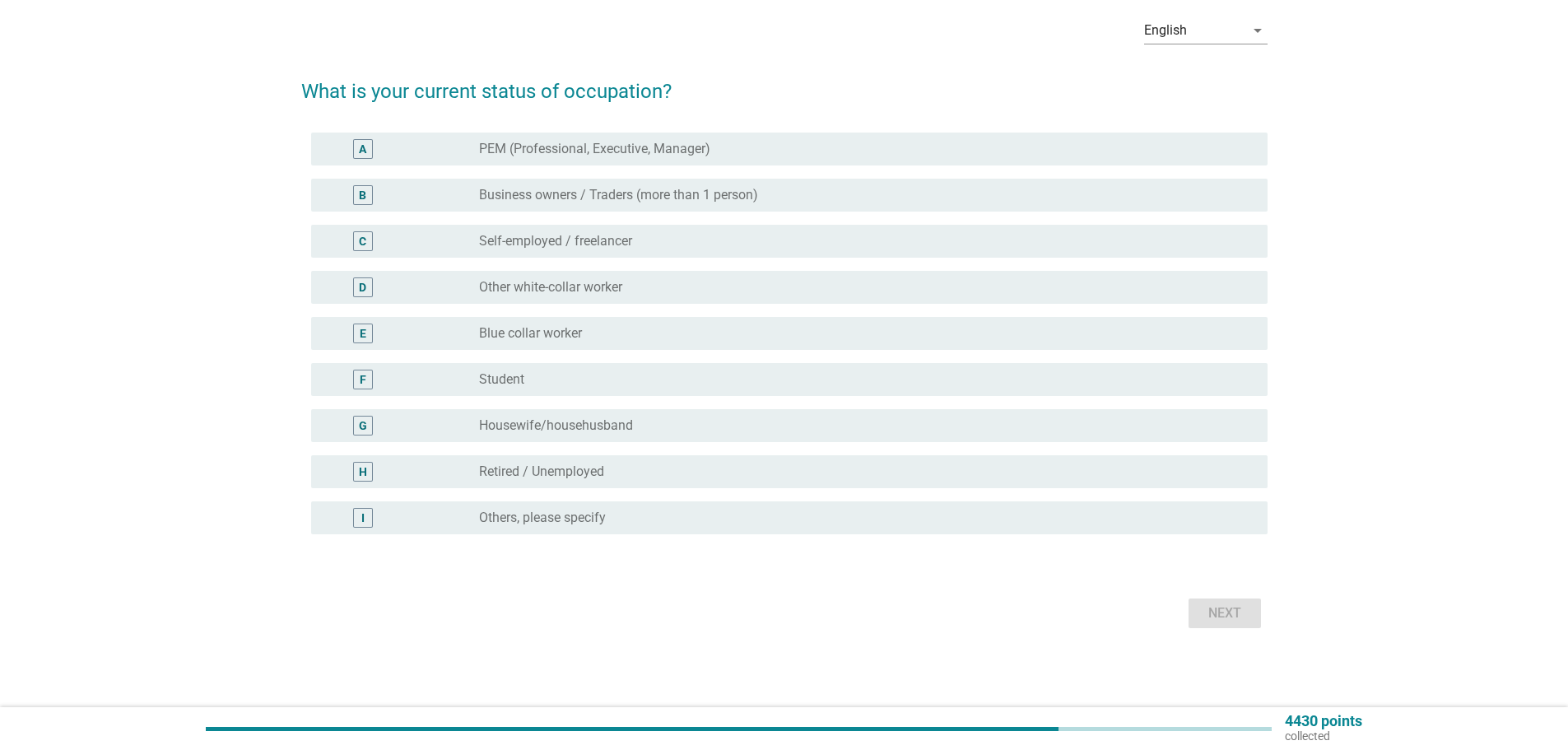
scroll to position [0, 0]
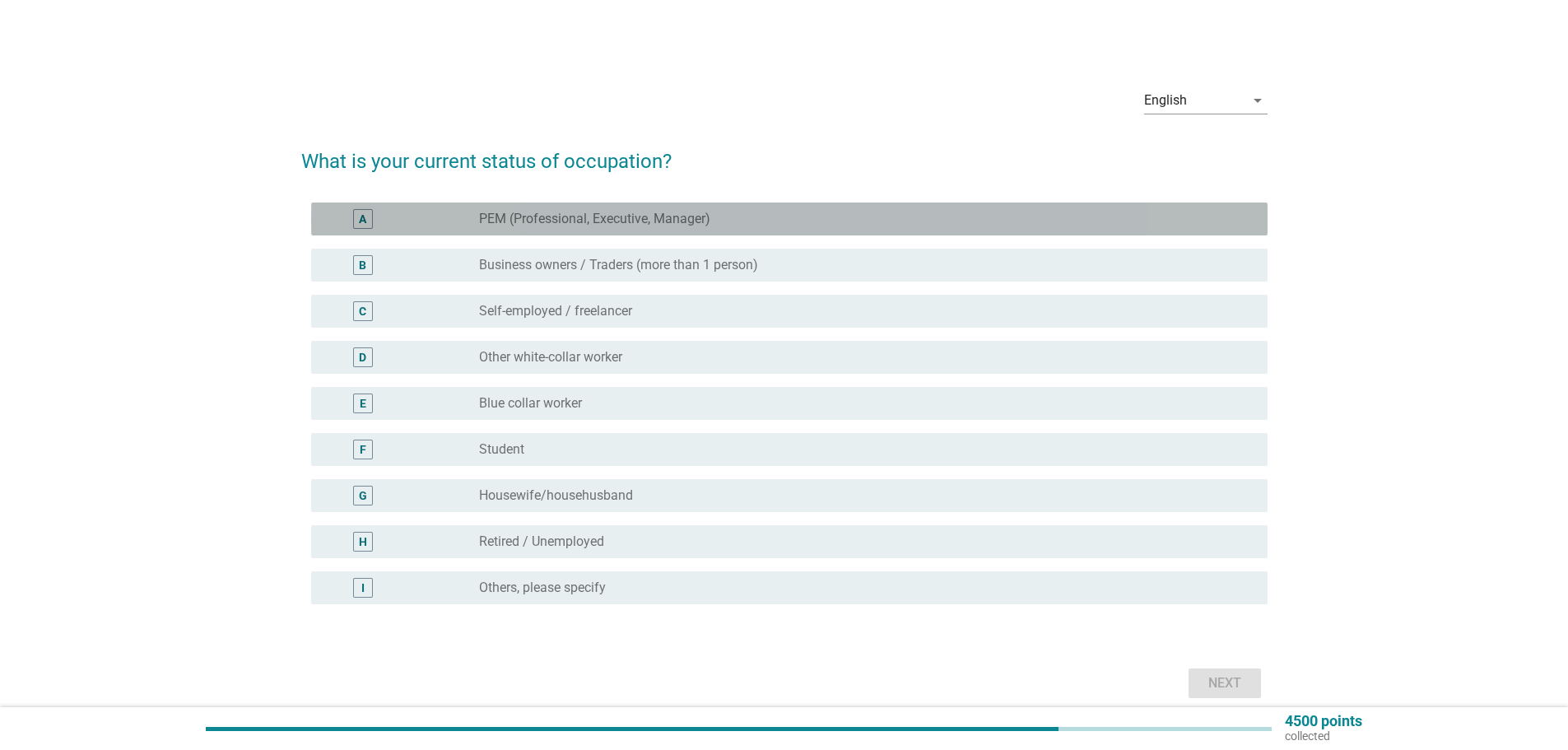
click at [649, 223] on label "PEM (Professional, Executive, Manager)" at bounding box center [594, 218] width 232 height 16
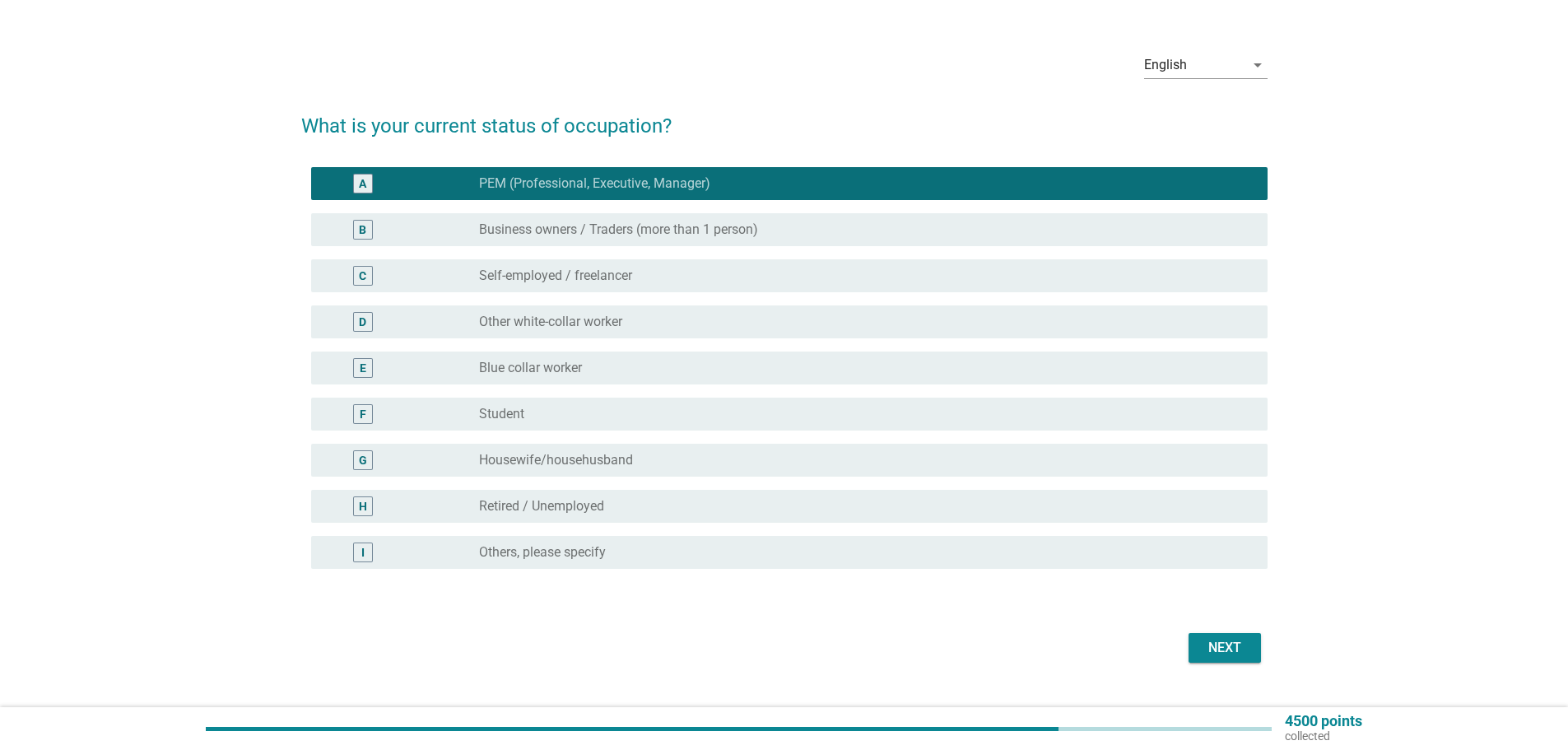
scroll to position [70, 0]
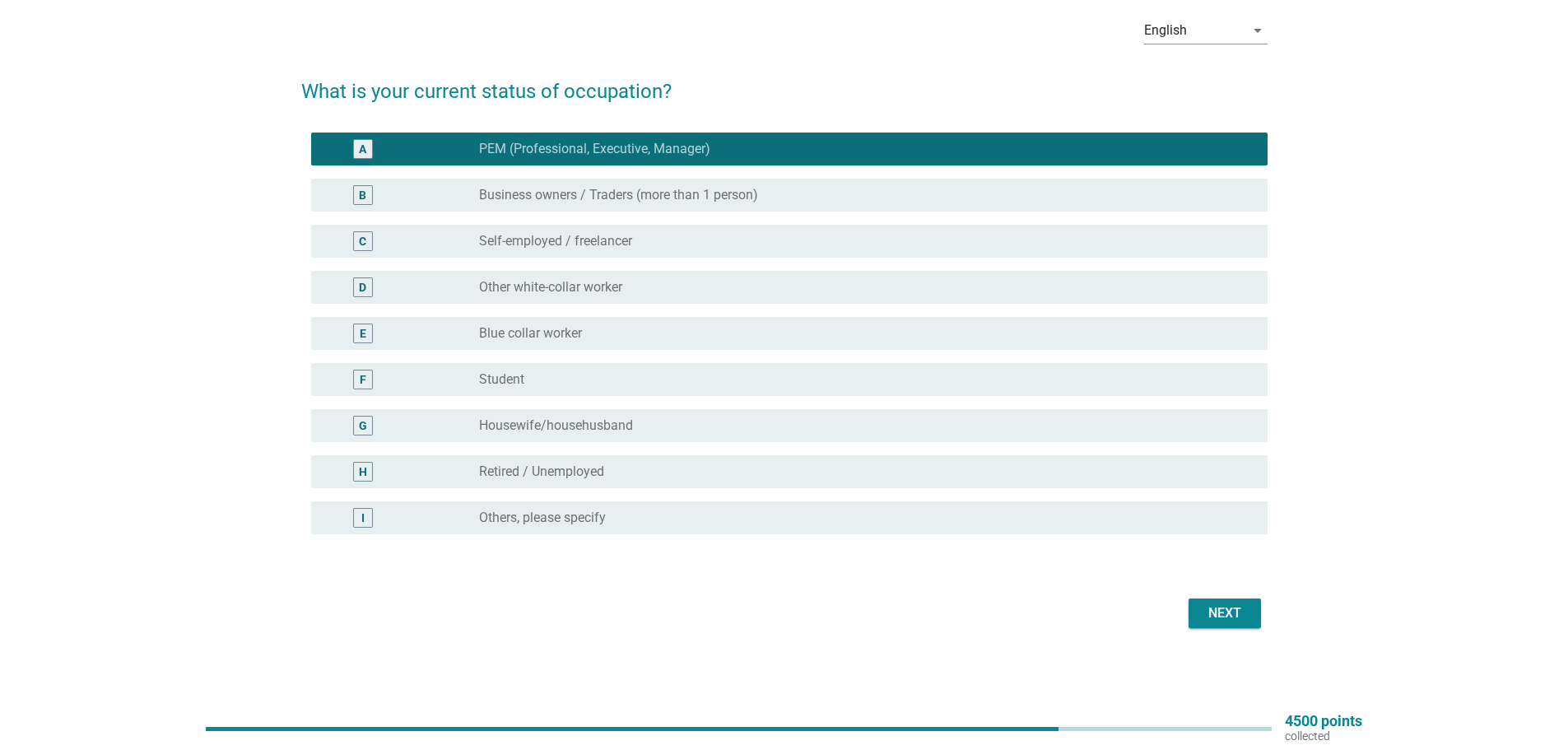
click at [1236, 616] on div "Next" at bounding box center [1224, 613] width 46 height 20
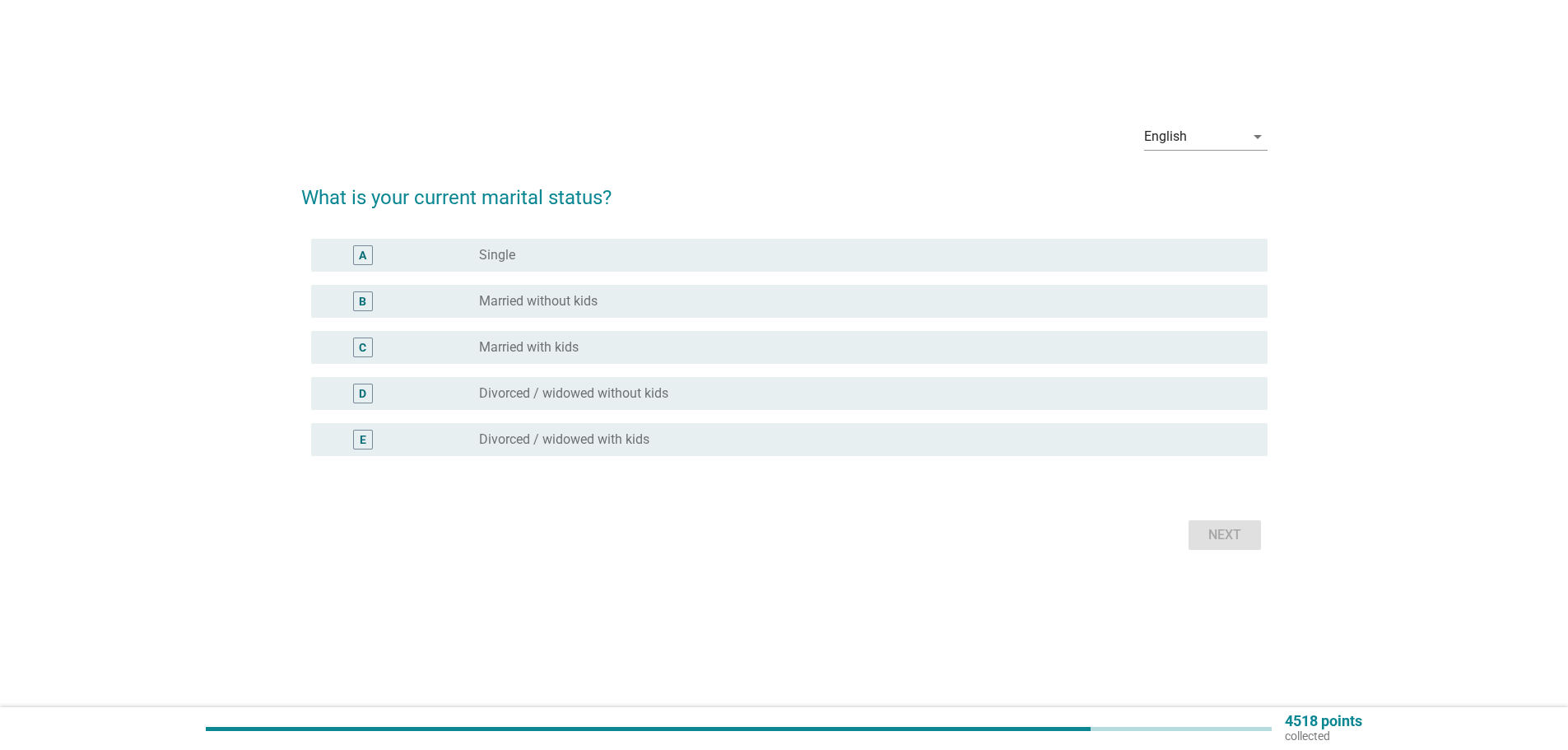
scroll to position [0, 0]
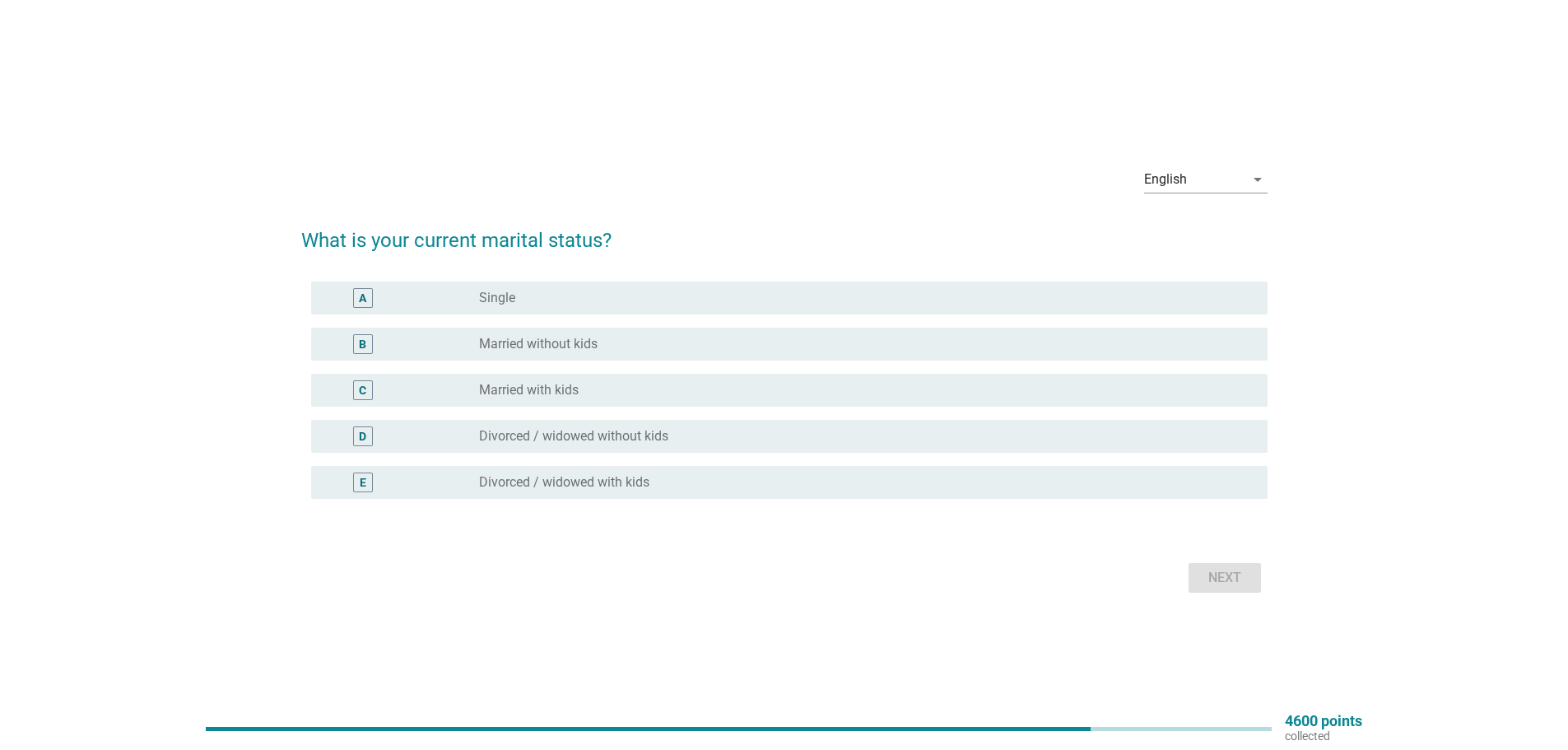
click at [666, 396] on div "radio_button_unchecked Married with kids" at bounding box center [860, 390] width 762 height 16
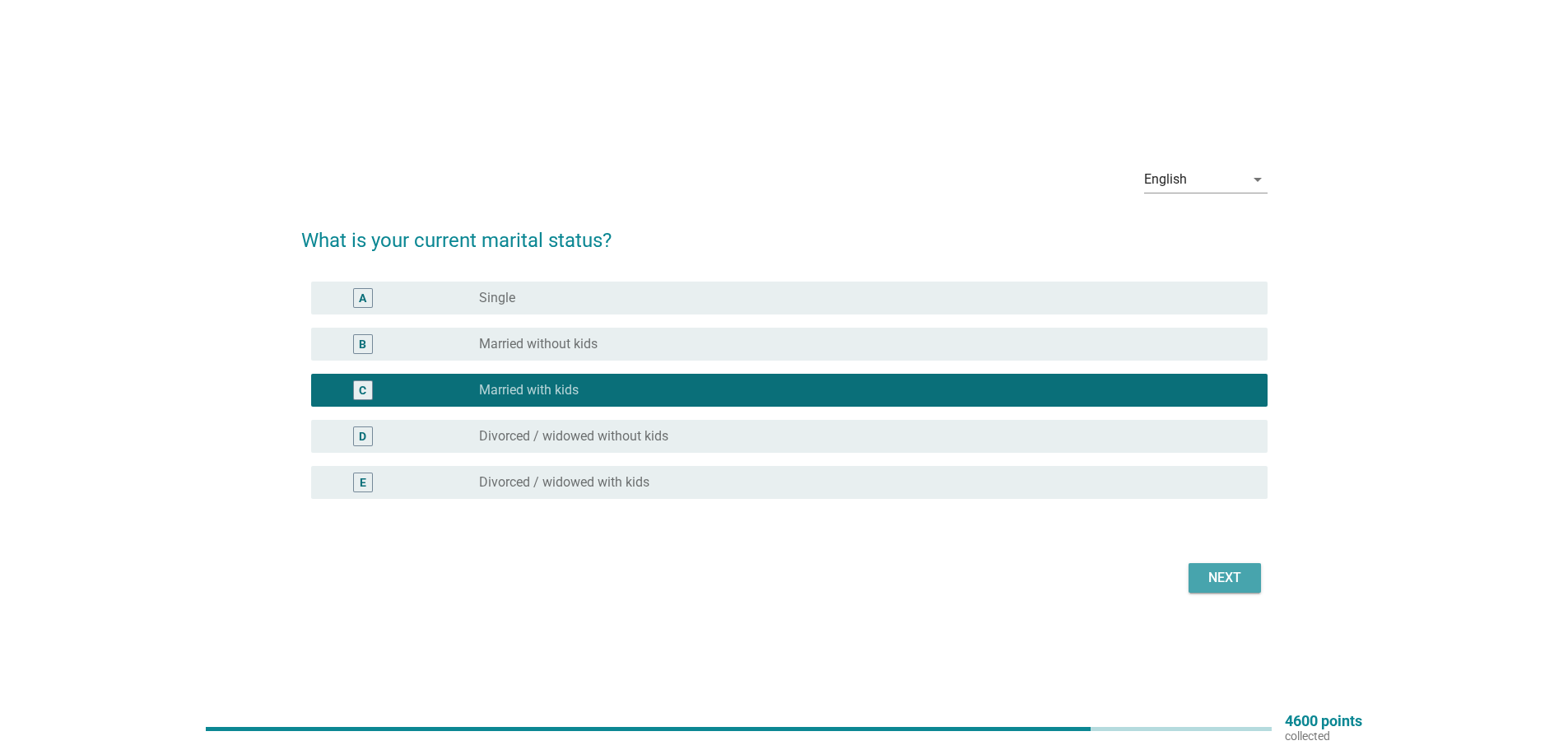
click at [1215, 577] on div "Next" at bounding box center [1224, 578] width 46 height 20
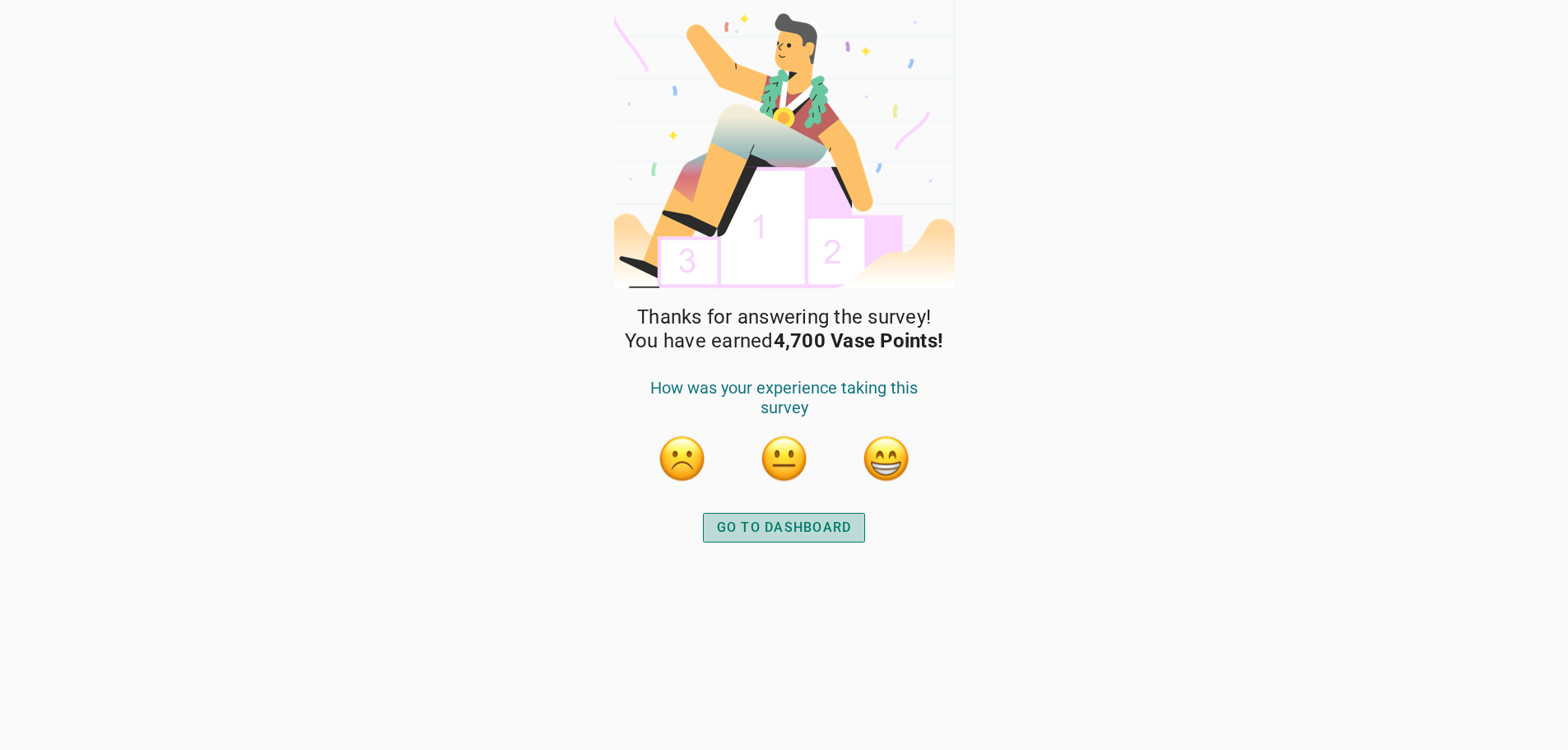
click at [853, 530] on button "GO TO DASHBOARD" at bounding box center [784, 527] width 163 height 29
